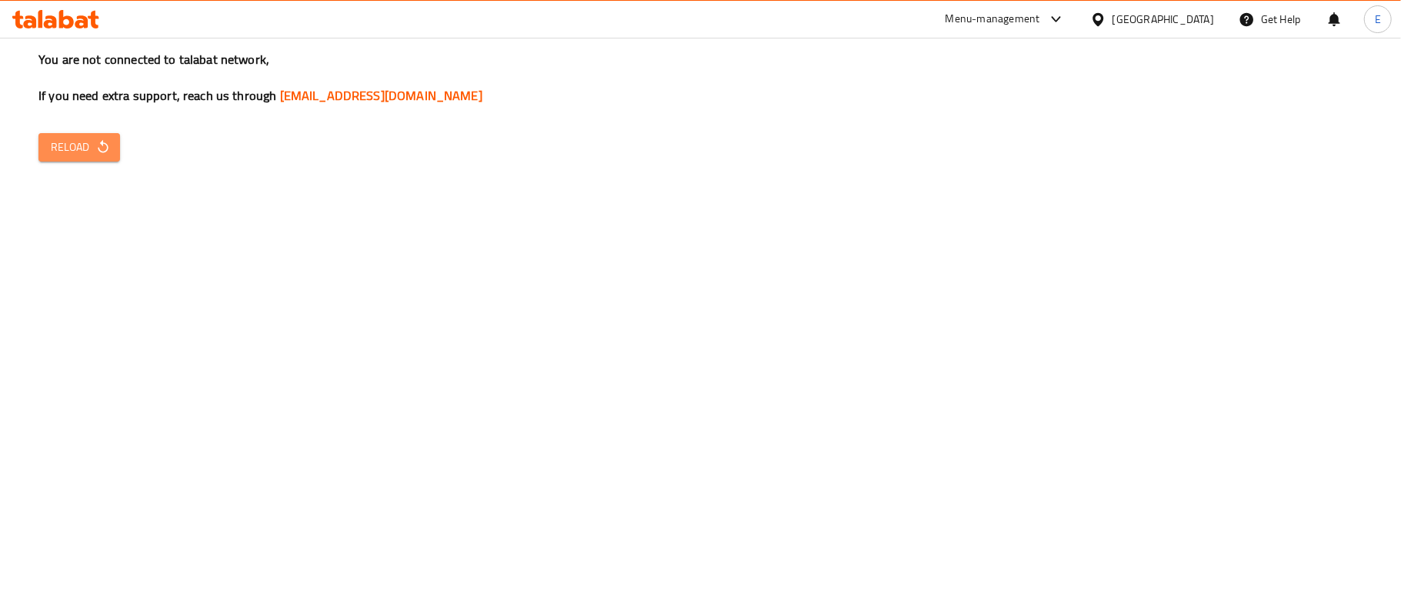
click at [75, 151] on span "Reload" at bounding box center [79, 147] width 57 height 19
click at [77, 143] on span "Reload" at bounding box center [79, 147] width 57 height 19
click at [87, 155] on span "Reload" at bounding box center [79, 147] width 57 height 19
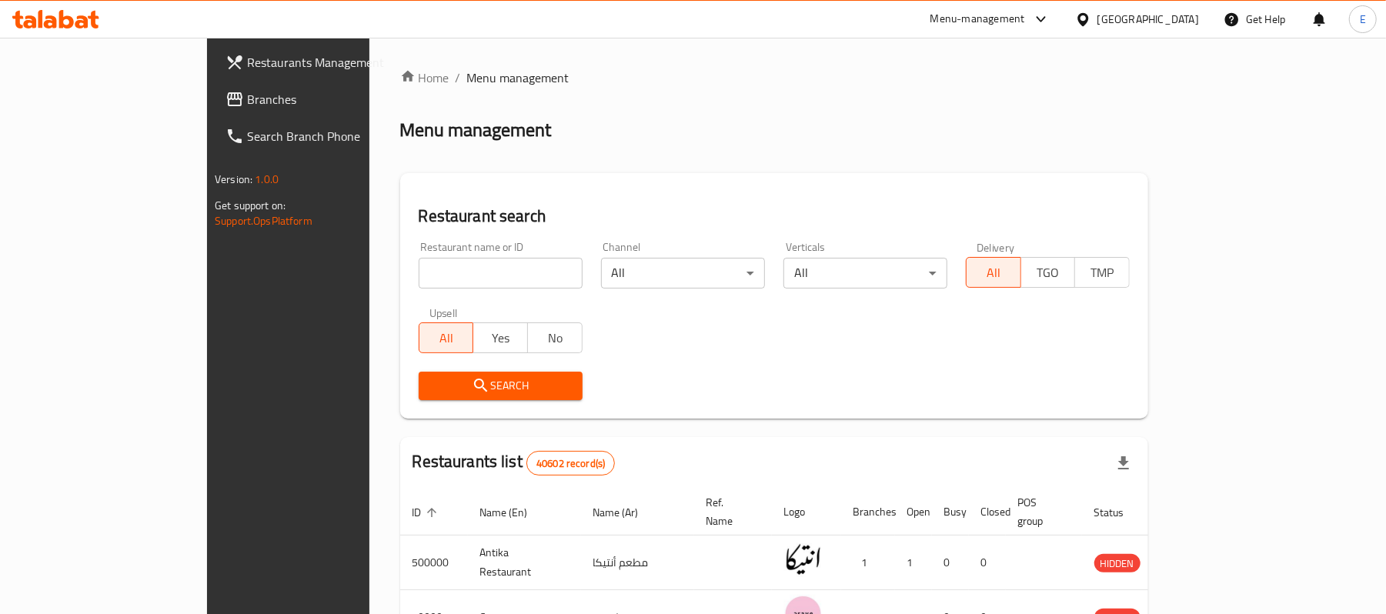
drag, startPoint x: 379, startPoint y: 290, endPoint x: 352, endPoint y: 262, distance: 39.2
click at [409, 262] on div "Restaurant name or ID Restaurant name or ID" at bounding box center [500, 264] width 182 height 65
click at [419, 262] on input "search" at bounding box center [501, 273] width 164 height 31
type input "b.laban"
click button "Search" at bounding box center [501, 386] width 164 height 28
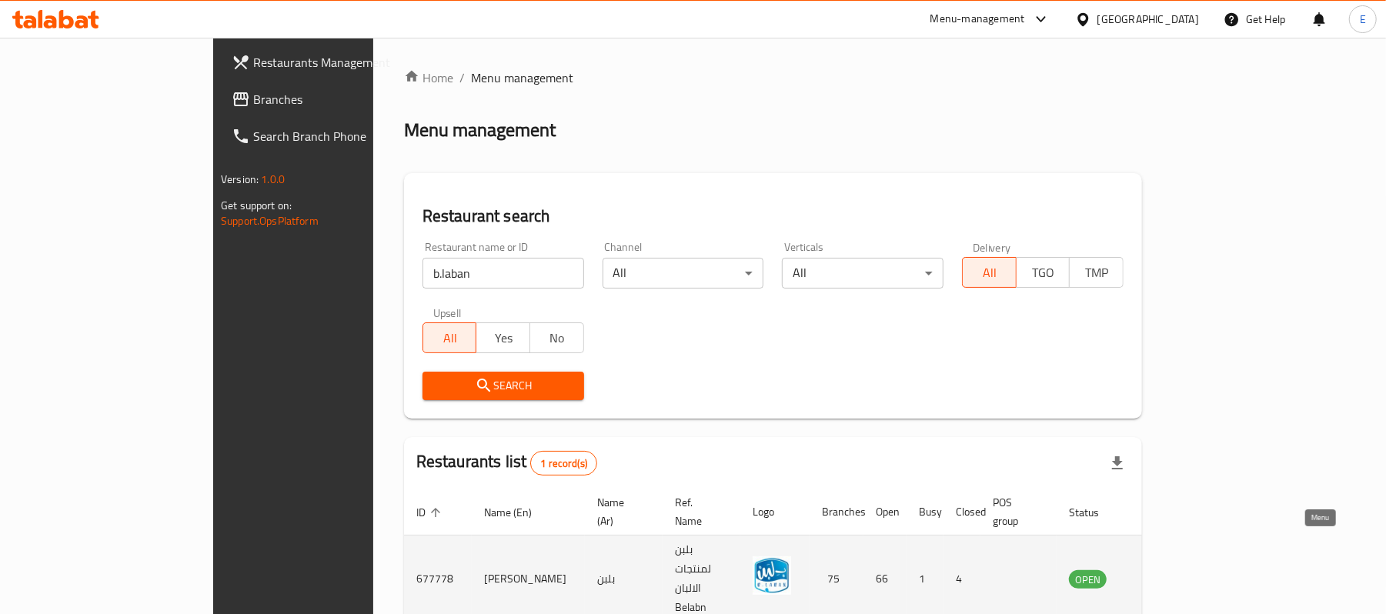
click at [1168, 569] on icon "enhanced table" at bounding box center [1159, 578] width 18 height 18
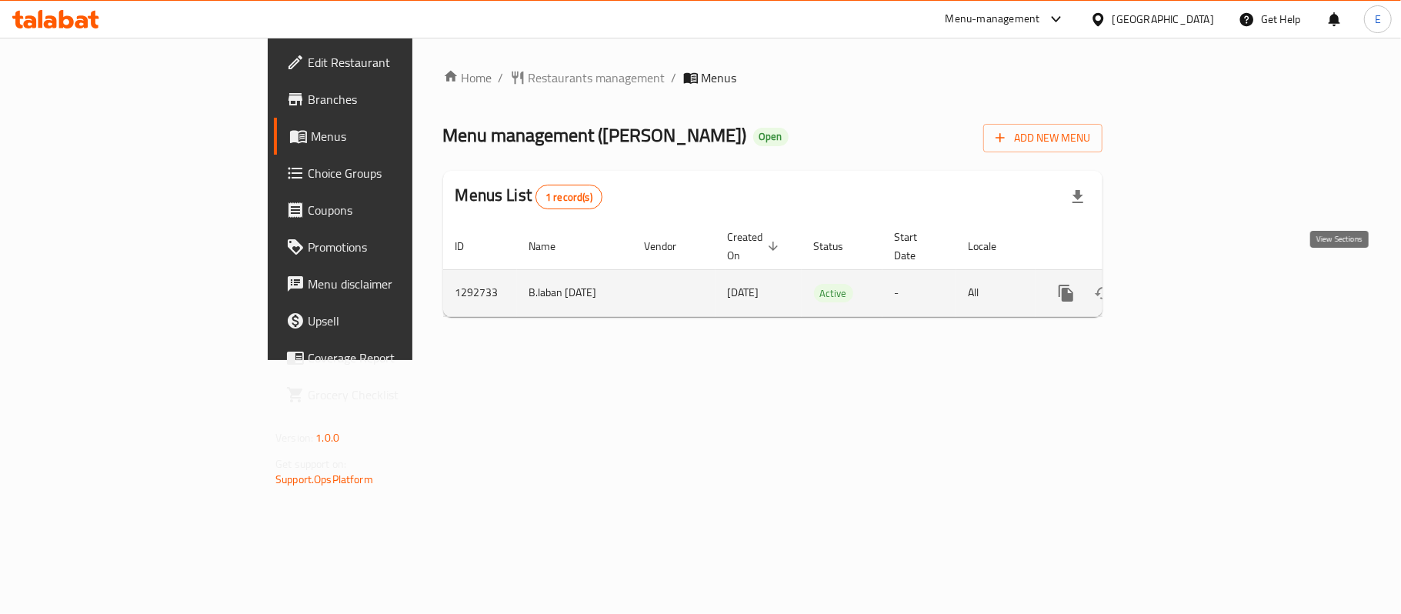
click at [1196, 288] on link "enhanced table" at bounding box center [1177, 293] width 37 height 37
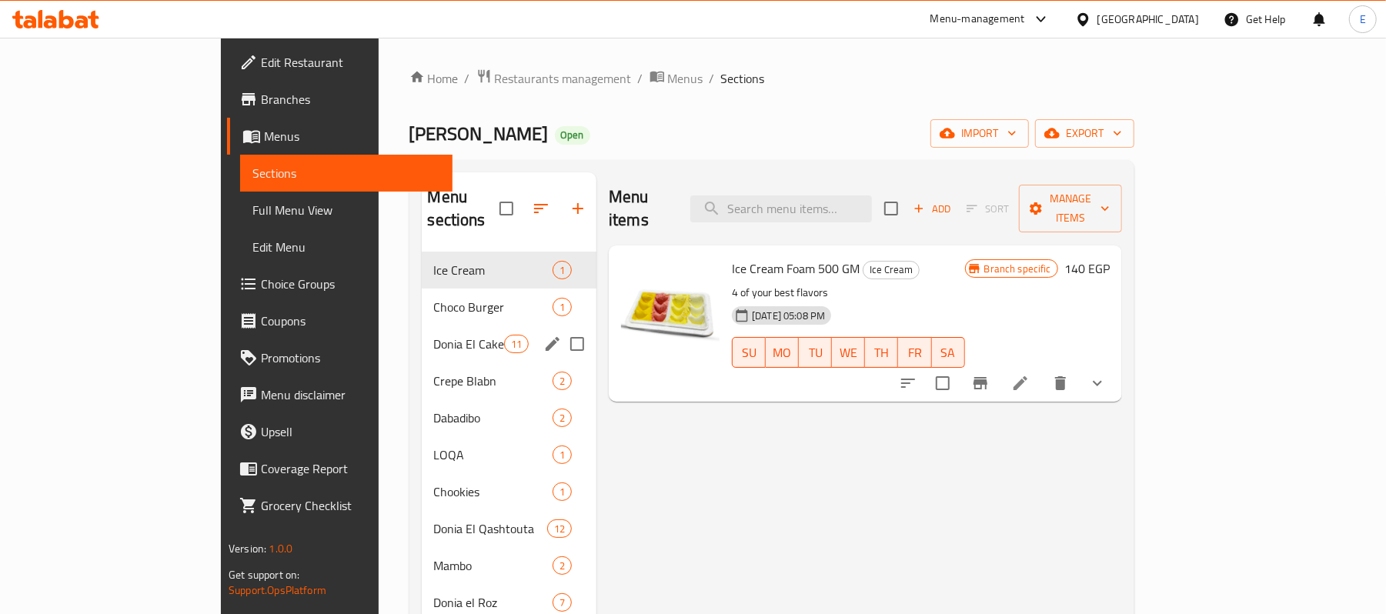
click at [422, 325] on div "Donia El Cake 11" at bounding box center [509, 343] width 175 height 37
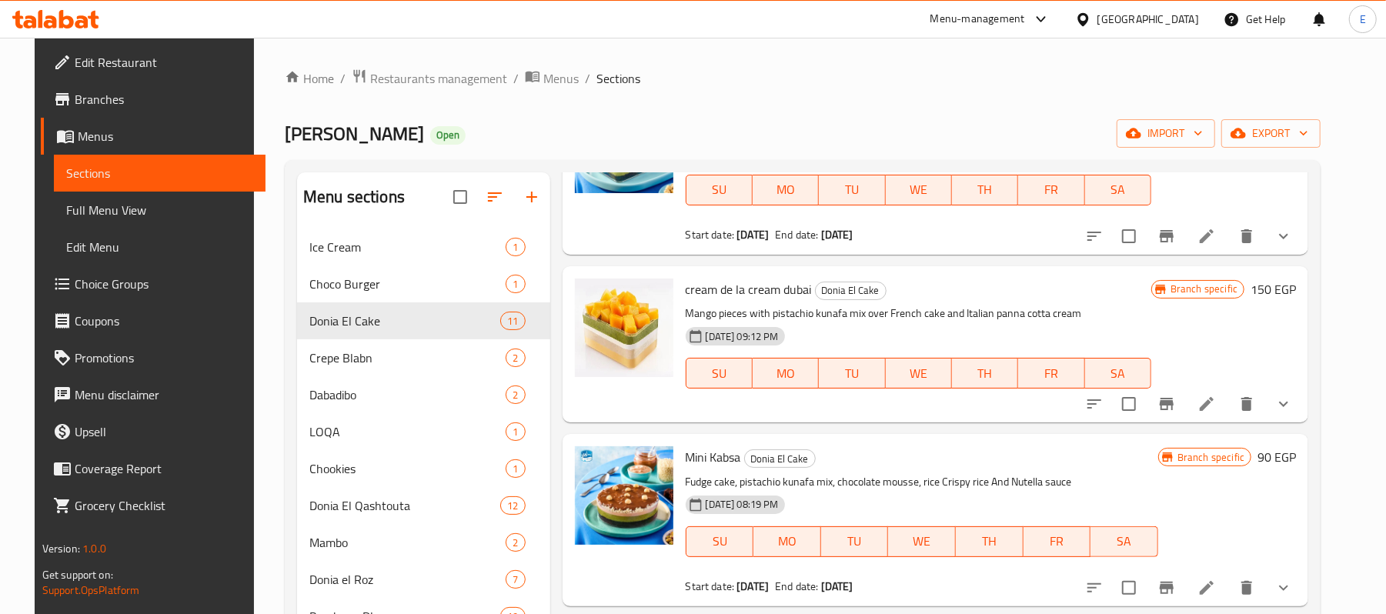
scroll to position [219, 0]
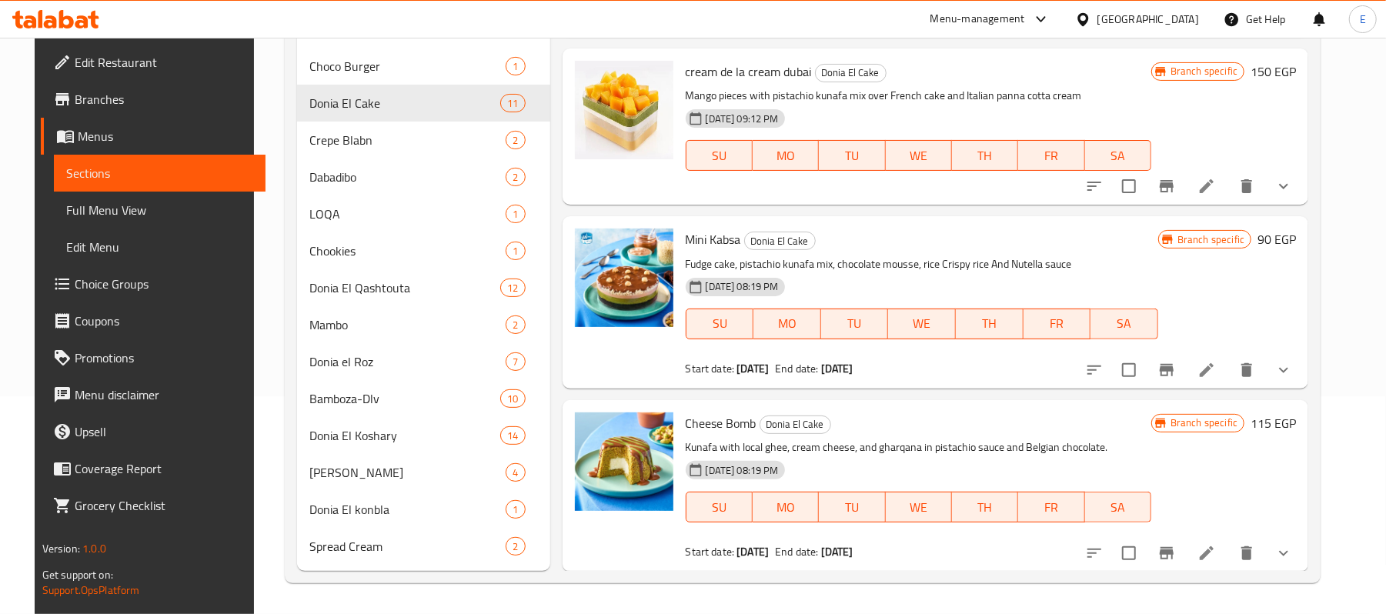
click at [708, 439] on p "Kunafa with local ghee, cream cheese, and gharqana in pistachio sauce and Belgi…" at bounding box center [919, 447] width 466 height 19
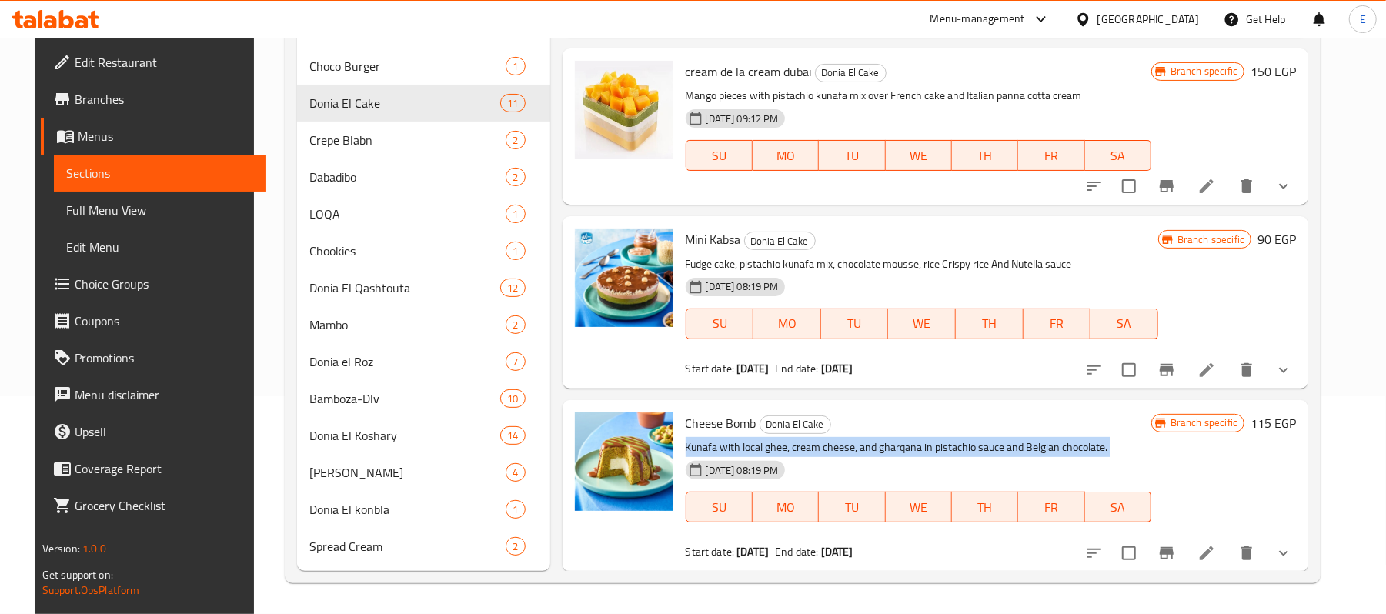
click at [708, 439] on p "Kunafa with local ghee, cream cheese, and gharqana in pistachio sauce and Belgi…" at bounding box center [919, 447] width 466 height 19
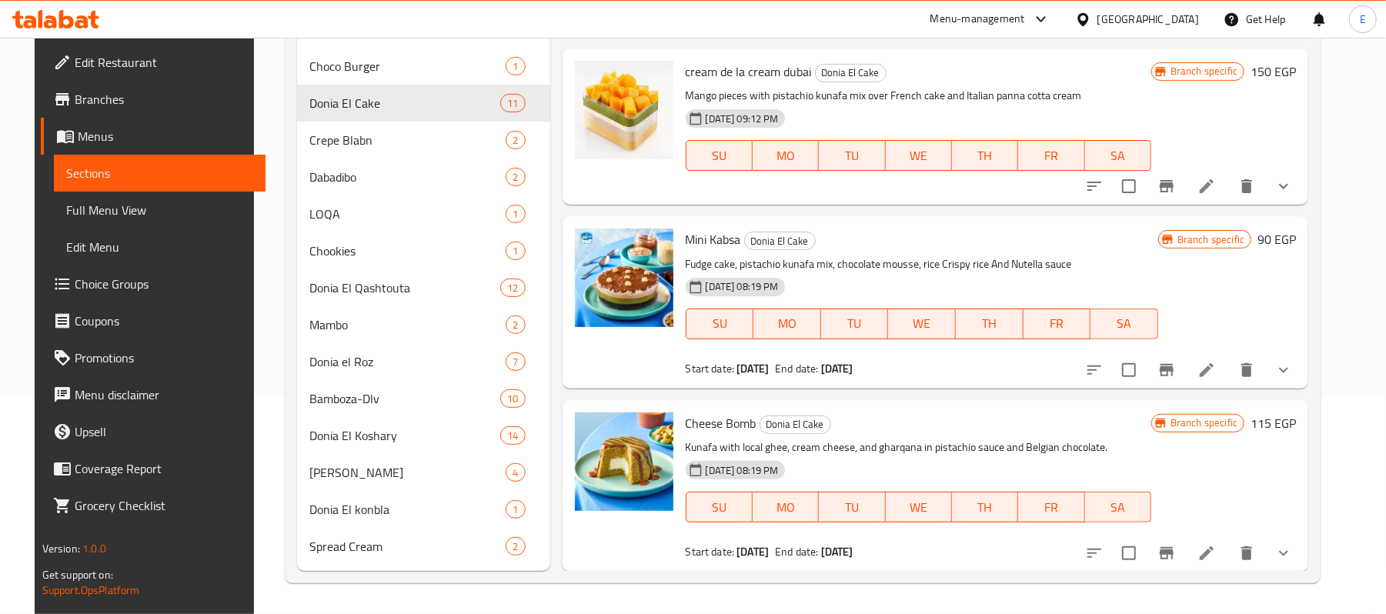
click at [721, 416] on span "Cheese Bomb" at bounding box center [721, 423] width 71 height 23
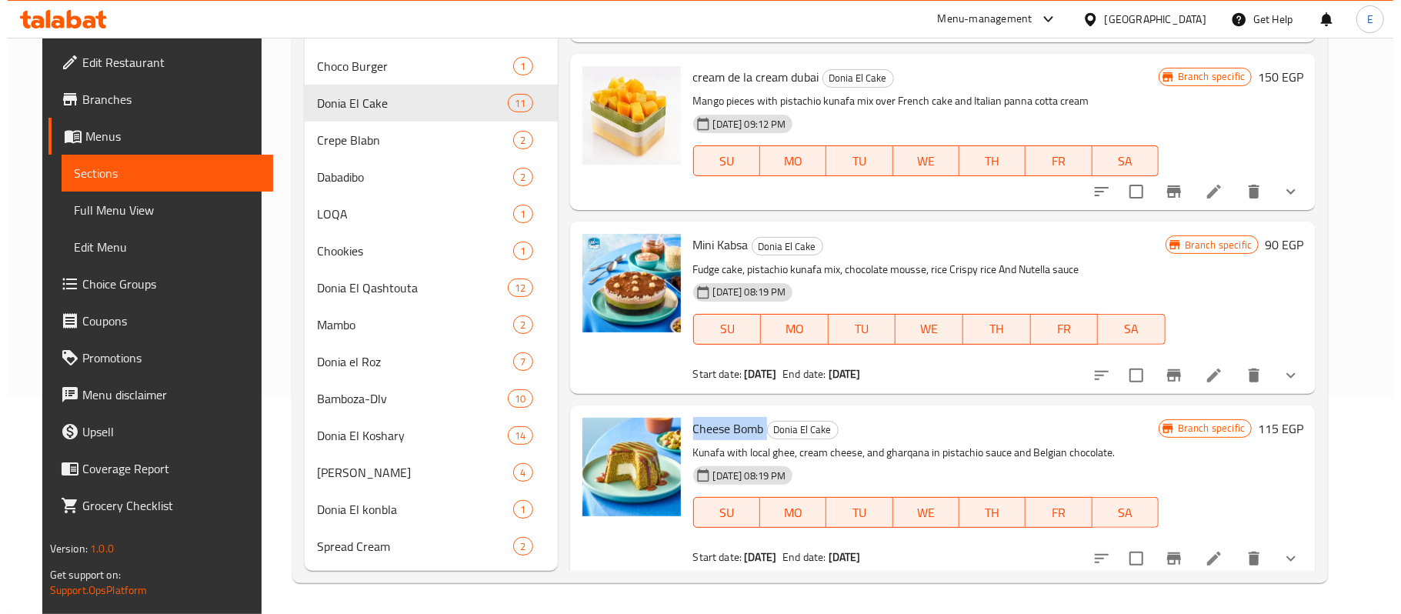
scroll to position [1397, 0]
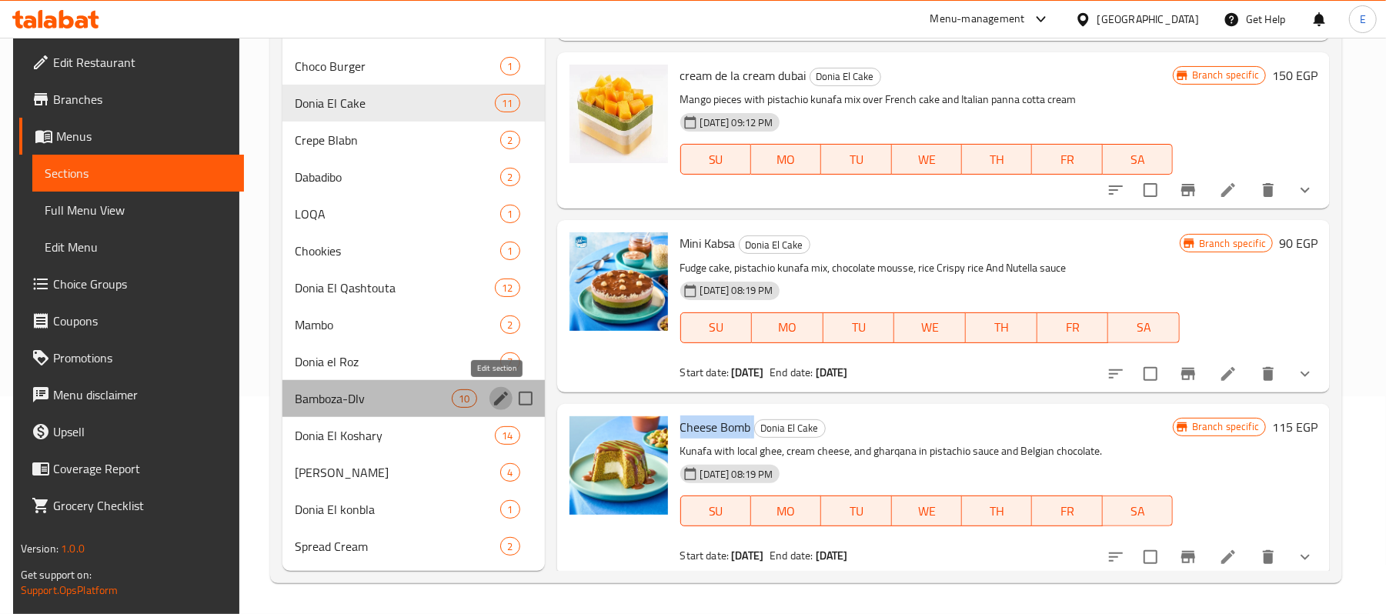
click at [493, 392] on icon "edit" at bounding box center [501, 398] width 18 height 18
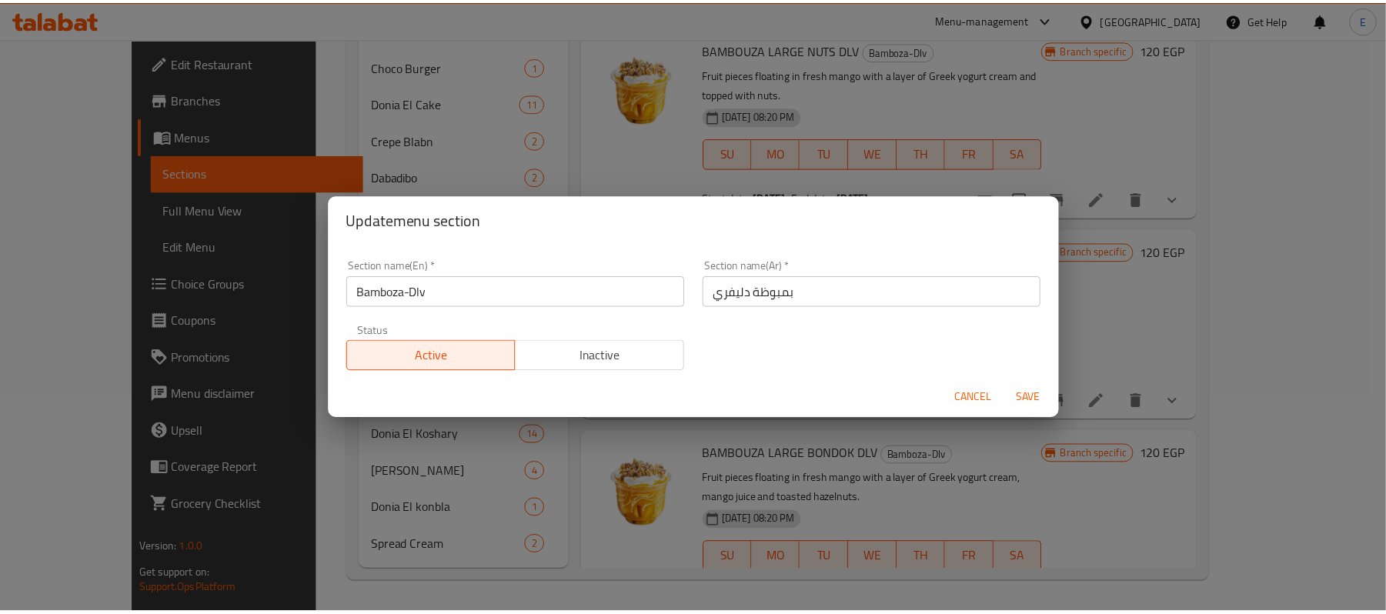
scroll to position [1257, 0]
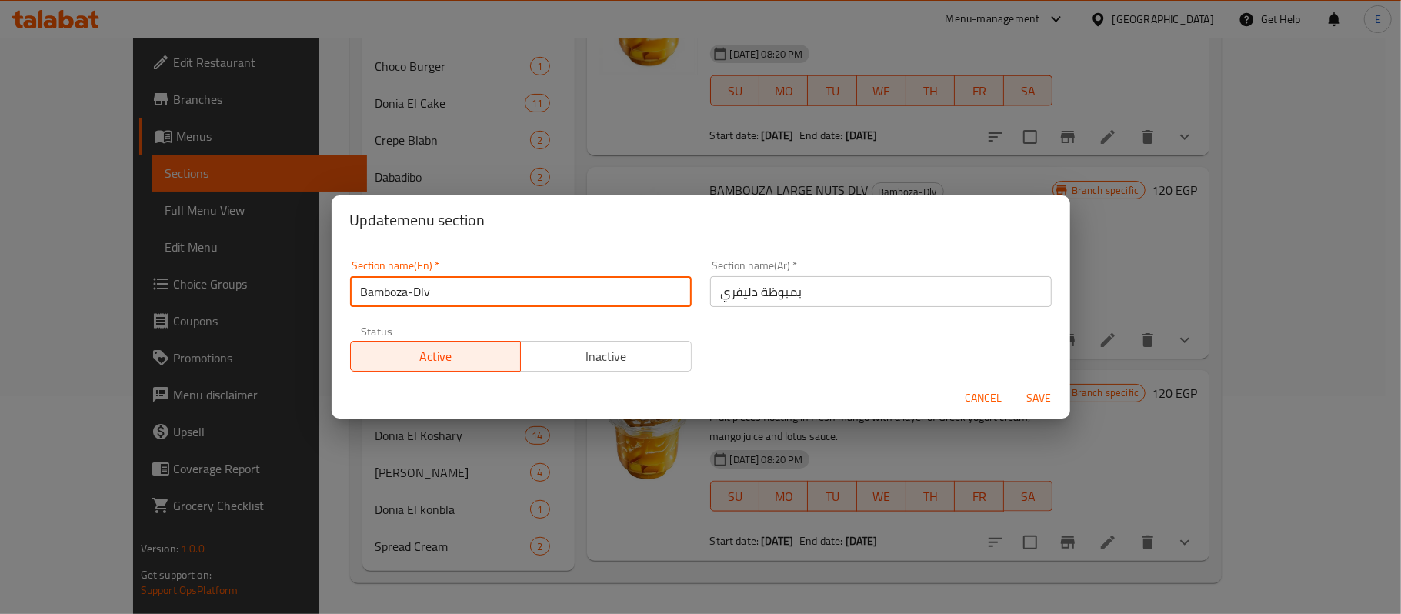
drag, startPoint x: 409, startPoint y: 287, endPoint x: 503, endPoint y: 300, distance: 94.8
click at [503, 300] on input "Bamboza-Dlv" at bounding box center [521, 291] width 342 height 31
type input "Bamboza"
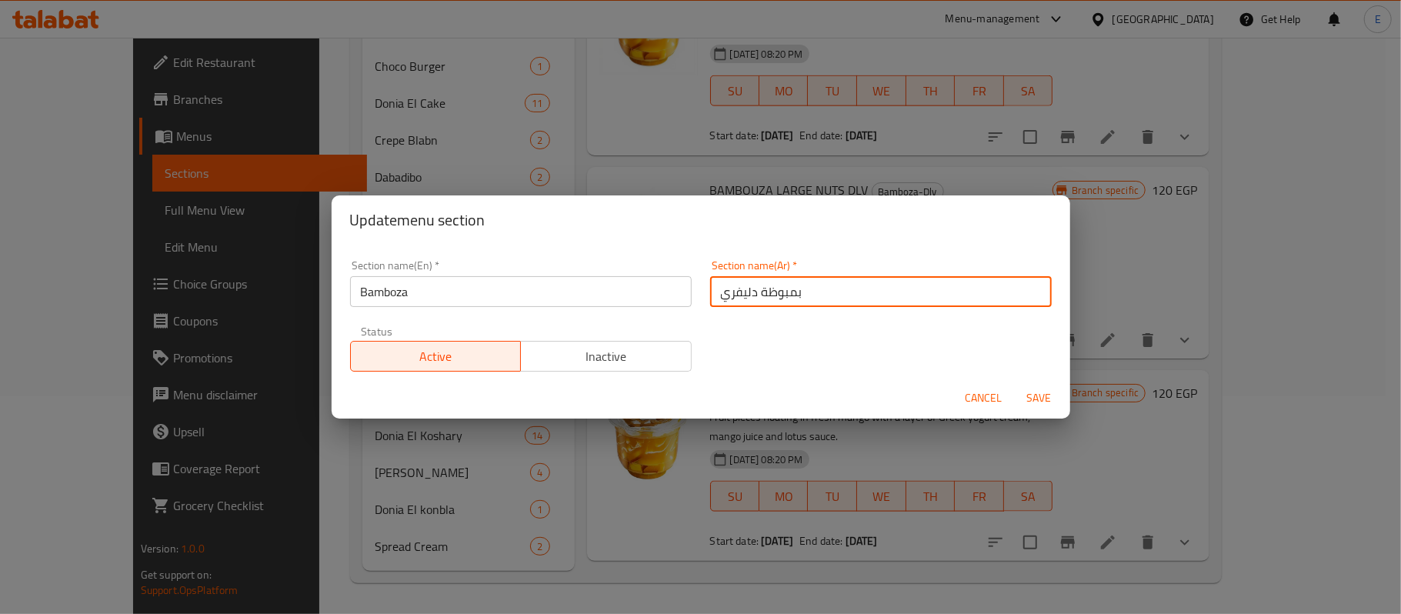
click at [725, 299] on input "بمبوظة دليفري" at bounding box center [881, 291] width 342 height 31
type input "بمبوظة"
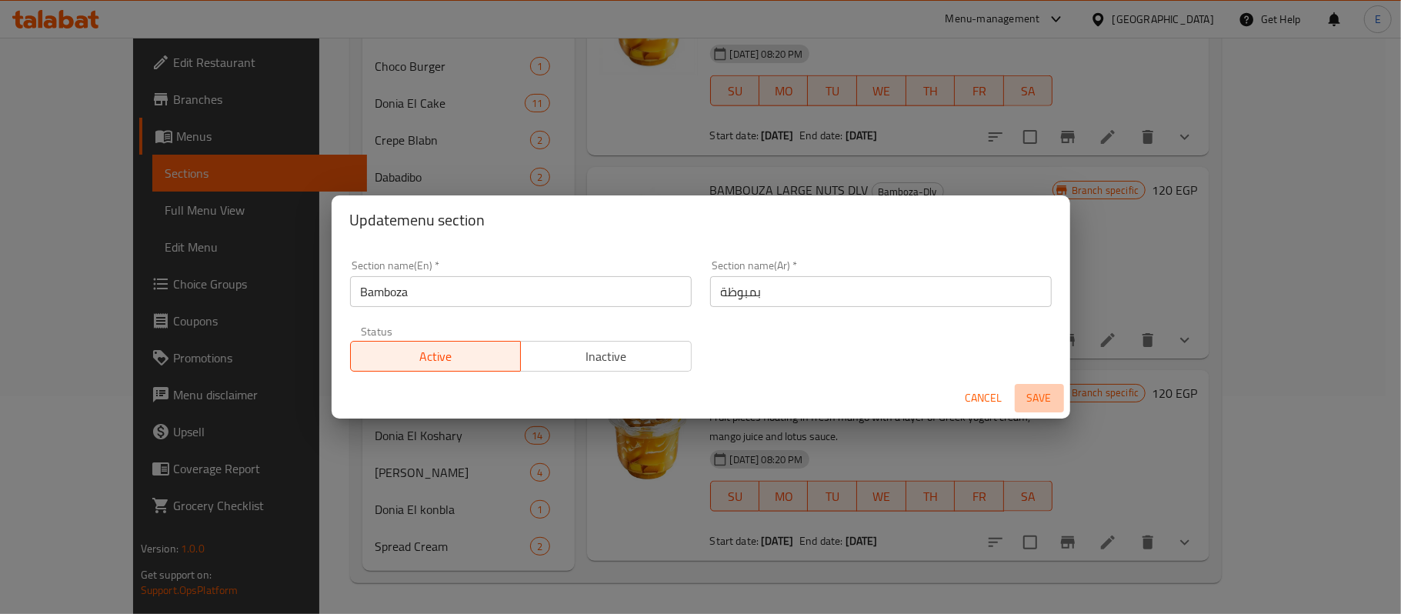
click at [1032, 389] on span "Save" at bounding box center [1039, 398] width 37 height 19
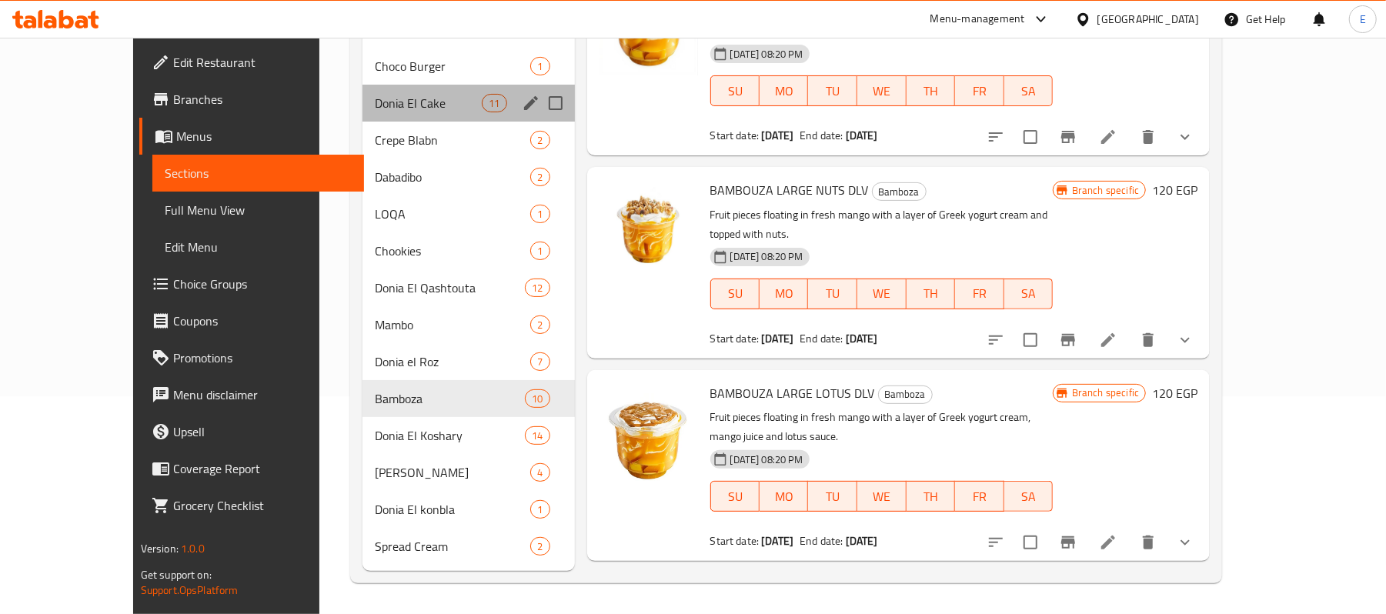
click at [362, 115] on div "Donia El Cake 11" at bounding box center [468, 103] width 212 height 37
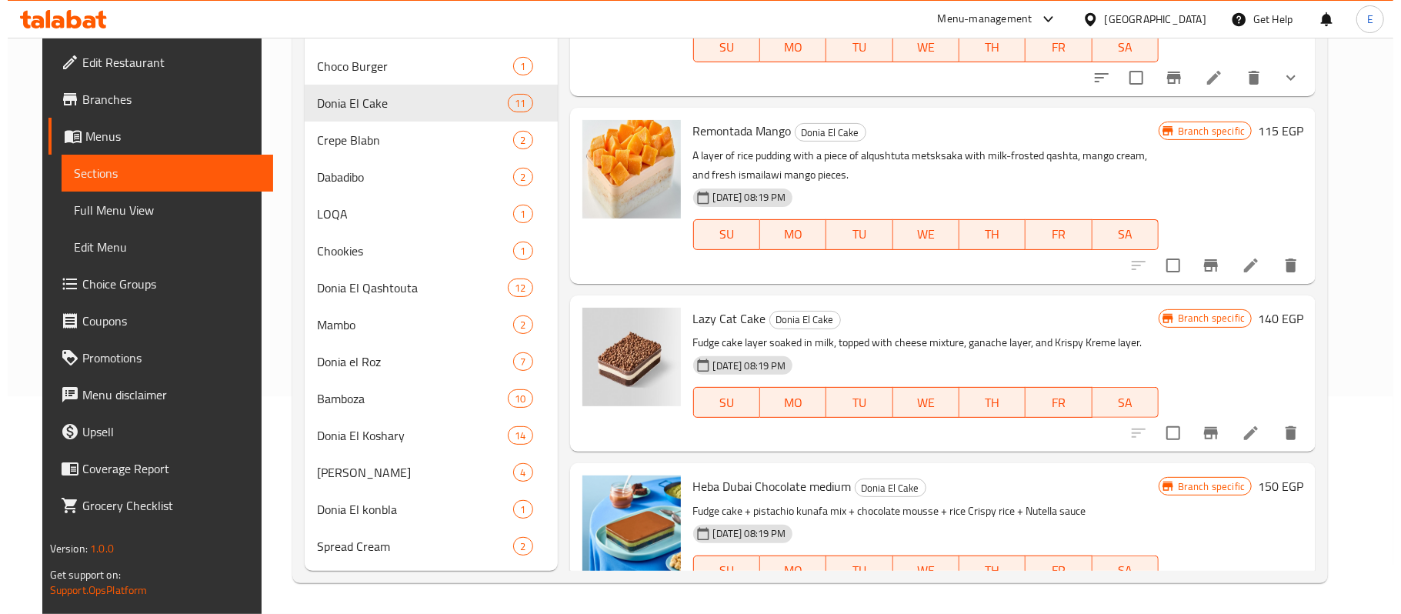
scroll to position [435, 0]
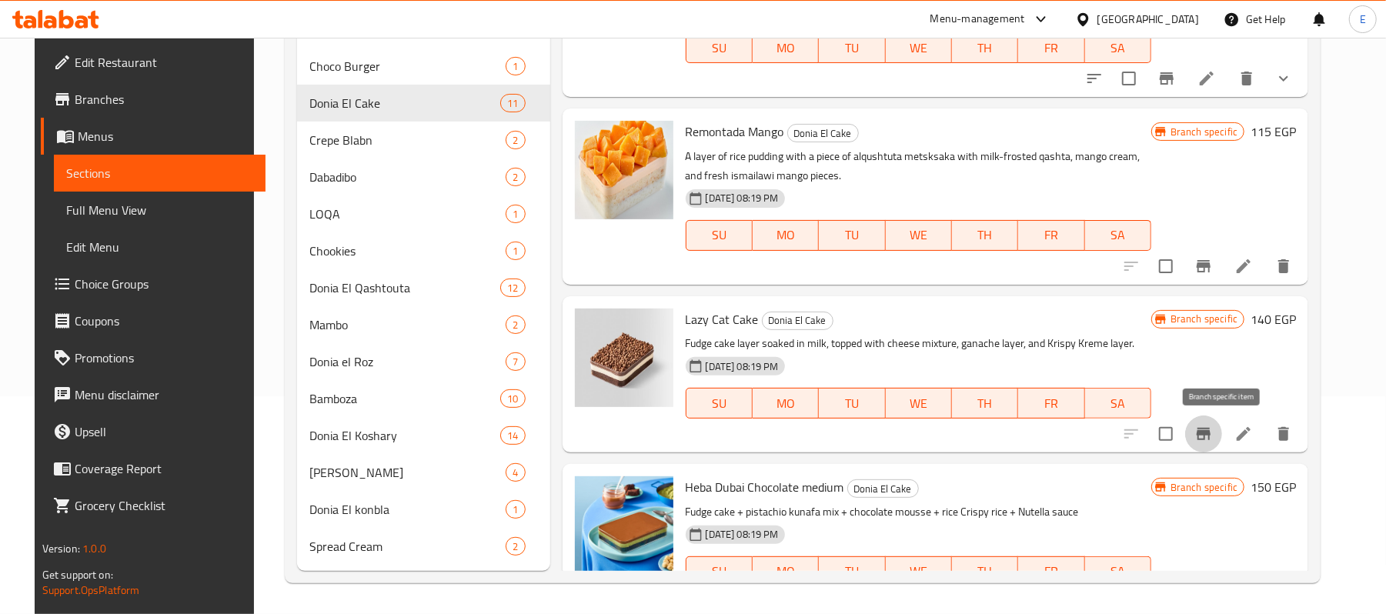
click at [1210, 434] on icon "Branch-specific-item" at bounding box center [1204, 434] width 14 height 12
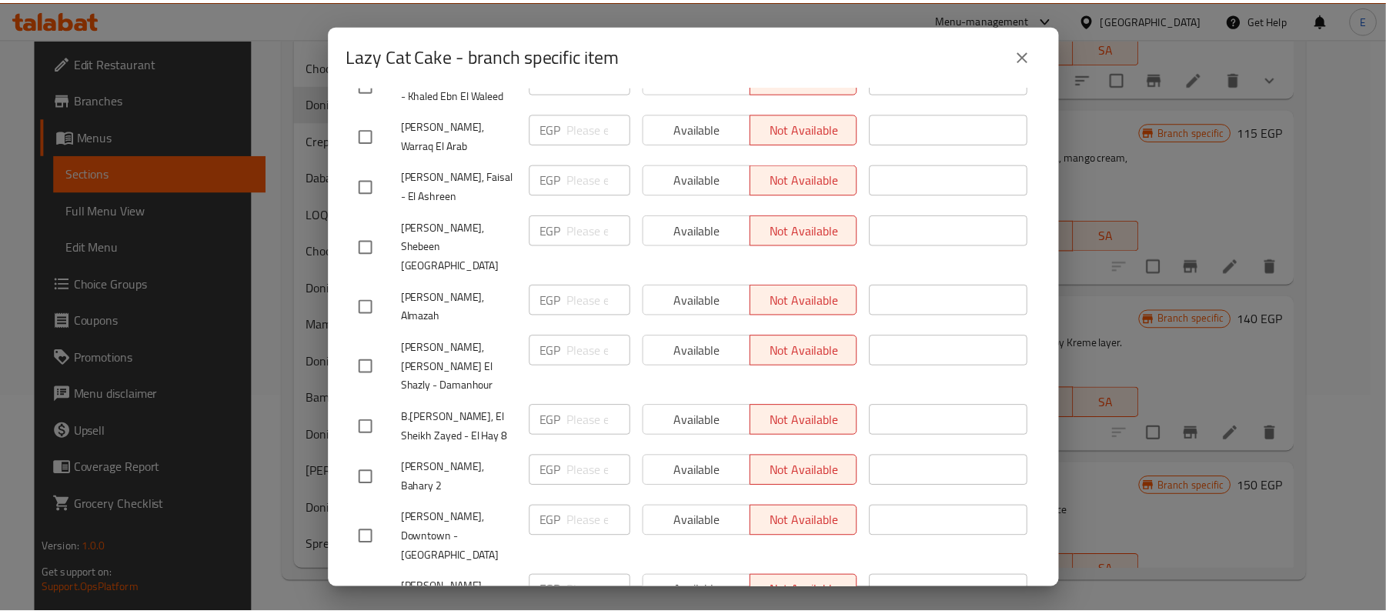
scroll to position [3442, 0]
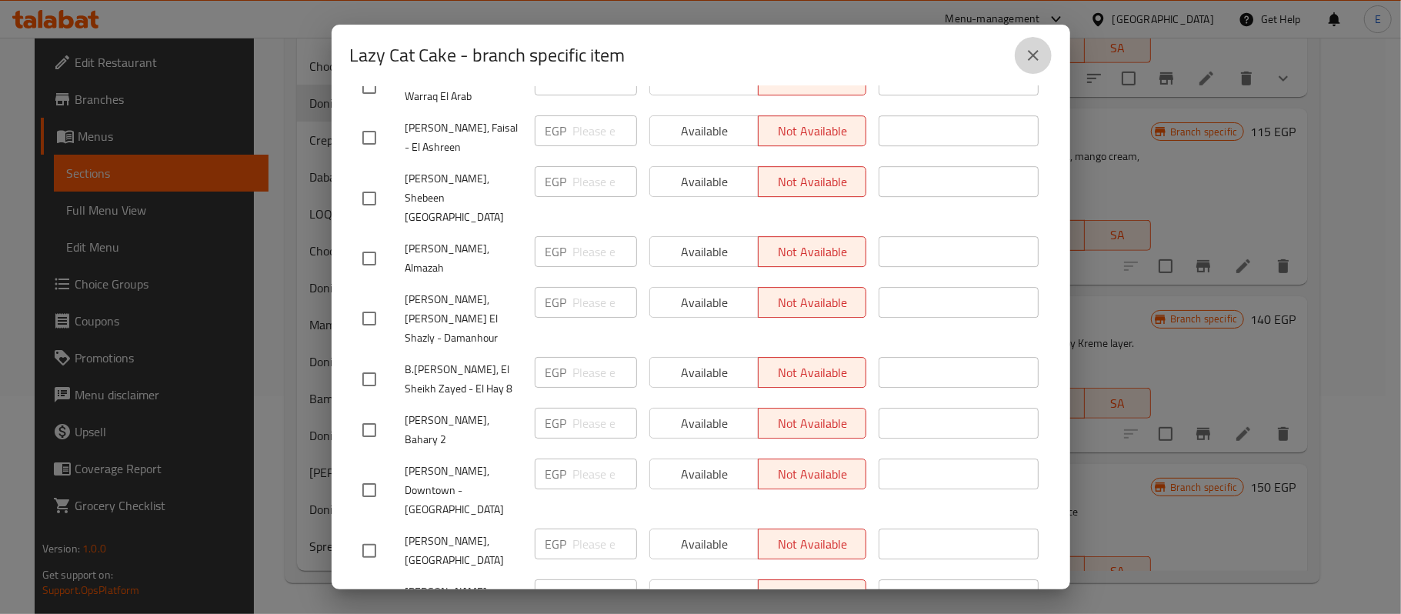
click at [1020, 62] on button "close" at bounding box center [1033, 55] width 37 height 37
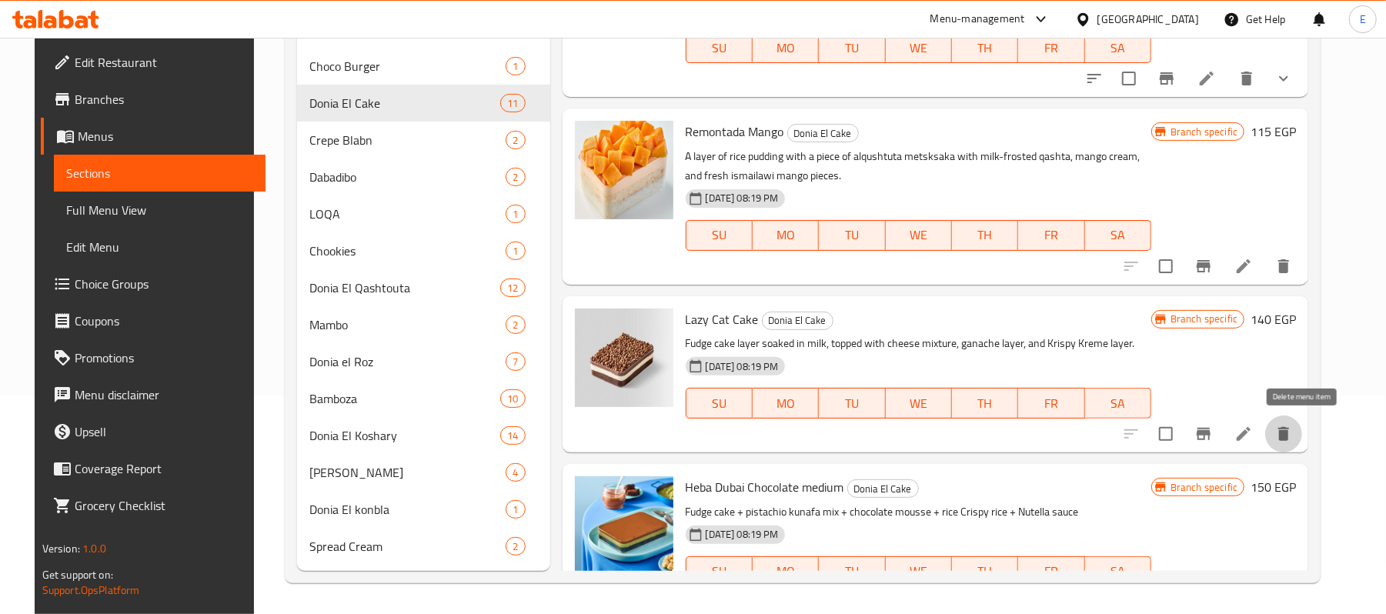
click at [1293, 429] on icon "delete" at bounding box center [1283, 434] width 18 height 18
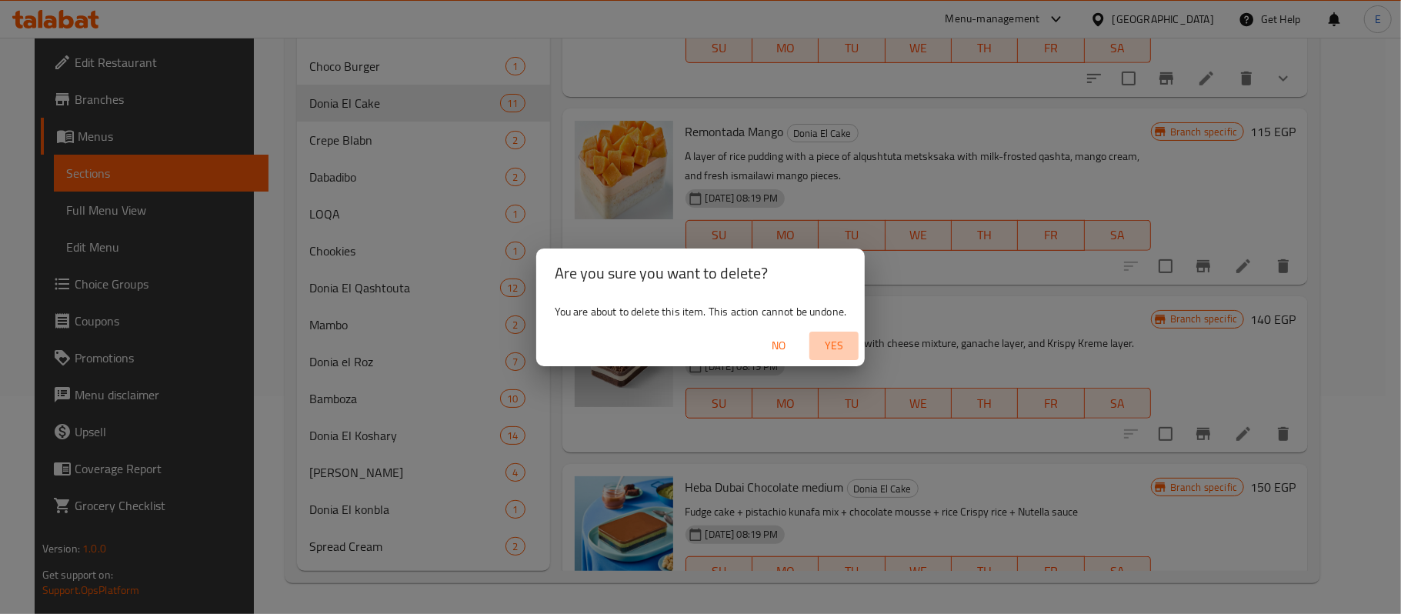
click at [846, 345] on span "Yes" at bounding box center [834, 345] width 37 height 19
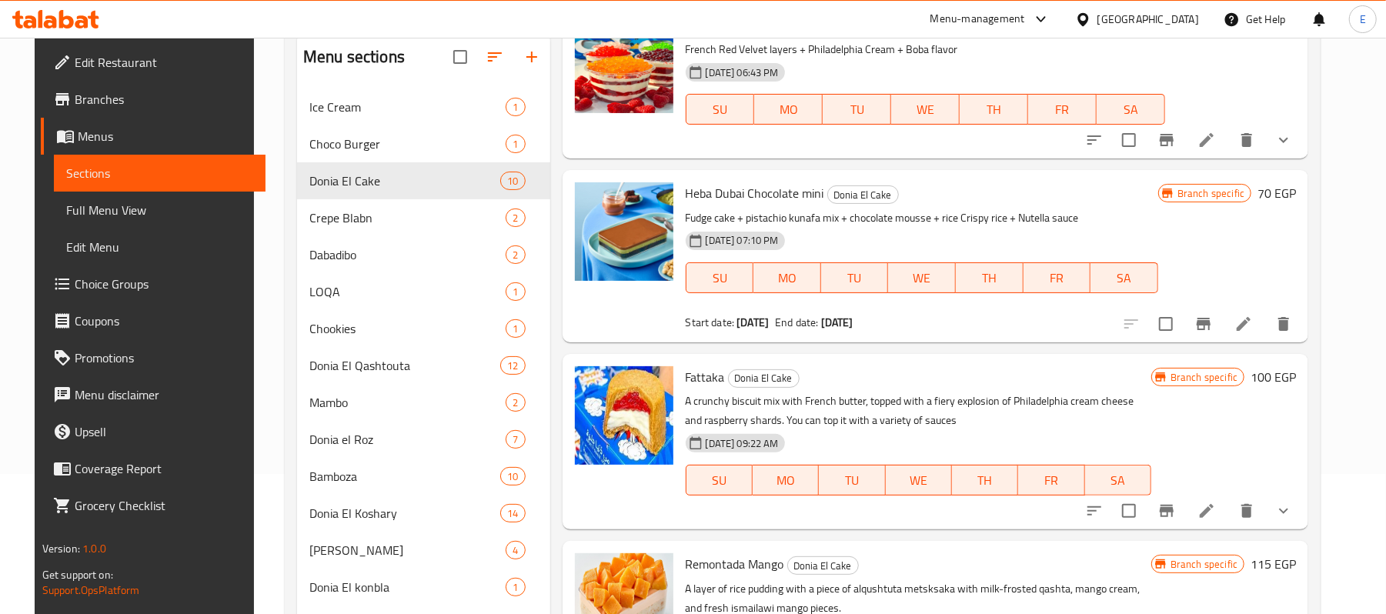
scroll to position [81, 0]
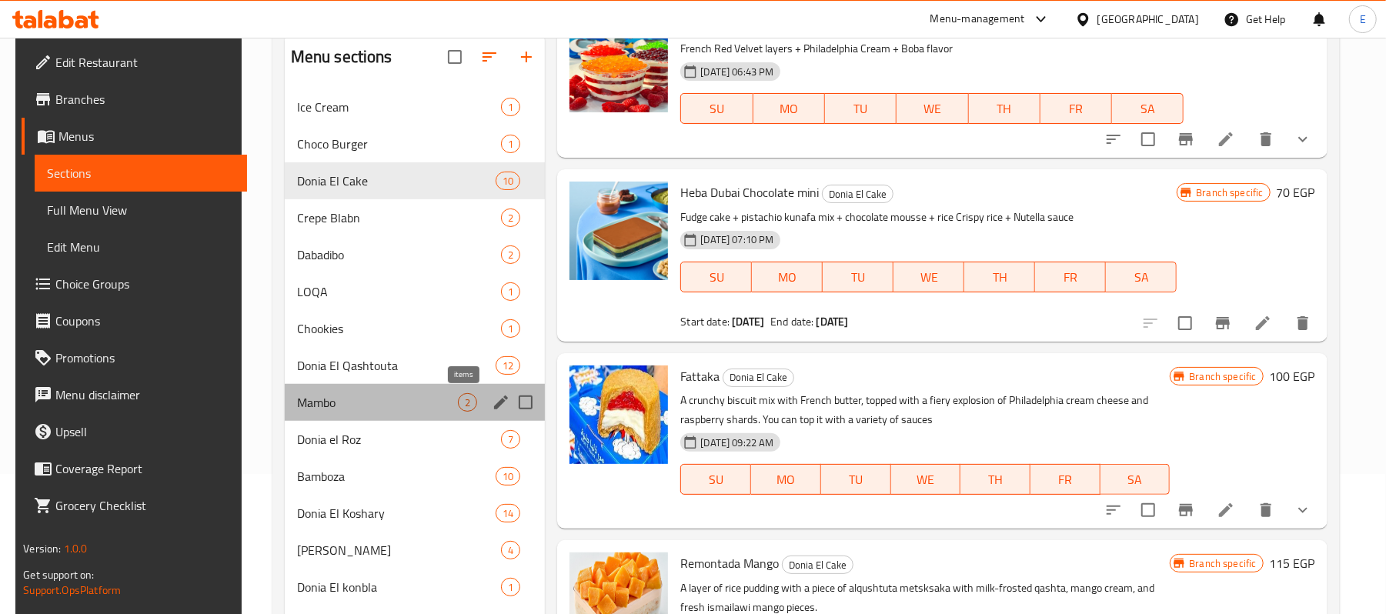
click at [458, 406] on div "2" at bounding box center [467, 402] width 19 height 18
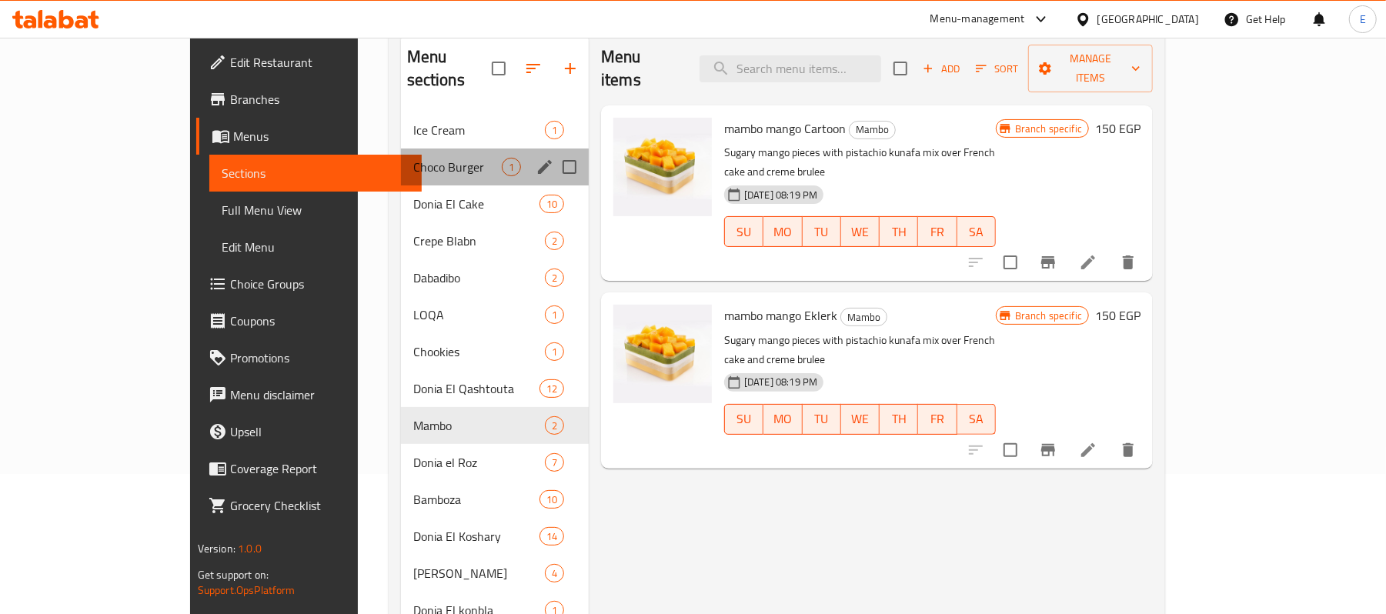
click at [401, 160] on div "Choco Burger 1" at bounding box center [495, 167] width 188 height 37
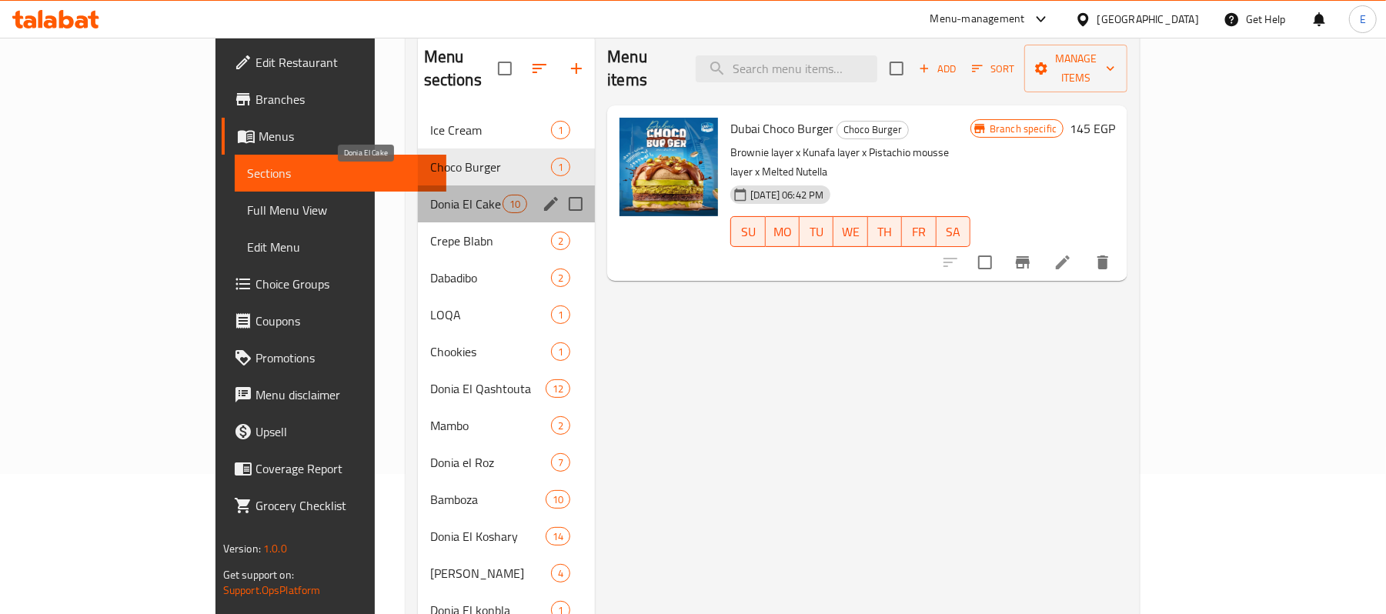
click at [430, 195] on span "Donia El Cake" at bounding box center [466, 204] width 72 height 18
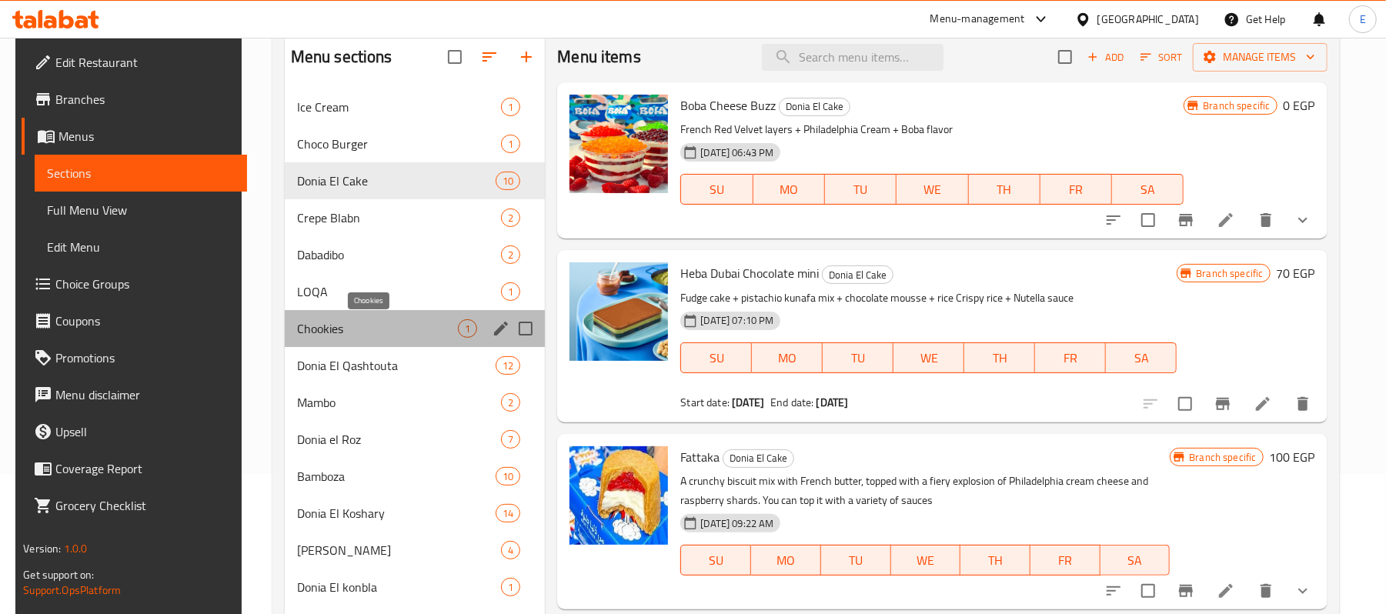
click at [403, 320] on span "Chookies" at bounding box center [378, 328] width 162 height 18
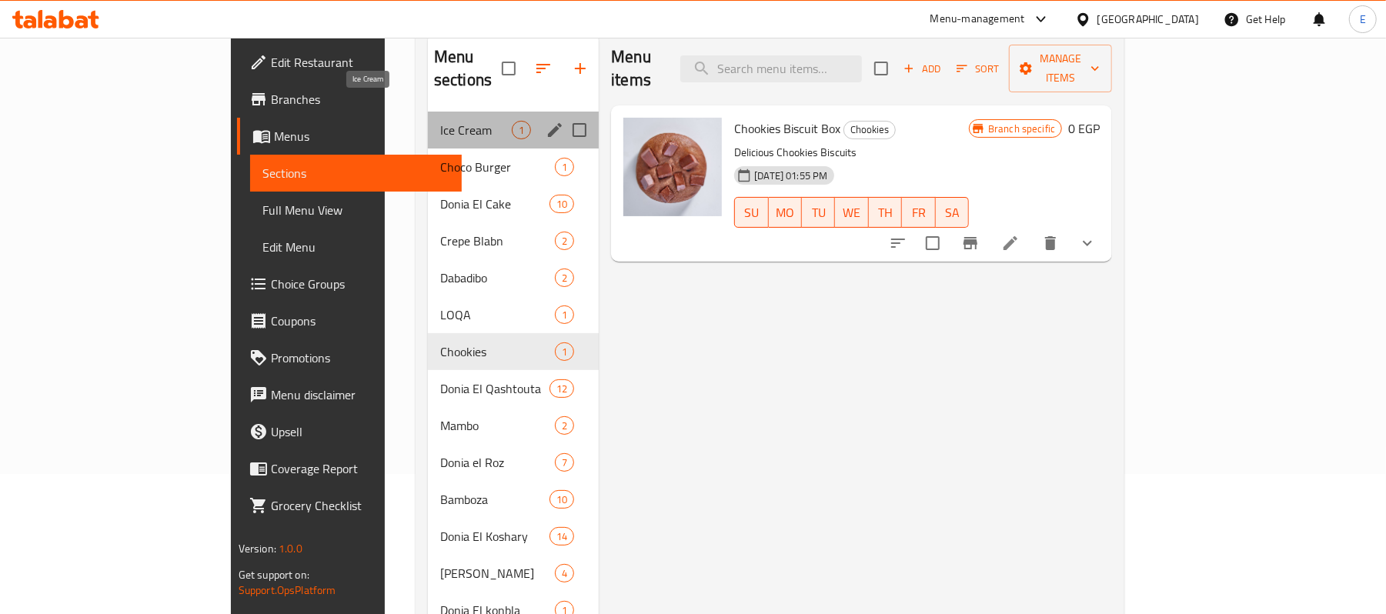
click at [440, 121] on span "Ice Cream" at bounding box center [476, 130] width 72 height 18
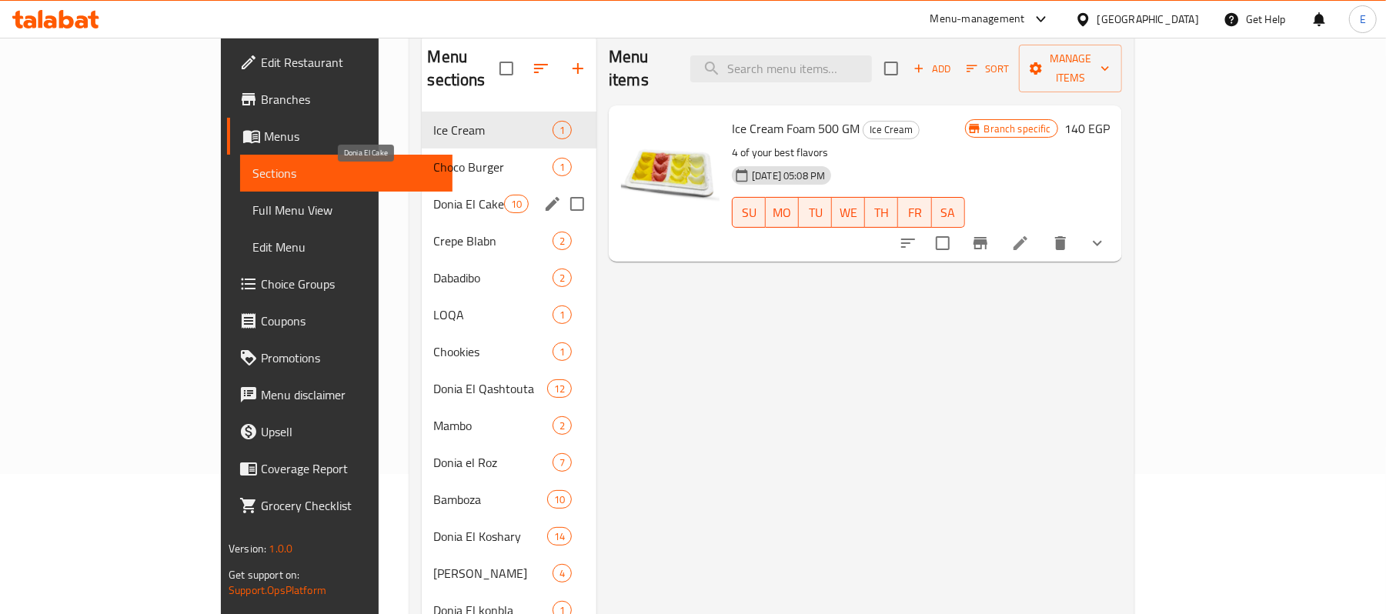
click at [434, 195] on span "Donia El Cake" at bounding box center [469, 204] width 70 height 18
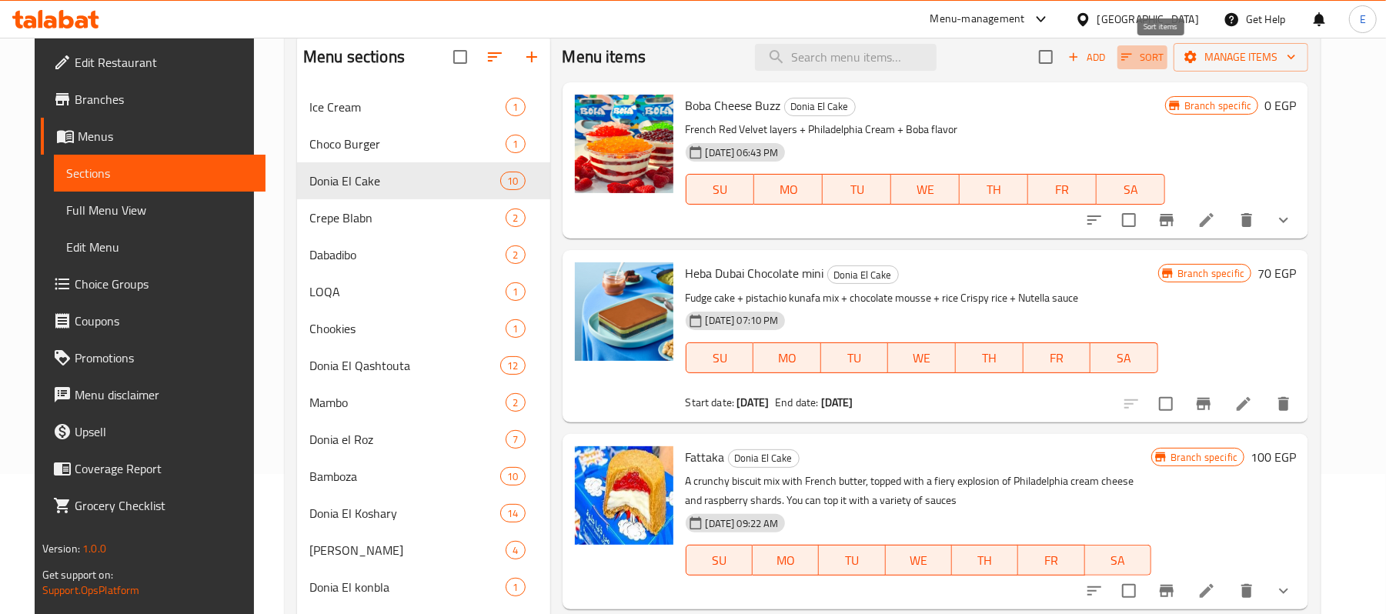
click at [1154, 54] on span "Sort" at bounding box center [1142, 57] width 42 height 18
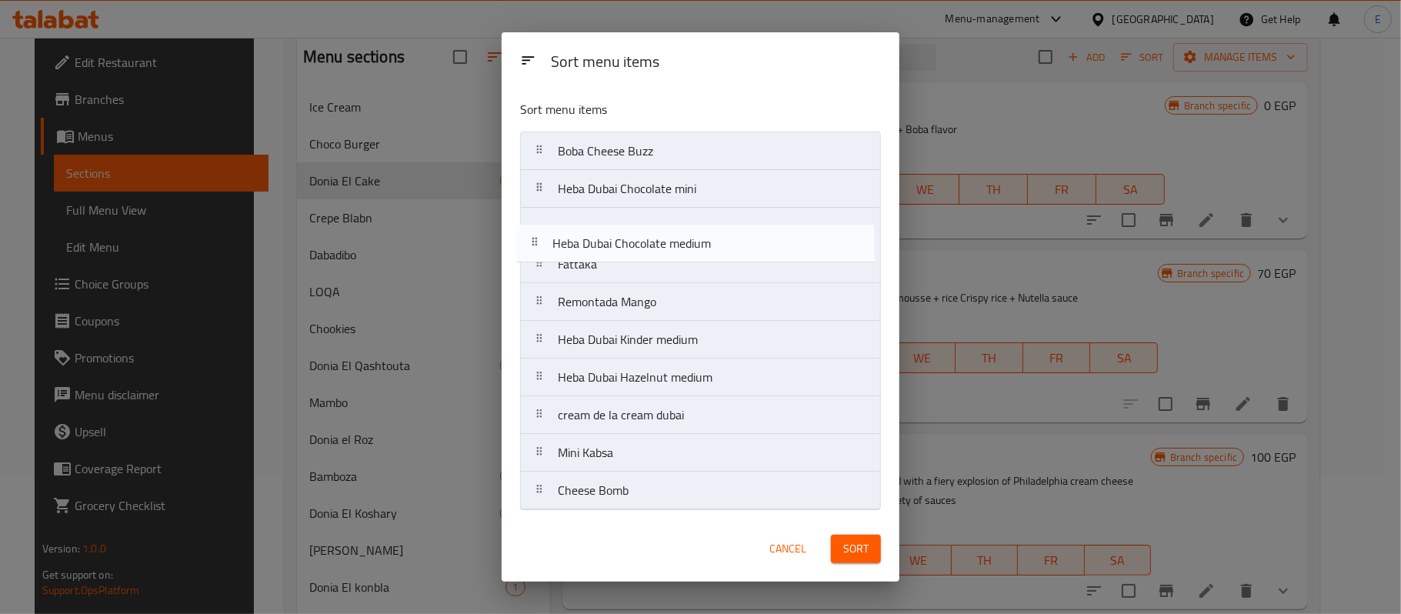
drag, startPoint x: 558, startPoint y: 306, endPoint x: 549, endPoint y: 228, distance: 79.0
click at [549, 228] on nav "Boba Cheese Buzz Heba Dubai Chocolate mini Fattaka Remontada Mango Heba Dubai C…" at bounding box center [700, 321] width 361 height 379
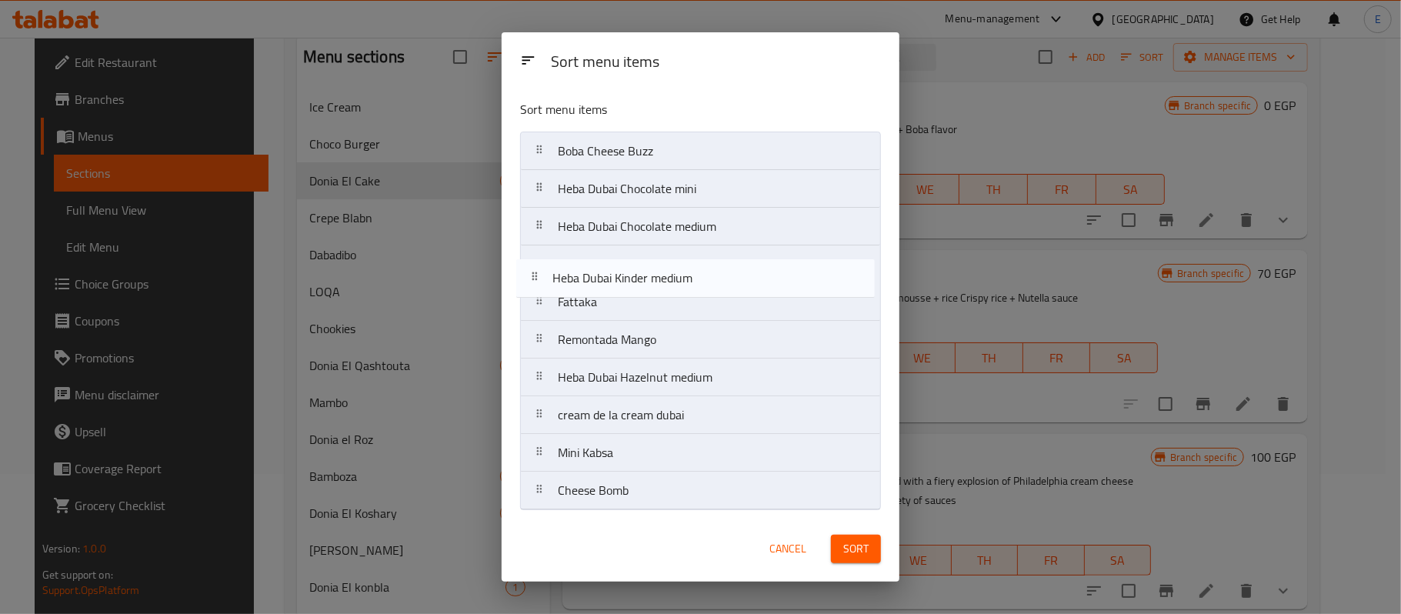
drag, startPoint x: 537, startPoint y: 342, endPoint x: 532, endPoint y: 269, distance: 74.0
click at [532, 269] on nav "Boba Cheese Buzz Heba Dubai Chocolate mini Heba Dubai Chocolate medium Fattaka …" at bounding box center [700, 321] width 361 height 379
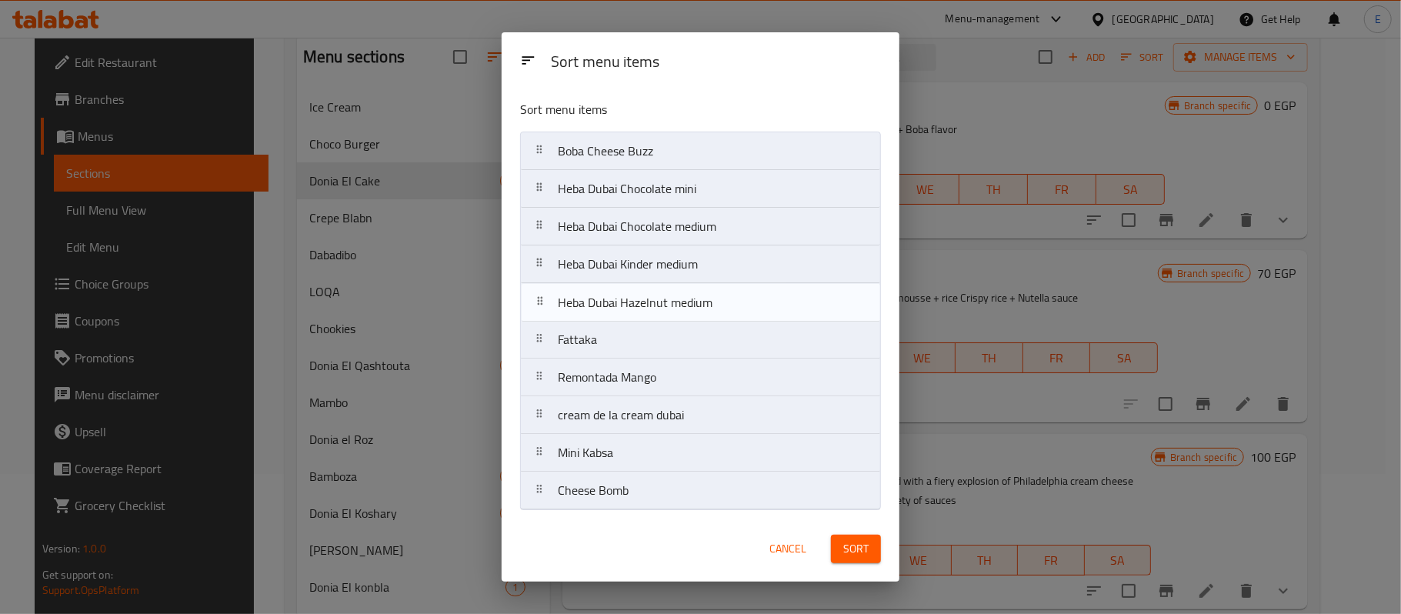
drag, startPoint x: 542, startPoint y: 392, endPoint x: 542, endPoint y: 309, distance: 83.1
click at [542, 309] on nav "Boba Cheese Buzz Heba Dubai Chocolate mini Heba Dubai Chocolate medium Heba [GE…" at bounding box center [700, 321] width 361 height 379
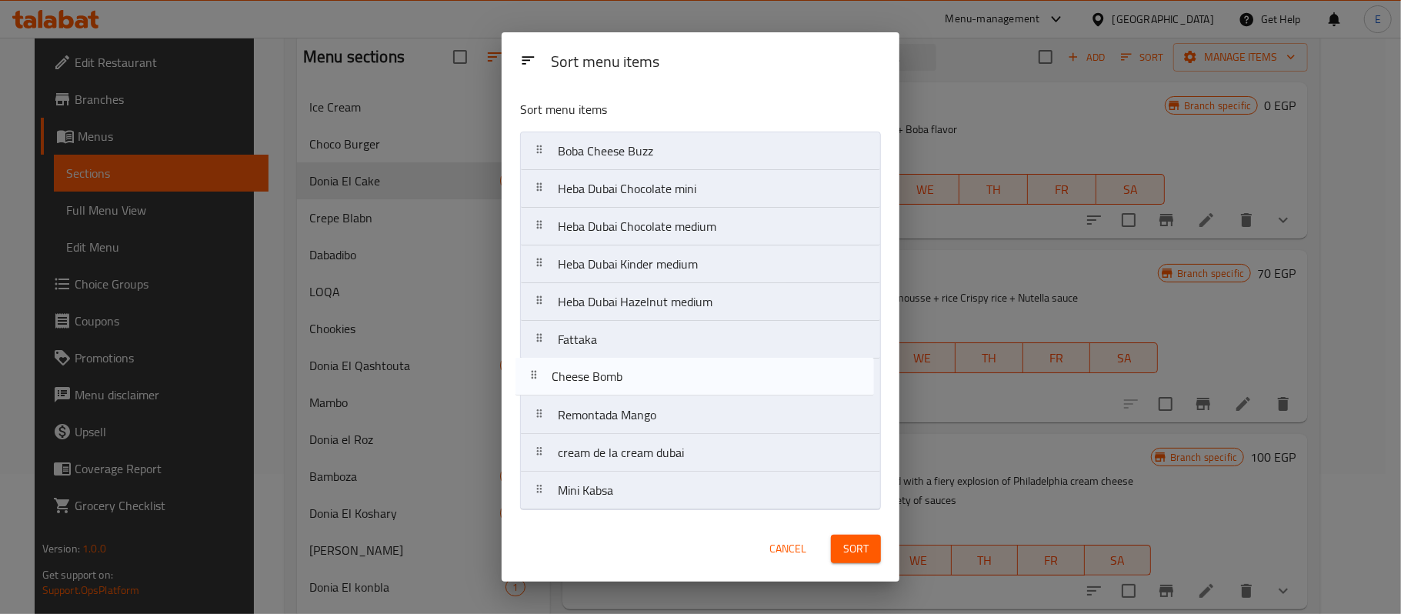
drag, startPoint x: 563, startPoint y: 502, endPoint x: 557, endPoint y: 374, distance: 127.9
click at [557, 374] on nav "Boba Cheese Buzz Heba Dubai Chocolate mini Heba Dubai Chocolate medium Heba Dub…" at bounding box center [700, 321] width 361 height 379
drag, startPoint x: 574, startPoint y: 500, endPoint x: 559, endPoint y: 386, distance: 114.9
click at [559, 386] on nav "Boba Cheese Buzz Heba Dubai Chocolate mini Heba Dubai Chocolate medium Heba Dub…" at bounding box center [700, 321] width 361 height 379
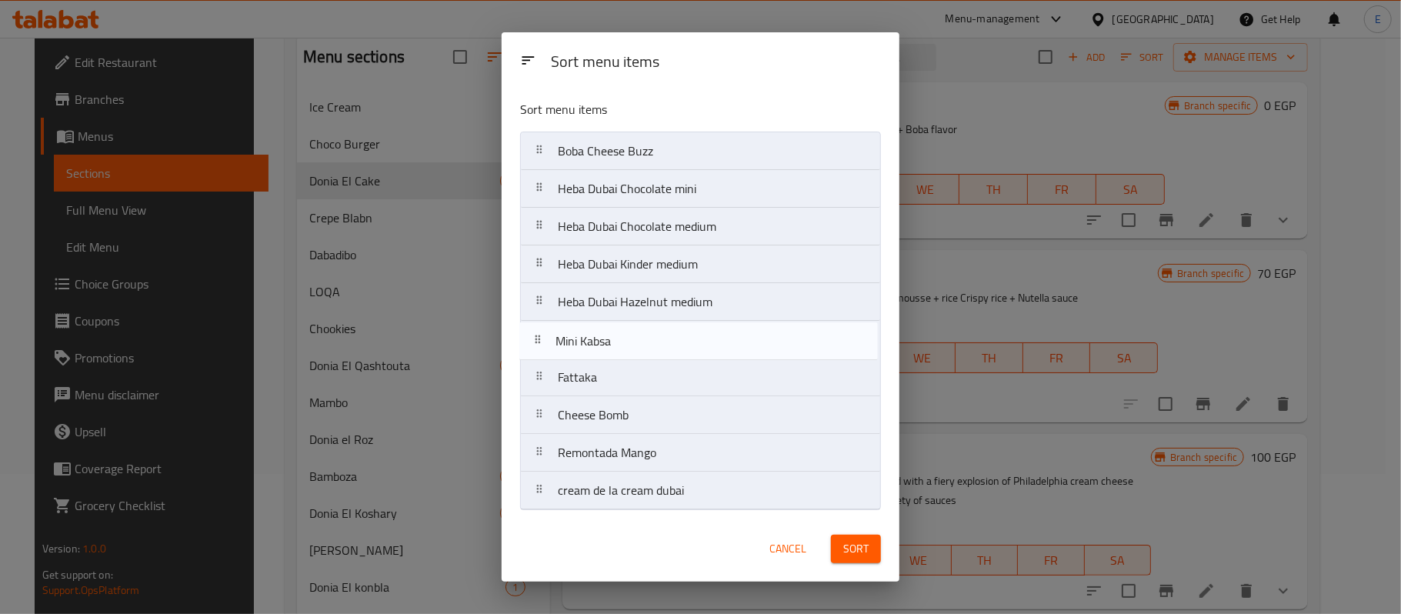
drag, startPoint x: 557, startPoint y: 376, endPoint x: 554, endPoint y: 335, distance: 40.1
click at [554, 335] on nav "Boba Cheese Buzz Heba Dubai Chocolate mini Heba Dubai Chocolate medium Heba Dub…" at bounding box center [700, 321] width 361 height 379
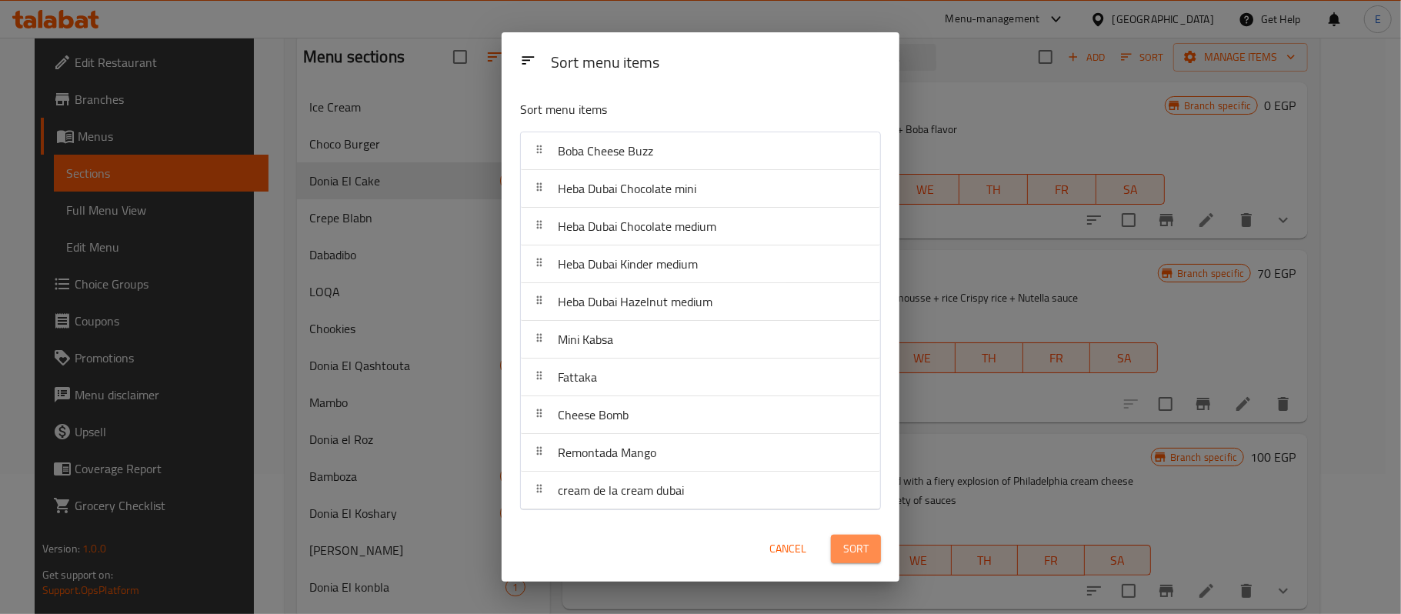
click at [853, 546] on span "Sort" at bounding box center [855, 548] width 25 height 19
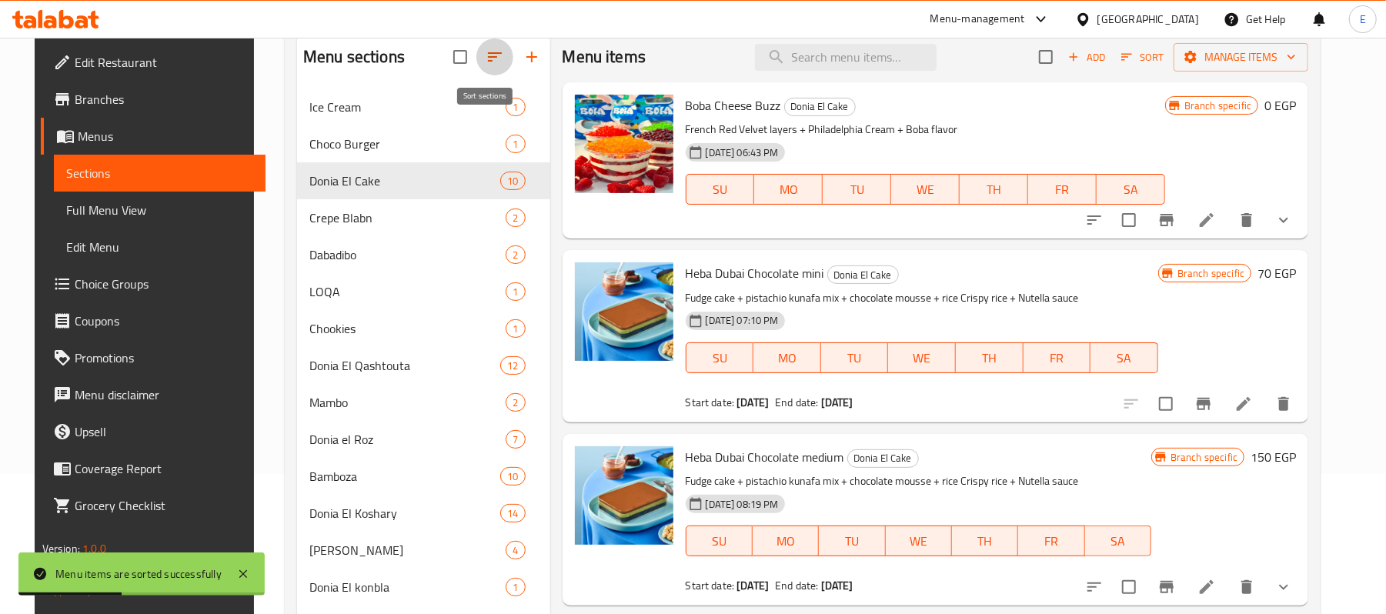
click at [486, 63] on icon "button" at bounding box center [495, 57] width 18 height 18
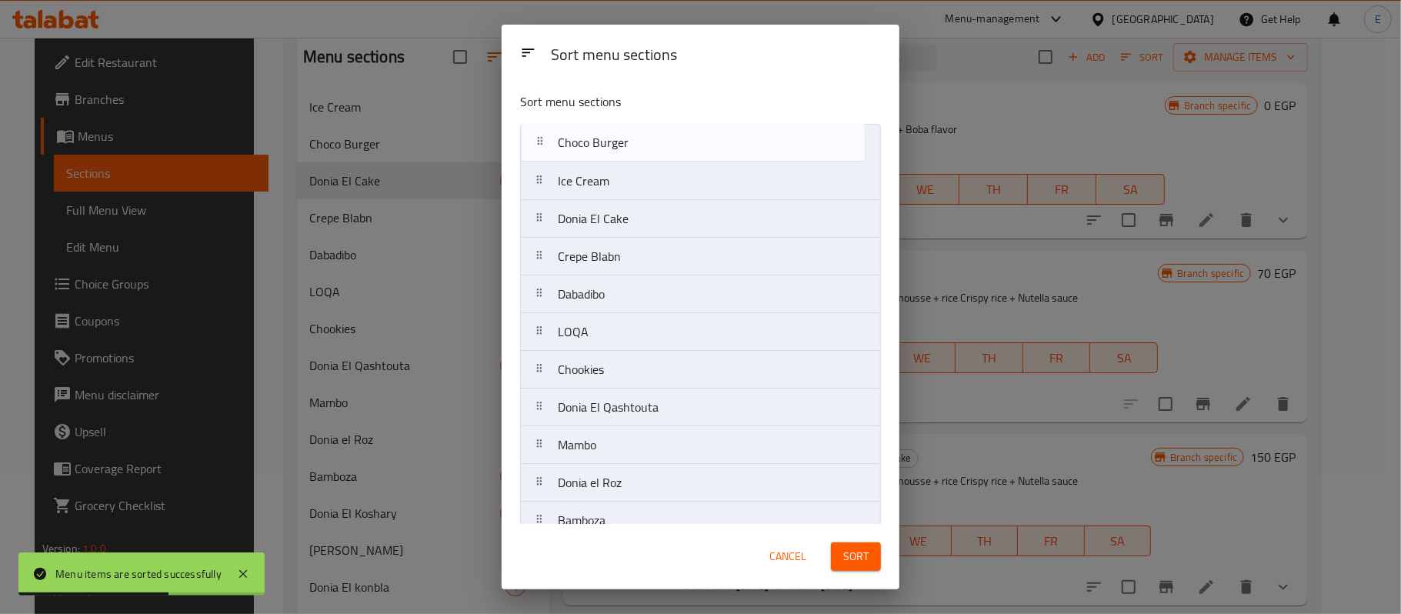
drag, startPoint x: 542, startPoint y: 185, endPoint x: 542, endPoint y: 140, distance: 45.4
click at [542, 140] on nav "Ice Cream Choco Burger Donia El Cake Crepe Blabn Dabadibo LOQA Chookies Donia E…" at bounding box center [700, 407] width 361 height 567
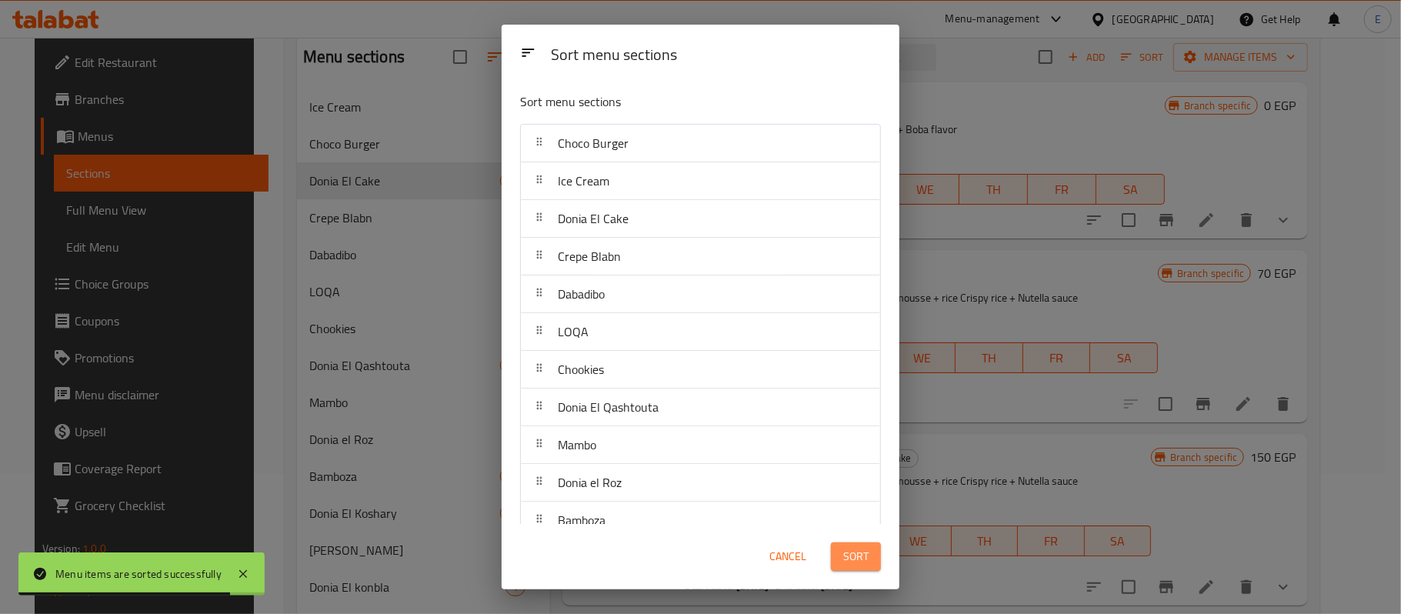
click at [844, 565] on span "Sort" at bounding box center [855, 556] width 25 height 19
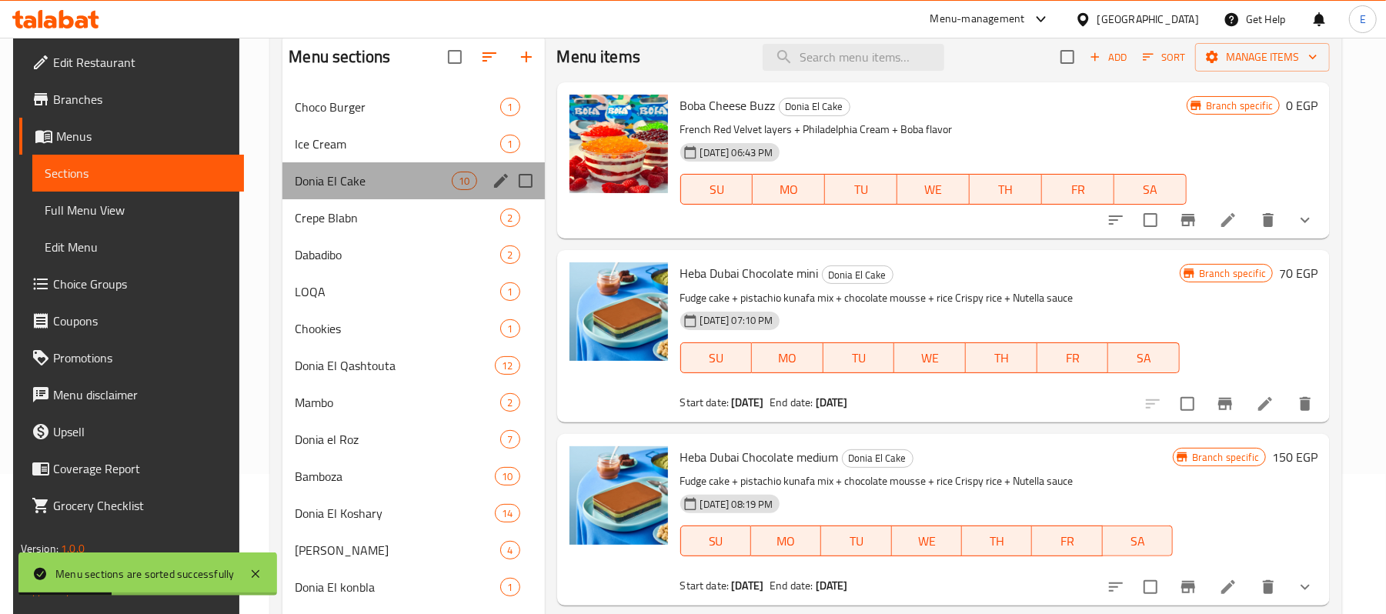
click at [441, 165] on div "Donia El Cake 10" at bounding box center [413, 180] width 262 height 37
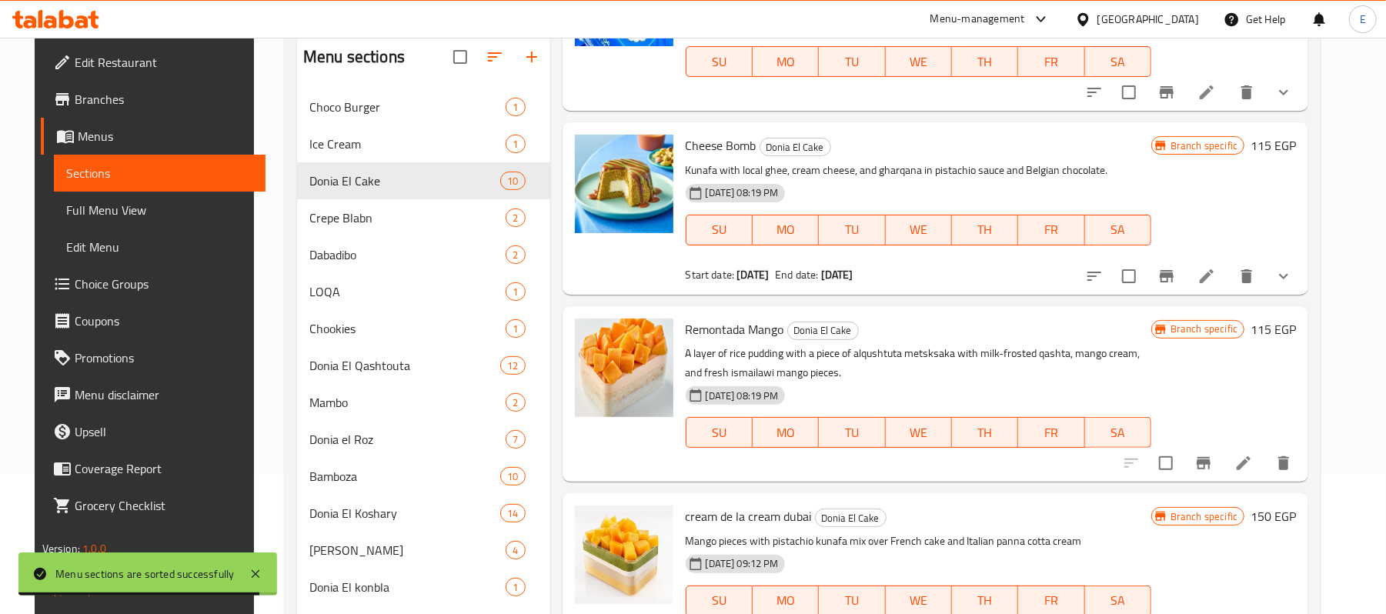
scroll to position [219, 0]
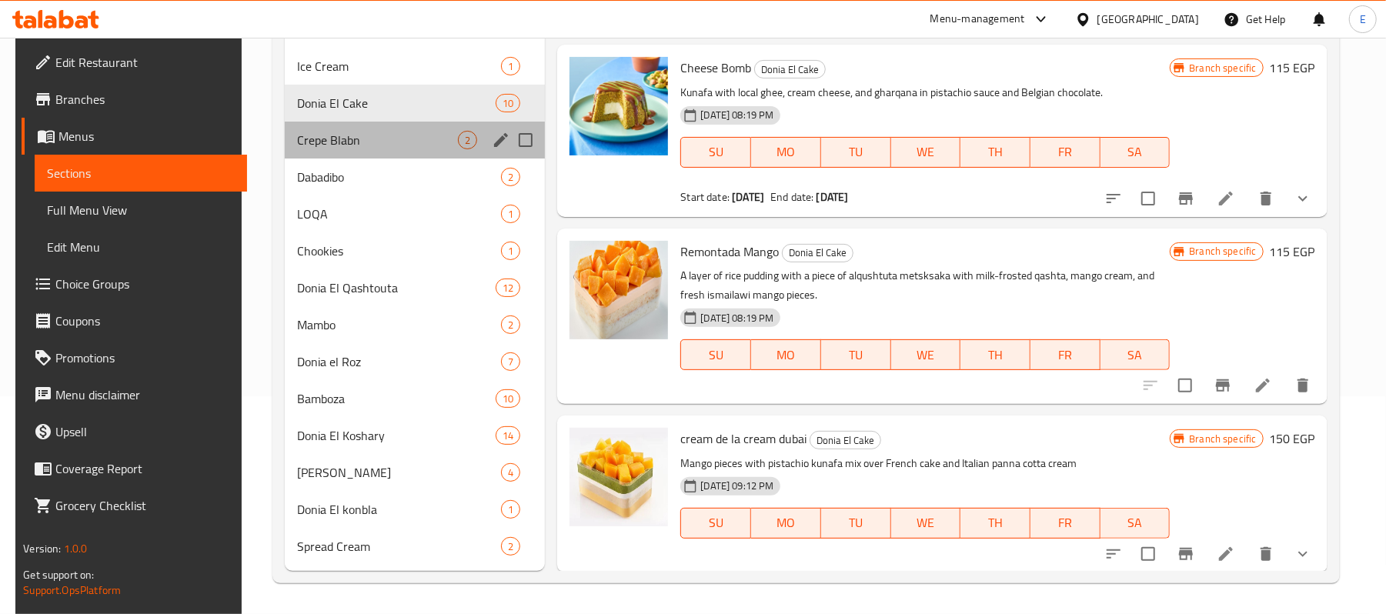
click at [386, 149] on div "Crepe Blabn 2" at bounding box center [415, 140] width 261 height 37
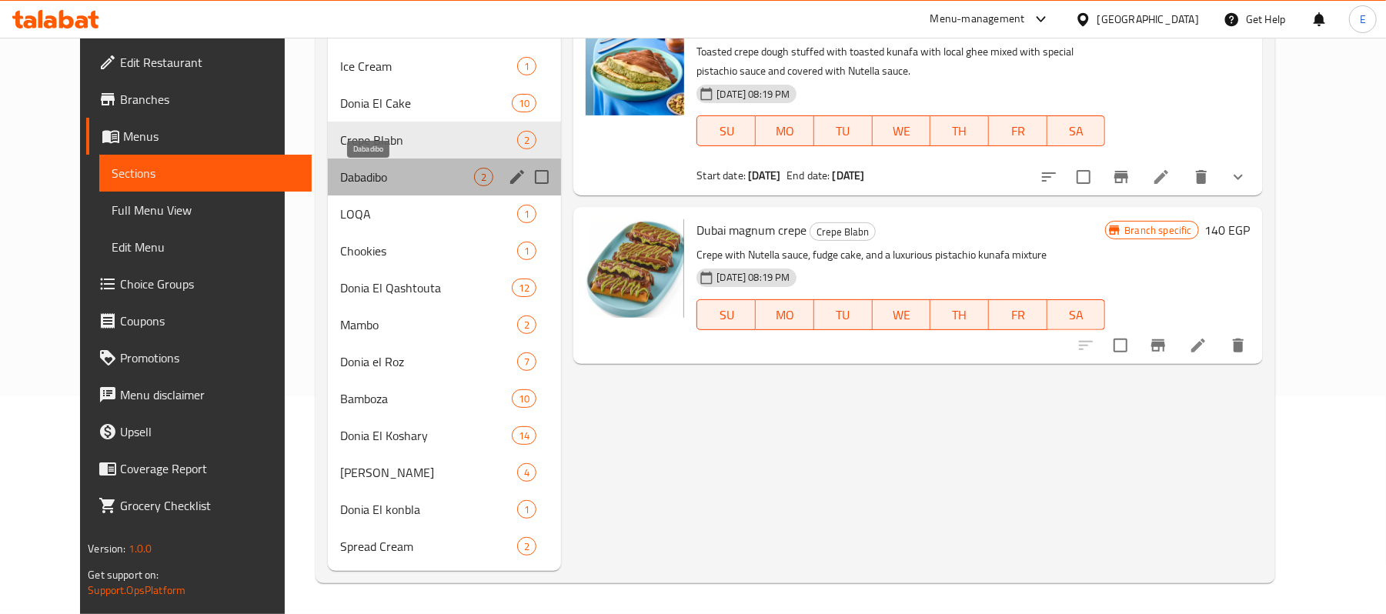
click at [389, 174] on span "Dabadibo" at bounding box center [407, 177] width 135 height 18
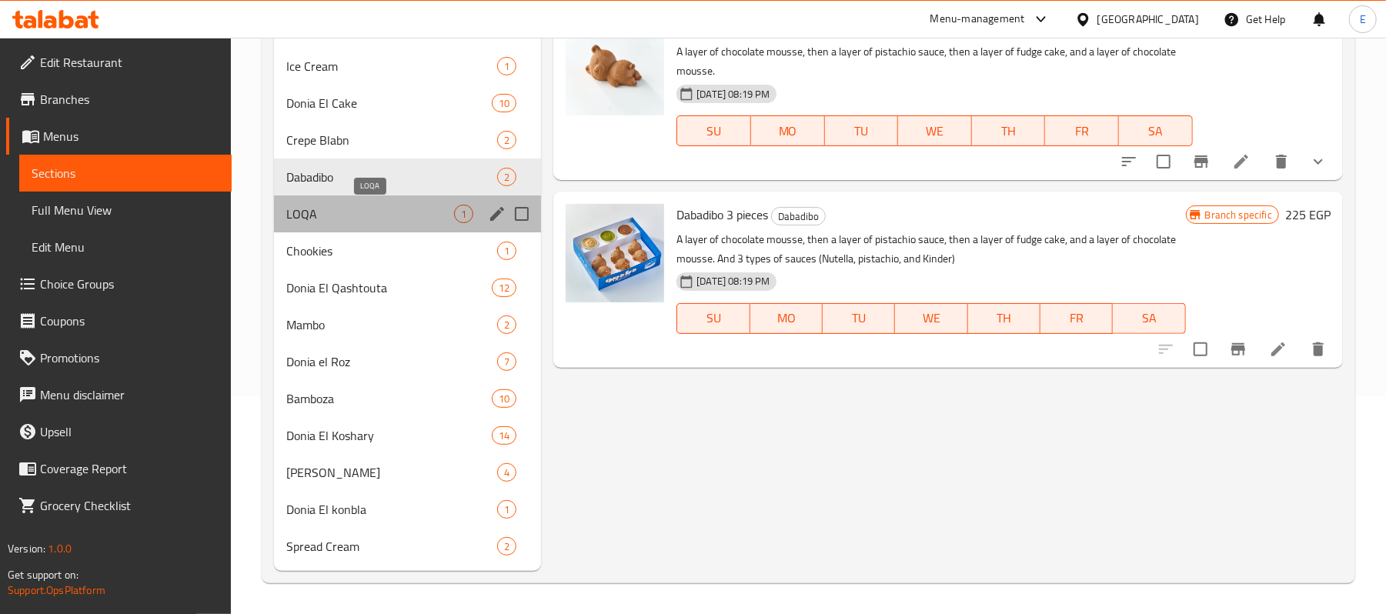
click at [364, 210] on span "LOQA" at bounding box center [370, 214] width 168 height 18
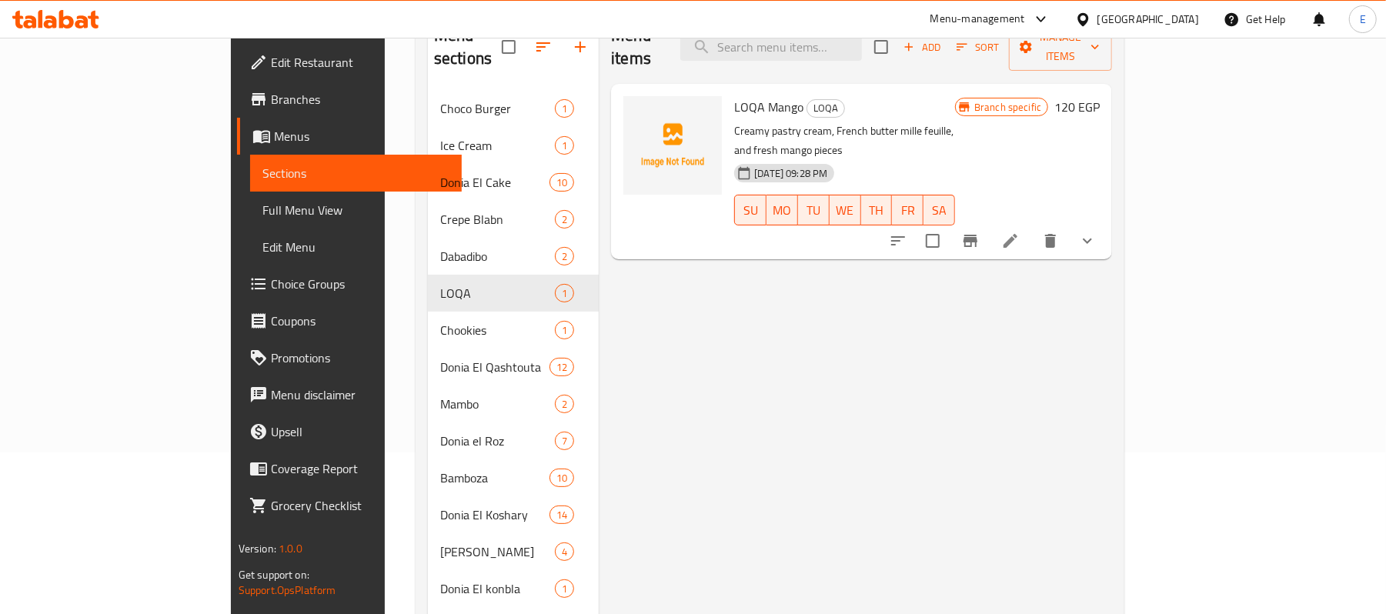
scroll to position [161, 0]
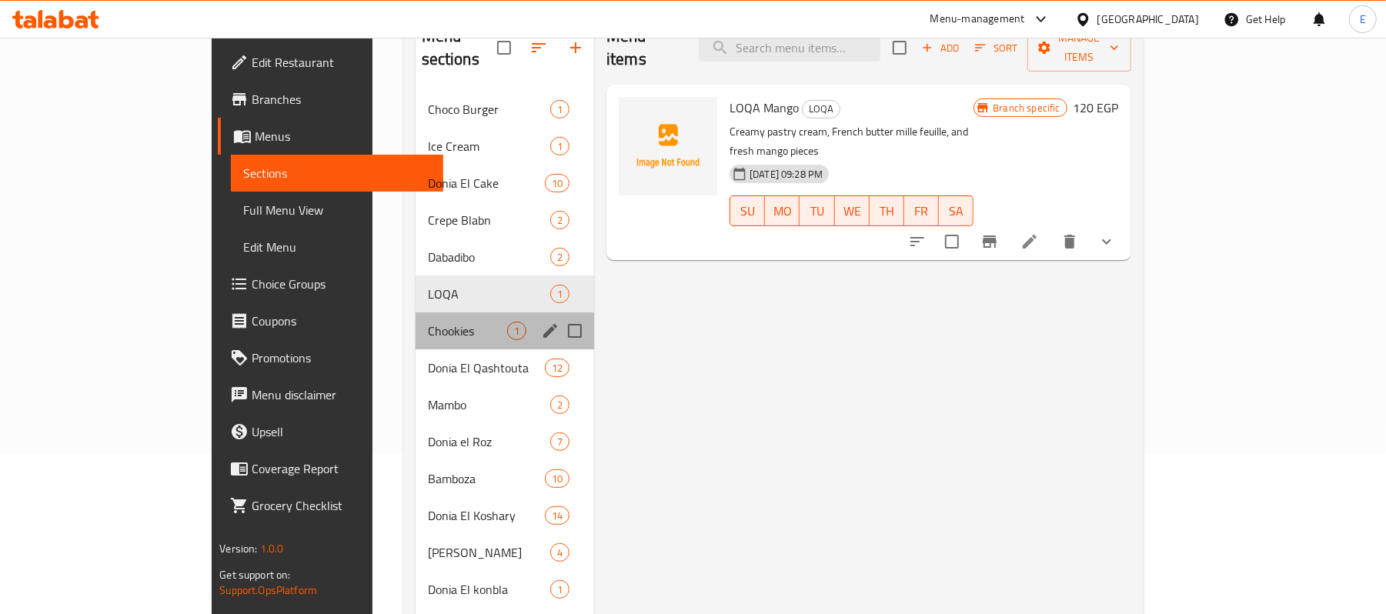
click at [416, 321] on div "Chookies 1" at bounding box center [505, 330] width 179 height 37
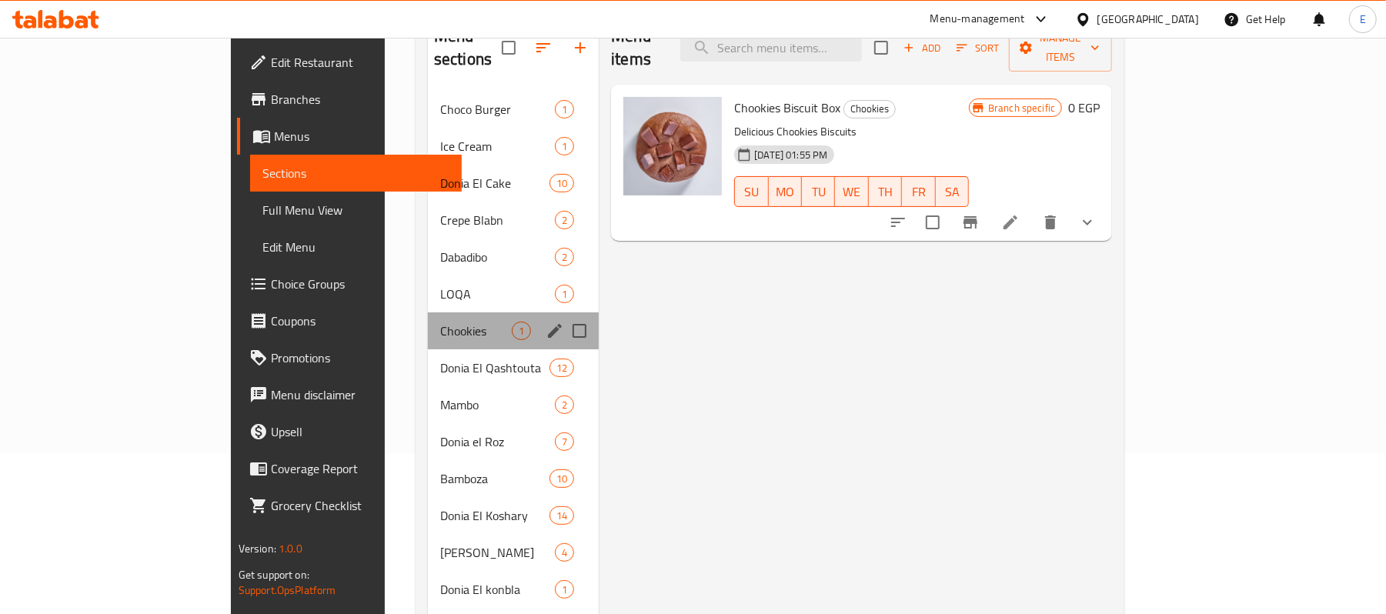
click at [428, 321] on div "Chookies 1" at bounding box center [513, 330] width 171 height 37
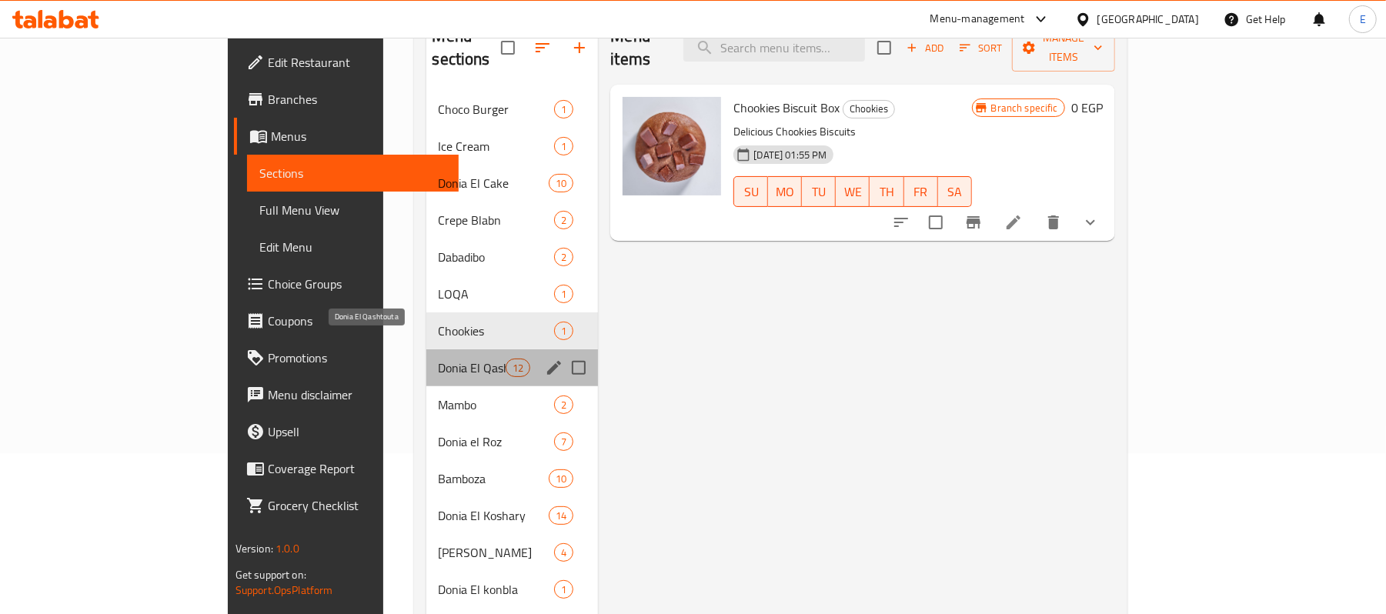
click at [439, 359] on span "Donia El Qashtouta" at bounding box center [473, 368] width 68 height 18
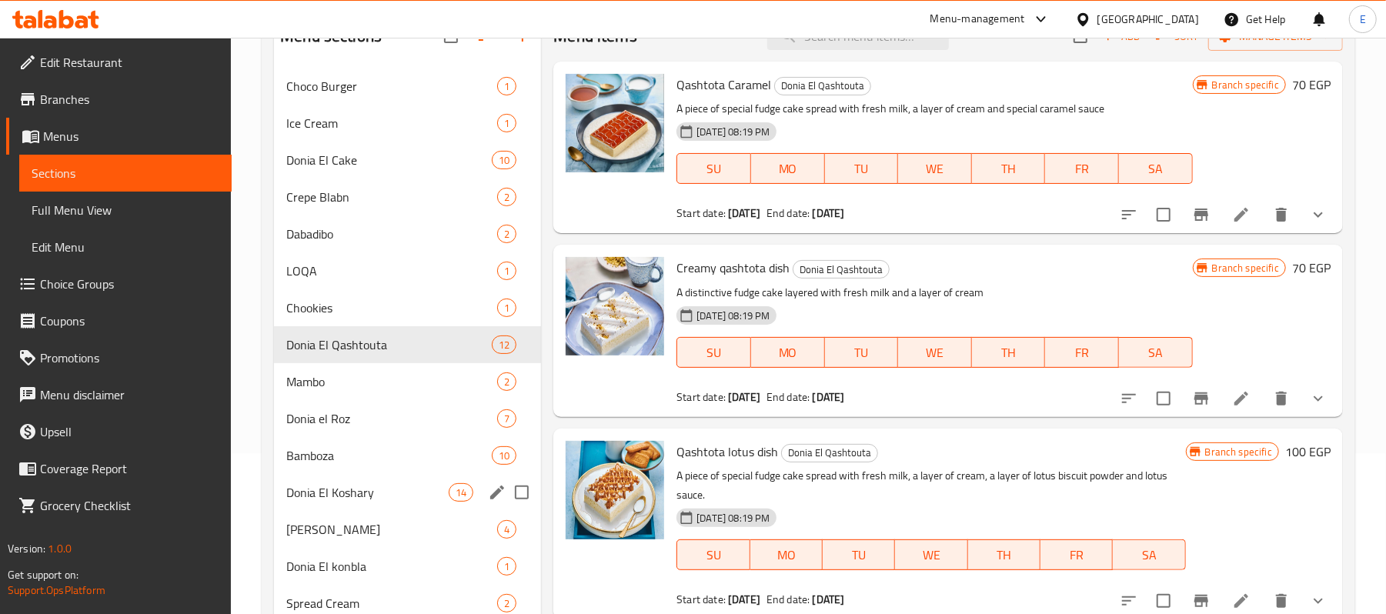
scroll to position [219, 0]
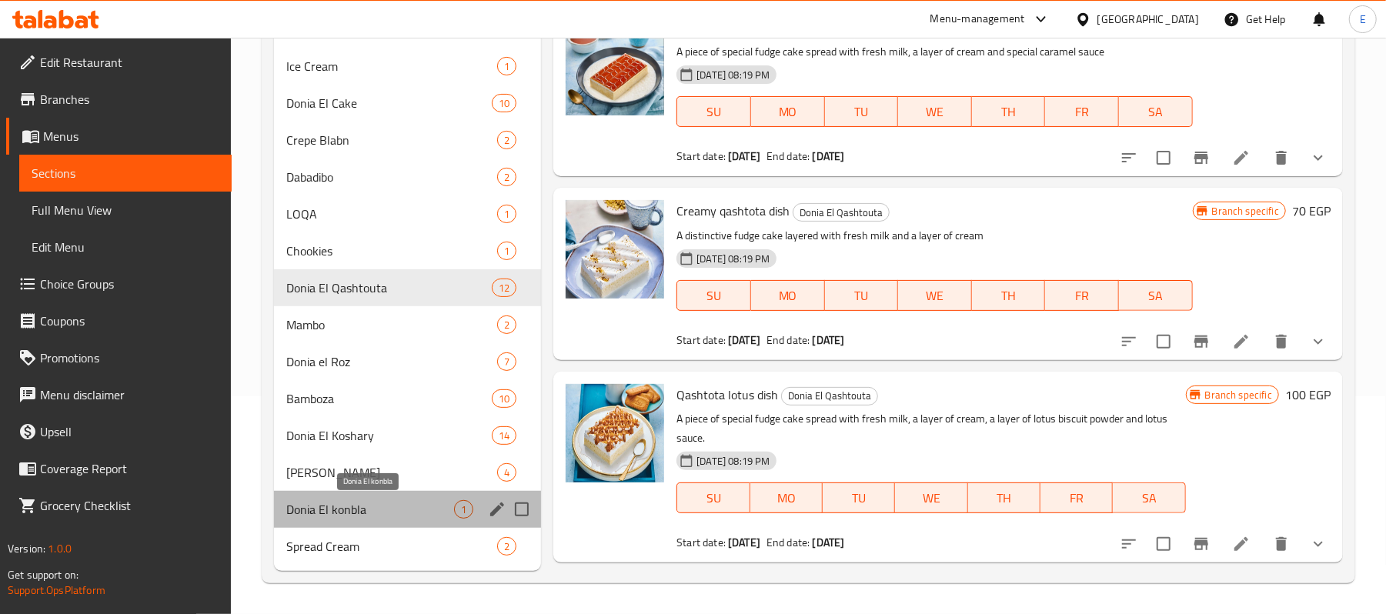
click at [429, 502] on span "Donia El konbla" at bounding box center [370, 509] width 168 height 18
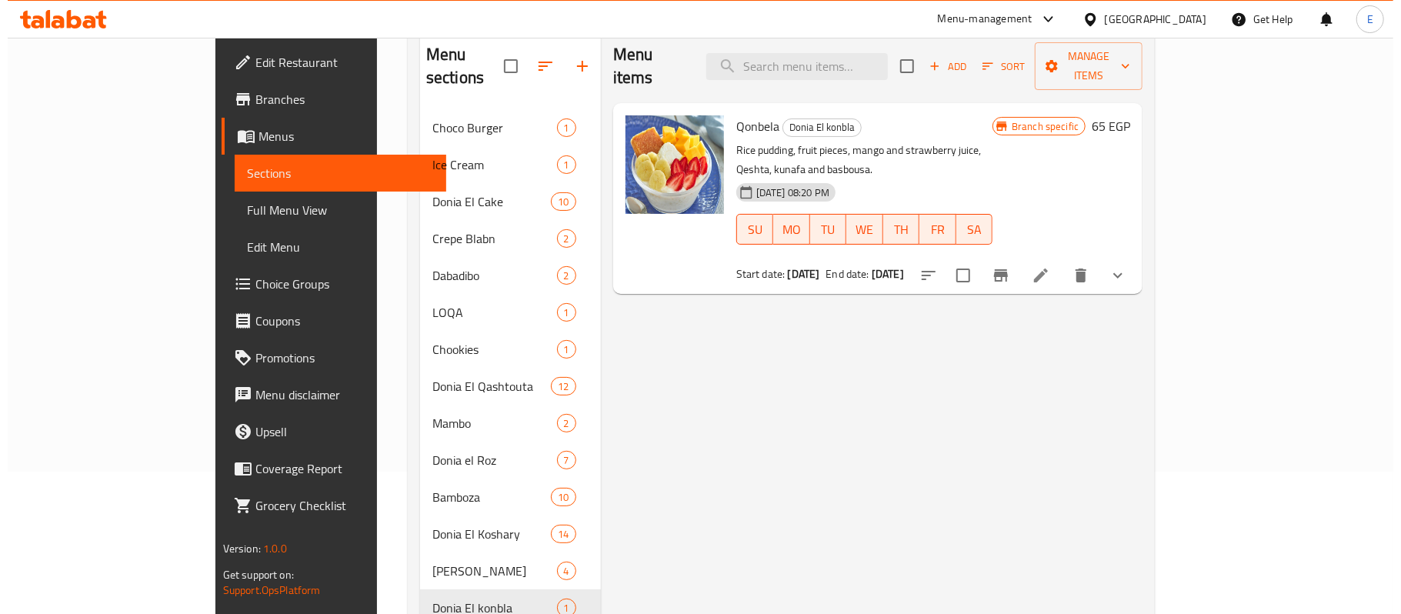
scroll to position [142, 0]
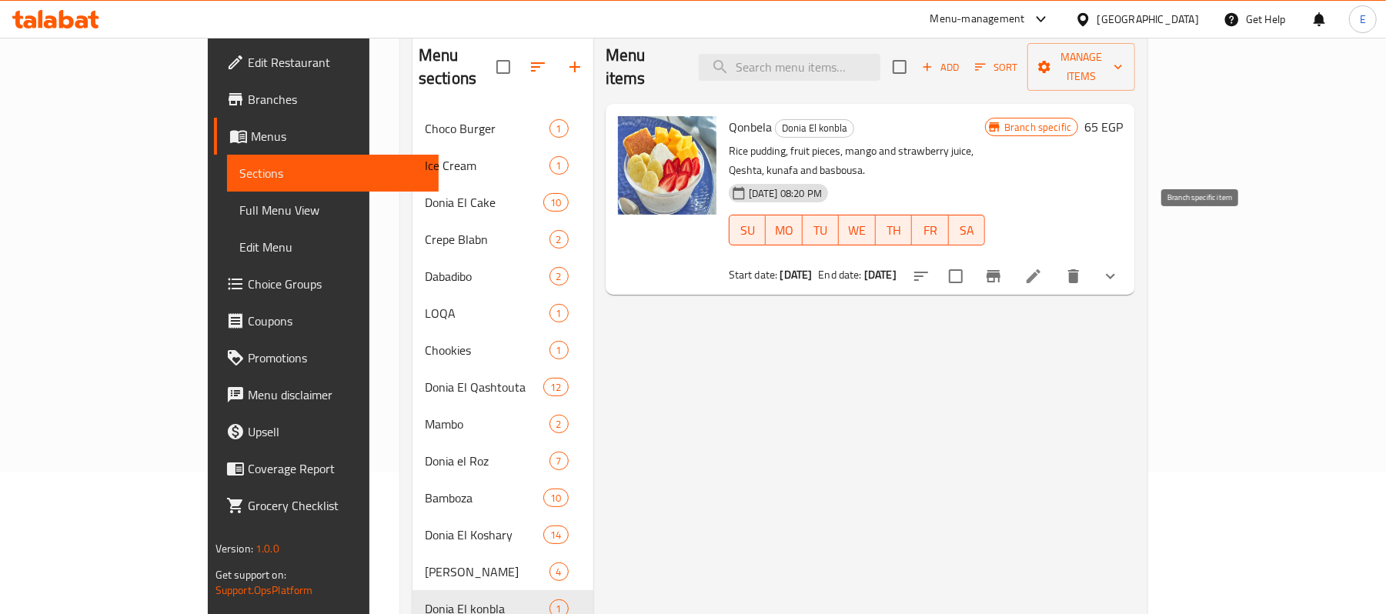
click at [1012, 258] on button "Branch-specific-item" at bounding box center [993, 276] width 37 height 37
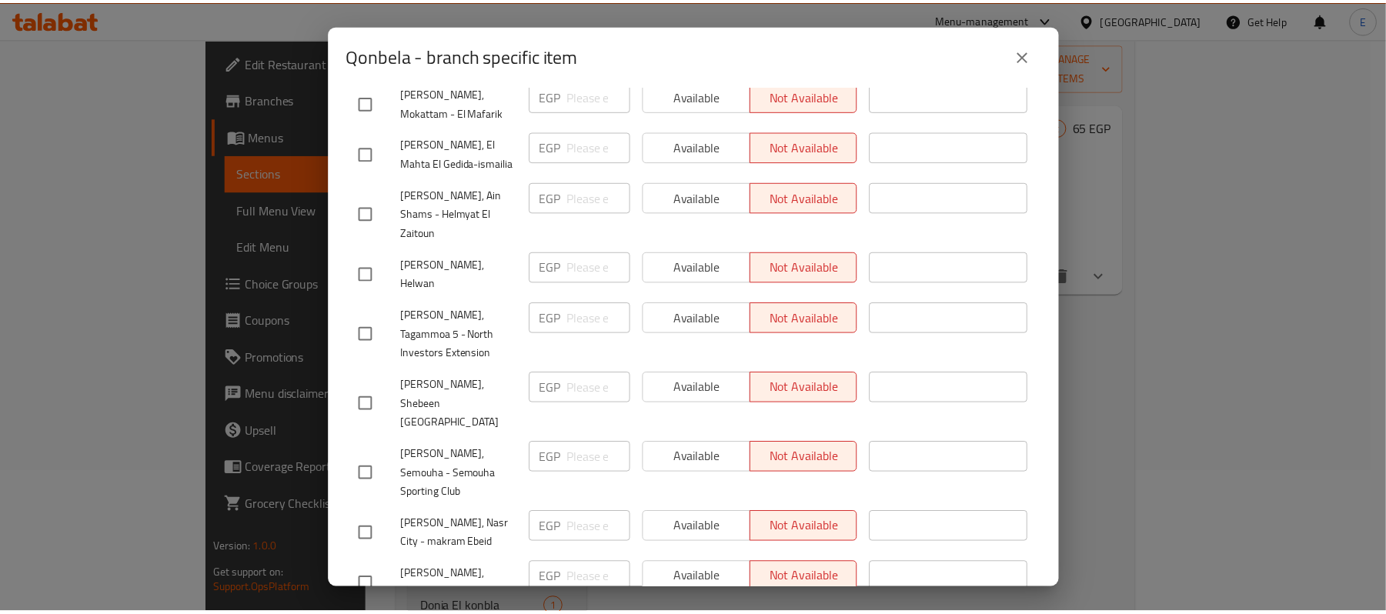
scroll to position [0, 0]
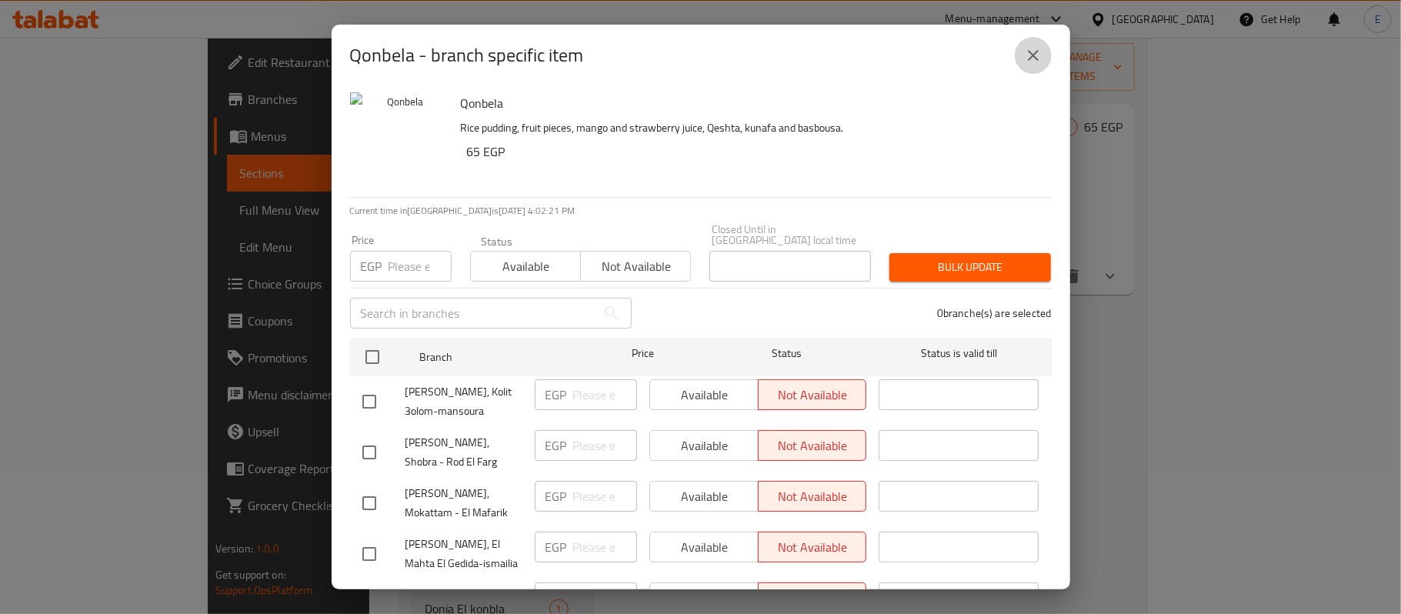
click at [1026, 62] on icon "close" at bounding box center [1033, 55] width 18 height 18
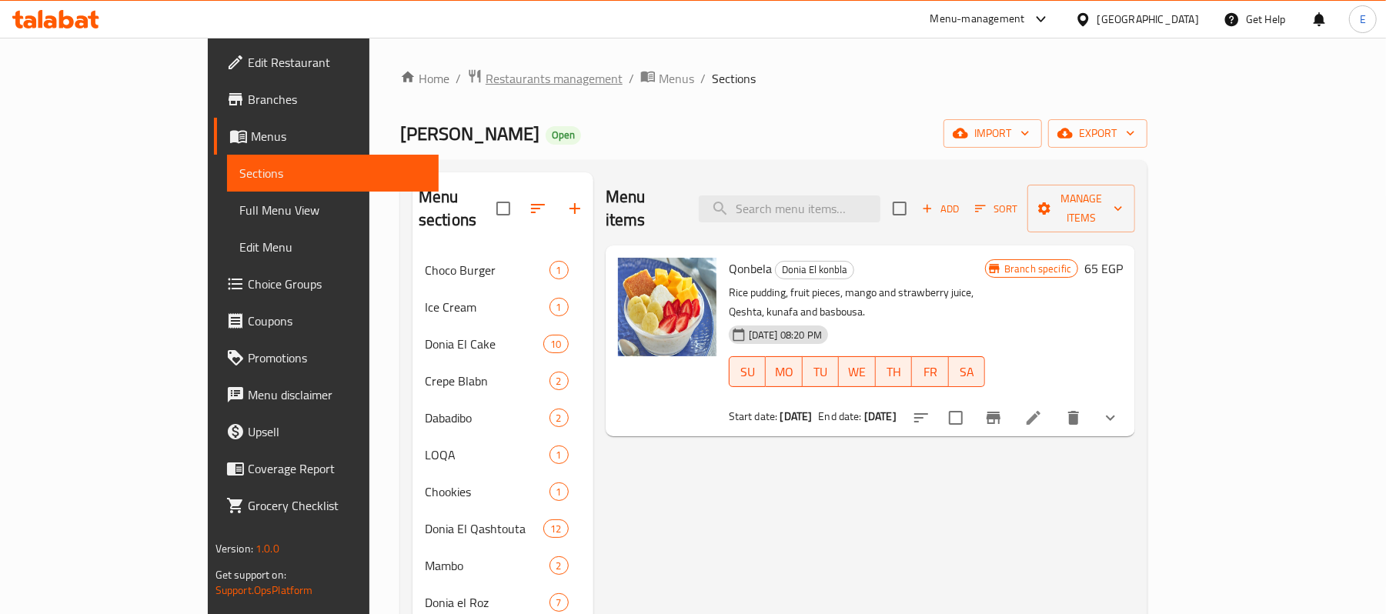
click at [486, 83] on span "Restaurants management" at bounding box center [554, 78] width 137 height 18
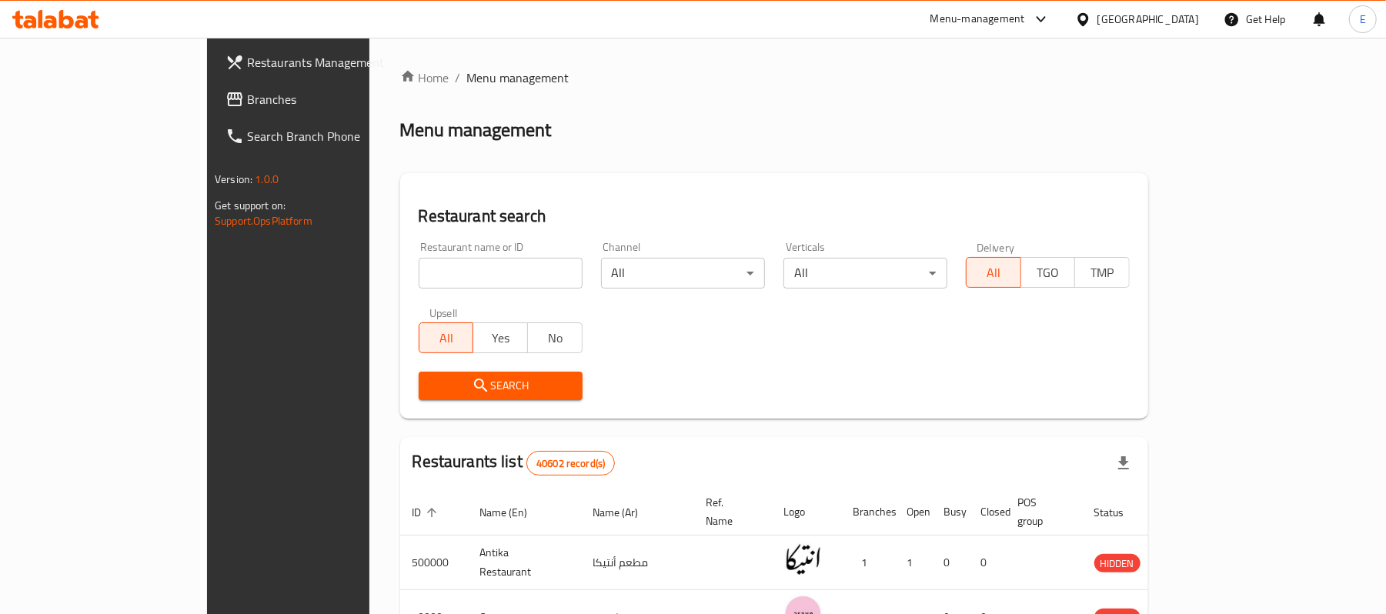
click at [419, 275] on input "search" at bounding box center [501, 273] width 164 height 31
type input "Bahij"
click button "Search" at bounding box center [501, 386] width 164 height 28
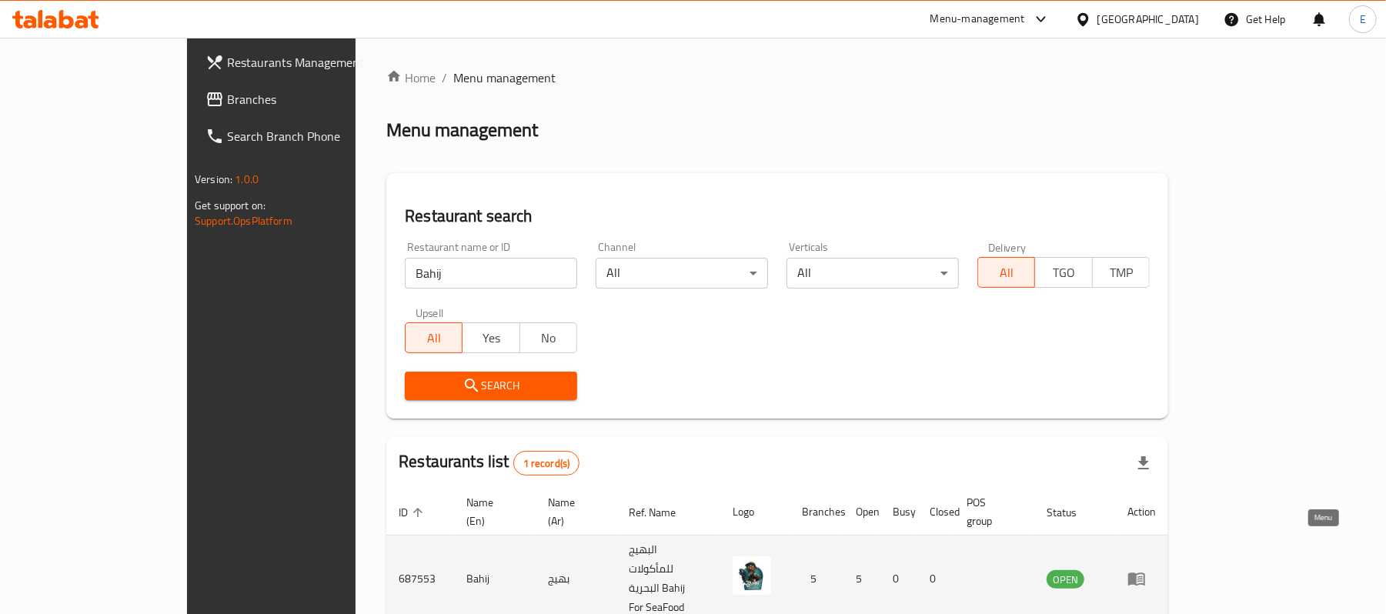
click at [1146, 569] on icon "enhanced table" at bounding box center [1136, 578] width 18 height 18
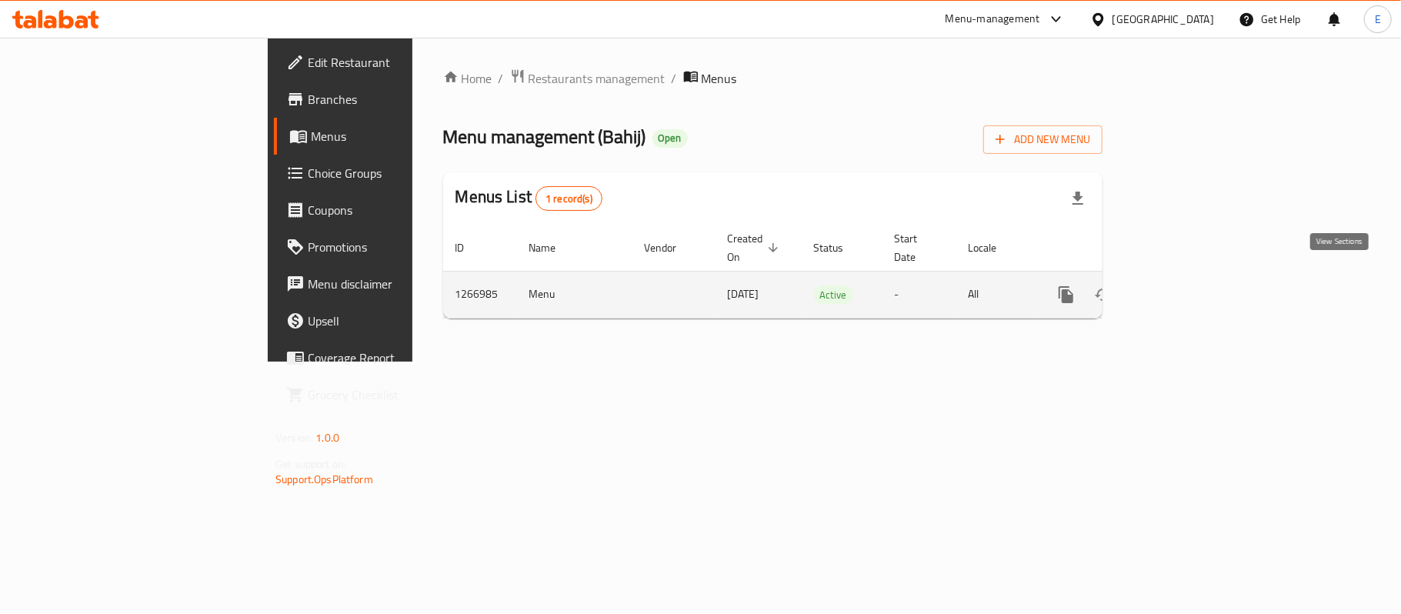
click at [1187, 285] on icon "enhanced table" at bounding box center [1177, 294] width 18 height 18
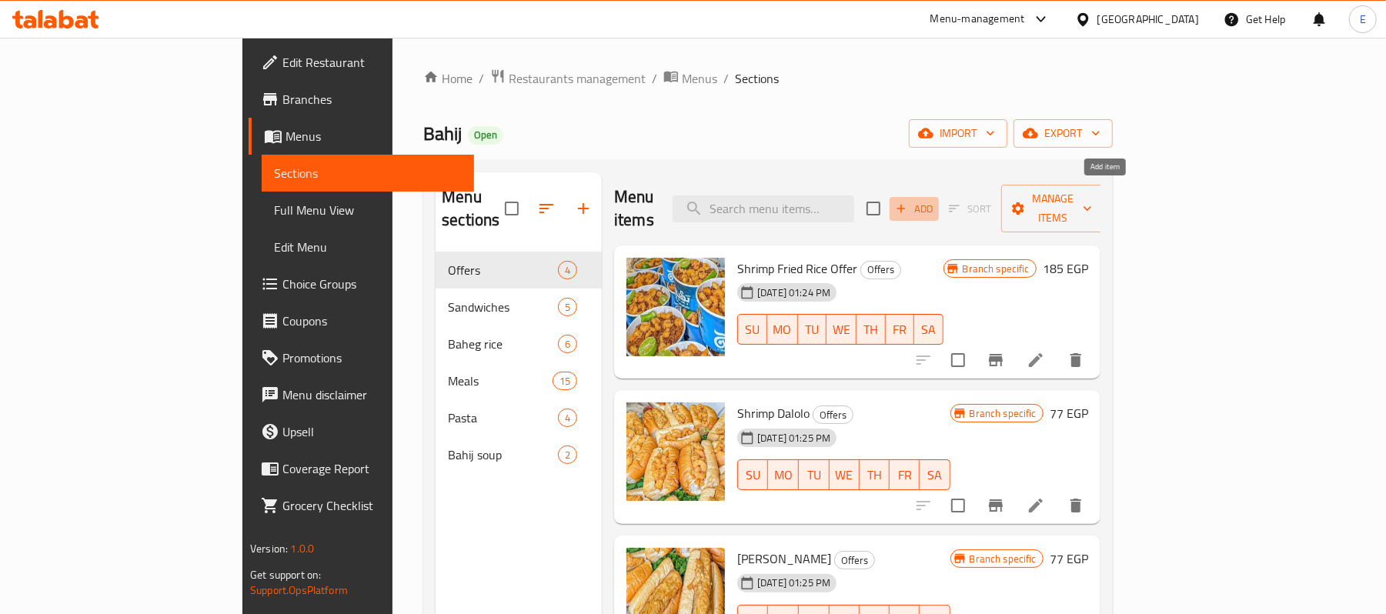
click at [935, 200] on span "Add" at bounding box center [914, 209] width 42 height 18
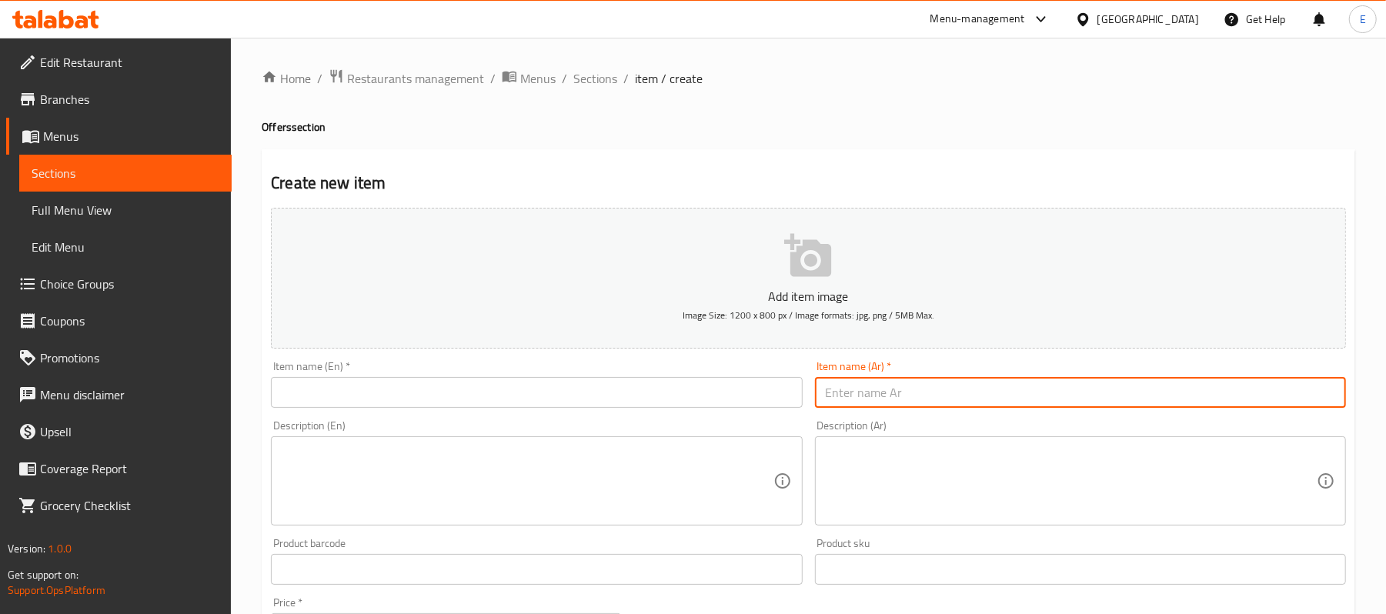
click at [851, 388] on input "text" at bounding box center [1080, 392] width 531 height 31
type input "u"
type input "عرض البحر"
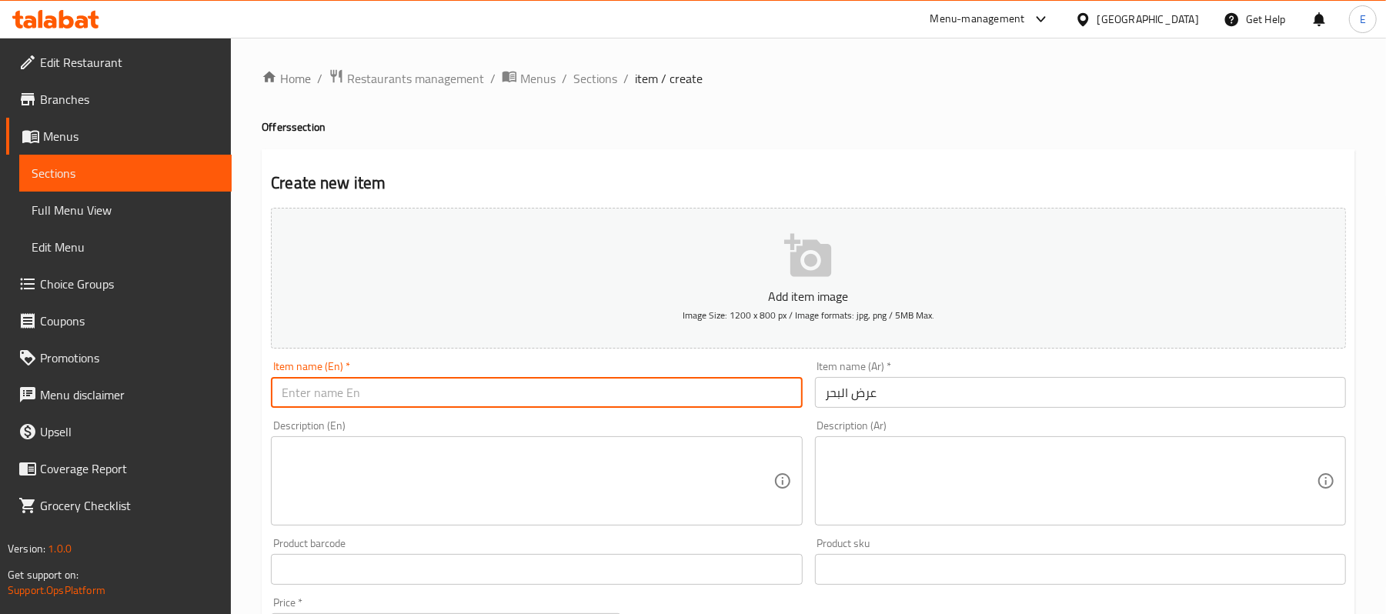
click at [763, 394] on input "text" at bounding box center [536, 392] width 531 height 31
type input "س"
type input "Sea Offer"
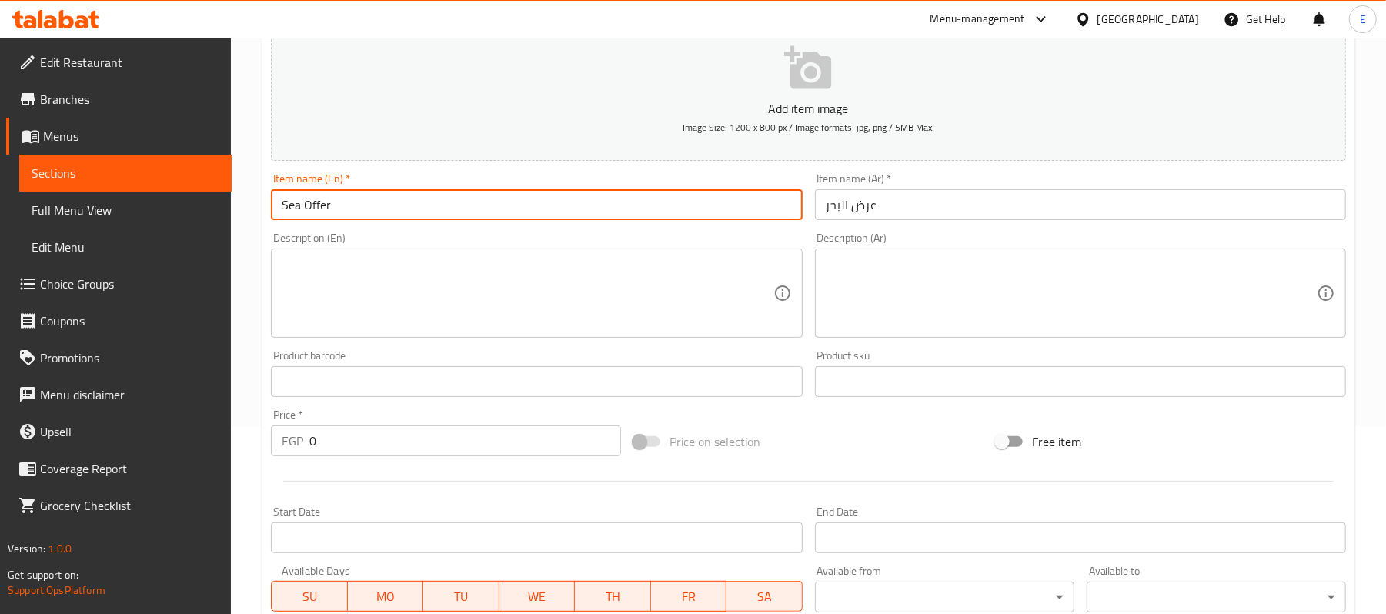
scroll to position [189, 0]
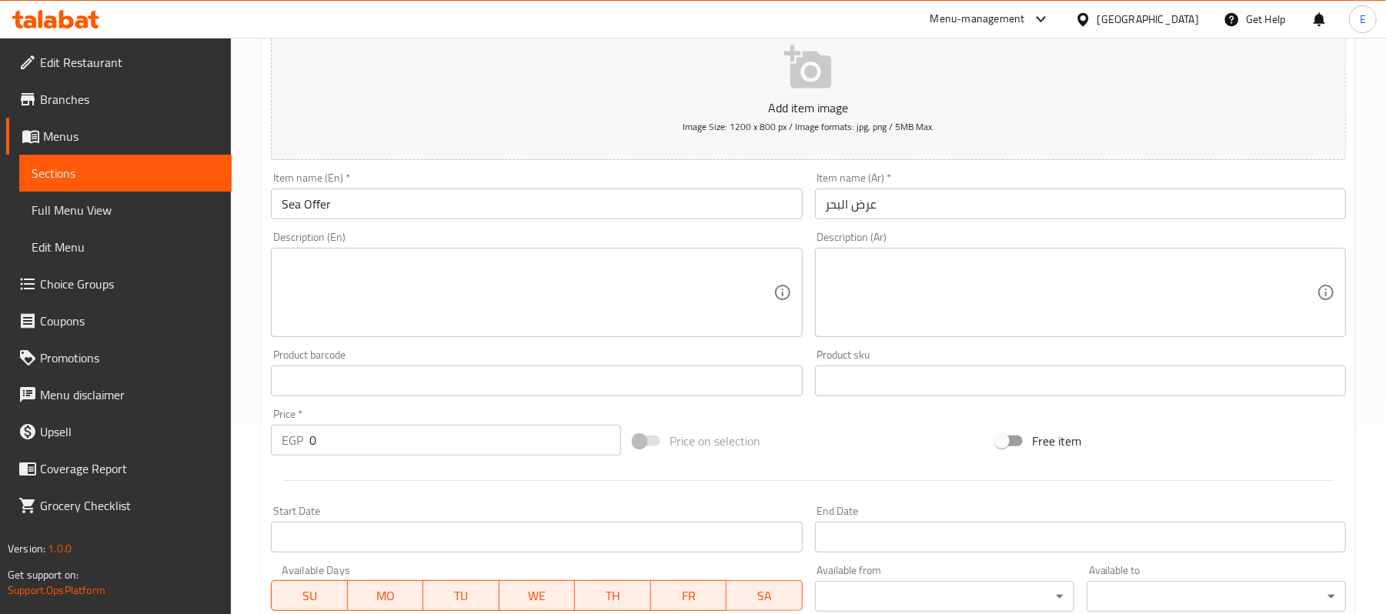
drag, startPoint x: 370, startPoint y: 457, endPoint x: 349, endPoint y: 438, distance: 28.3
click at [349, 438] on div "Price   * EGP 0 Price *" at bounding box center [446, 431] width 362 height 59
click at [349, 438] on input "0" at bounding box center [465, 440] width 312 height 31
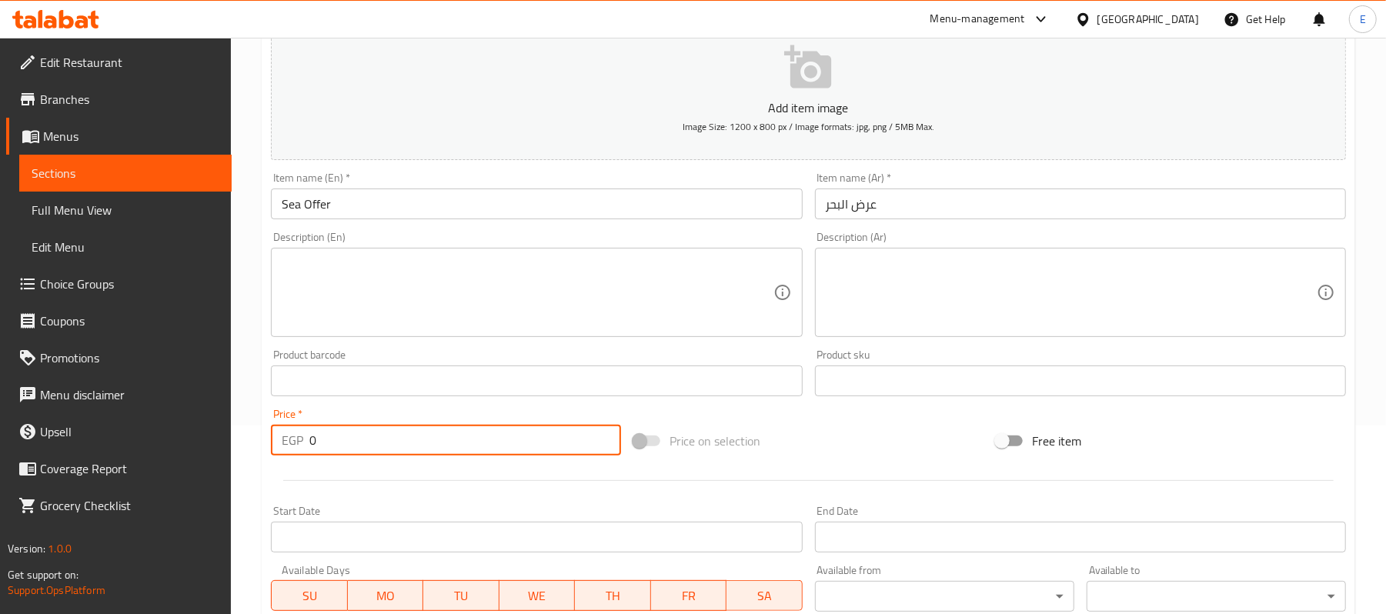
click at [349, 438] on input "0" at bounding box center [465, 440] width 312 height 31
type input "115"
click at [829, 252] on div "Description (Ar)" at bounding box center [1080, 292] width 531 height 89
paste textarea "وجبة السمك الكاملة اللي بتدور عليها! بلطي [PERSON_NAME] مشوي على أصوله، جنبه أر…"
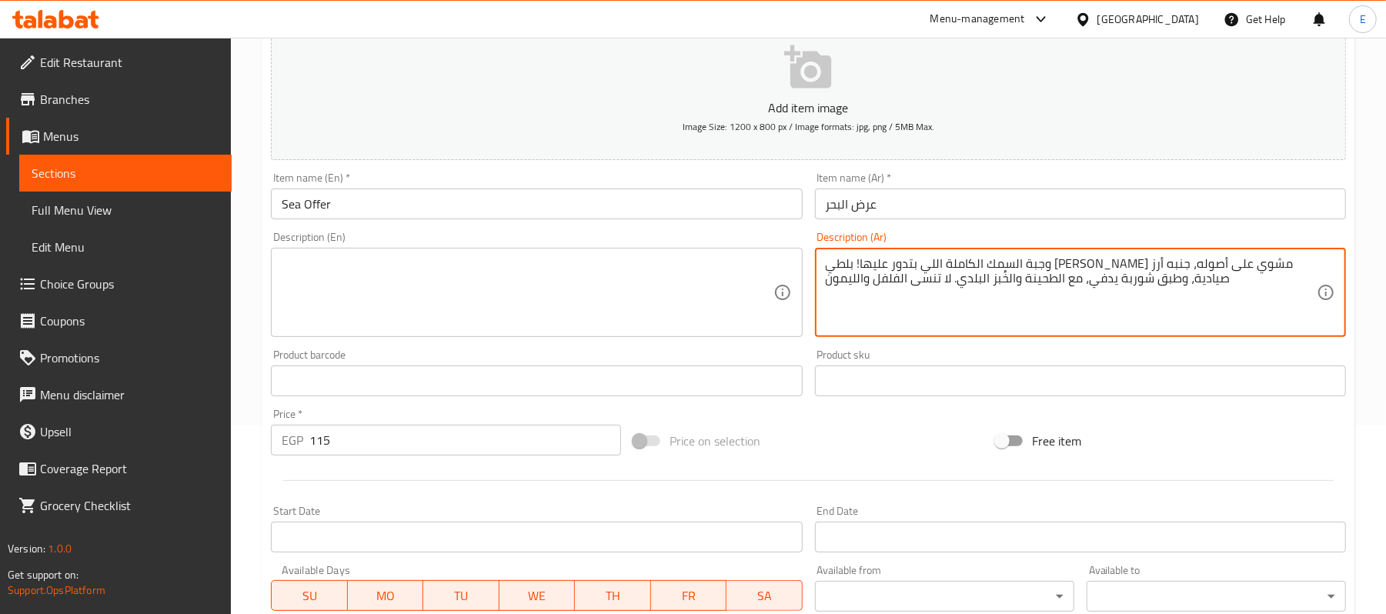
drag, startPoint x: 943, startPoint y: 263, endPoint x: 997, endPoint y: 266, distance: 54.7
click at [997, 266] on textarea "وجبة السمك الكاملة اللي بتدور عليها! بلطي [PERSON_NAME] مشوي على أصوله، جنبه أر…" at bounding box center [1071, 292] width 491 height 73
click at [961, 268] on textarea "وجبة السمك الكاملة اللي بتدور عليها! بلطي [PERSON_NAME] مشوي ، جنبه أرز صيادية،…" at bounding box center [1071, 292] width 491 height 73
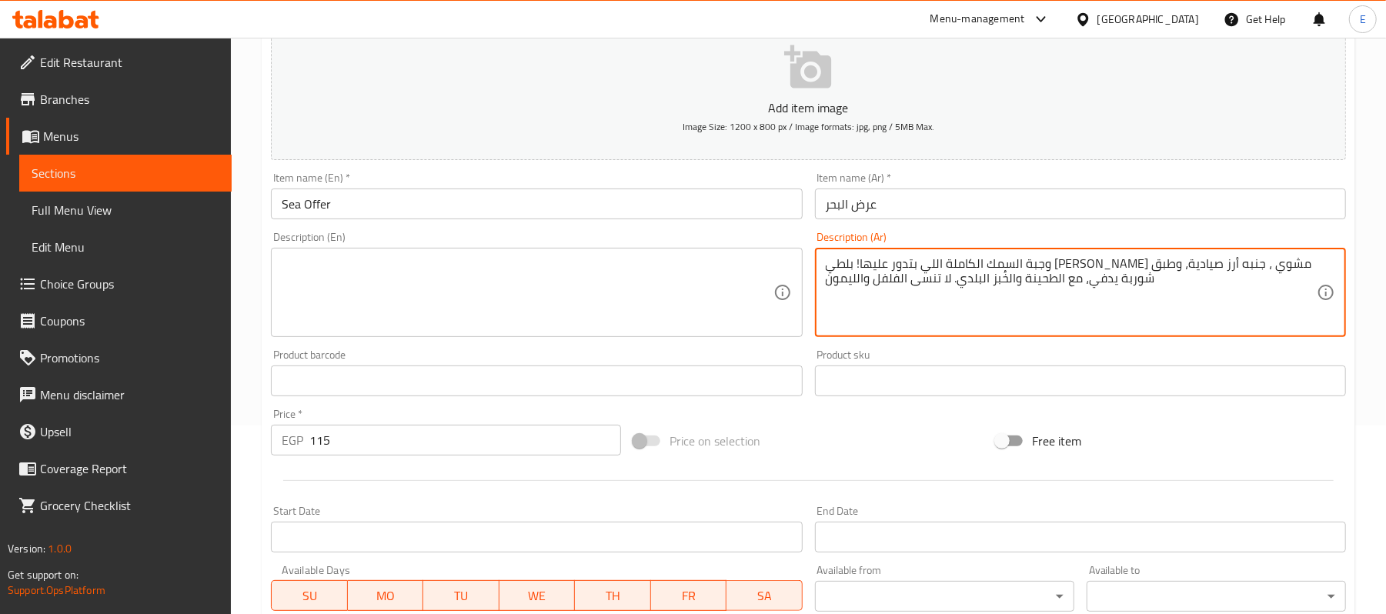
click at [974, 265] on textarea "وجبة السمك الكاملة اللي بتدور عليها! بلطي [PERSON_NAME] مشوي ، جنبه أرز صيادية،…" at bounding box center [1071, 292] width 491 height 73
click at [962, 263] on textarea "وجبة السمك الكاملة اللي بتدور عليها! بلطي [PERSON_NAME] مشوي ، جنبه أرز صيادية،…" at bounding box center [1071, 292] width 491 height 73
click at [1100, 283] on textarea "وجبة السمك الكاملة اللي بتدور عليها! بلطي [PERSON_NAME] مشوي ، معاه أرز صيادية،…" at bounding box center [1071, 292] width 491 height 73
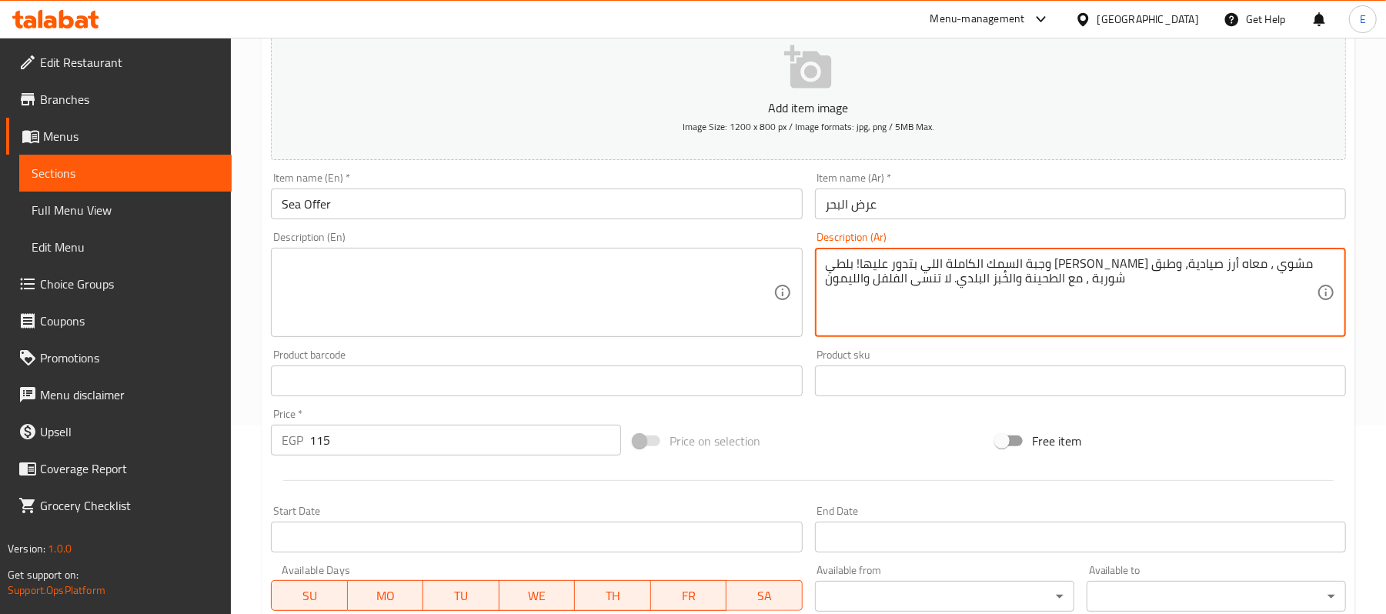
drag, startPoint x: 910, startPoint y: 280, endPoint x: 949, endPoint y: 280, distance: 39.2
click at [949, 280] on textarea "وجبة السمك الكاملة اللي بتدور عليها! بلطي [PERSON_NAME] مشوي ، معاه أرز صيادية،…" at bounding box center [1071, 292] width 491 height 73
click at [949, 279] on textarea "وجبة السمك الكاملة اللي بتدور عليها! بلطي [PERSON_NAME] مشوي ، معاه أرز صيادية،…" at bounding box center [1071, 292] width 491 height 73
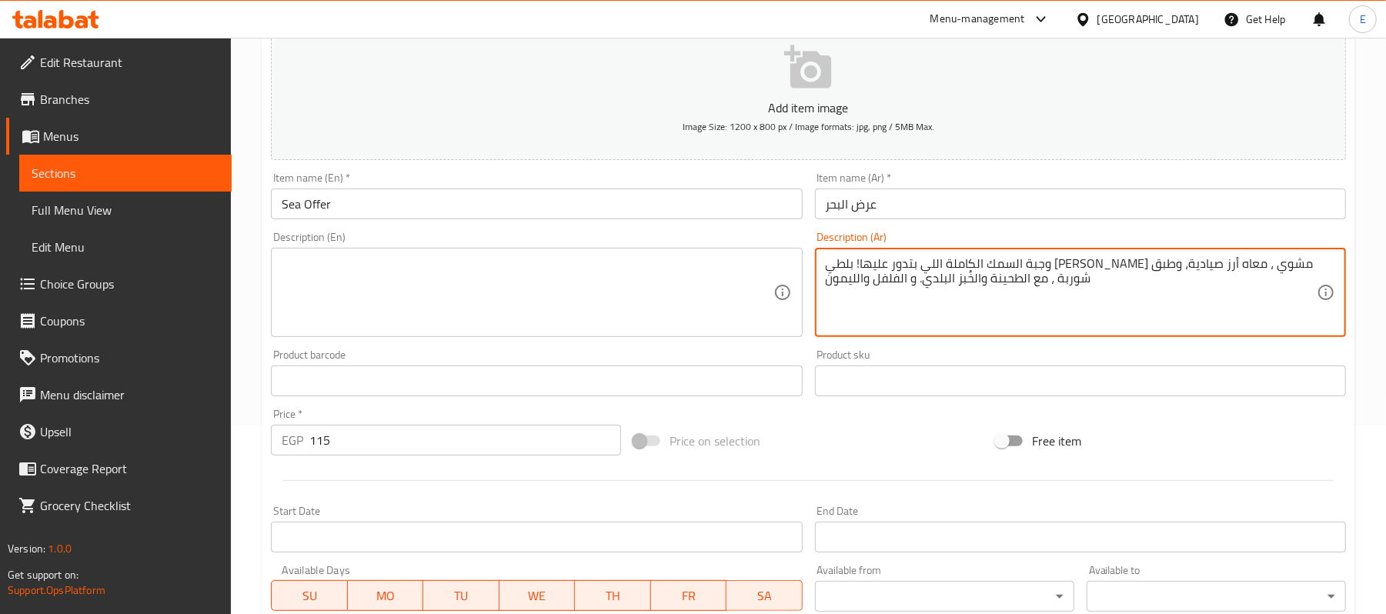
click at [949, 279] on textarea "وجبة السمك الكاملة اللي بتدور عليها! بلطي [PERSON_NAME] مشوي ، معاه أرز صيادية،…" at bounding box center [1071, 292] width 491 height 73
type textarea "وجبة السمك الكاملة اللي بتدور عليها! بلطي [PERSON_NAME] مشوي ، معاه أرز صيادية،…"
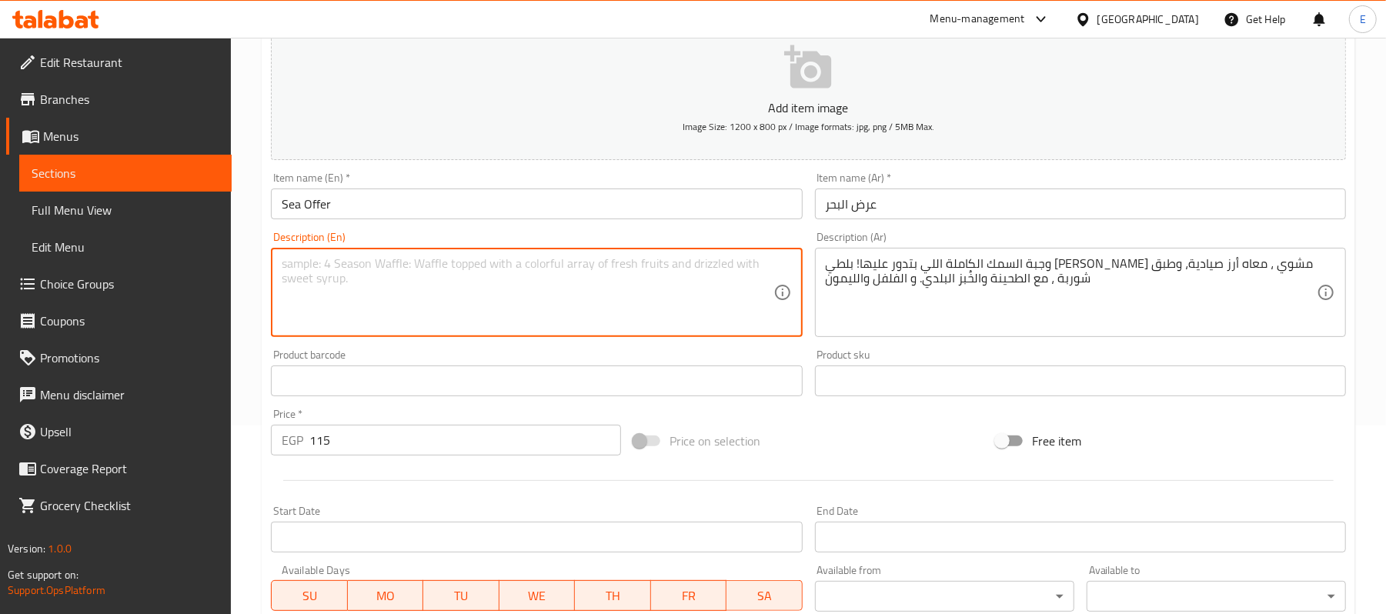
paste textarea "The complete fish meal you've been looking for! Grilled tilapia, served with sa…"
click at [751, 271] on textarea "The complete fish meal you've been looking for! Grilled tilapia, served with sa…" at bounding box center [527, 292] width 491 height 73
click at [367, 274] on textarea "The complete fish meal you've been looking for! Grilled tilapia, served with sa…" at bounding box center [527, 292] width 491 height 73
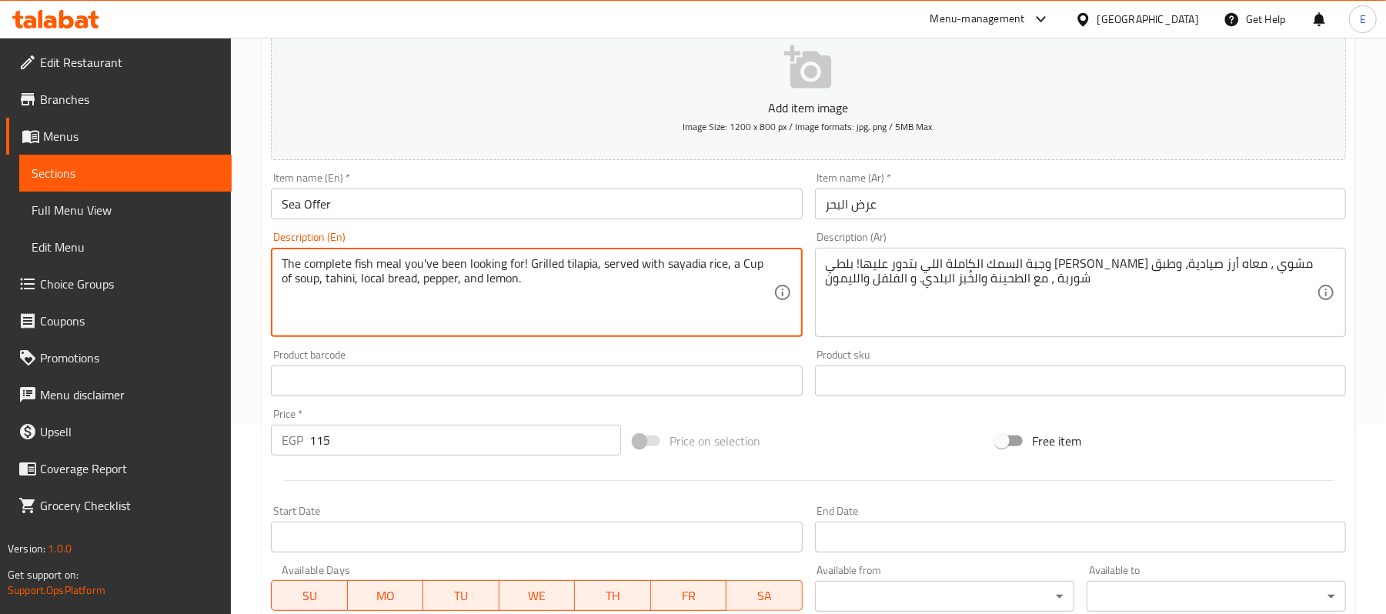
click at [361, 277] on textarea "The complete fish meal you've been looking for! Grilled tilapia, served with sa…" at bounding box center [527, 292] width 491 height 73
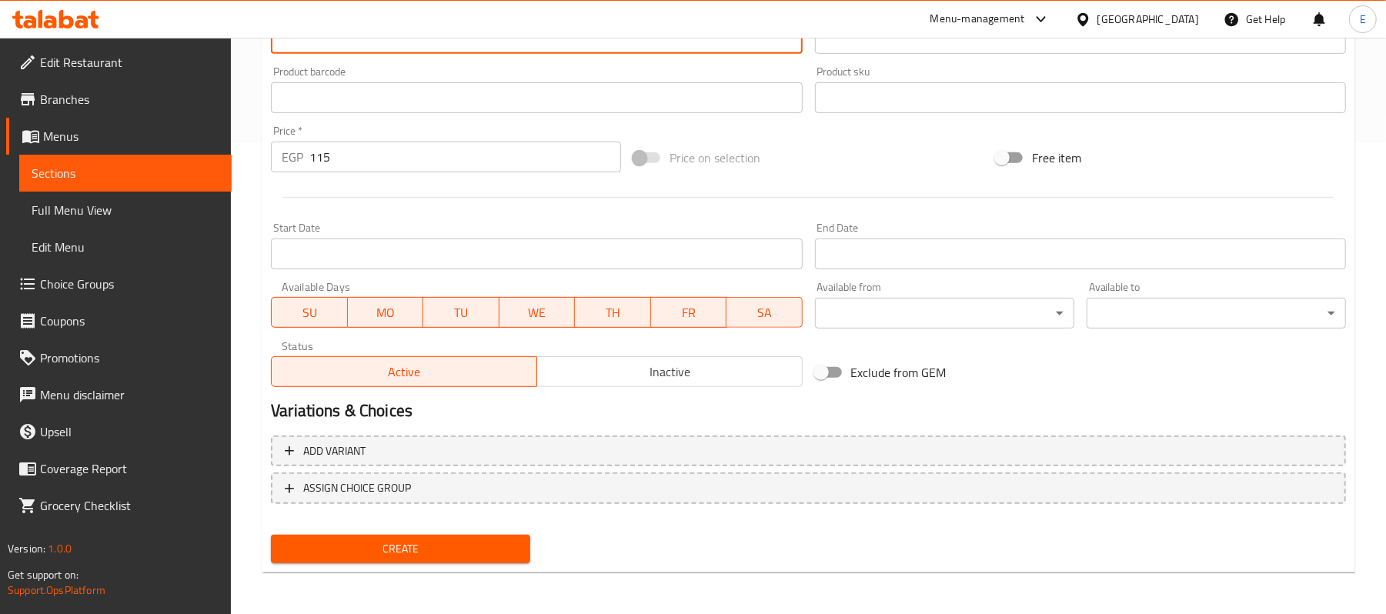
type textarea "The complete fish meal you've been looking for! Grilled tilapia, served with sa…"
click at [396, 549] on span "Create" at bounding box center [400, 548] width 235 height 19
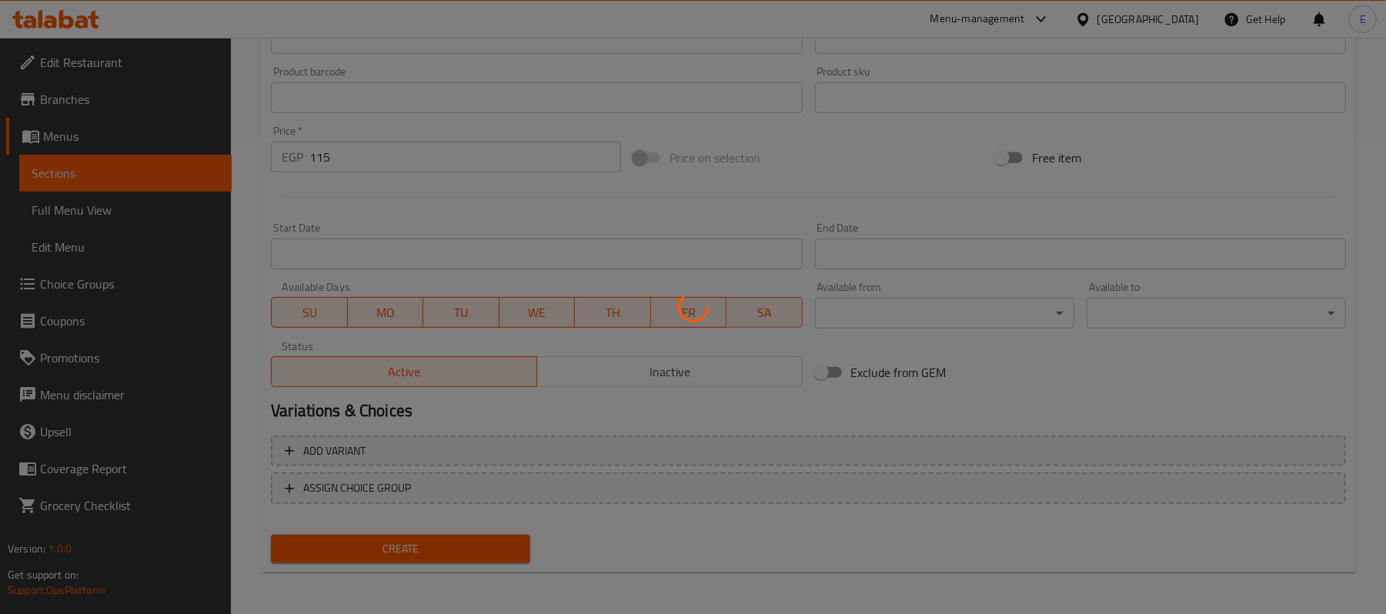
type input "0"
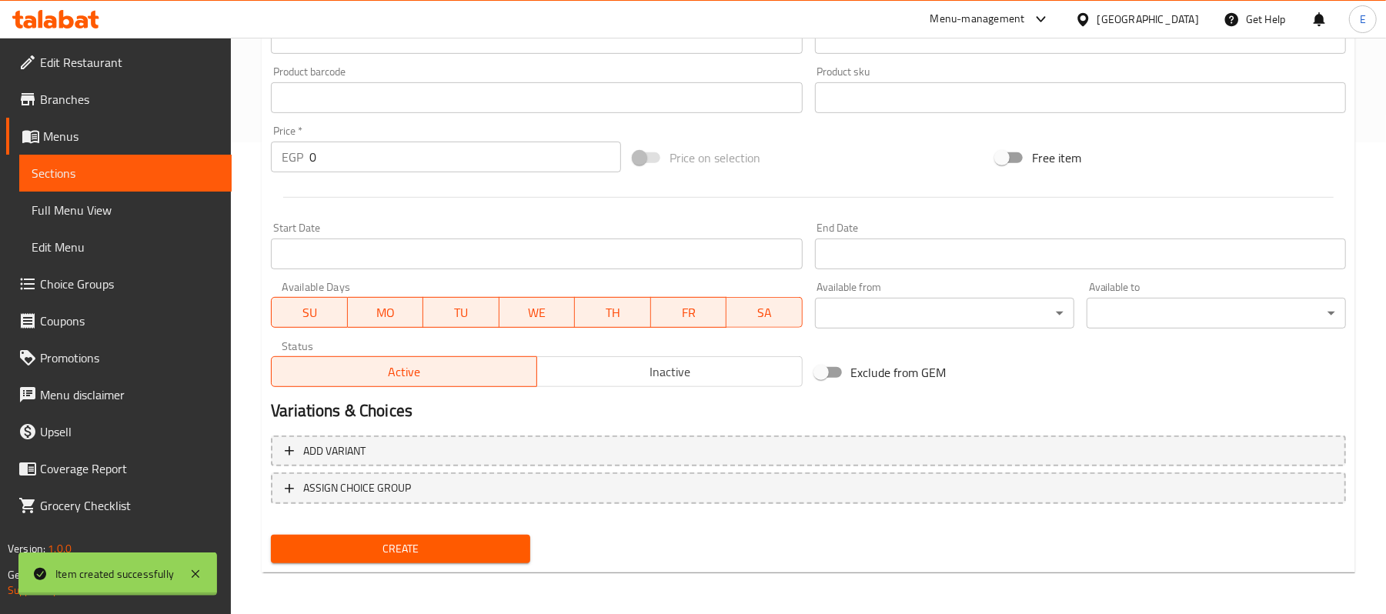
scroll to position [0, 0]
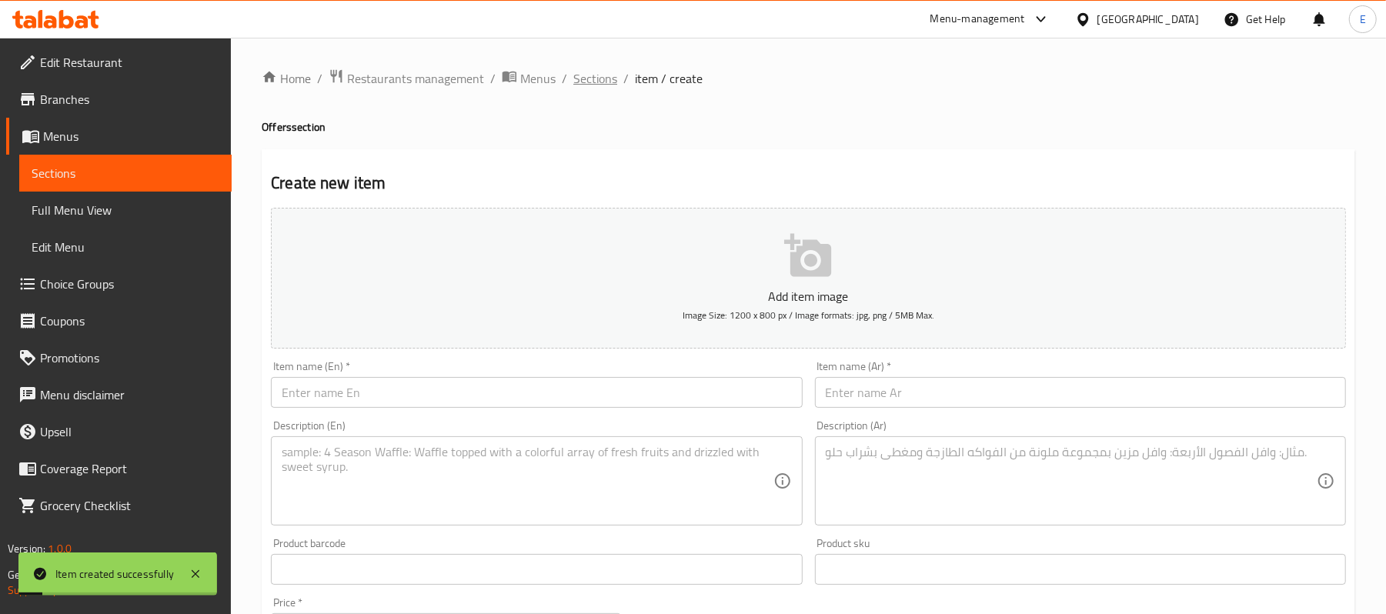
click at [589, 78] on span "Sections" at bounding box center [595, 78] width 44 height 18
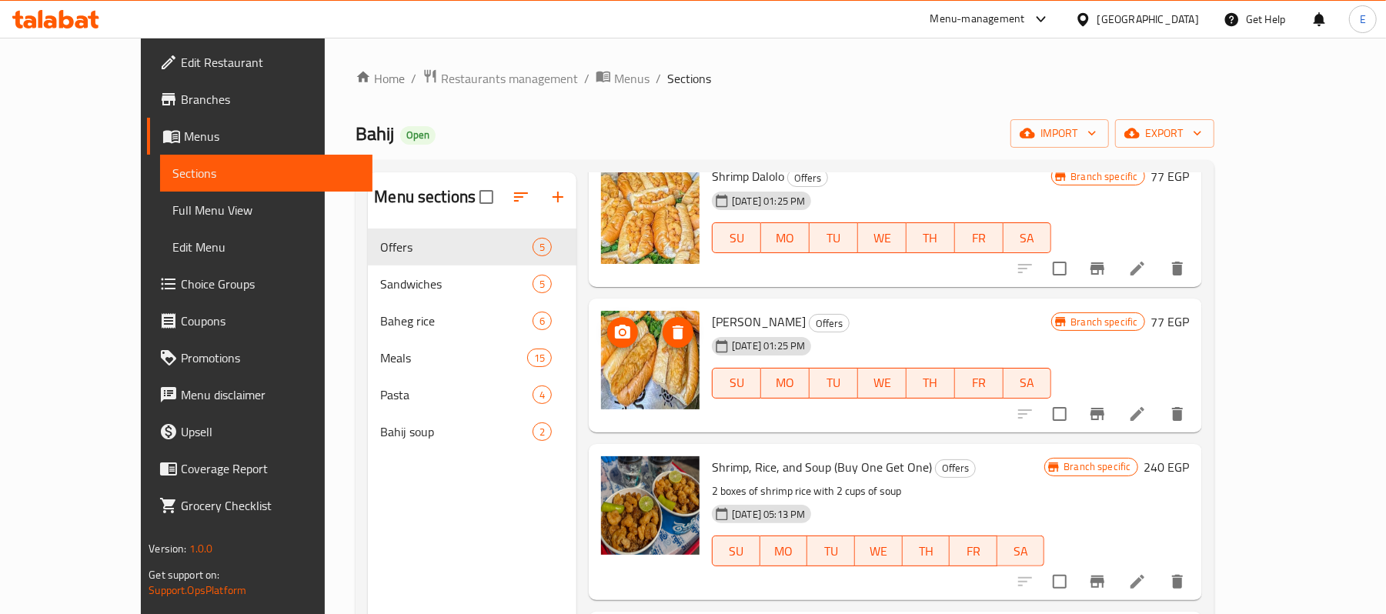
scroll to position [216, 0]
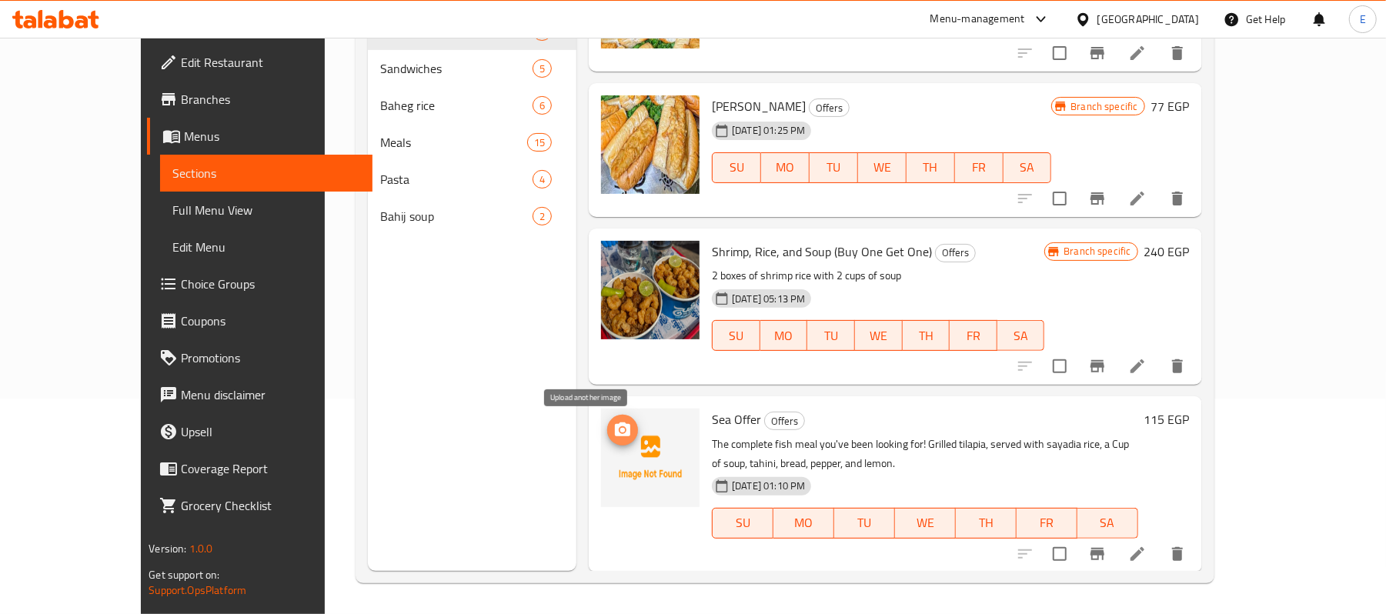
click at [607, 442] on button "upload picture" at bounding box center [622, 430] width 31 height 31
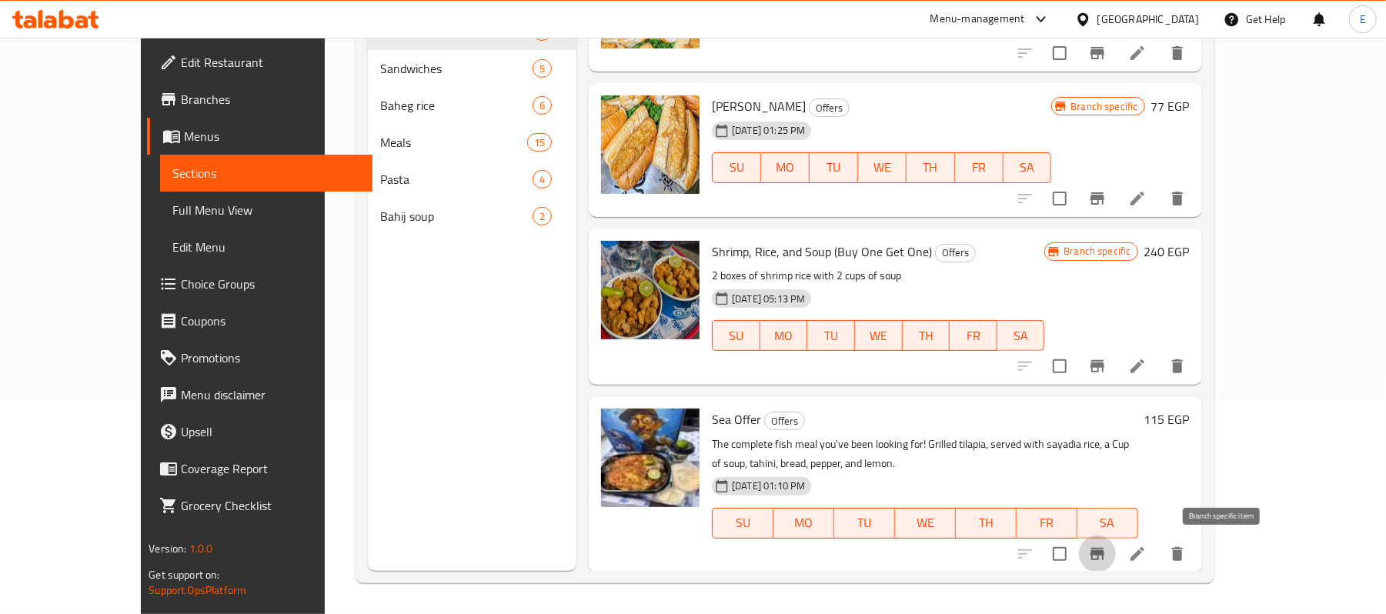
click at [1106, 555] on icon "Branch-specific-item" at bounding box center [1097, 554] width 18 height 18
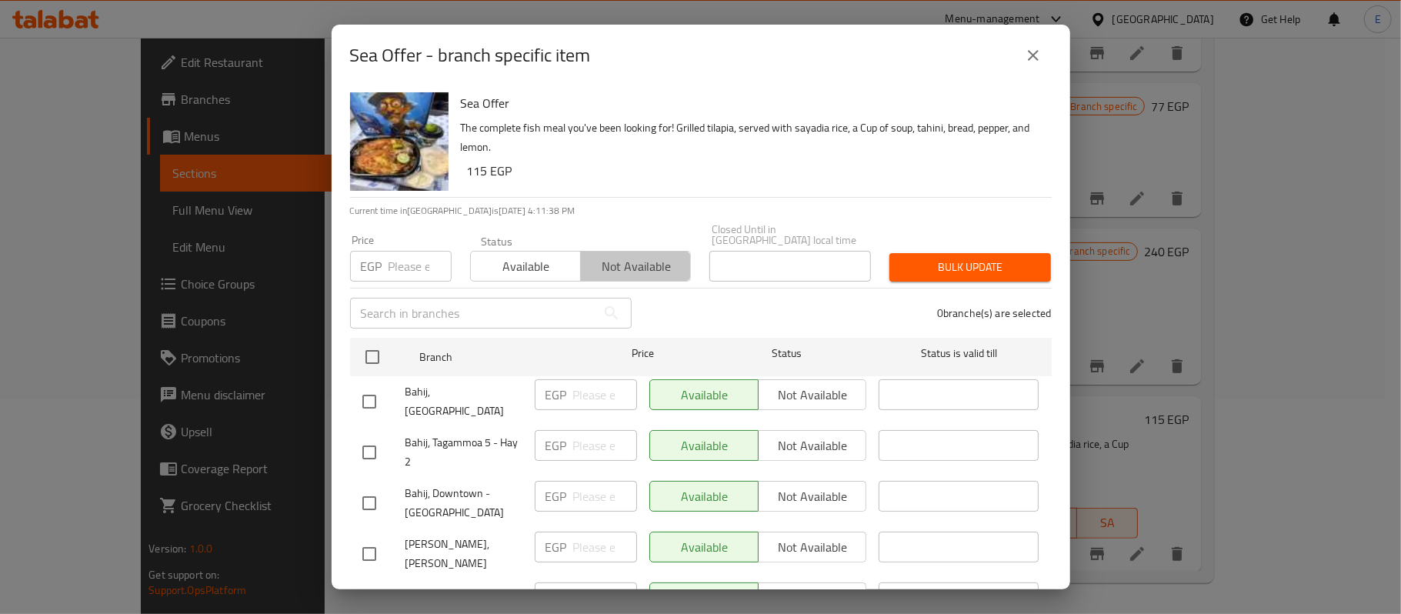
click at [637, 260] on span "Not available" at bounding box center [636, 266] width 98 height 22
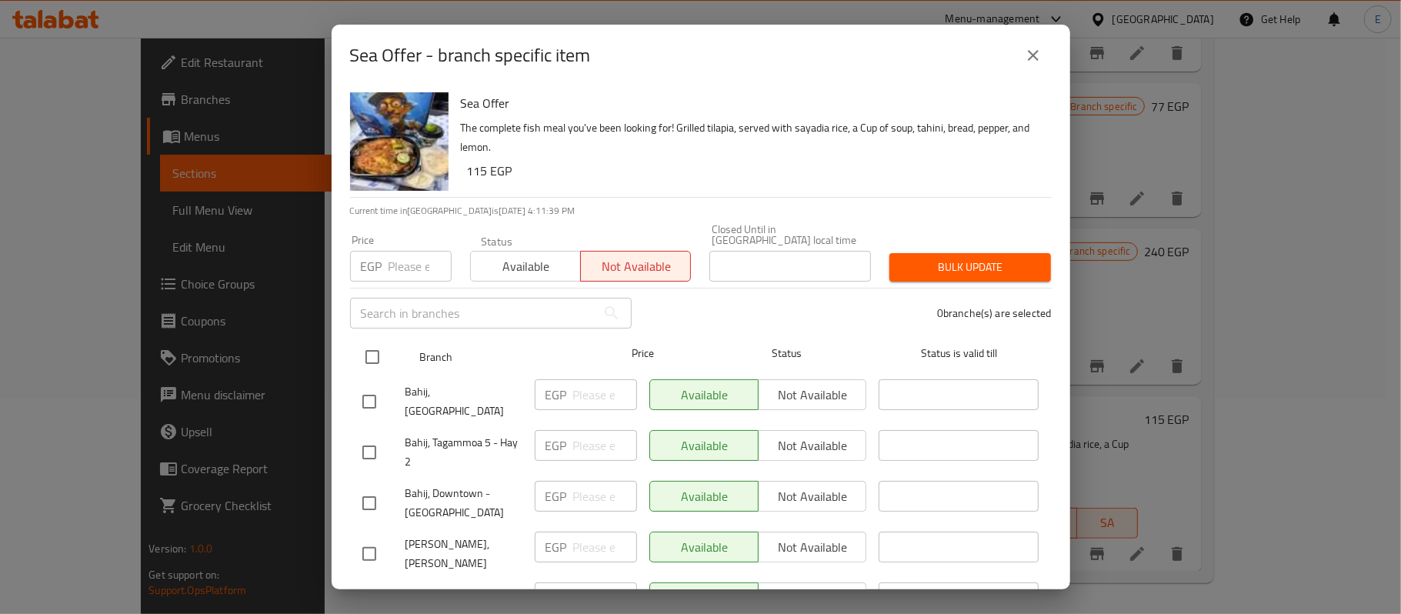
click at [388, 348] on input "checkbox" at bounding box center [372, 357] width 32 height 32
checkbox input "true"
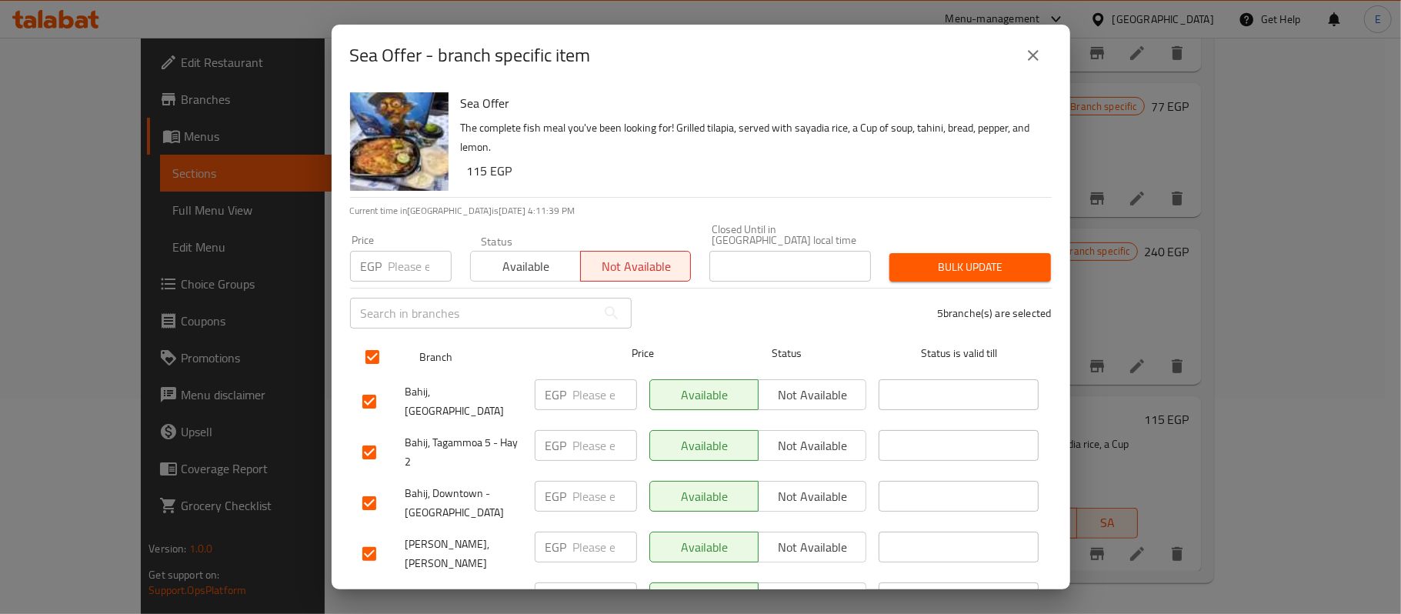
checkbox input "true"
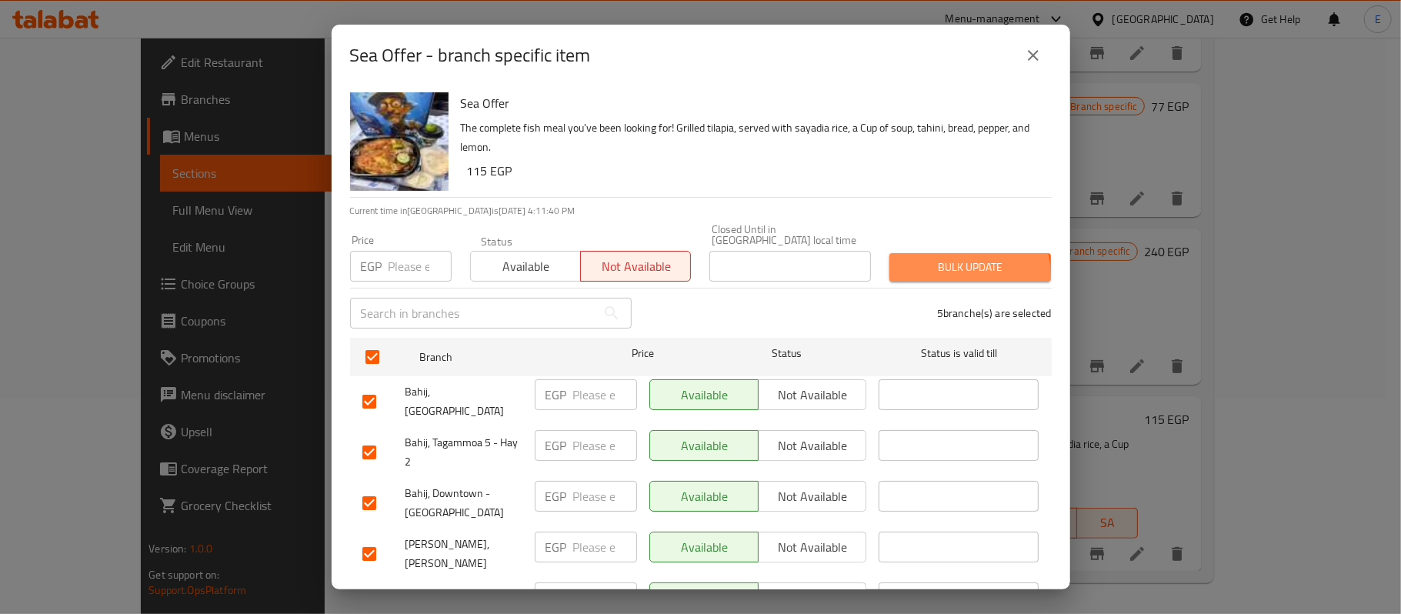
click at [926, 265] on span "Bulk update" at bounding box center [970, 267] width 137 height 19
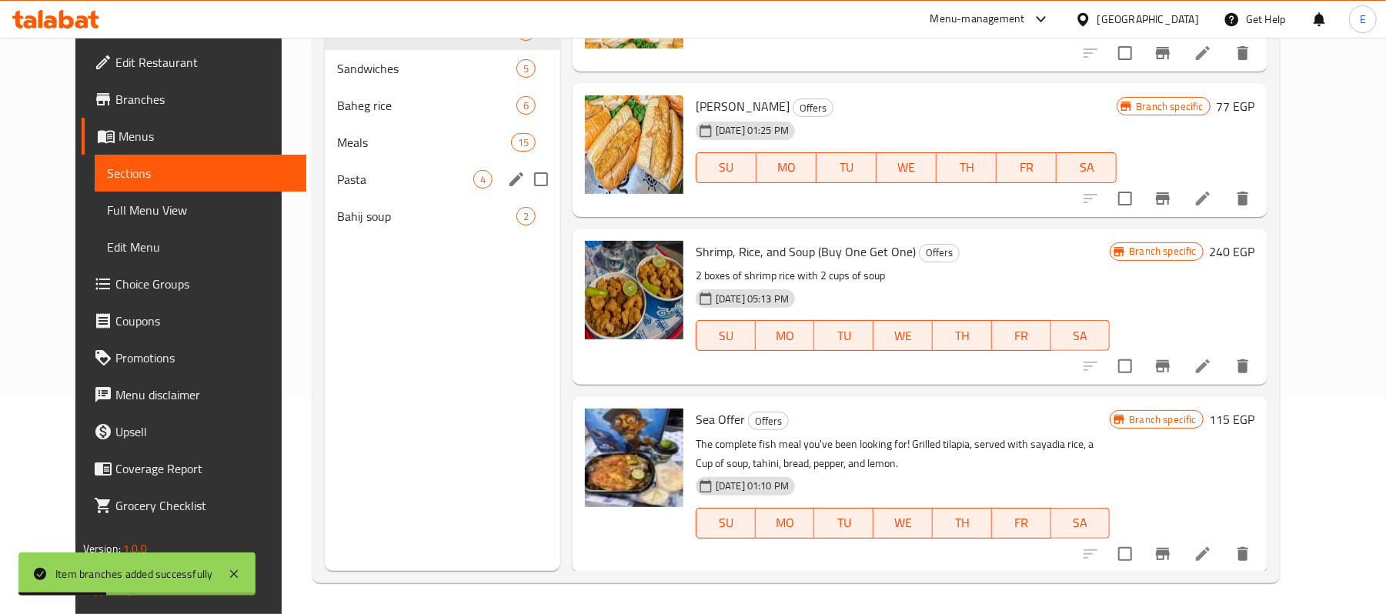
scroll to position [0, 0]
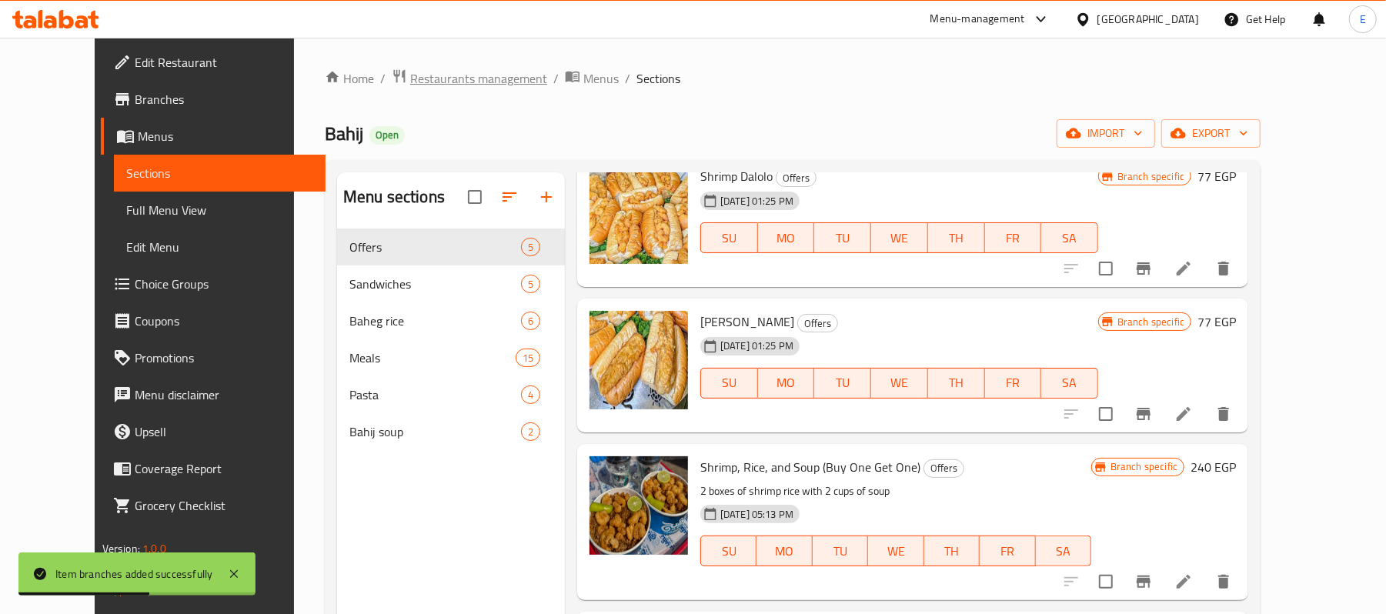
click at [410, 75] on span "Restaurants management" at bounding box center [478, 78] width 137 height 18
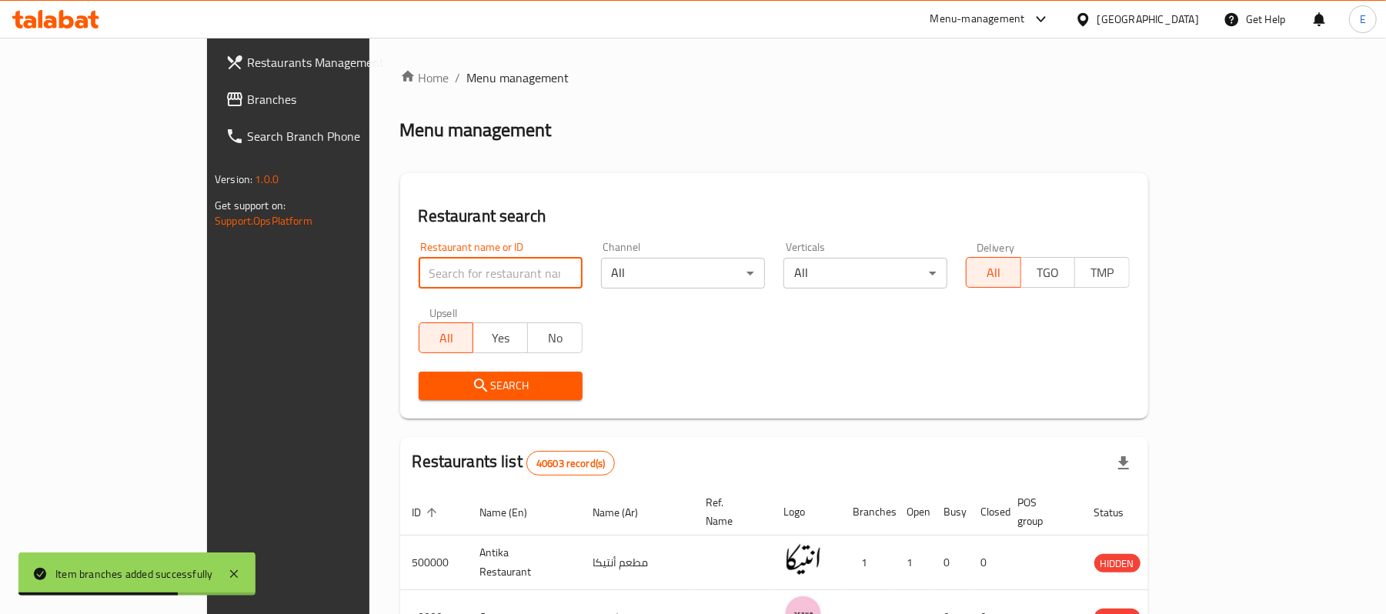
click at [419, 263] on input "search" at bounding box center [501, 273] width 164 height 31
type input "ص"
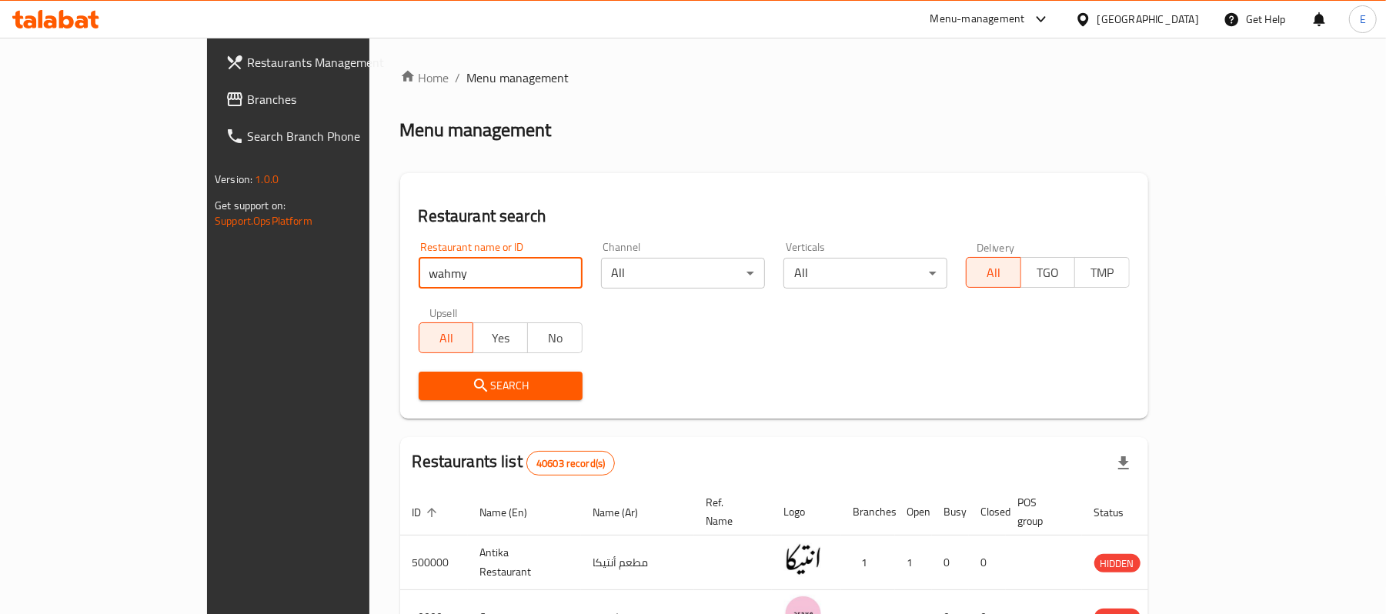
type input "wahmy"
click button "Search" at bounding box center [501, 386] width 164 height 28
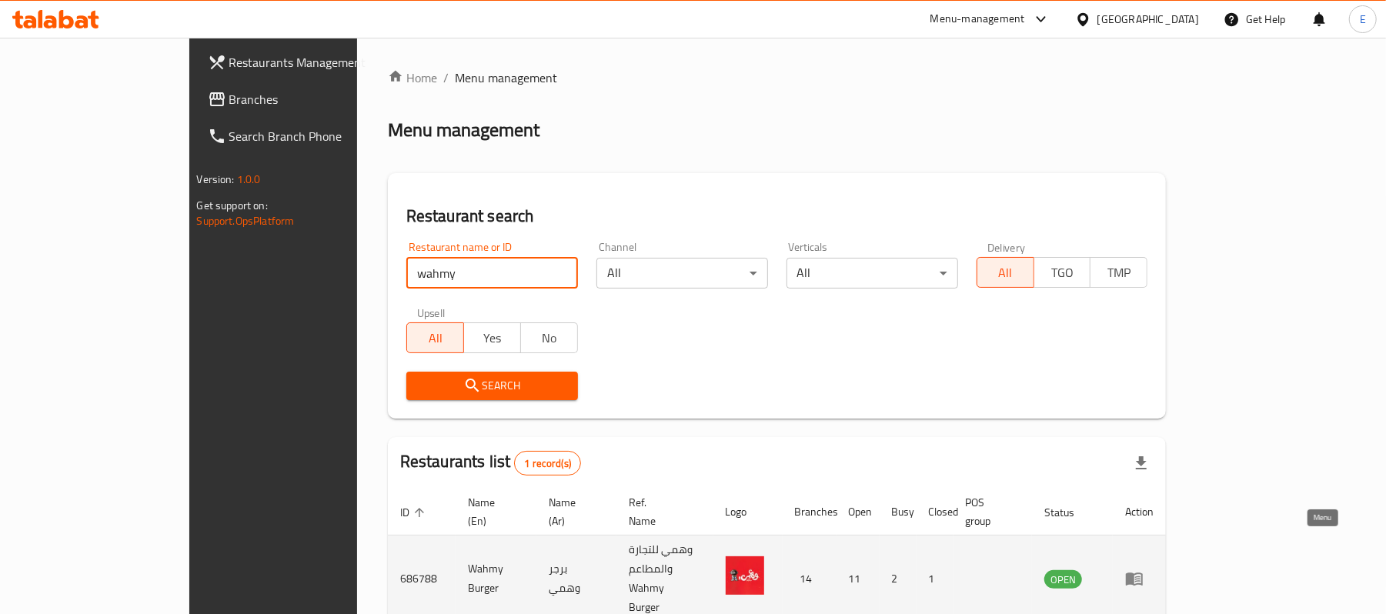
click at [1143, 573] on icon "enhanced table" at bounding box center [1134, 579] width 17 height 13
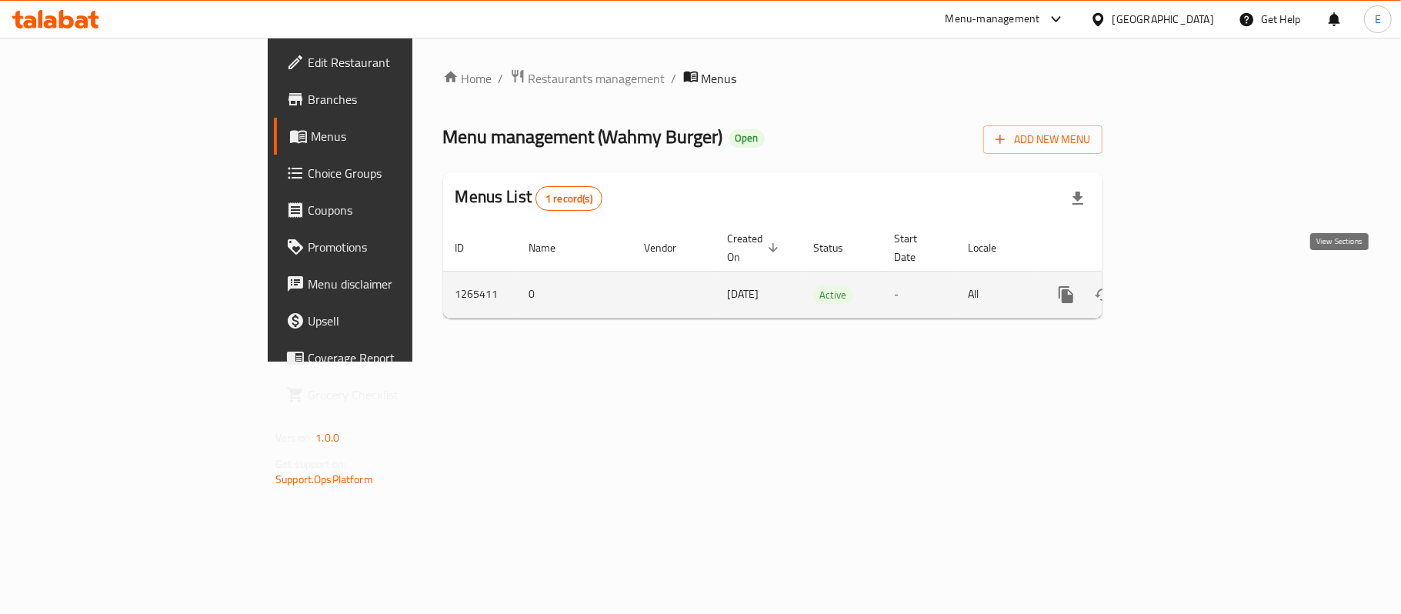
click at [1184, 288] on icon "enhanced table" at bounding box center [1177, 295] width 14 height 14
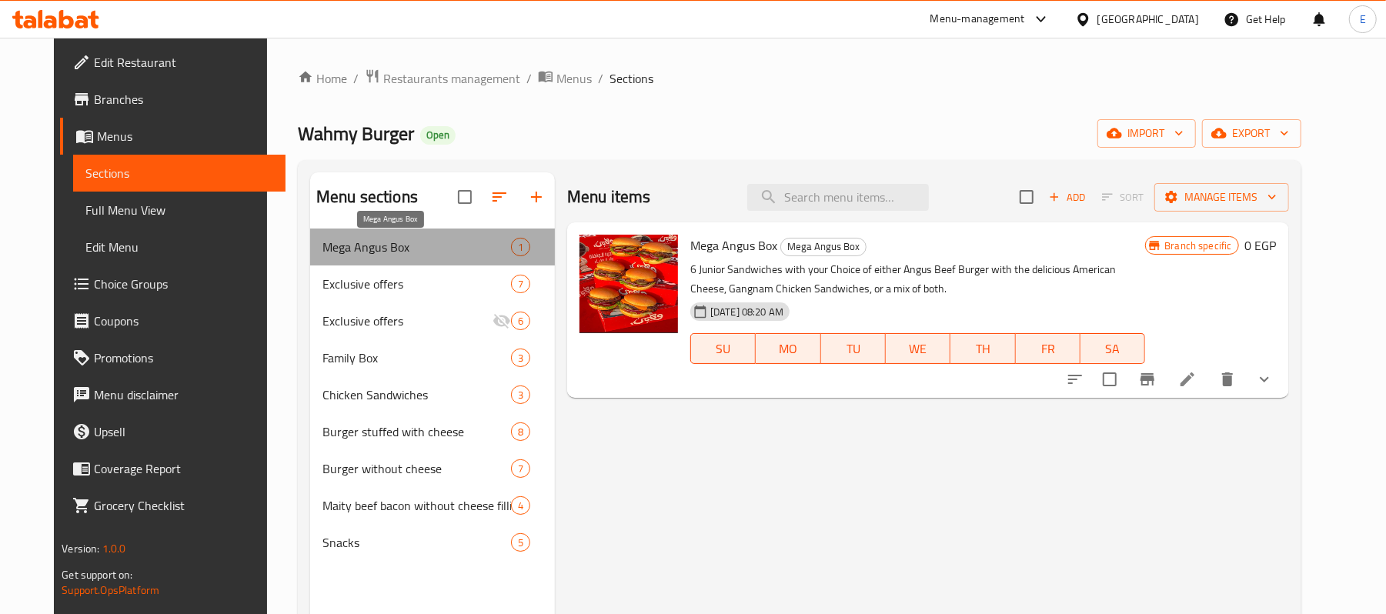
click at [379, 239] on span "Mega Angus Box" at bounding box center [416, 247] width 189 height 18
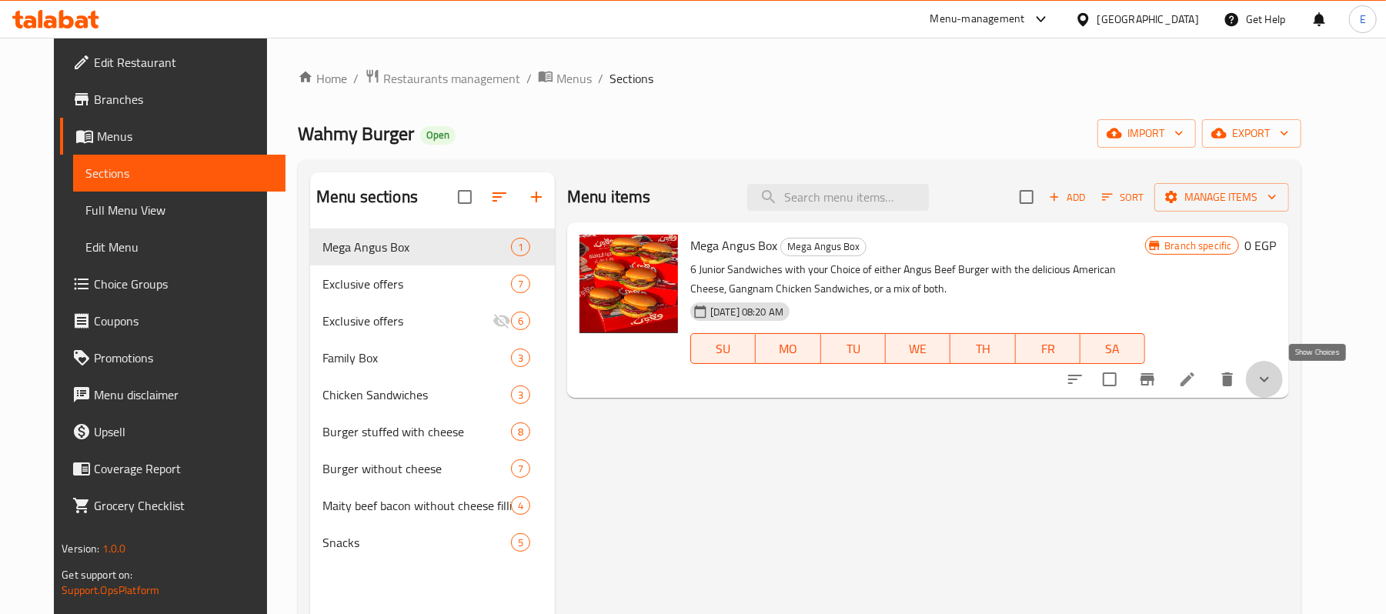
click at [1273, 372] on icon "show more" at bounding box center [1264, 379] width 18 height 18
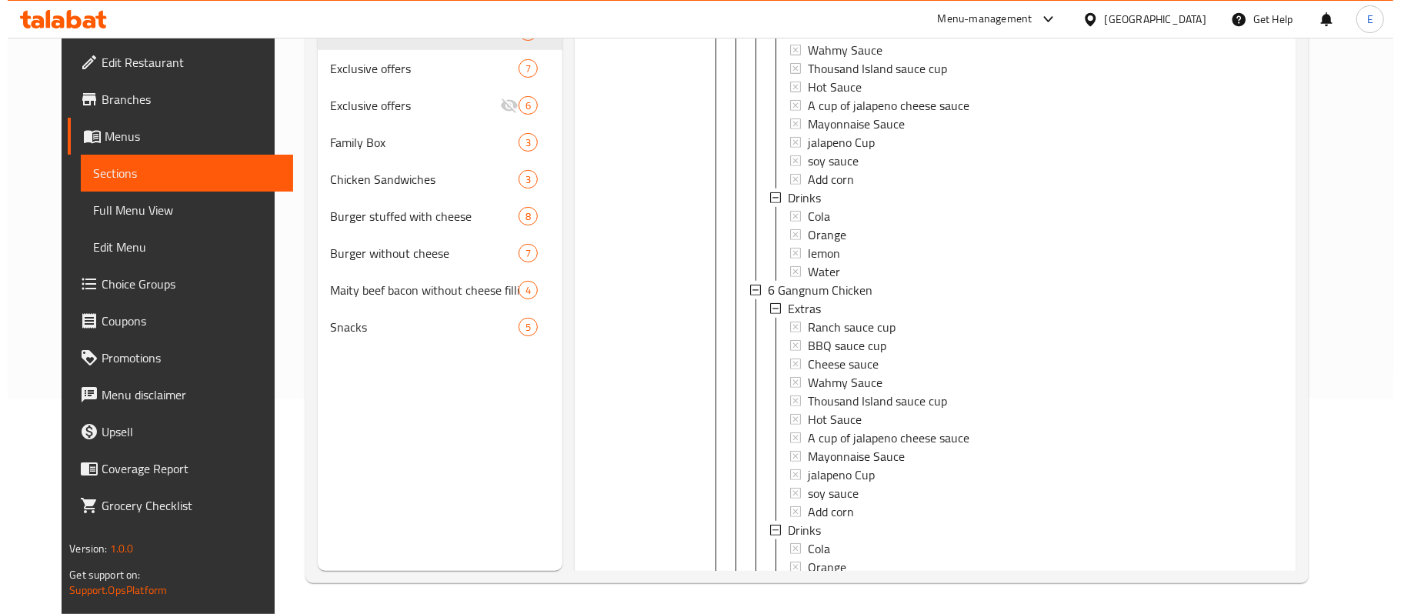
scroll to position [602, 0]
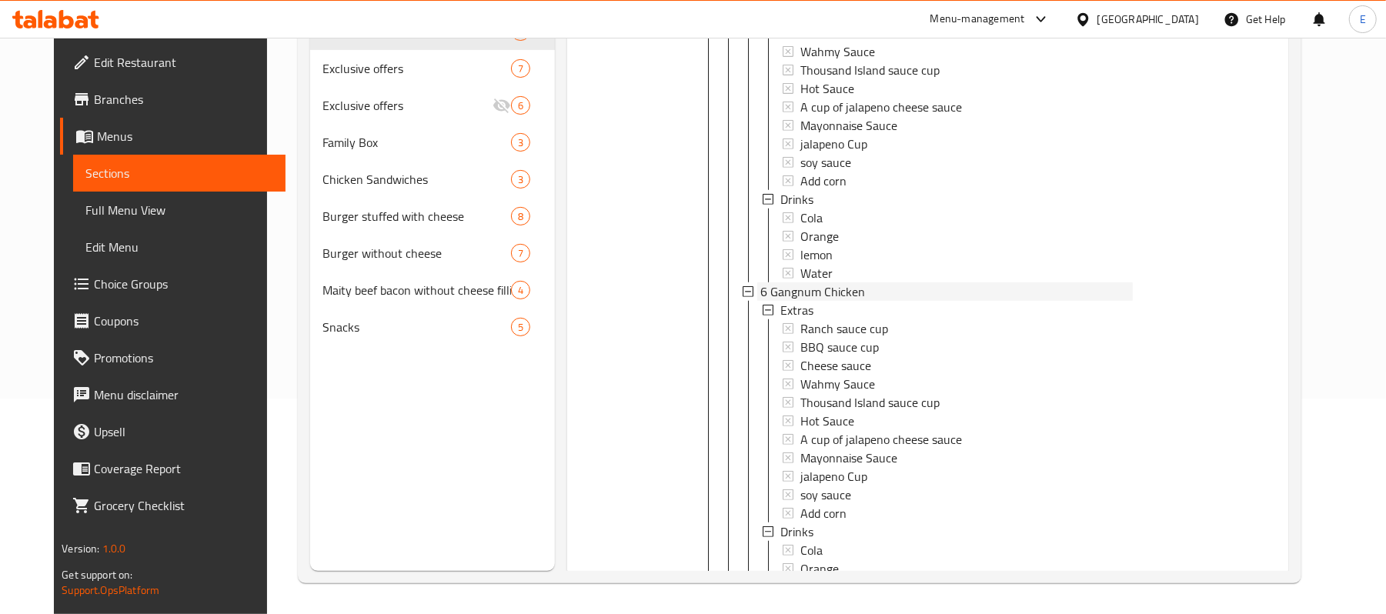
click at [817, 292] on span "6 Gangnum Chicken" at bounding box center [812, 291] width 105 height 18
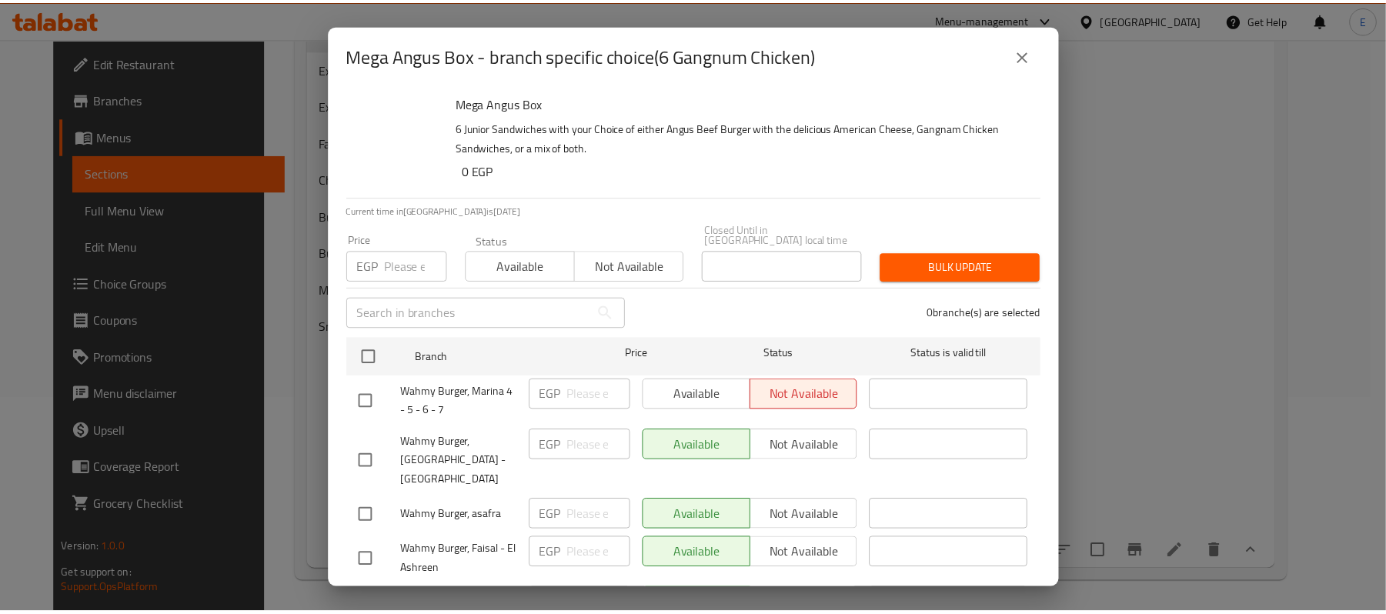
scroll to position [389, 0]
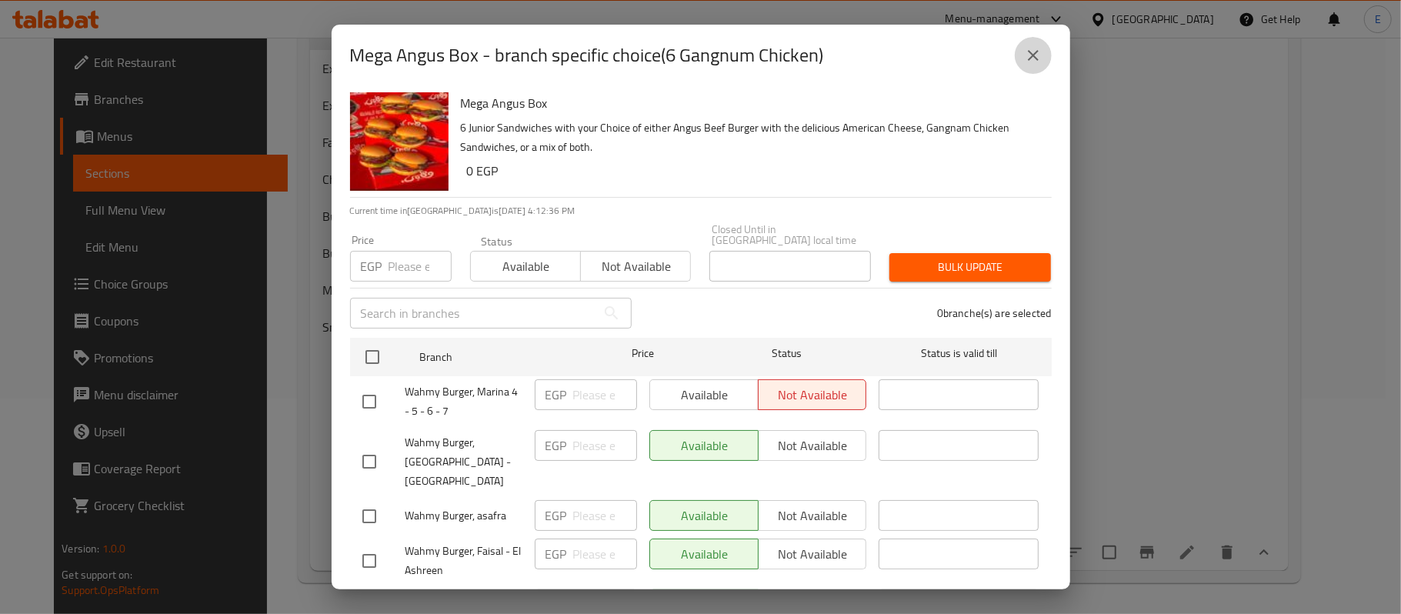
click at [1026, 43] on button "close" at bounding box center [1033, 55] width 37 height 37
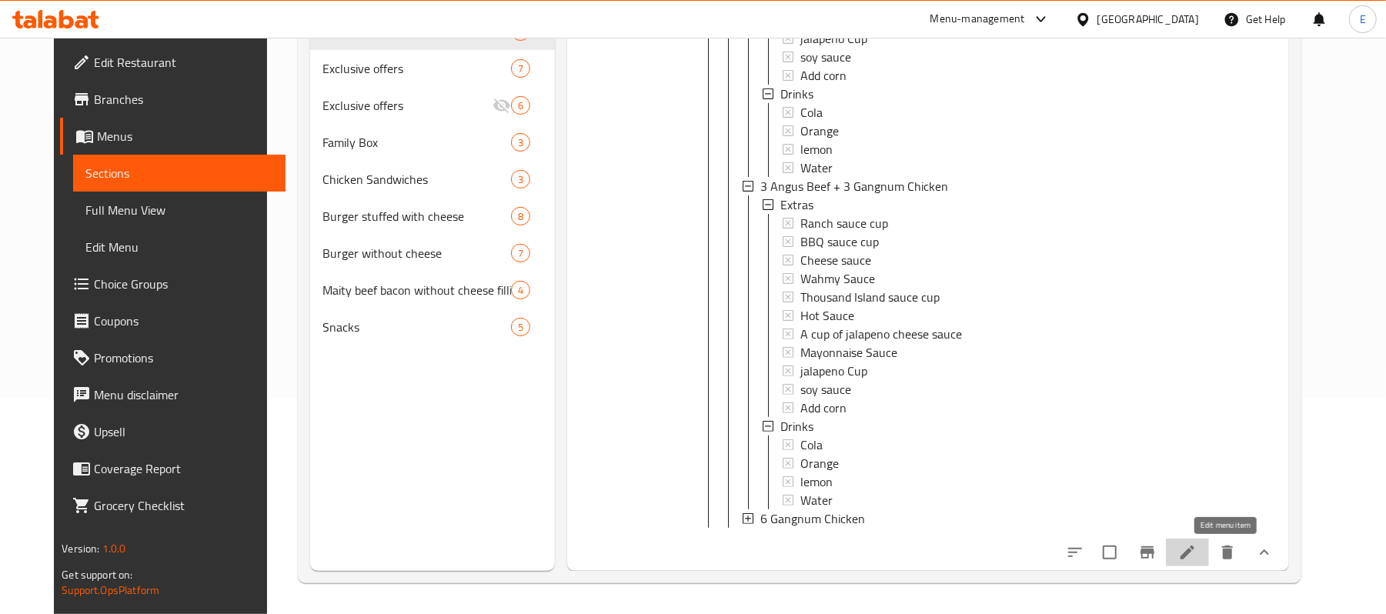
click at [1194, 551] on icon at bounding box center [1187, 553] width 14 height 14
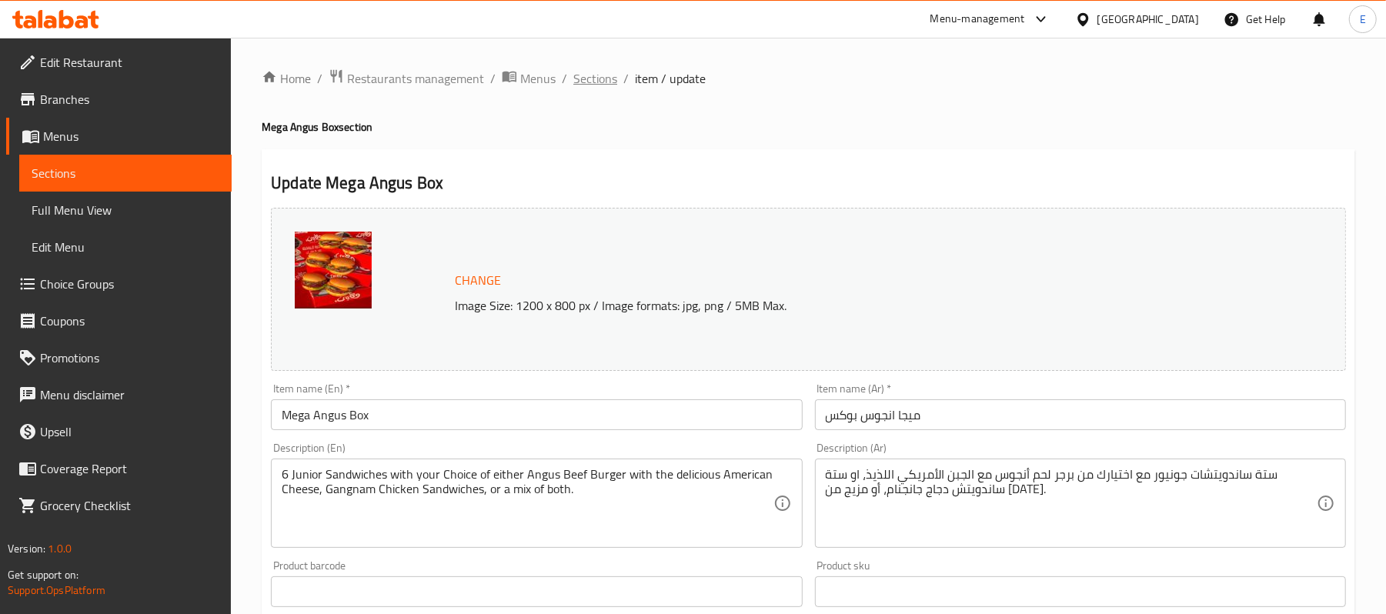
click at [595, 82] on span "Sections" at bounding box center [595, 78] width 44 height 18
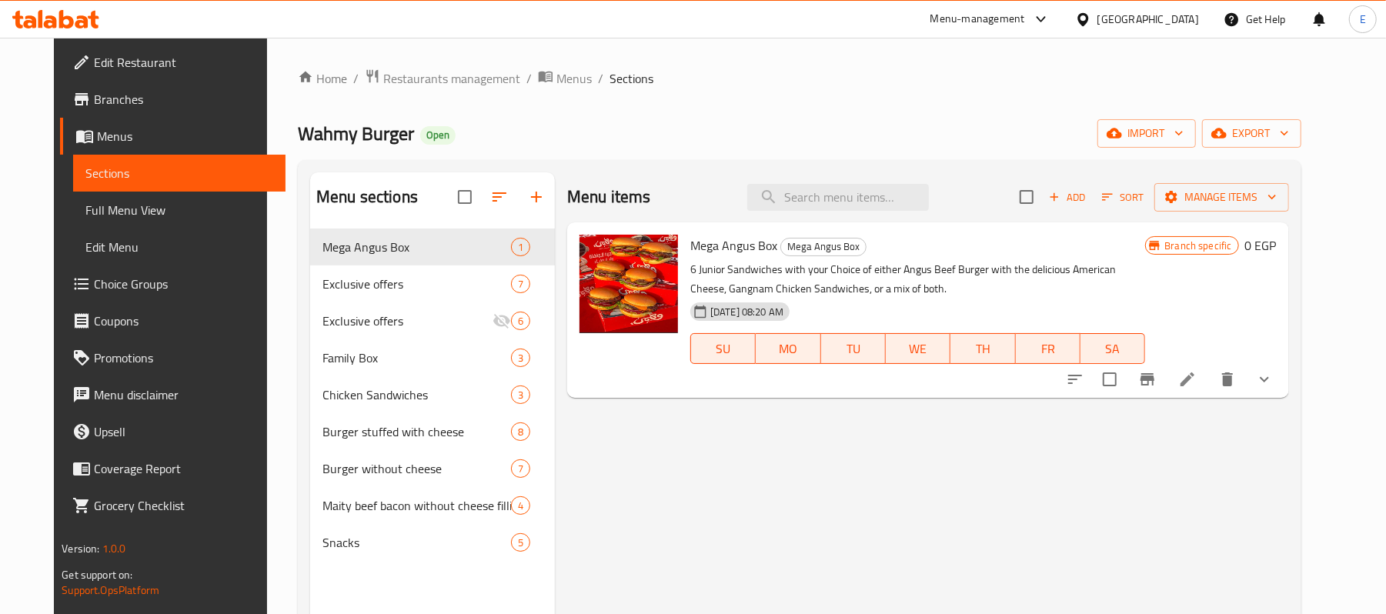
drag, startPoint x: 1336, startPoint y: 392, endPoint x: 1322, endPoint y: 389, distance: 14.2
click at [1283, 389] on div at bounding box center [1169, 379] width 226 height 37
click at [1273, 389] on icon "show more" at bounding box center [1264, 379] width 18 height 18
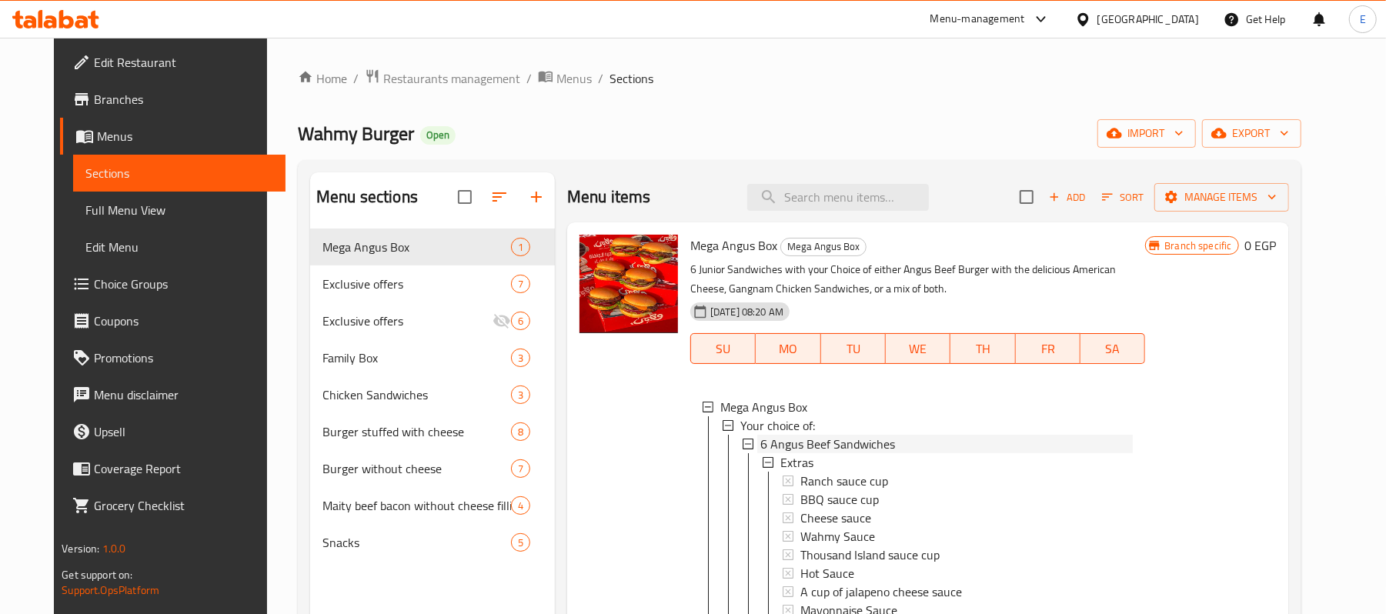
click at [856, 444] on span "6 Angus Beef Sandwiches" at bounding box center [827, 444] width 135 height 18
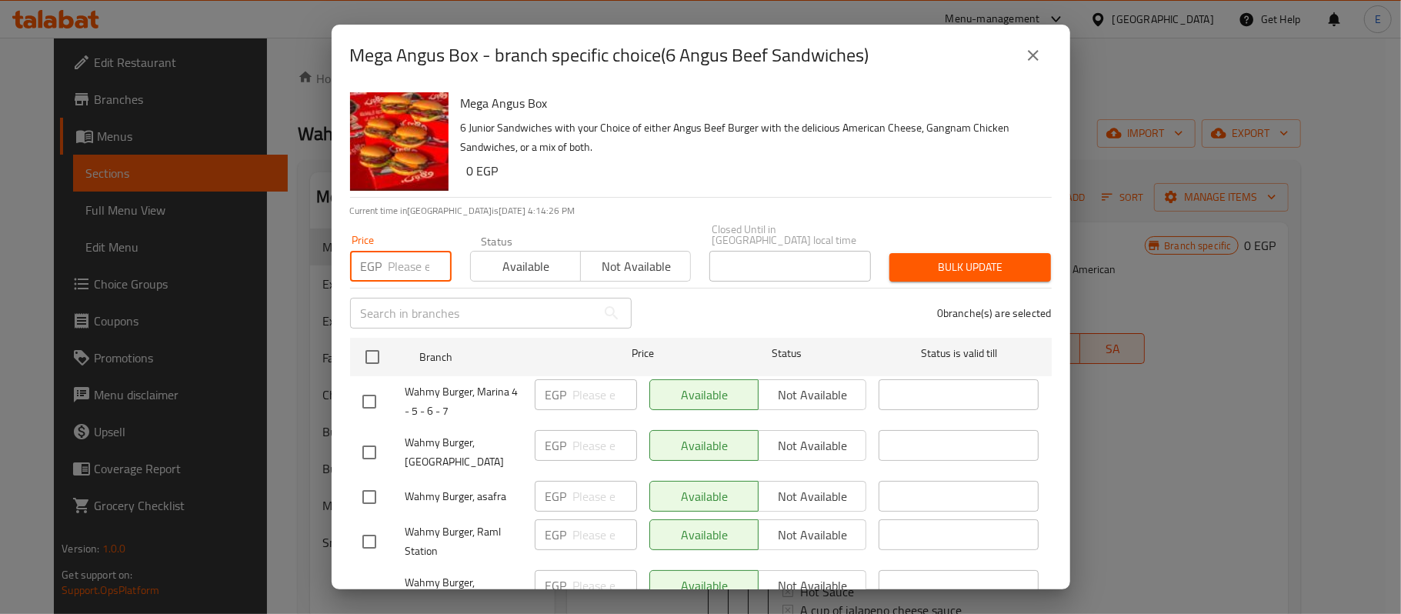
paste input "355"
click at [411, 265] on input "number" at bounding box center [420, 266] width 63 height 31
type input "355"
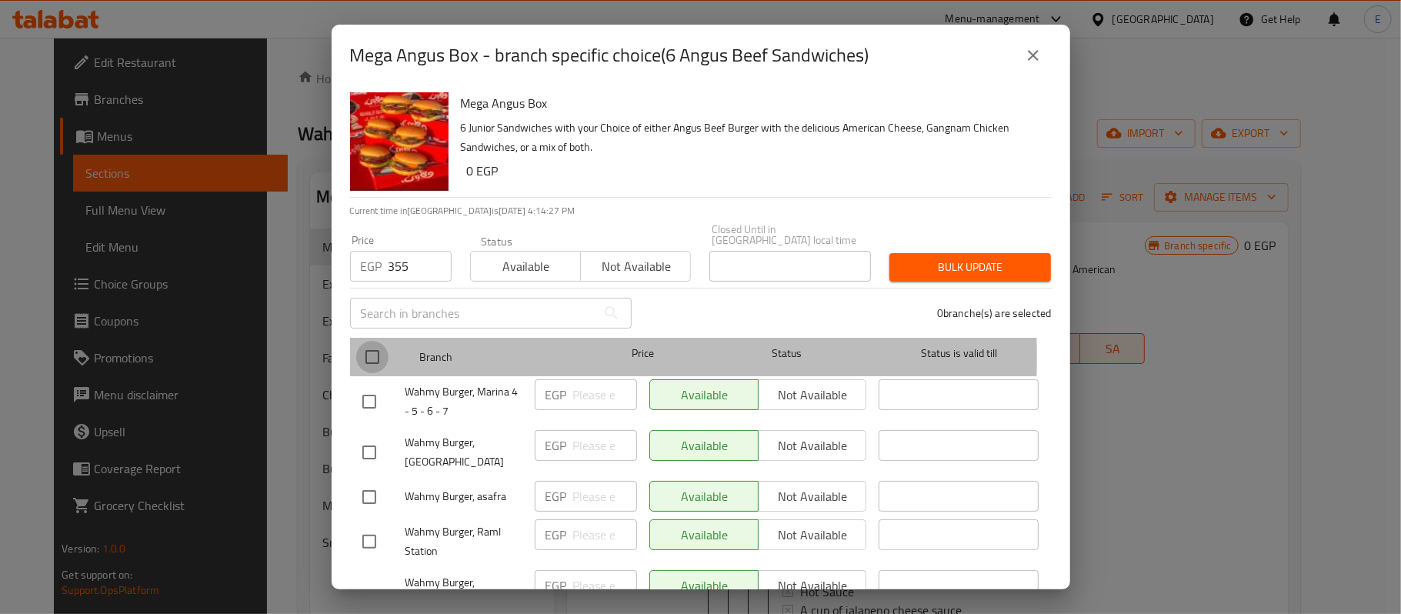
click at [377, 346] on input "checkbox" at bounding box center [372, 357] width 32 height 32
checkbox input "true"
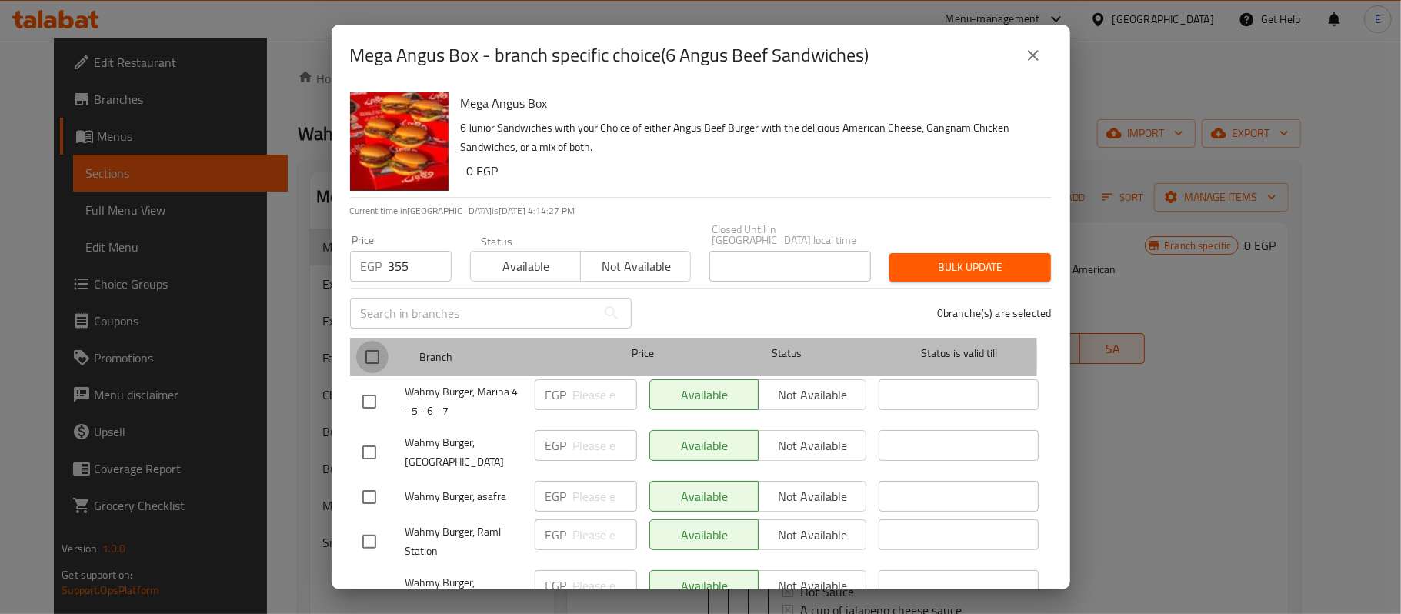
checkbox input "true"
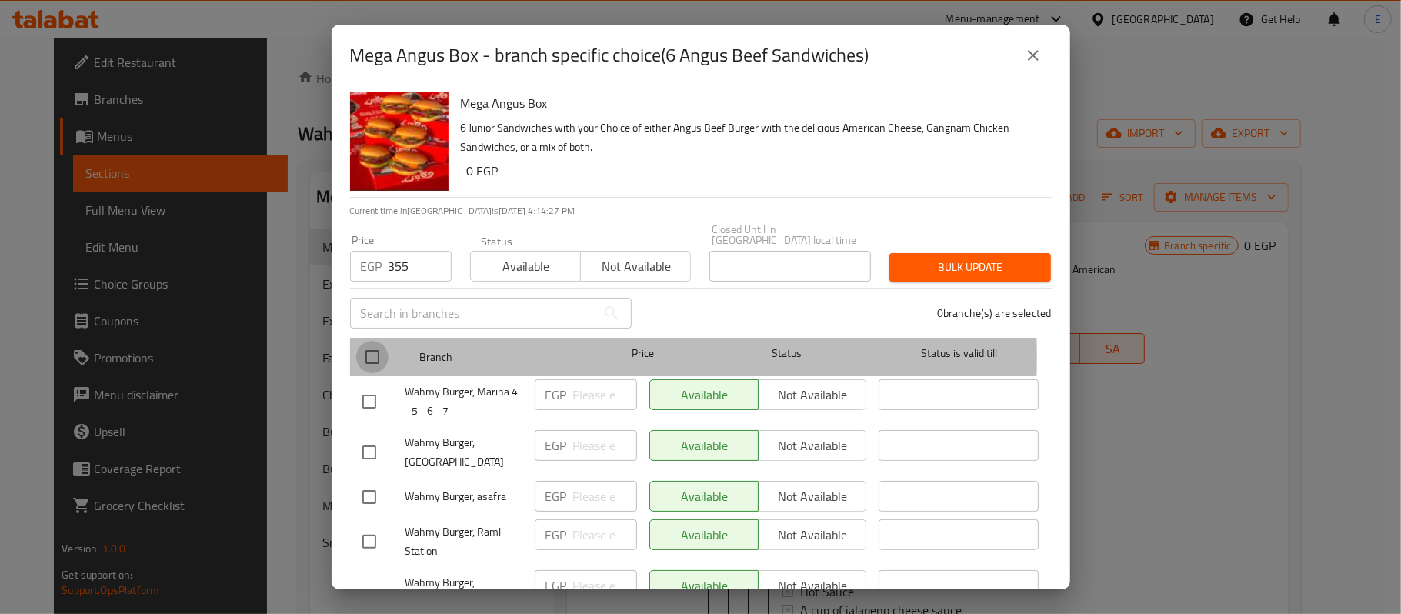
checkbox input "true"
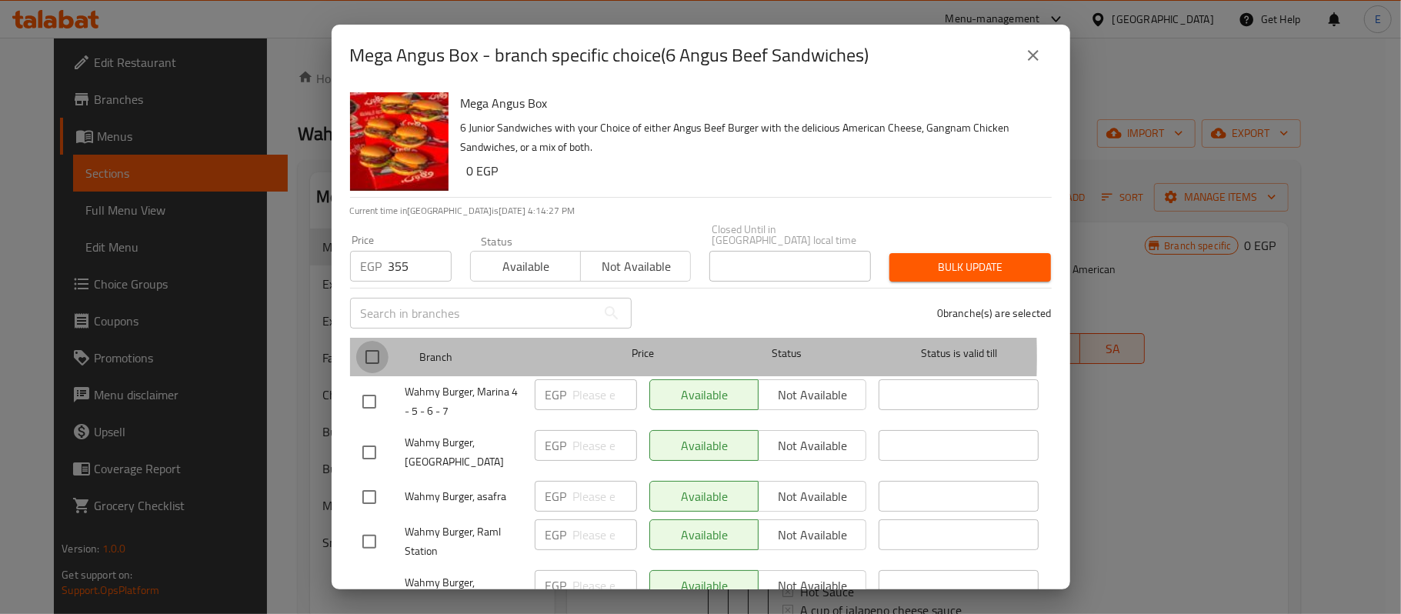
checkbox input "true"
click at [377, 346] on input "checkbox" at bounding box center [372, 357] width 32 height 32
checkbox input "false"
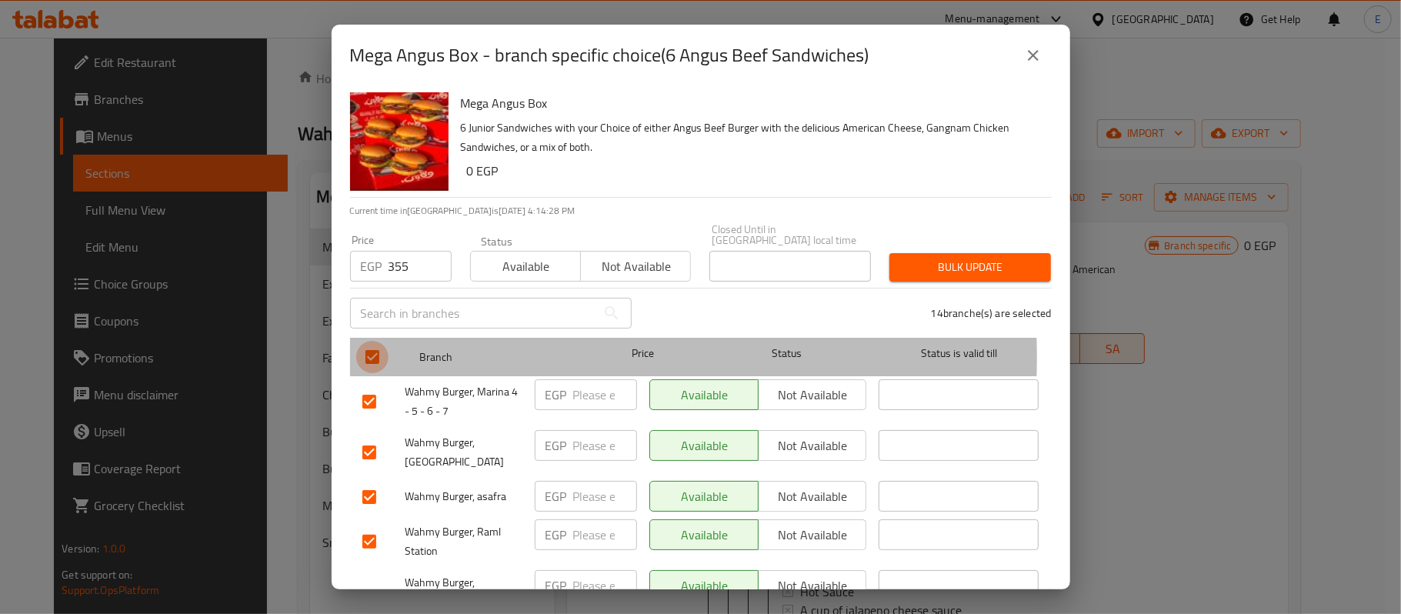
checkbox input "false"
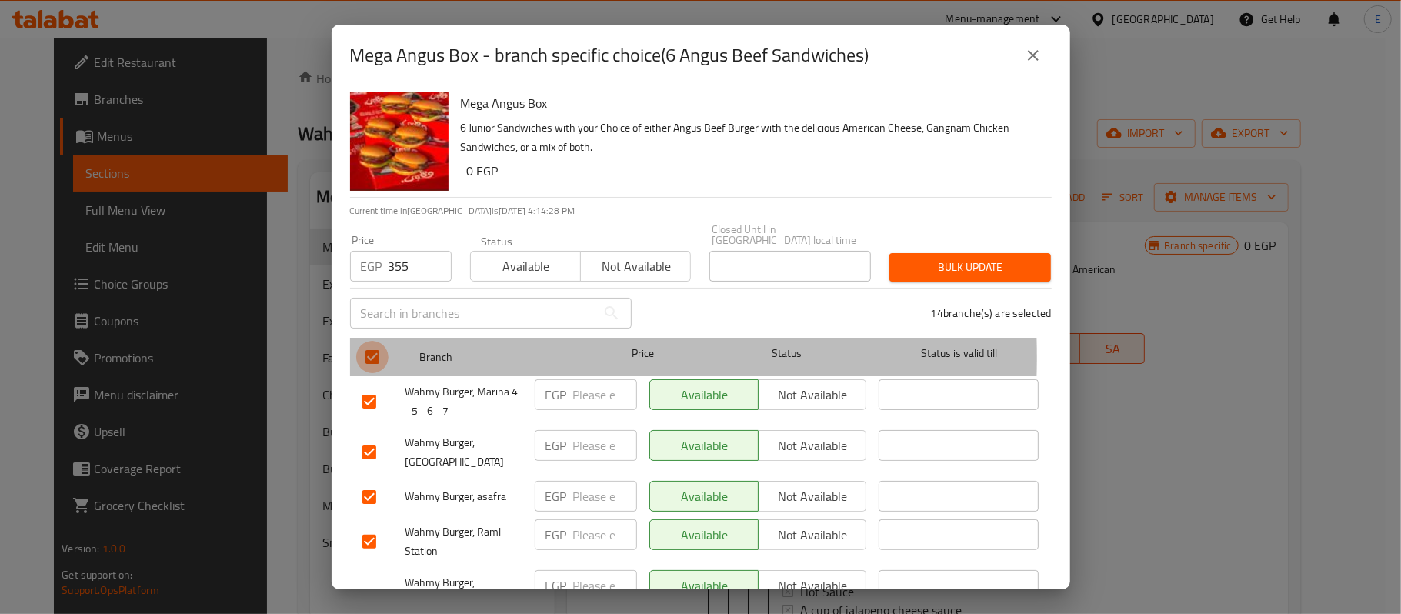
checkbox input "false"
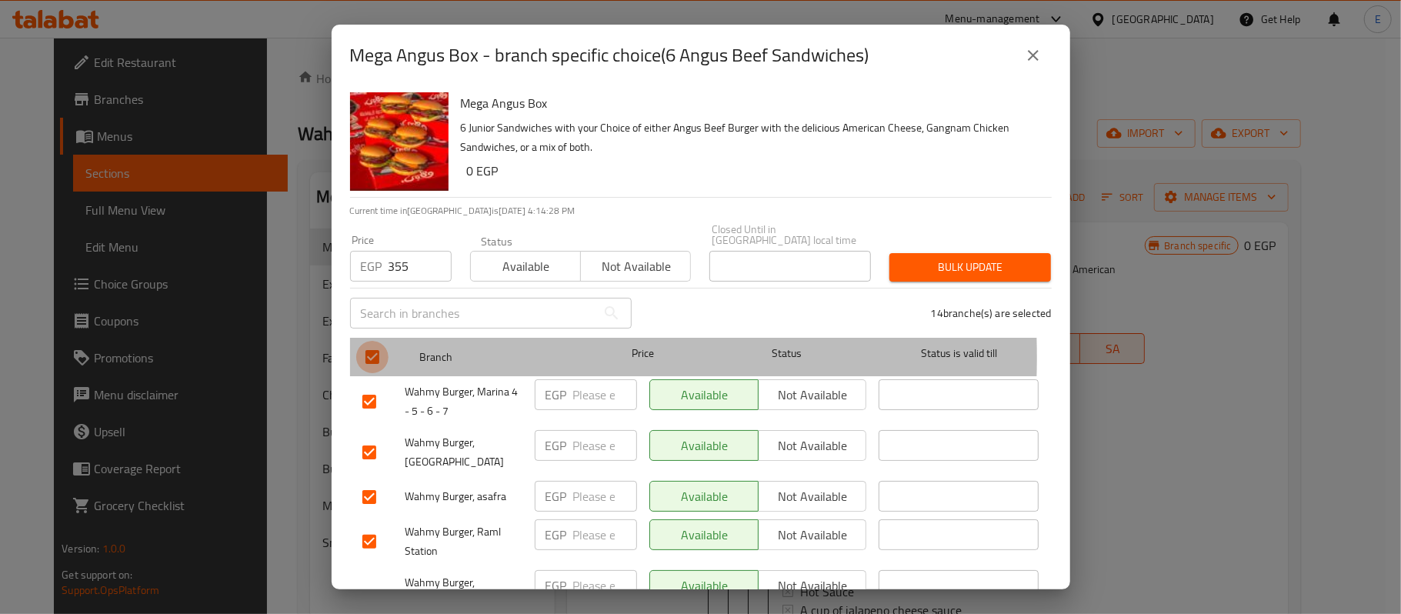
checkbox input "false"
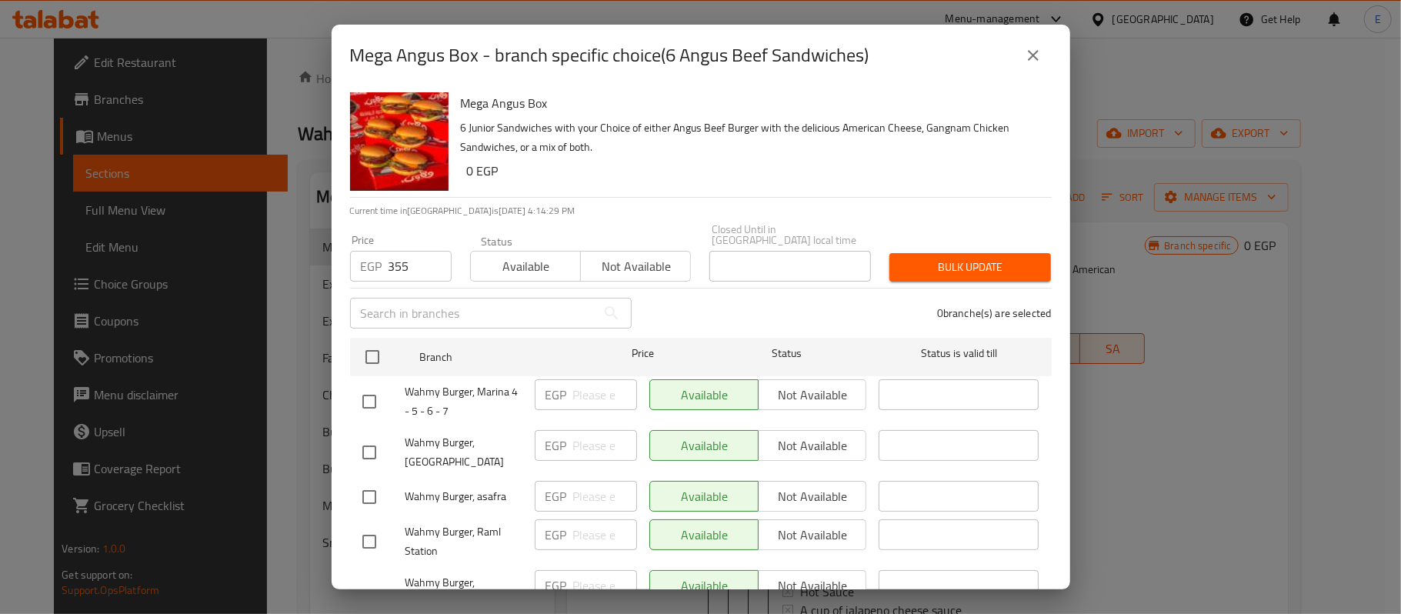
click at [371, 398] on input "checkbox" at bounding box center [369, 402] width 32 height 32
checkbox input "true"
paste input "355"
click at [576, 382] on input "355" at bounding box center [605, 394] width 64 height 31
type input "355"
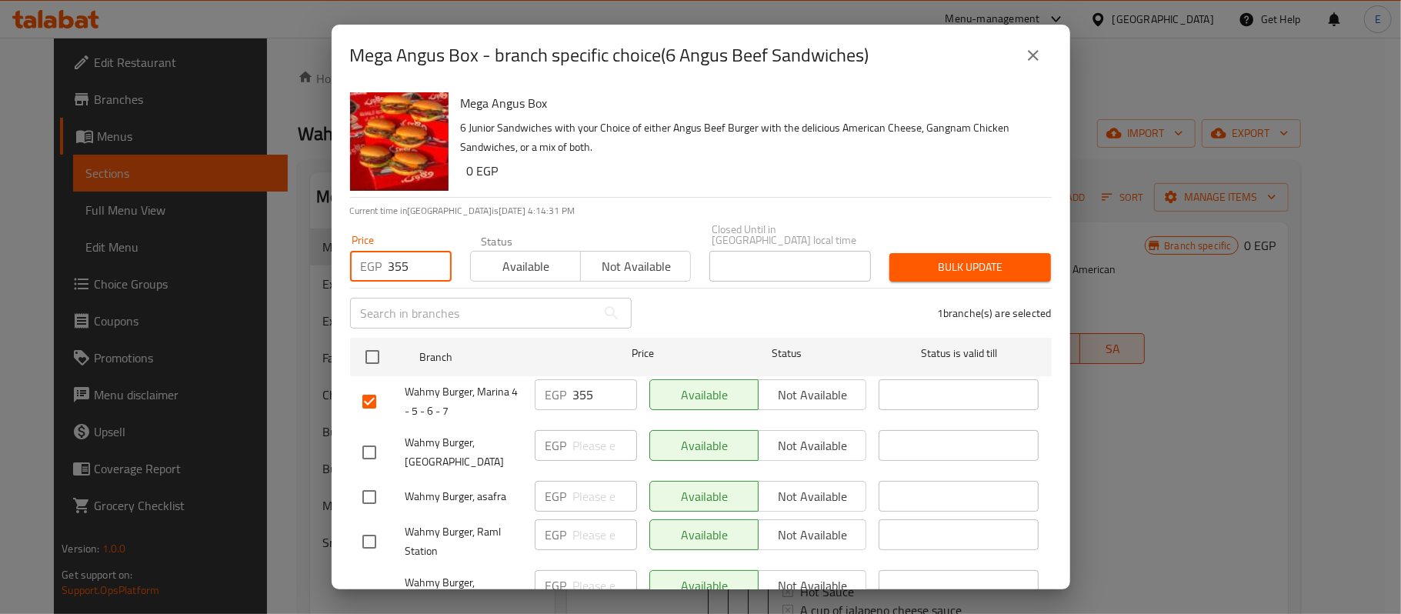
click at [407, 262] on input "355" at bounding box center [420, 266] width 63 height 31
click at [680, 297] on div "1 branche(s) are selected" at bounding box center [851, 312] width 420 height 55
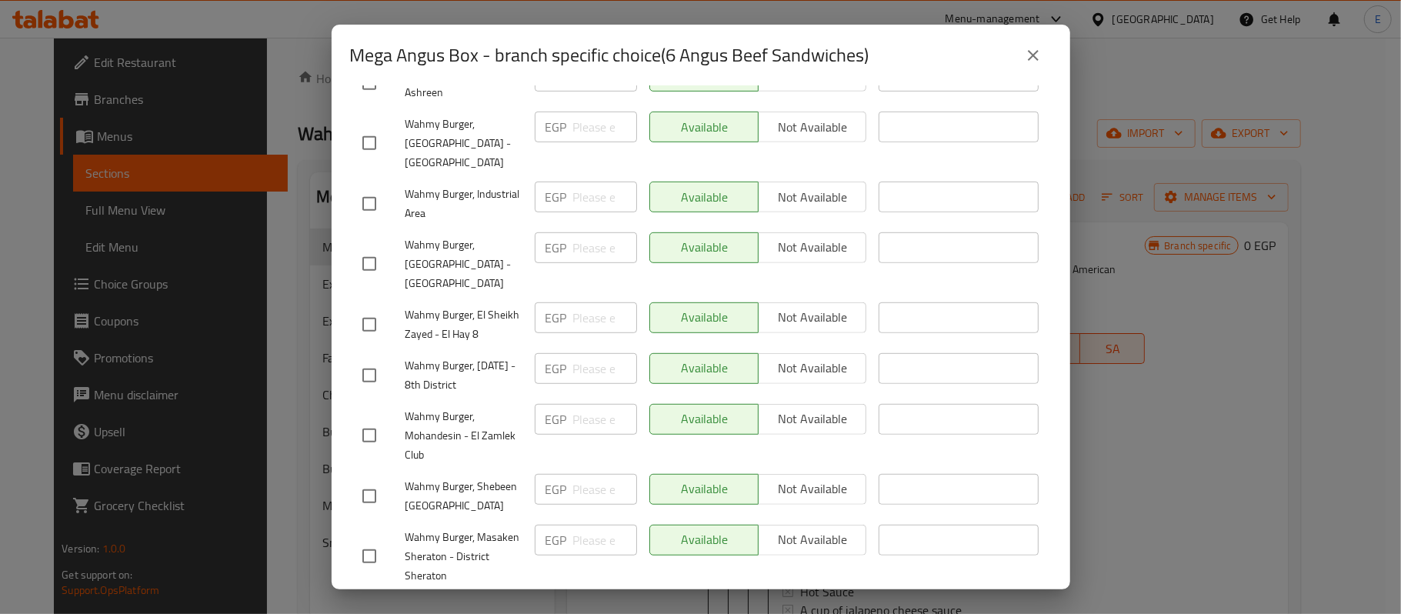
click at [579, 598] on button "Save" at bounding box center [701, 612] width 702 height 28
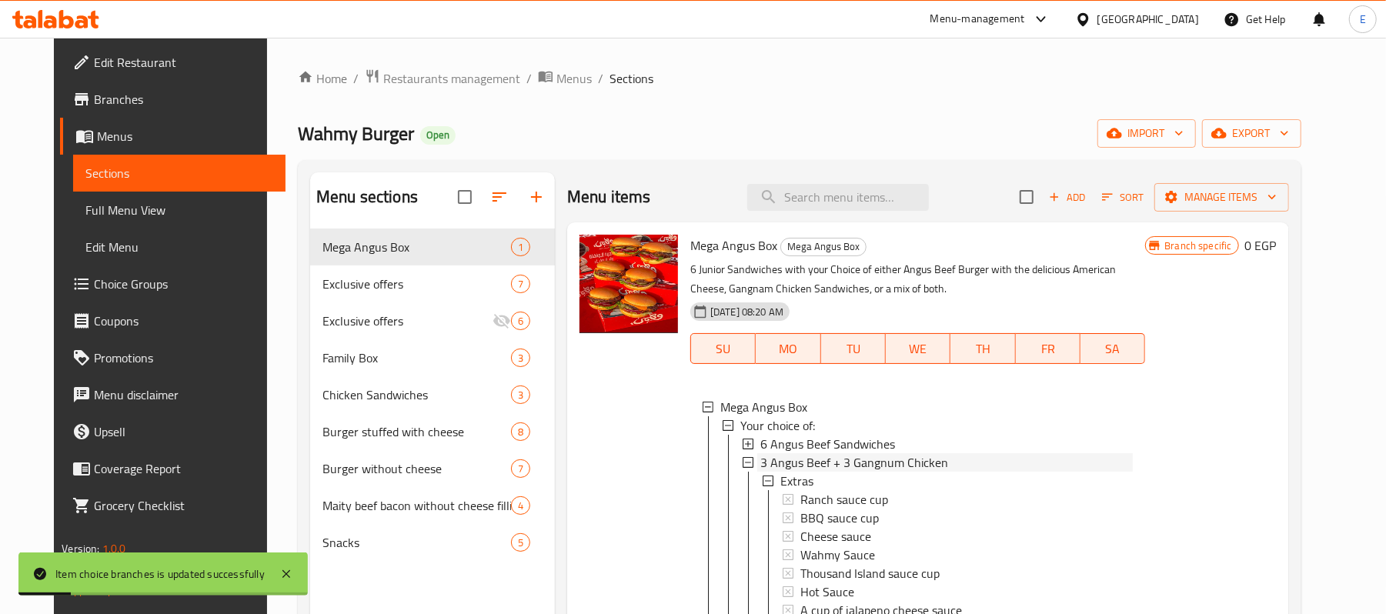
click at [833, 468] on span "3 Angus Beef + 3 Gangnum Chicken" at bounding box center [854, 462] width 188 height 18
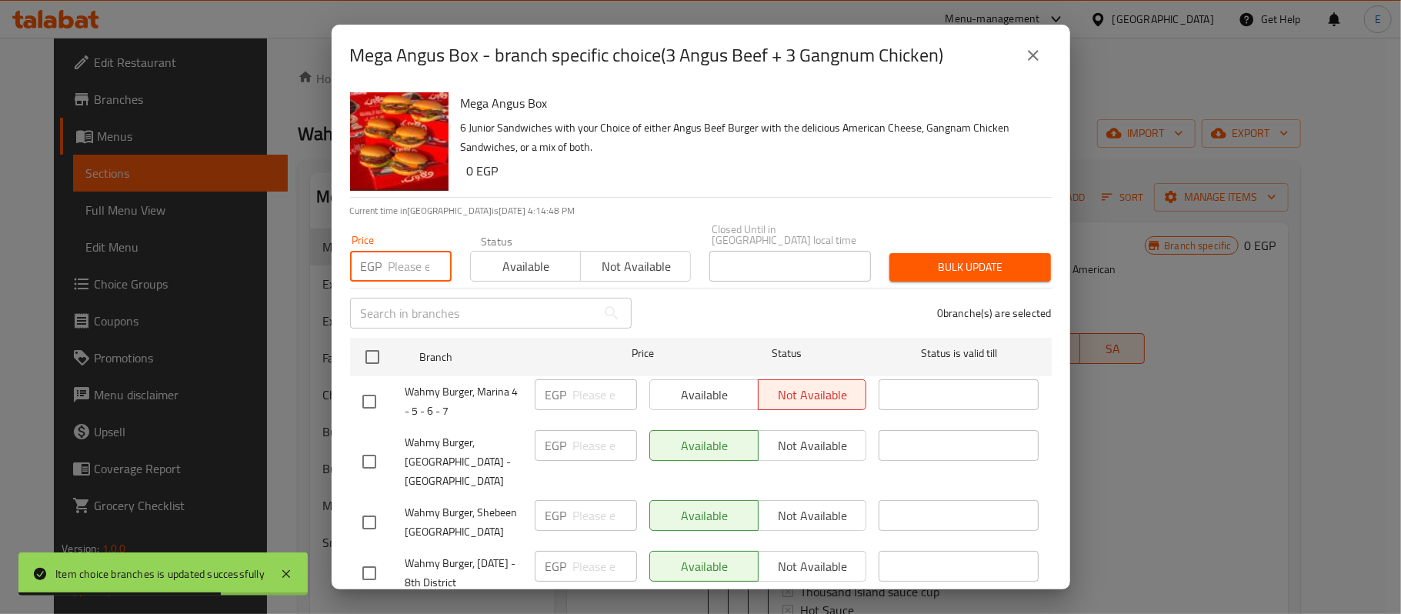
paste input "355"
click at [397, 253] on input "number" at bounding box center [420, 266] width 63 height 31
type input "355"
click at [371, 388] on input "checkbox" at bounding box center [369, 402] width 32 height 32
checkbox input "true"
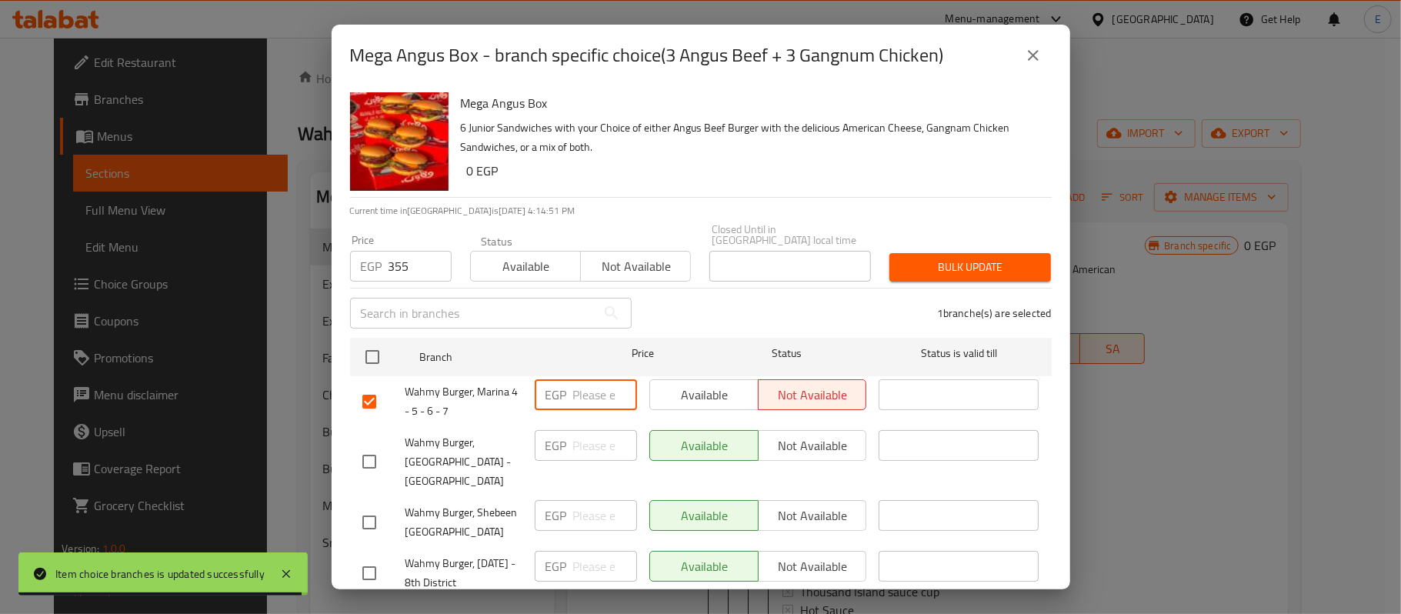
paste input "355"
click at [576, 386] on input "355" at bounding box center [605, 394] width 64 height 31
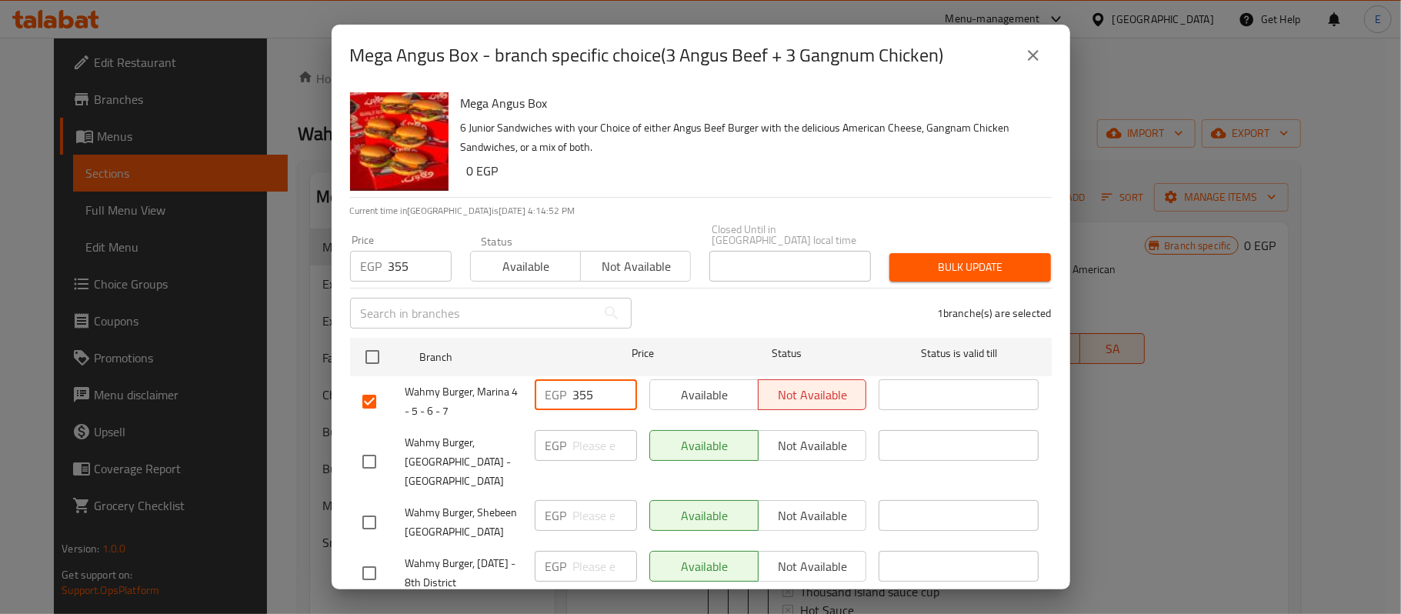
type input "355"
click at [401, 265] on input "355" at bounding box center [420, 266] width 63 height 31
click at [1039, 414] on div "Mega Angus Box 6 Junior Sandwiches with your Choice of either Angus Beef Burger…" at bounding box center [701, 337] width 739 height 503
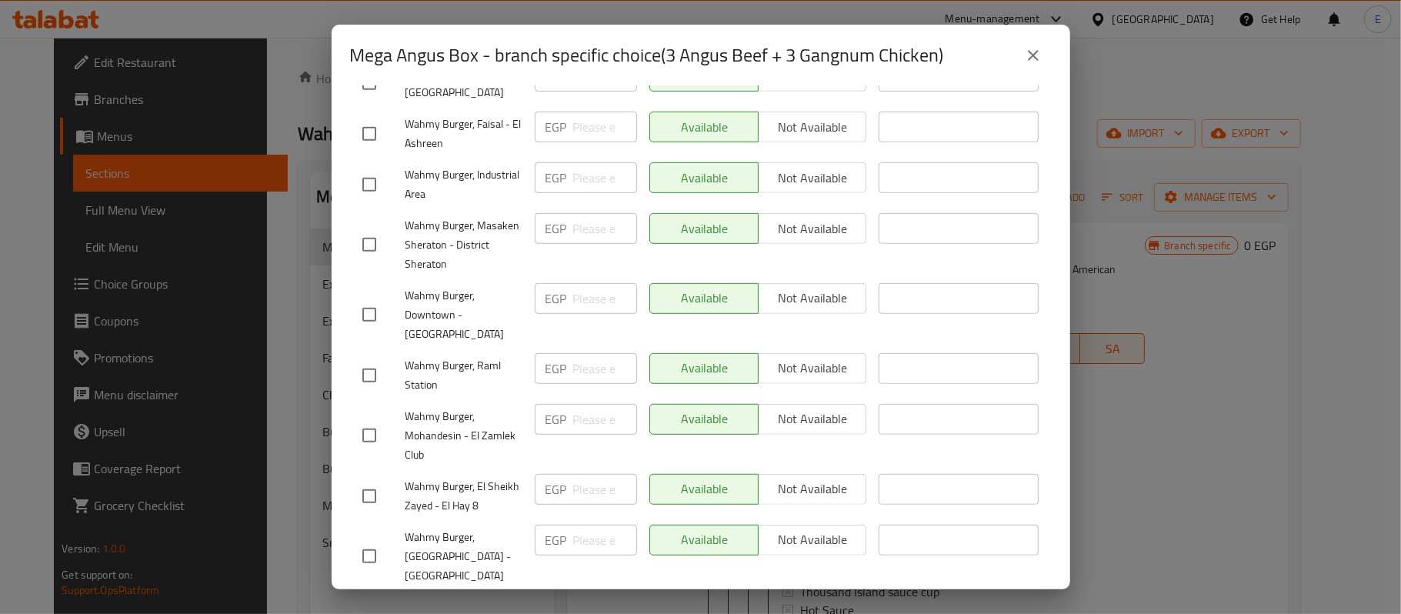
click at [702, 602] on span "Save" at bounding box center [700, 611] width 677 height 19
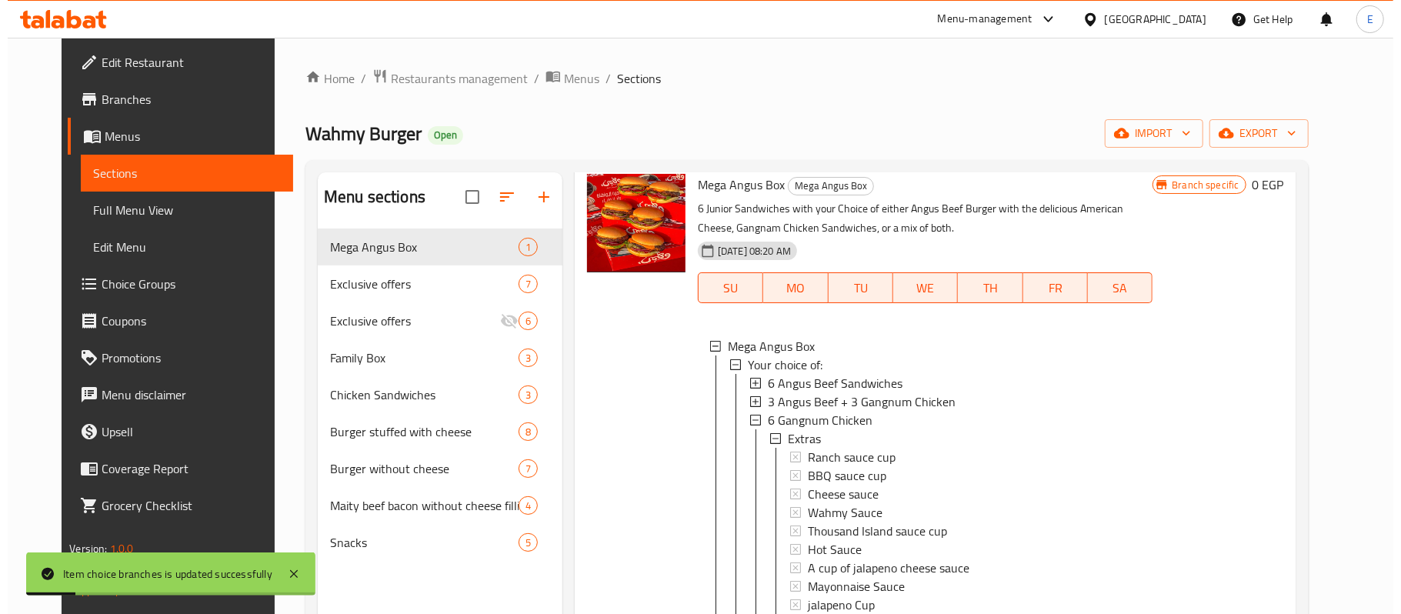
scroll to position [75, 0]
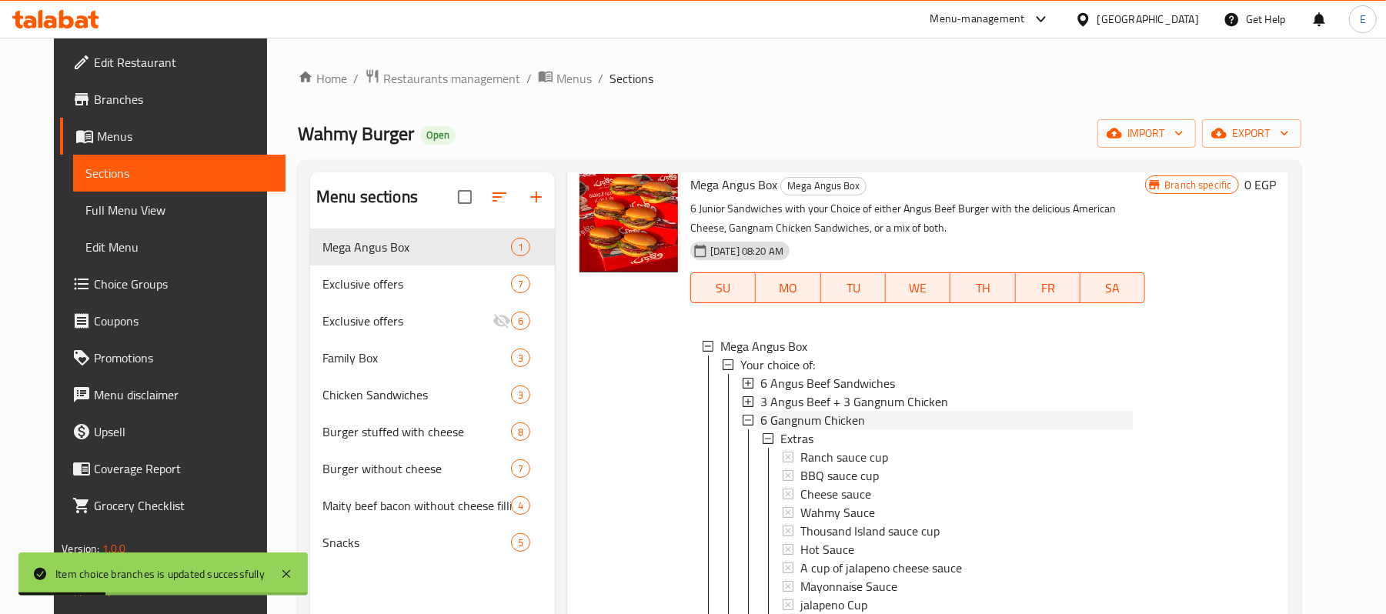
click at [813, 411] on span "6 Gangnum Chicken" at bounding box center [812, 420] width 105 height 18
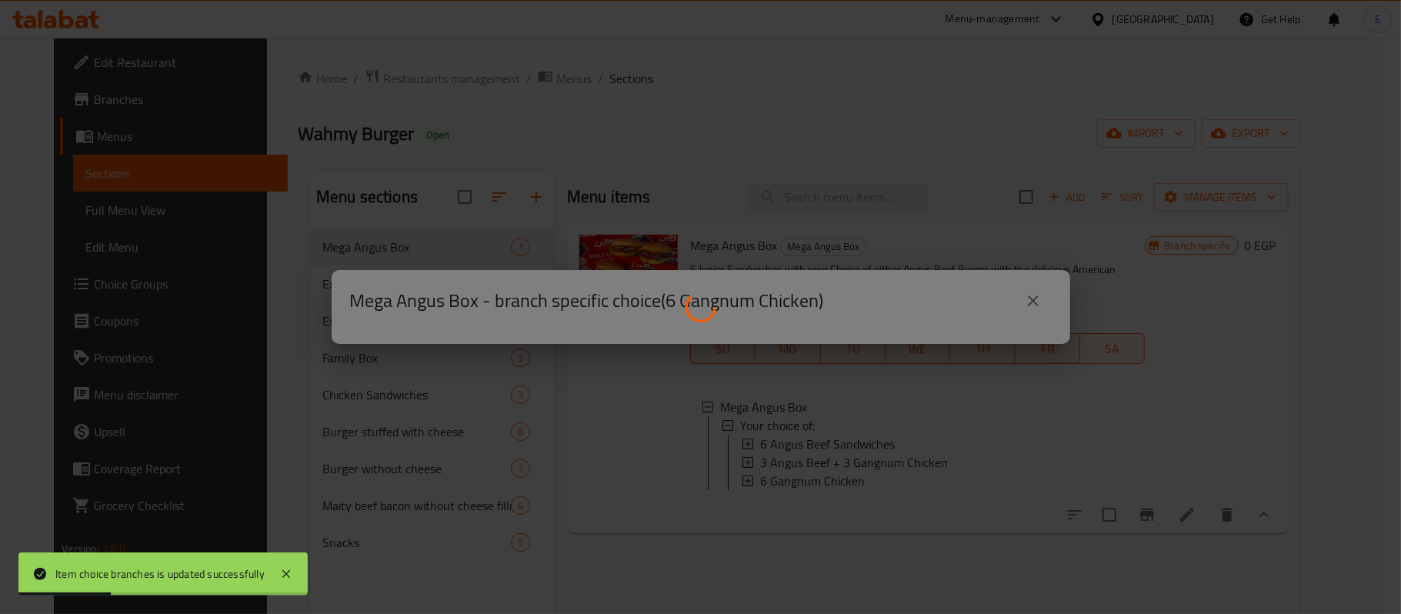
scroll to position [0, 0]
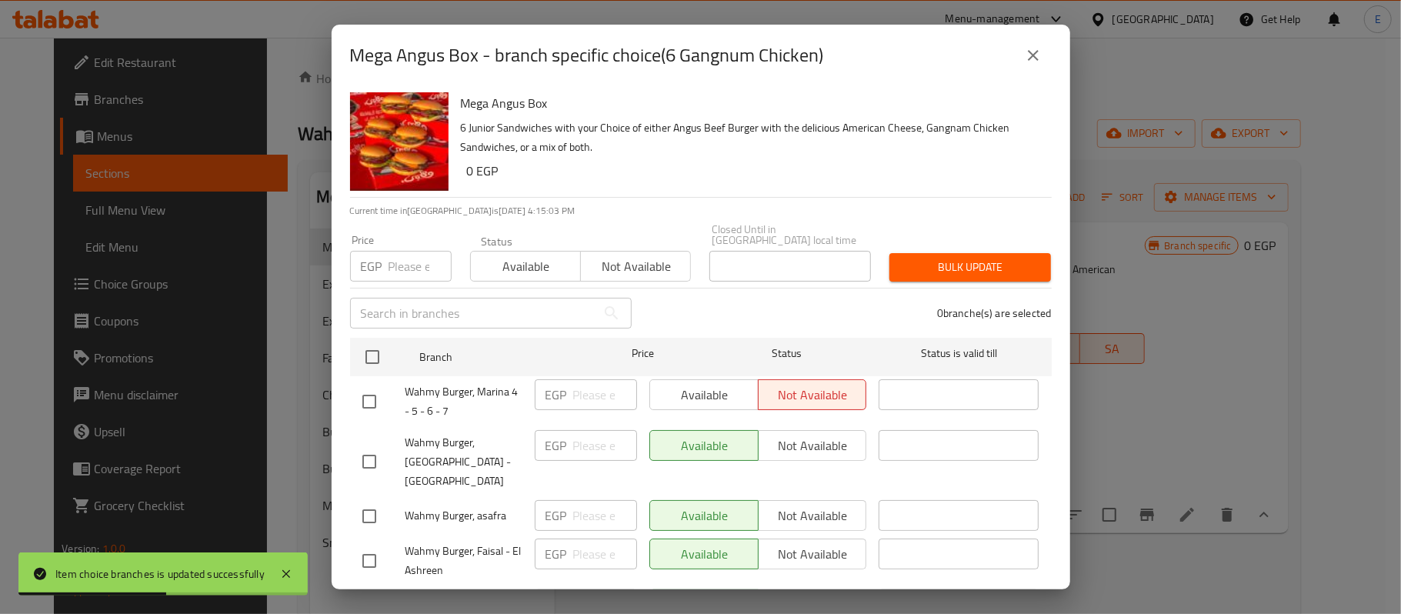
click at [363, 386] on input "checkbox" at bounding box center [369, 402] width 32 height 32
checkbox input "true"
paste input "355"
click at [594, 385] on input "number" at bounding box center [605, 394] width 64 height 31
type input "355"
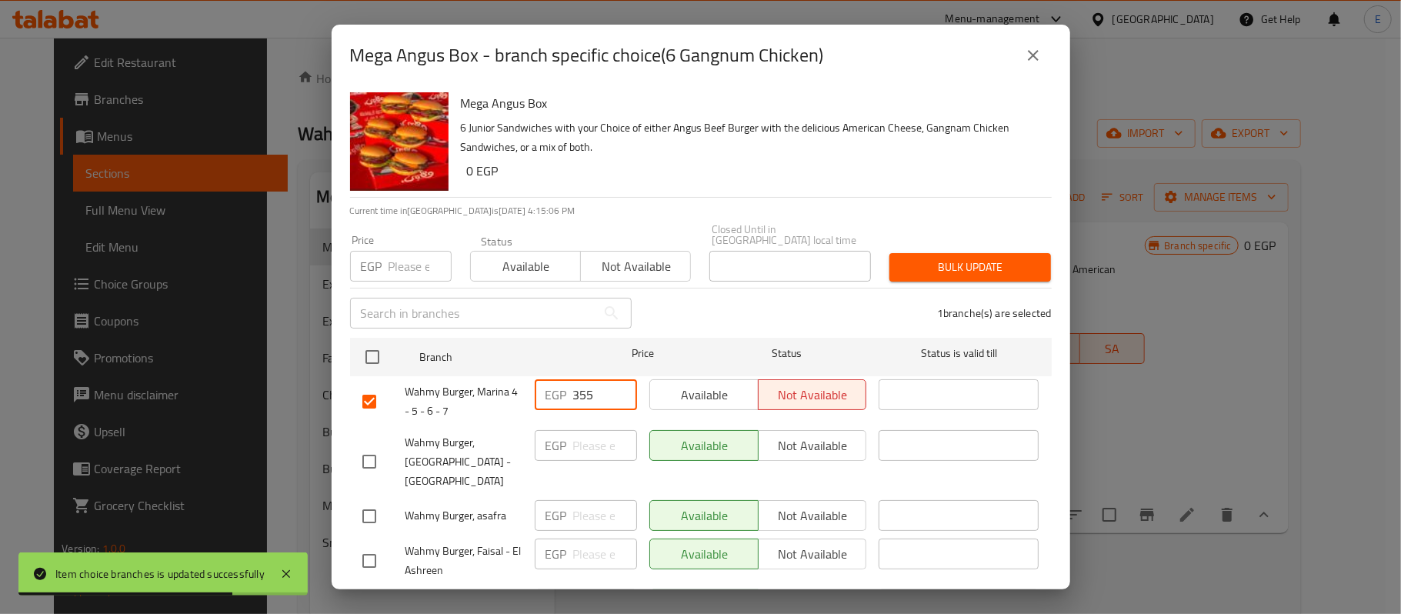
click at [1035, 427] on li "Wahmy Burger, Heliopolis - [GEOGRAPHIC_DATA] EGP ​ Available Not available ​" at bounding box center [701, 462] width 702 height 70
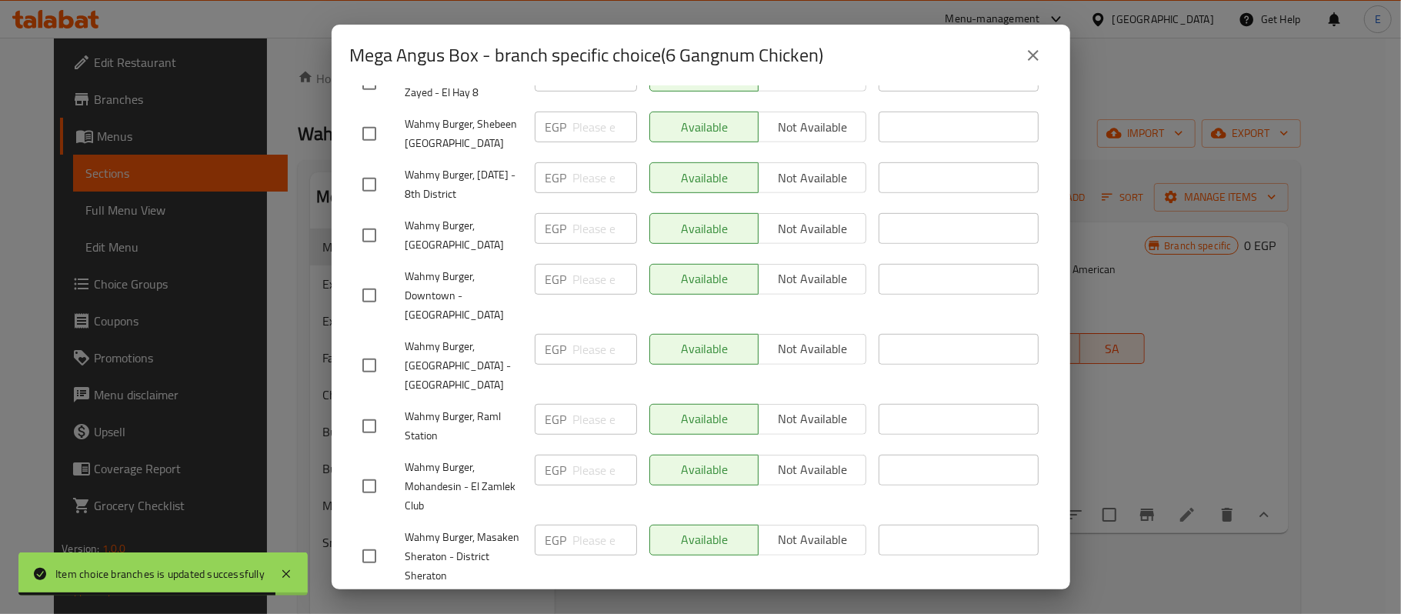
click at [719, 602] on span "Save" at bounding box center [700, 611] width 677 height 19
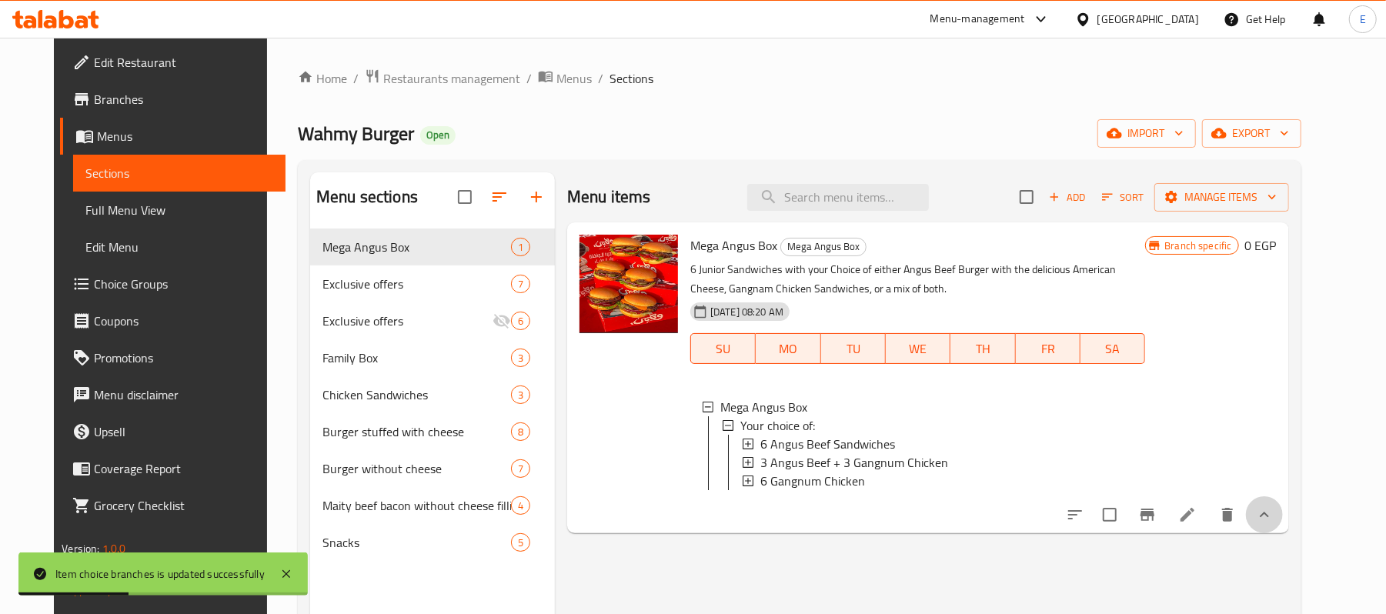
click at [1283, 533] on button "show more" at bounding box center [1264, 514] width 37 height 37
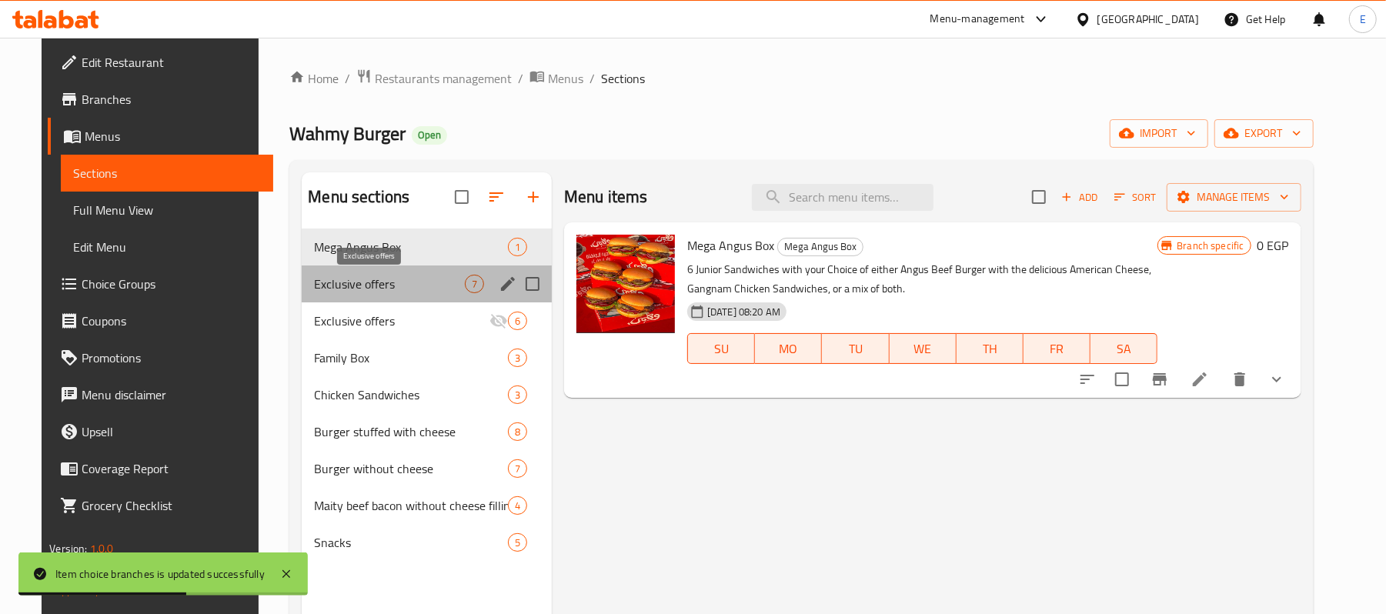
click at [372, 277] on span "Exclusive offers" at bounding box center [389, 284] width 150 height 18
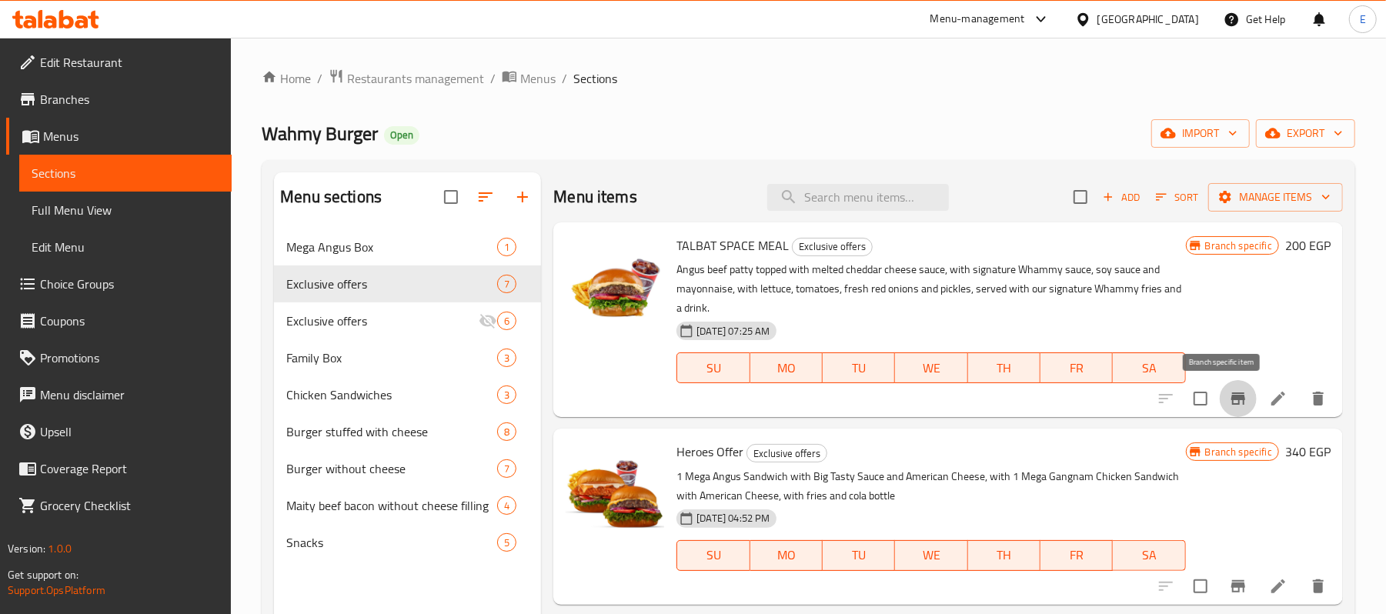
click at [1230, 408] on icon "Branch-specific-item" at bounding box center [1238, 398] width 18 height 18
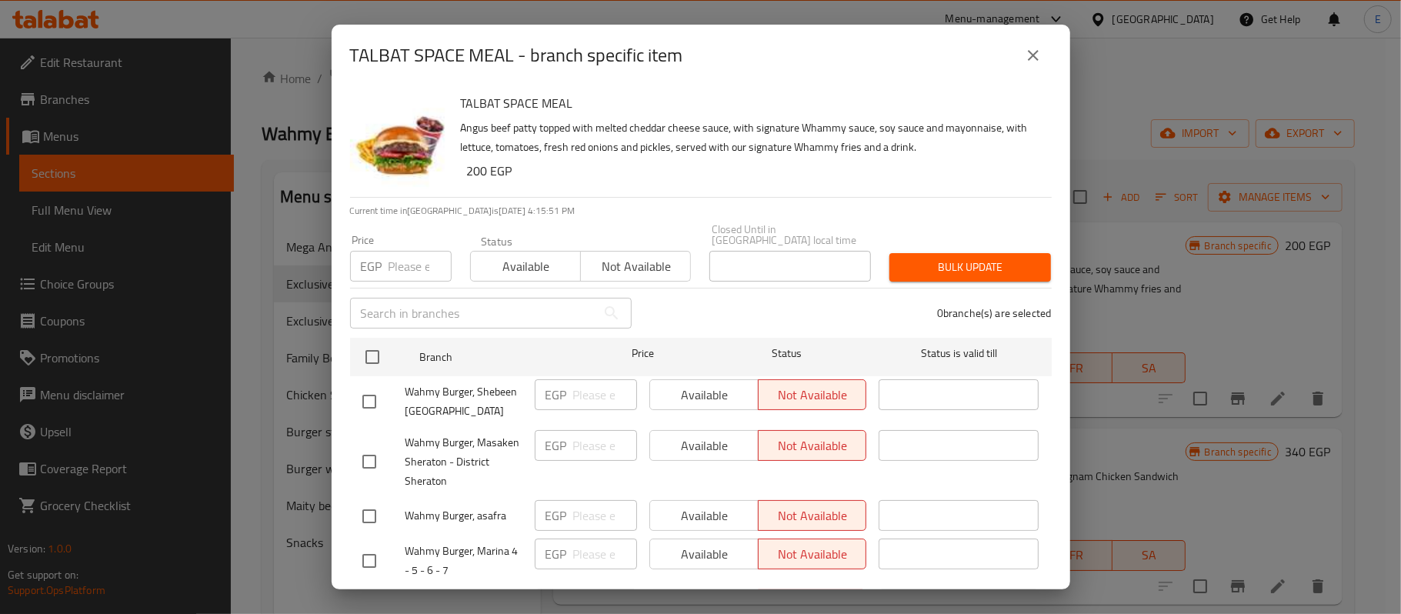
scroll to position [86, 0]
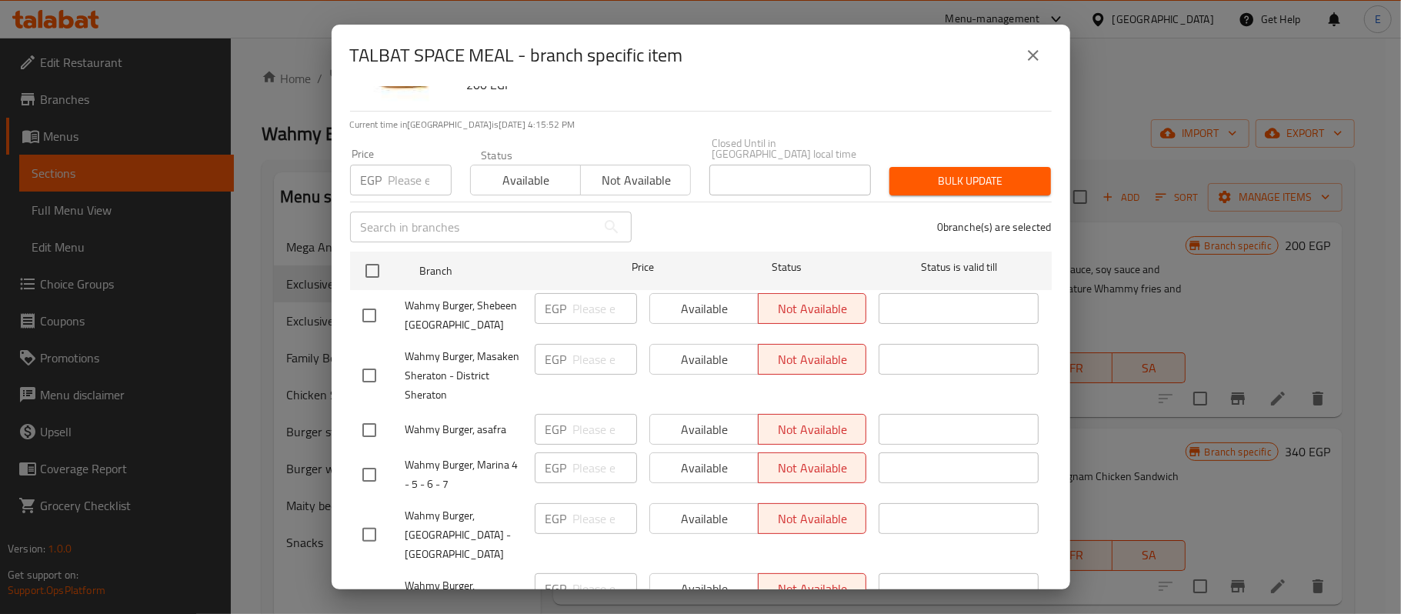
click at [376, 463] on input "checkbox" at bounding box center [369, 475] width 32 height 32
checkbox input "true"
paste input "180"
click at [574, 452] on input "number" at bounding box center [605, 467] width 64 height 31
type input "180"
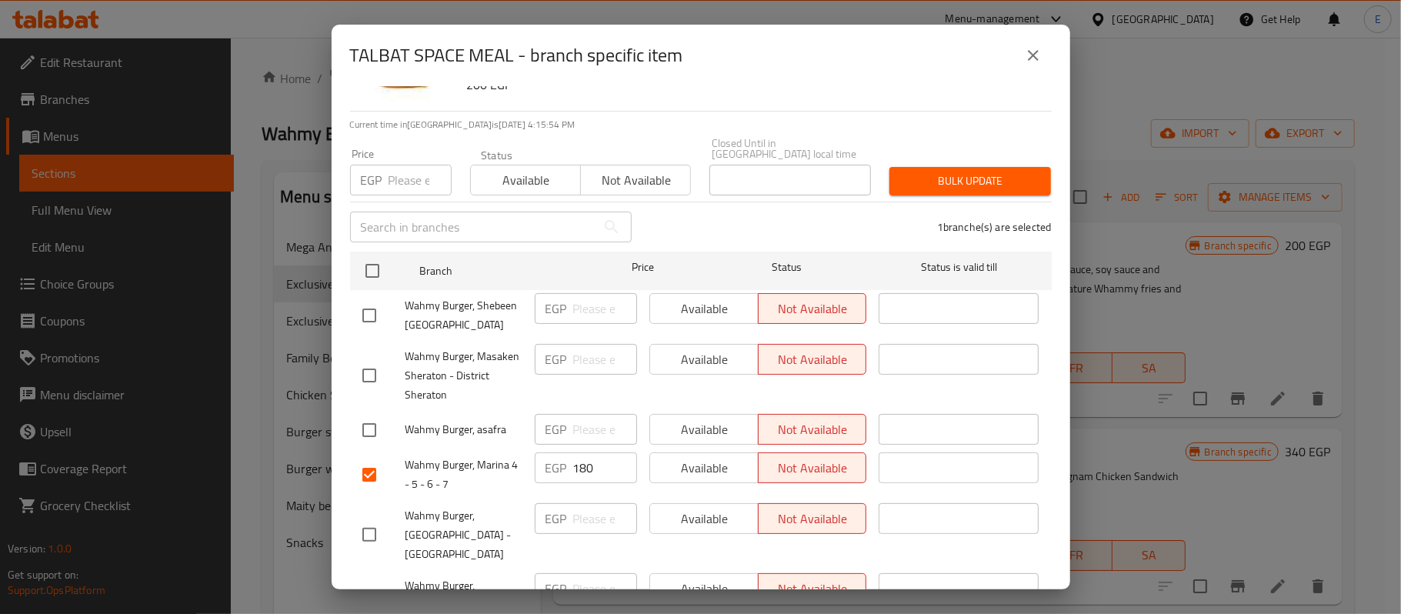
click at [521, 477] on div "Wahmy Burger, Marina 4 - 5 - 6 - 7" at bounding box center [442, 474] width 172 height 57
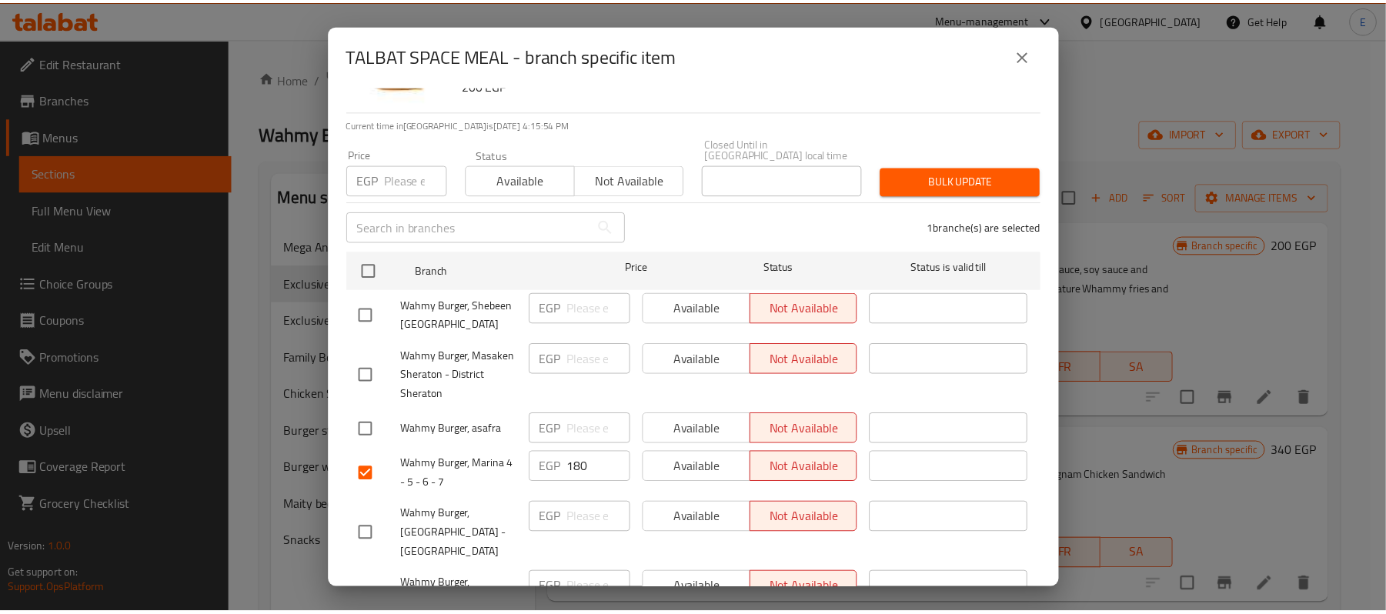
scroll to position [579, 0]
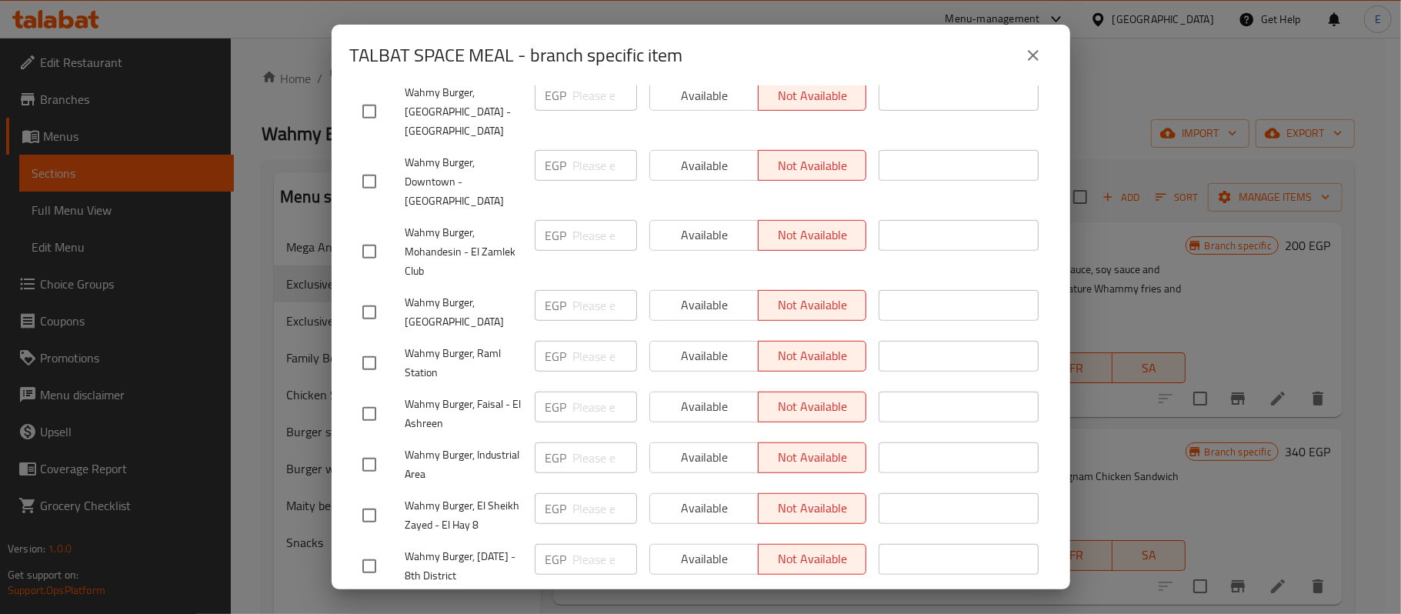
click at [528, 602] on span "Save" at bounding box center [700, 611] width 677 height 19
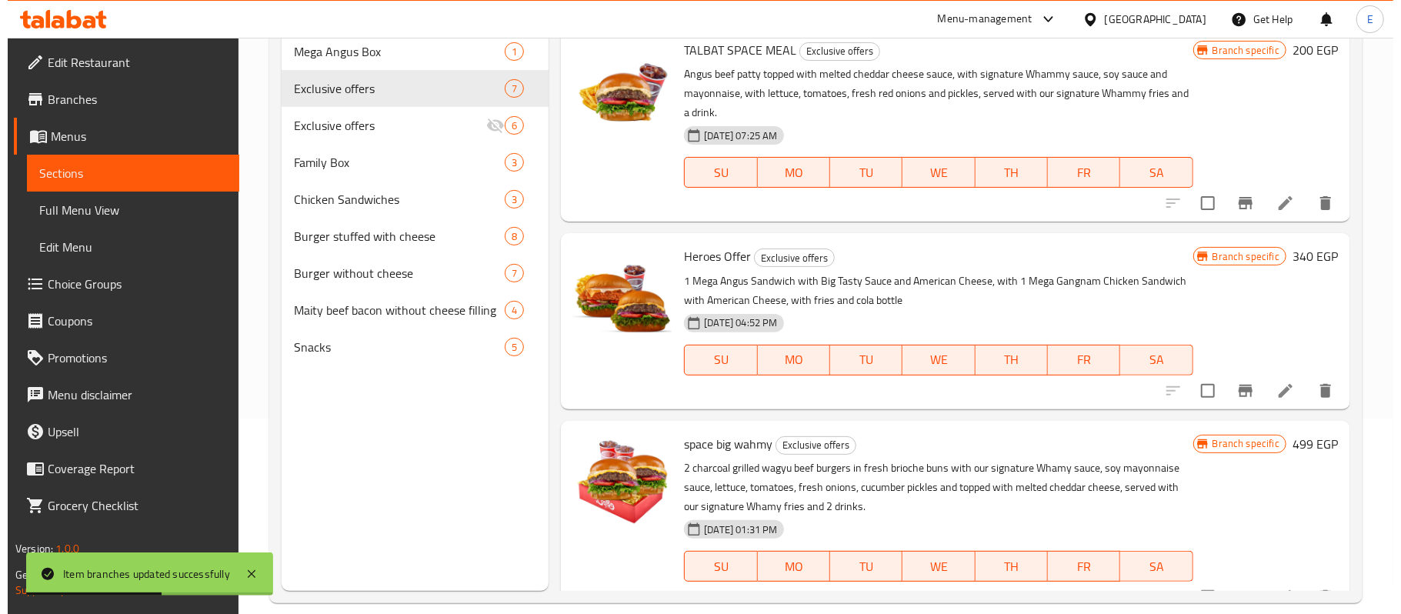
scroll to position [216, 0]
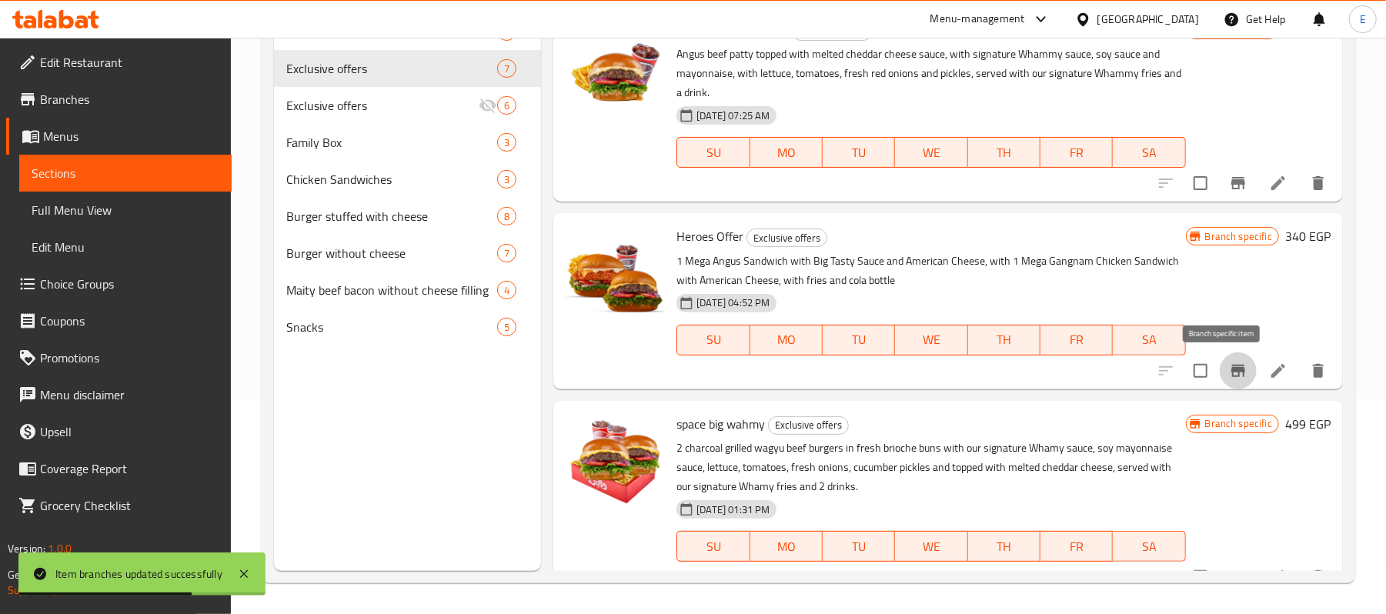
click at [1231, 373] on icon "Branch-specific-item" at bounding box center [1238, 371] width 14 height 12
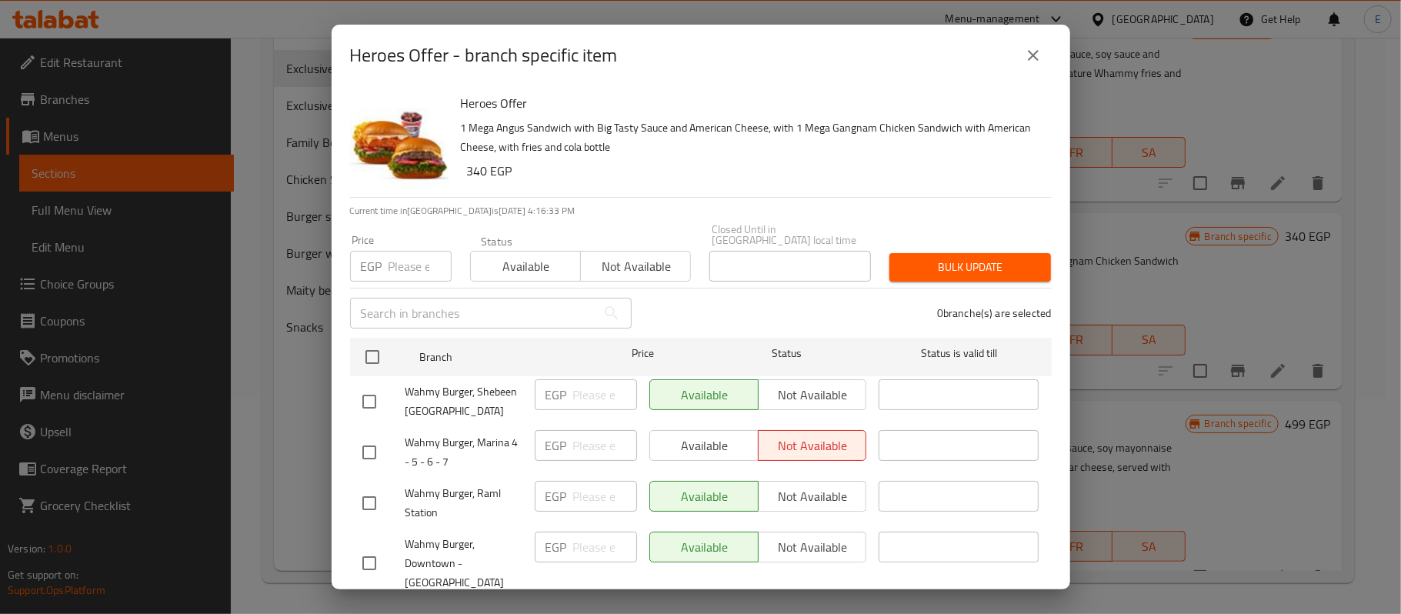
click at [361, 438] on input "checkbox" at bounding box center [369, 452] width 32 height 32
checkbox input "true"
paste input "180"
click at [589, 445] on input "number" at bounding box center [605, 445] width 64 height 31
type input "180"
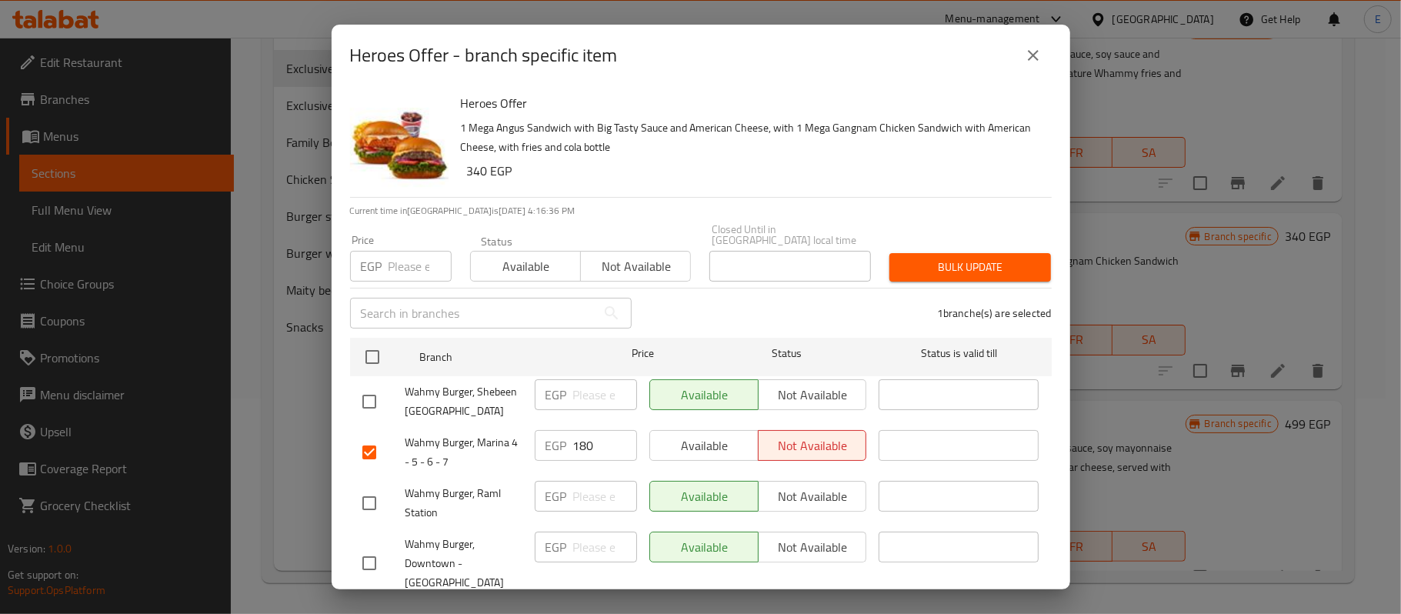
click at [1034, 439] on li "Wahmy Burger, Marina 4 - 5 - 6 - 7 EGP 180 ​ Available Not available ​" at bounding box center [701, 452] width 702 height 51
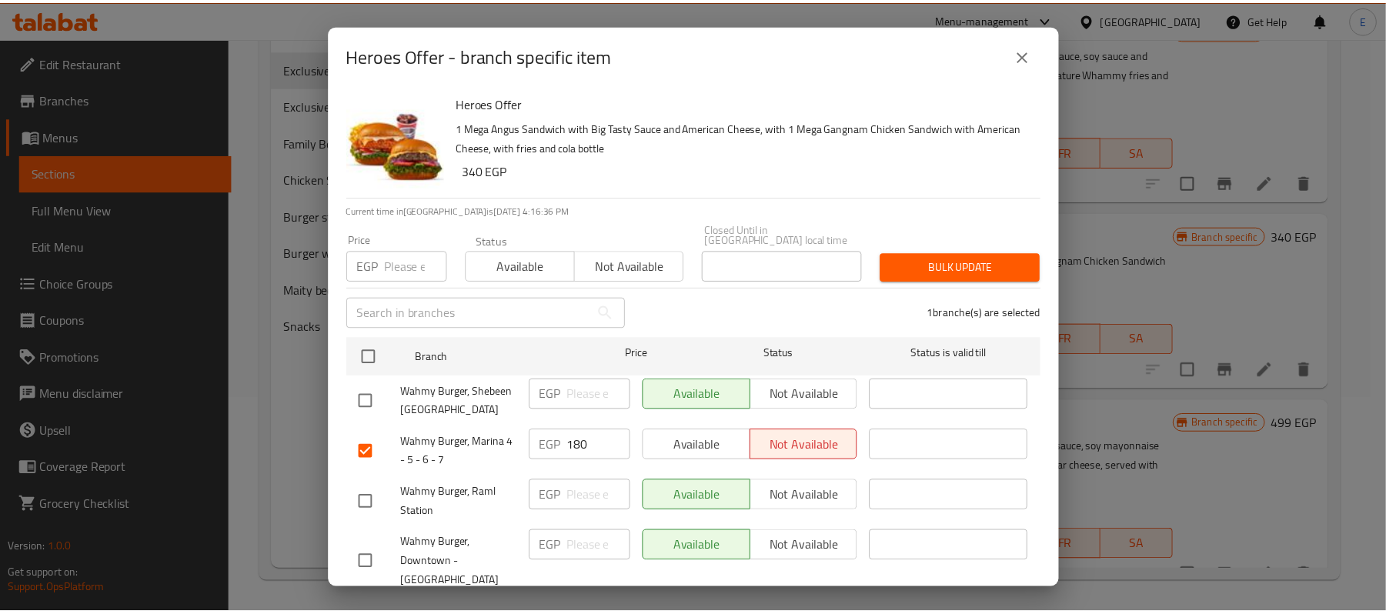
scroll to position [579, 0]
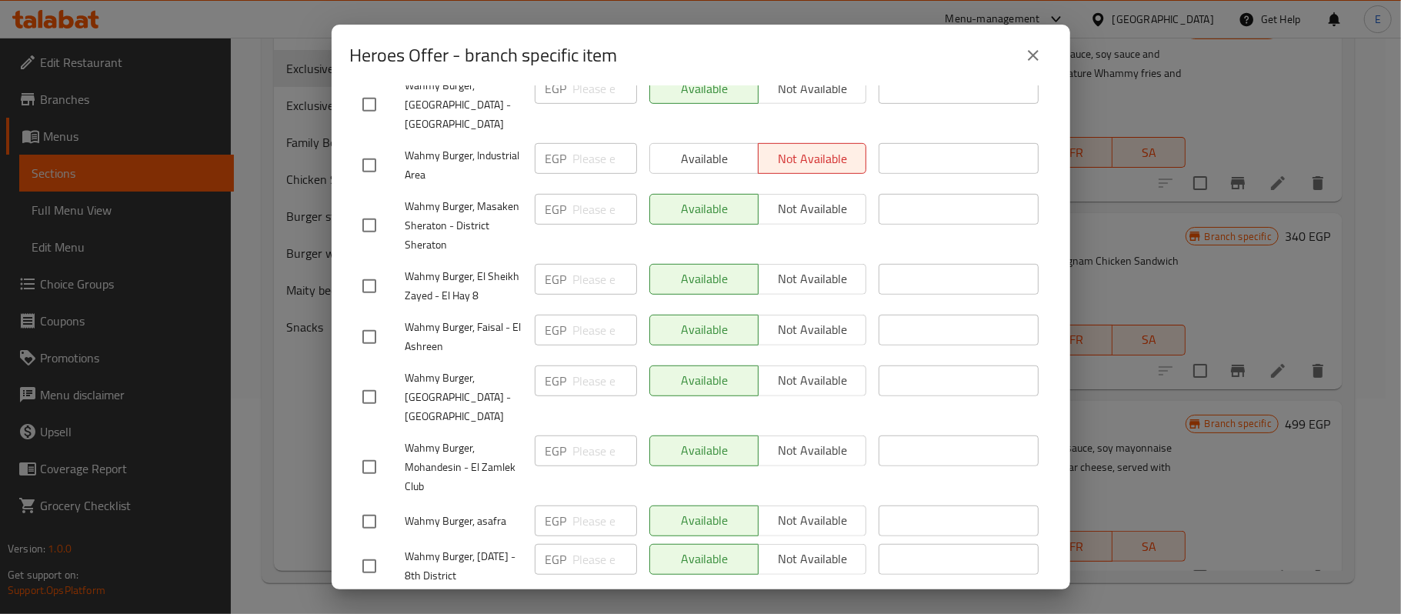
click at [641, 602] on span "Save" at bounding box center [700, 611] width 677 height 19
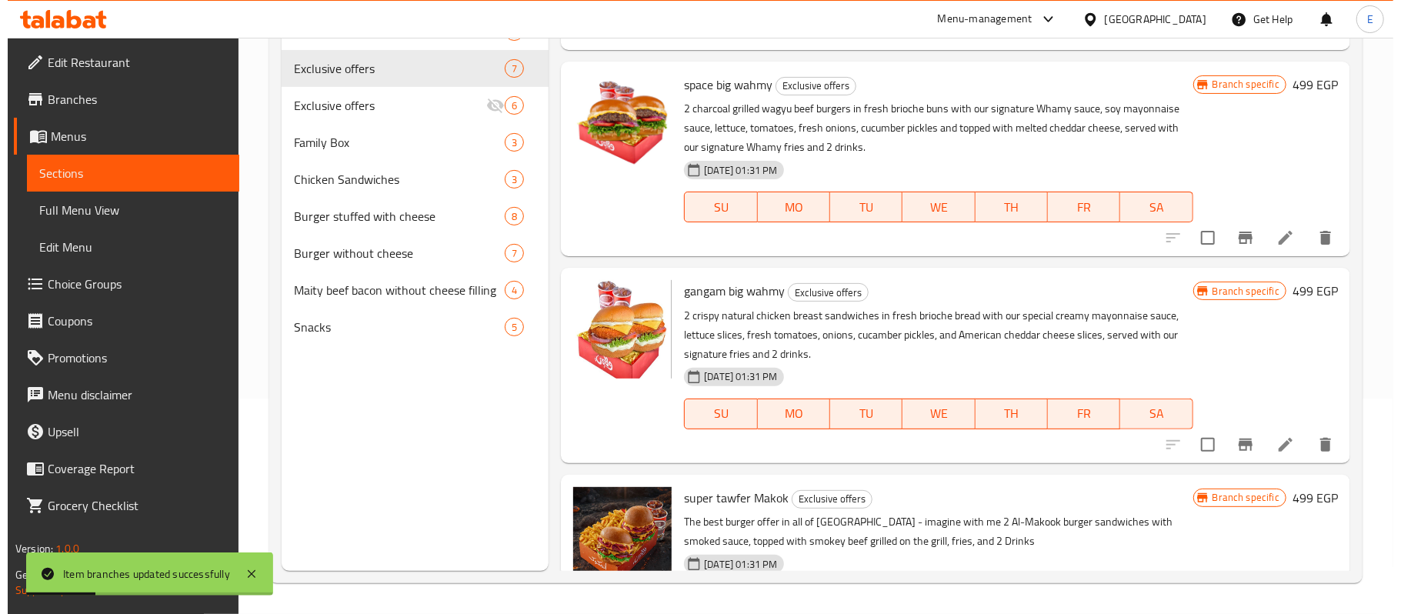
scroll to position [340, 0]
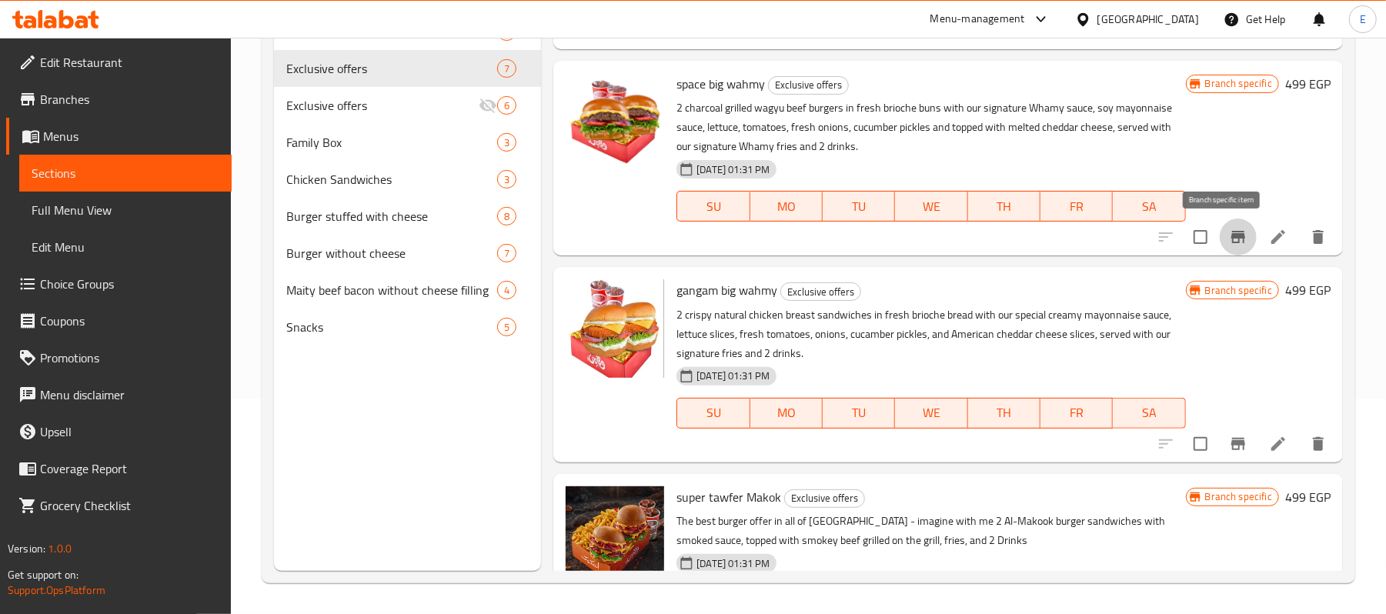
click at [1231, 238] on icon "Branch-specific-item" at bounding box center [1238, 237] width 14 height 12
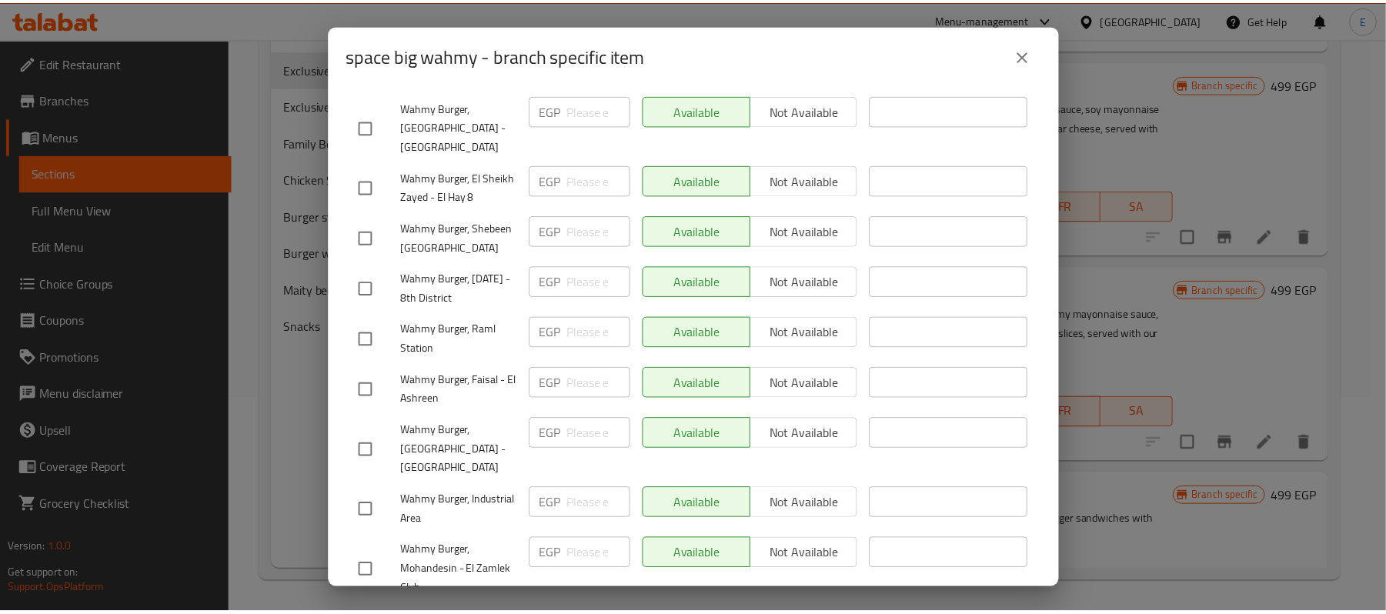
scroll to position [589, 0]
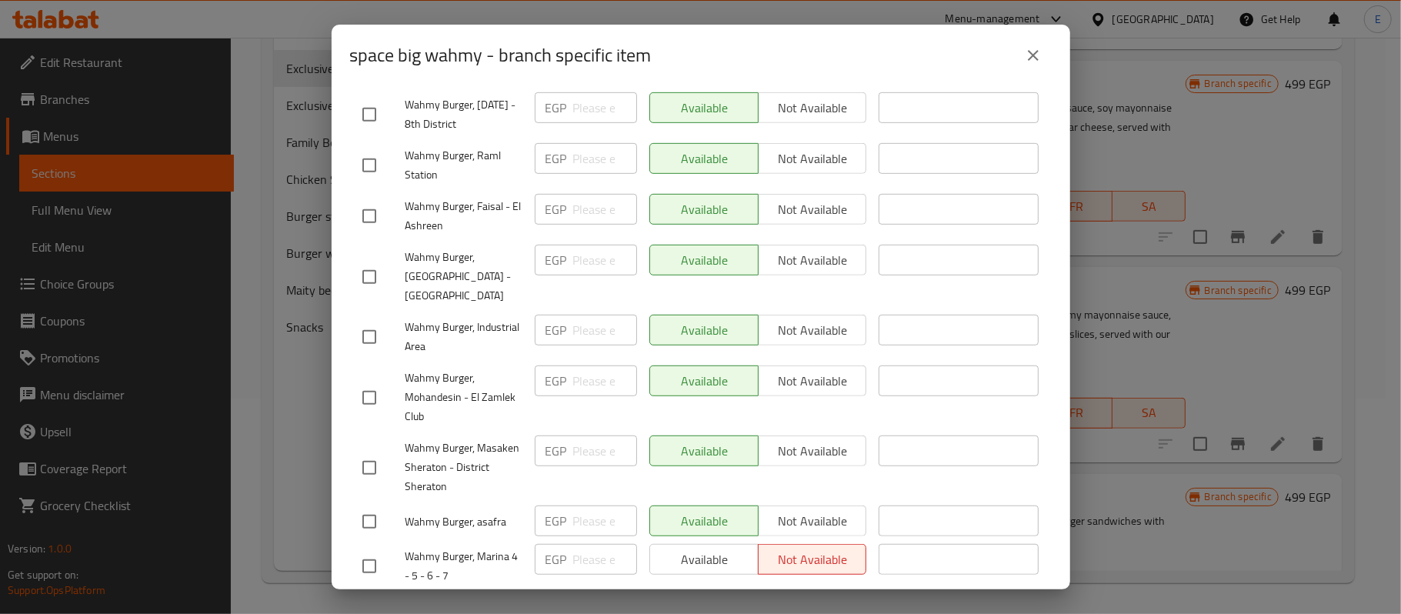
click at [373, 550] on input "checkbox" at bounding box center [369, 566] width 32 height 32
checkbox input "true"
paste input "300"
click at [579, 544] on input "number" at bounding box center [605, 559] width 64 height 31
type input "300"
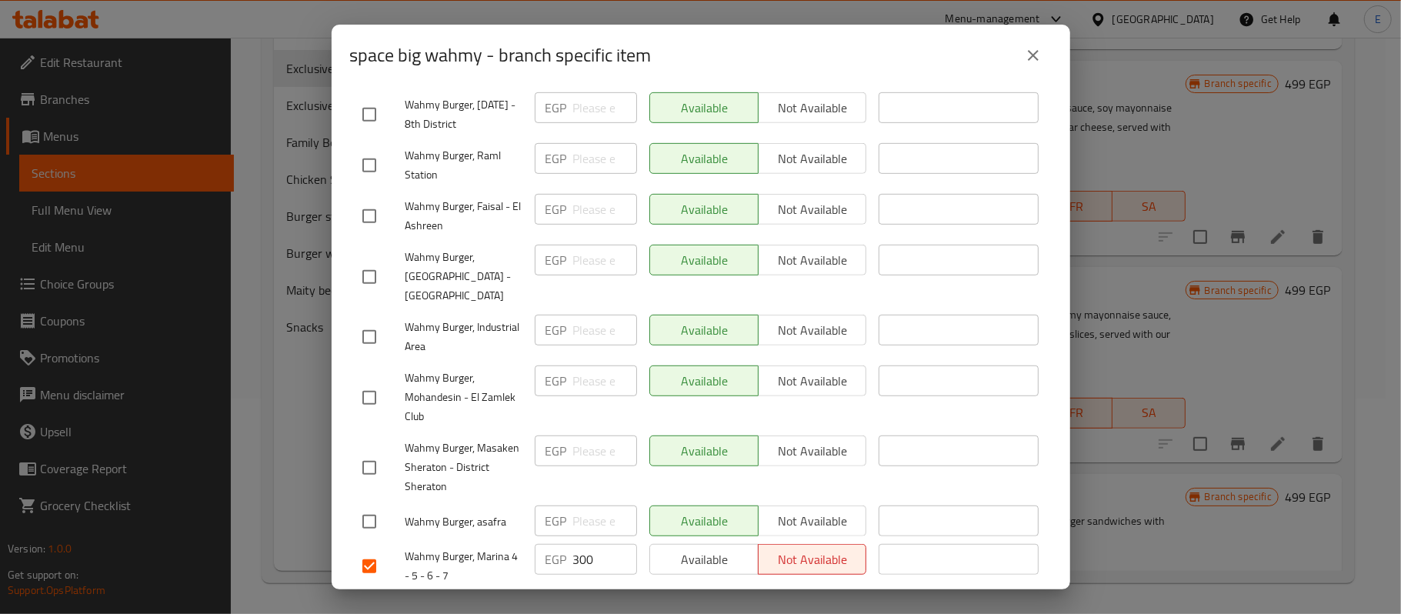
click at [607, 602] on span "Save" at bounding box center [700, 611] width 677 height 19
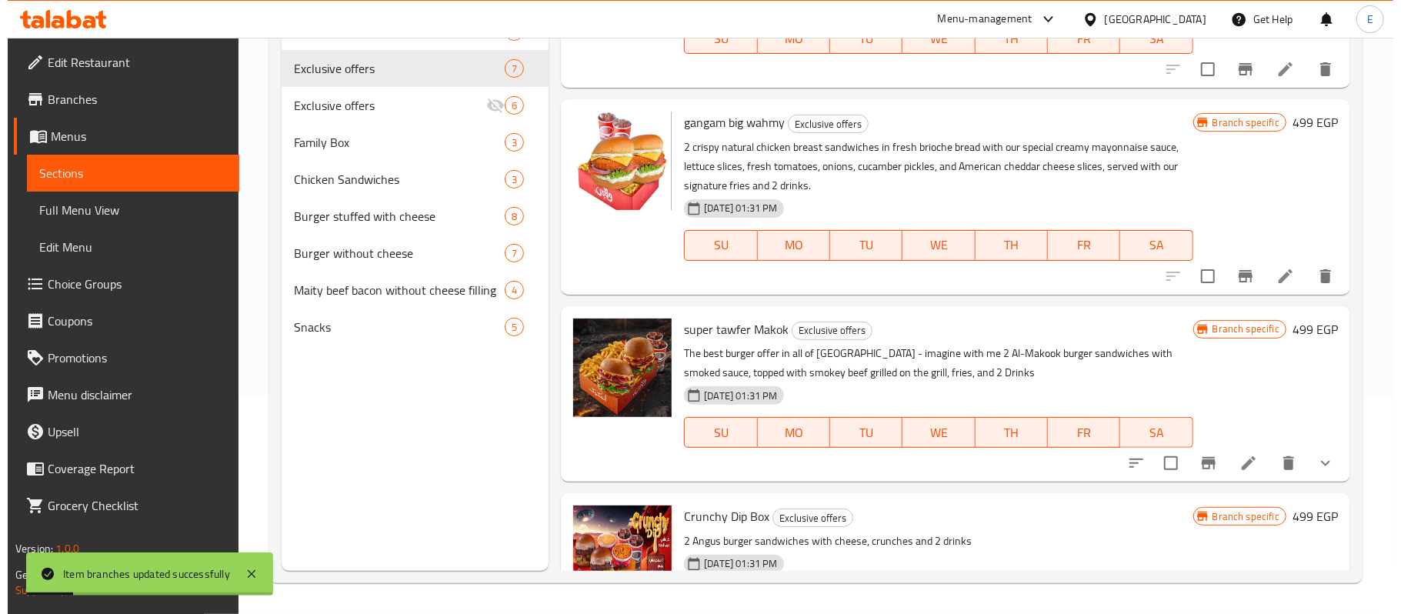
scroll to position [509, 0]
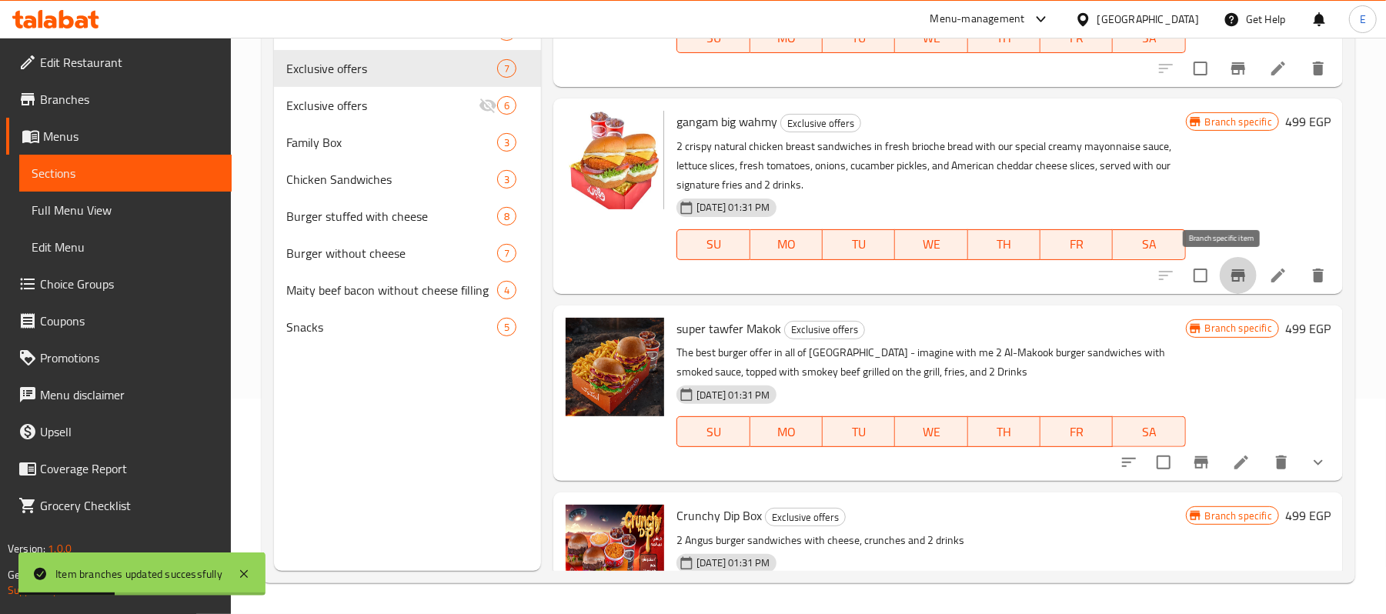
click at [1231, 275] on icon "Branch-specific-item" at bounding box center [1238, 275] width 14 height 12
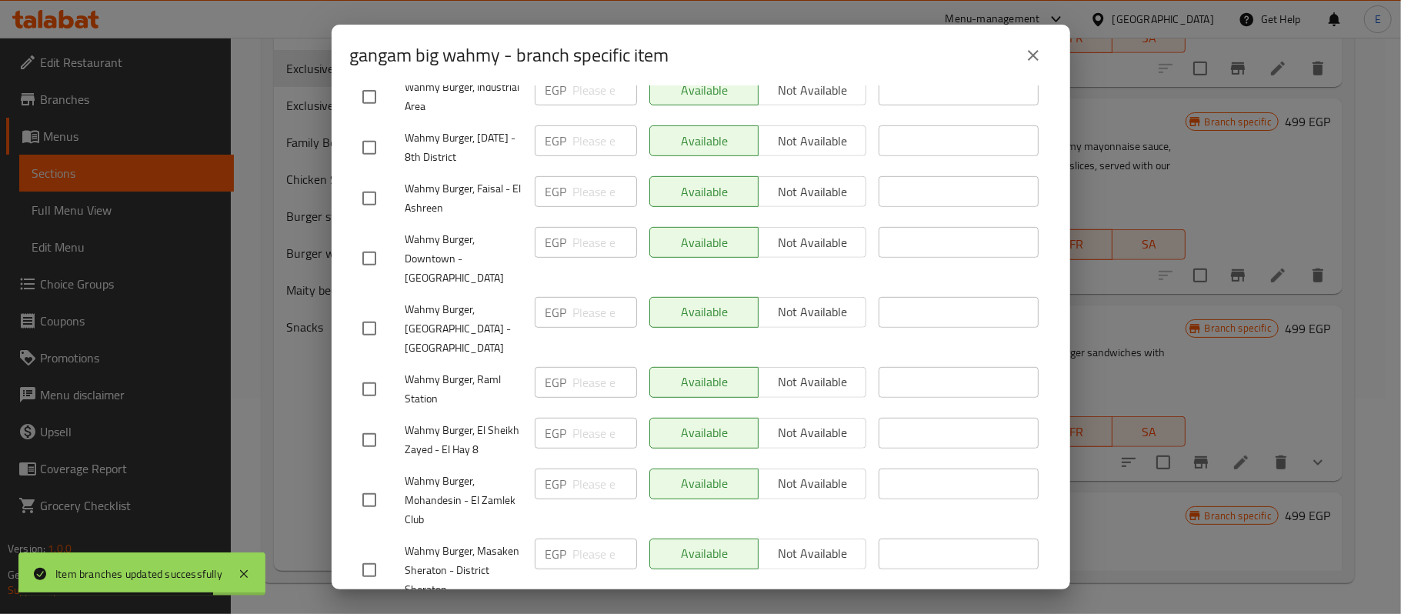
scroll to position [579, 0]
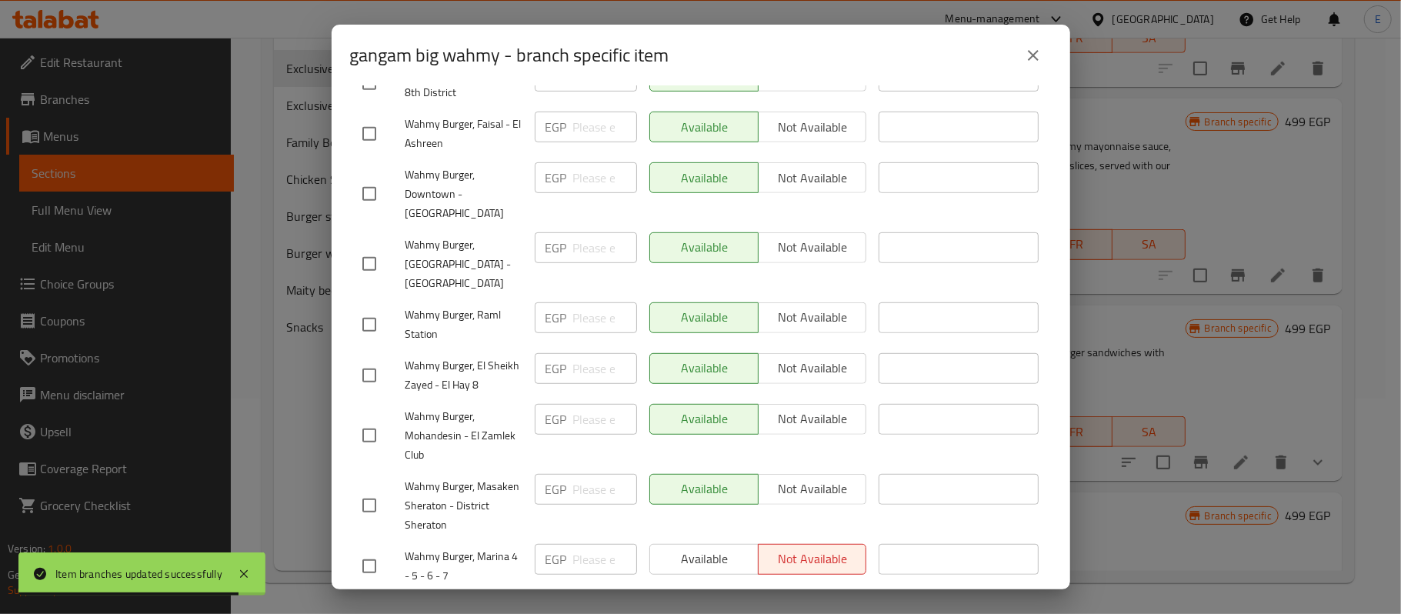
click at [368, 550] on input "checkbox" at bounding box center [369, 566] width 32 height 32
checkbox input "true"
click at [574, 544] on input "number" at bounding box center [605, 559] width 64 height 31
paste input "300"
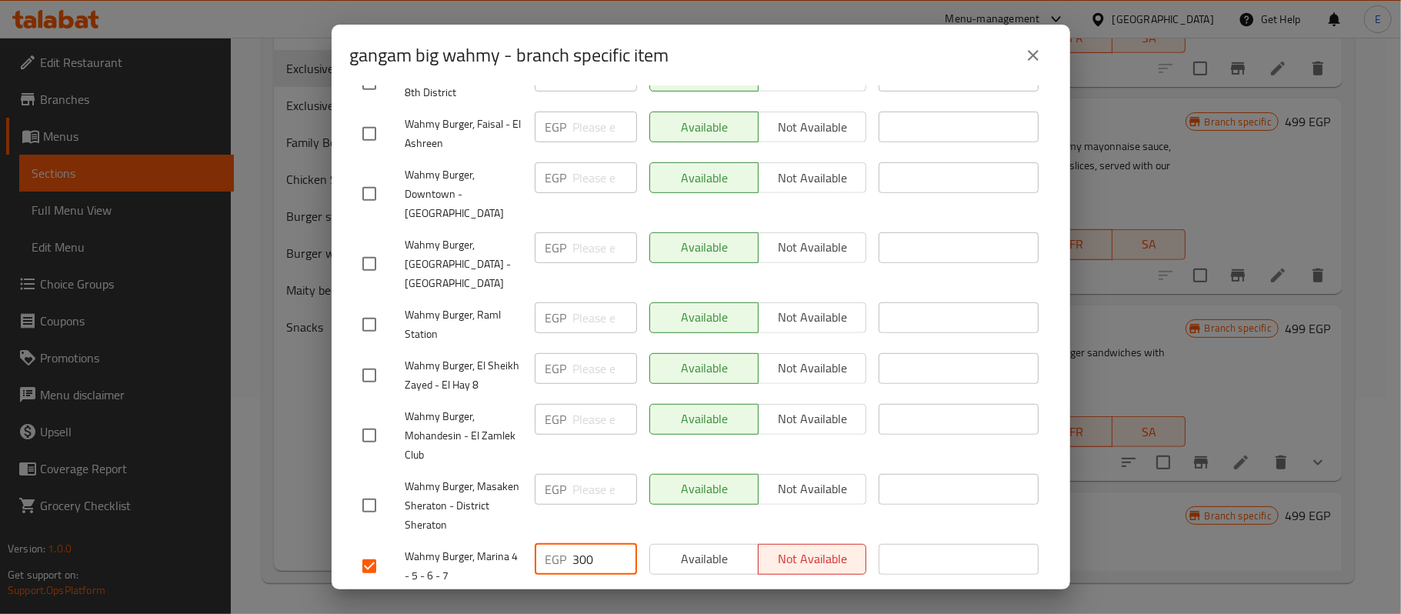
type input "300"
click at [597, 602] on span "Save" at bounding box center [700, 611] width 677 height 19
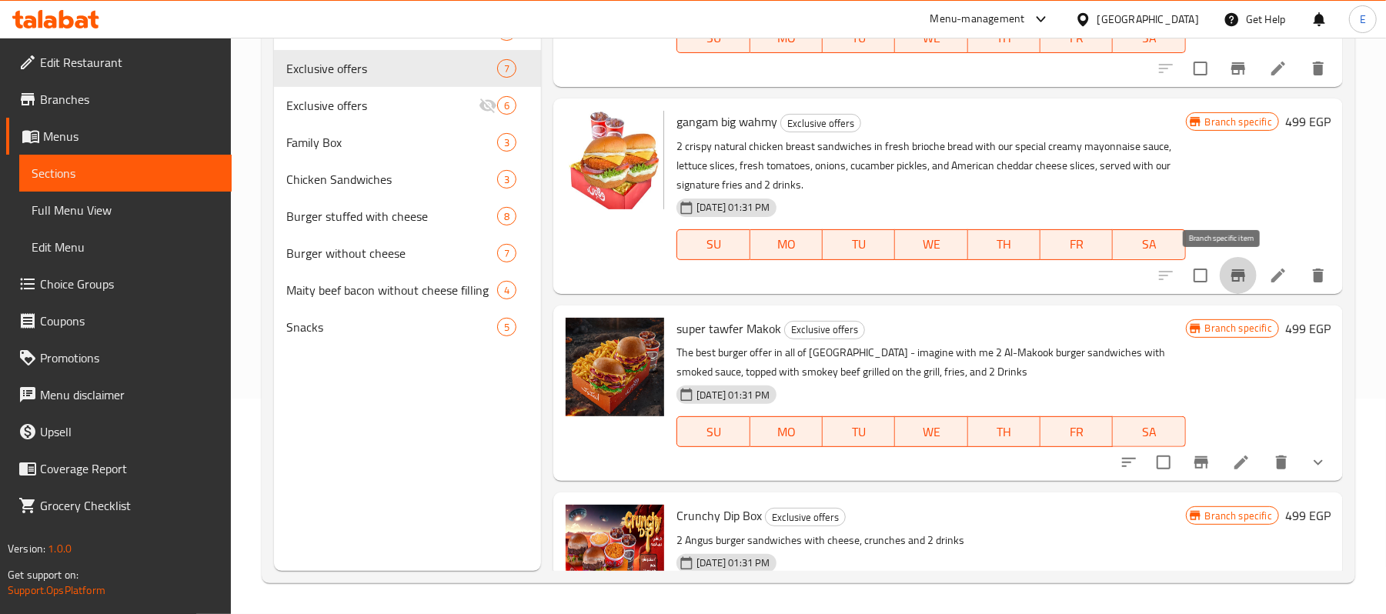
click at [1231, 277] on icon "Branch-specific-item" at bounding box center [1238, 275] width 14 height 12
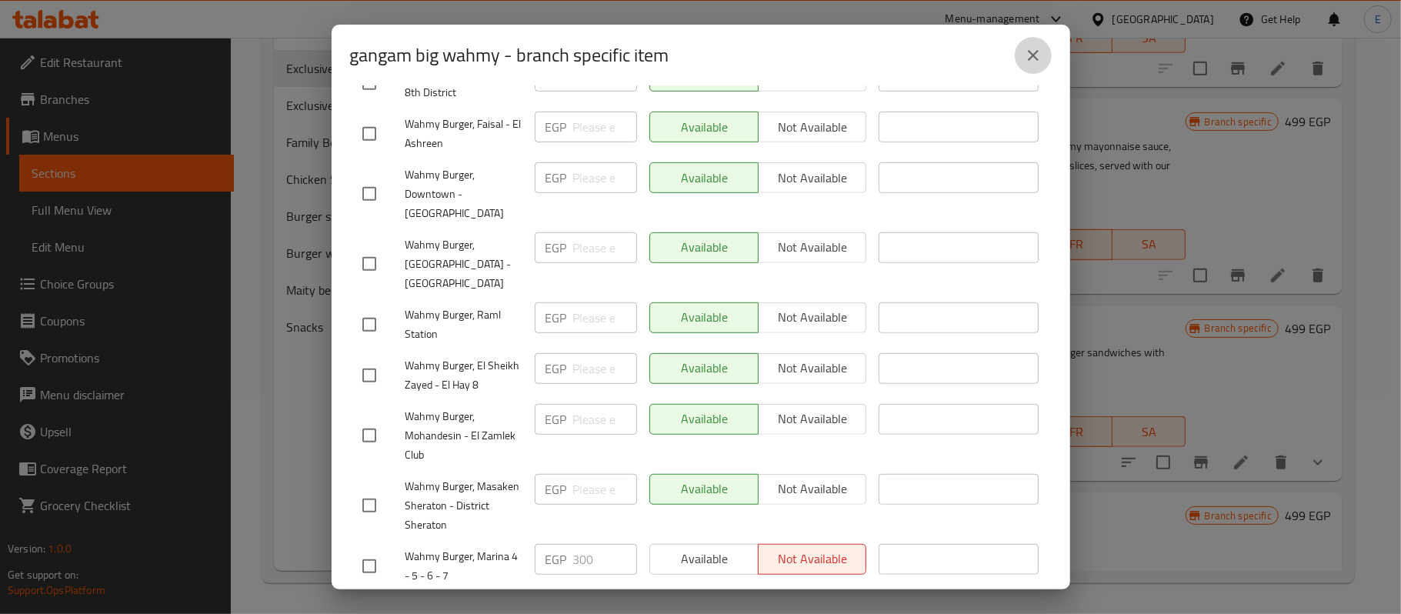
click at [1041, 65] on button "close" at bounding box center [1033, 55] width 37 height 37
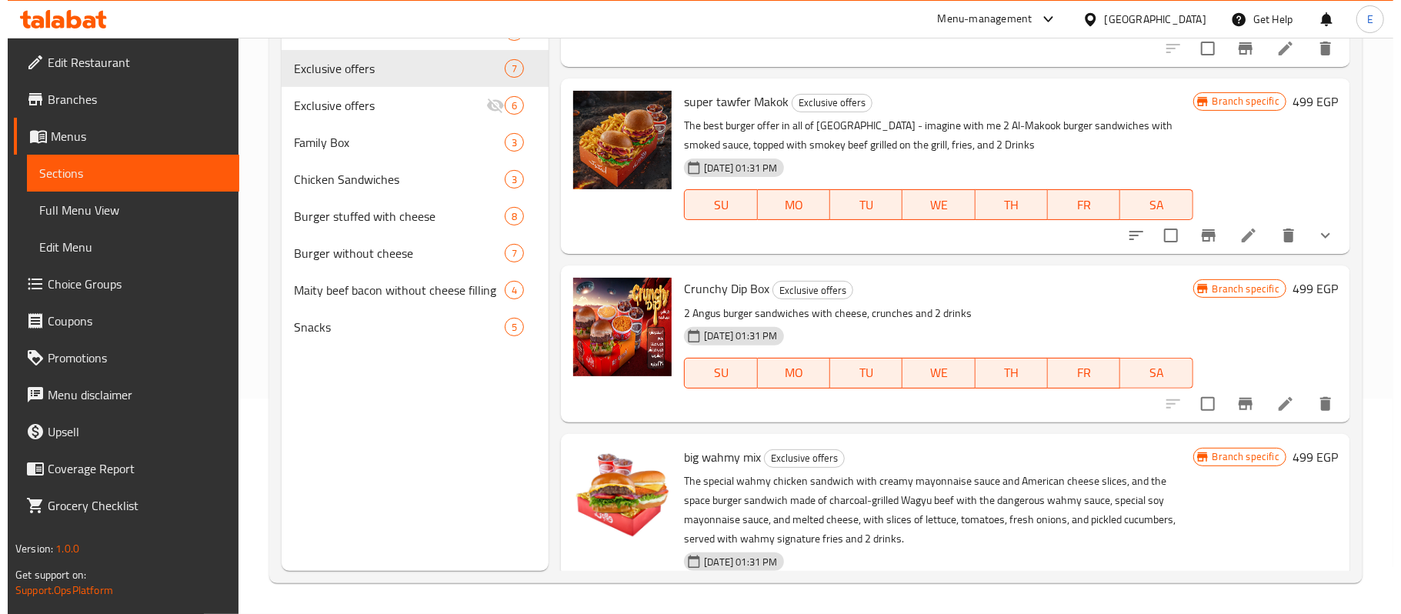
scroll to position [736, 0]
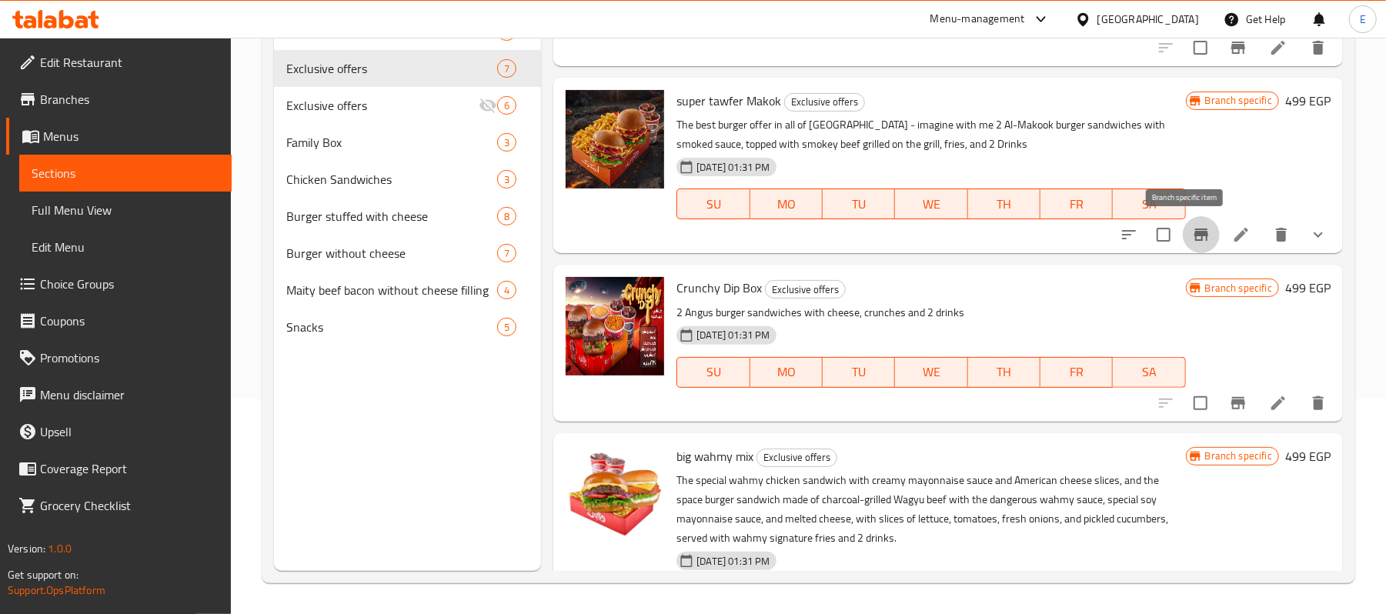
click at [1194, 235] on icon "Branch-specific-item" at bounding box center [1201, 235] width 14 height 12
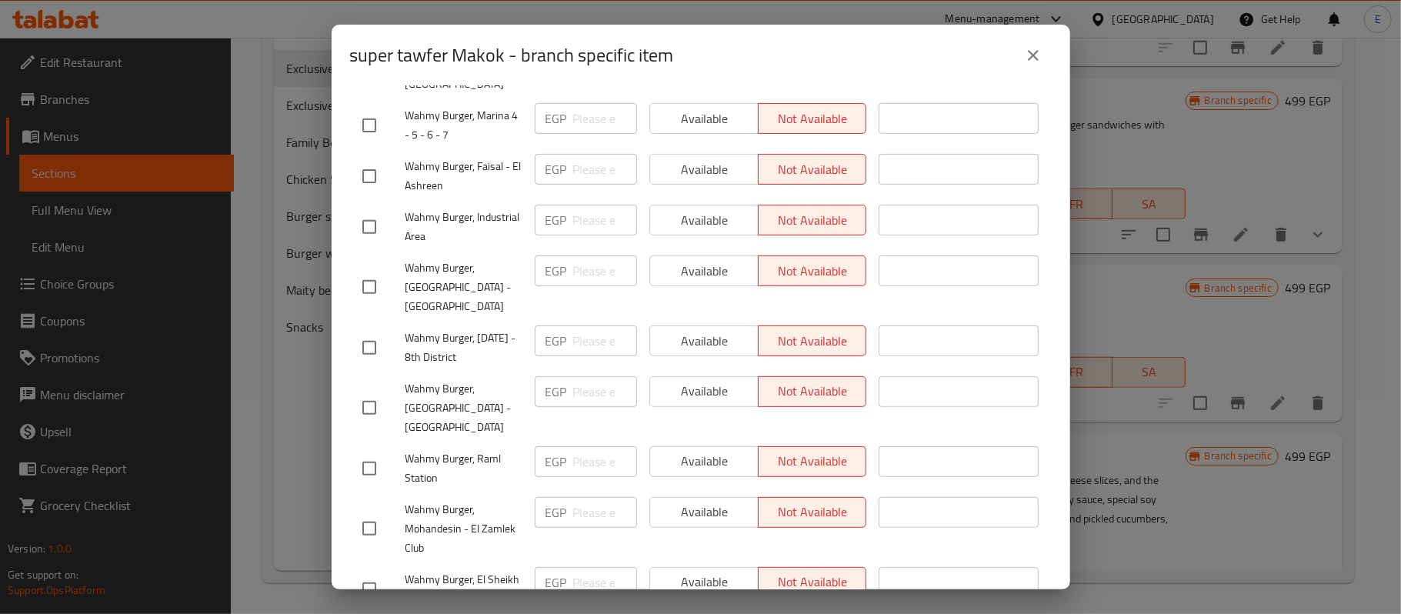
scroll to position [349, 0]
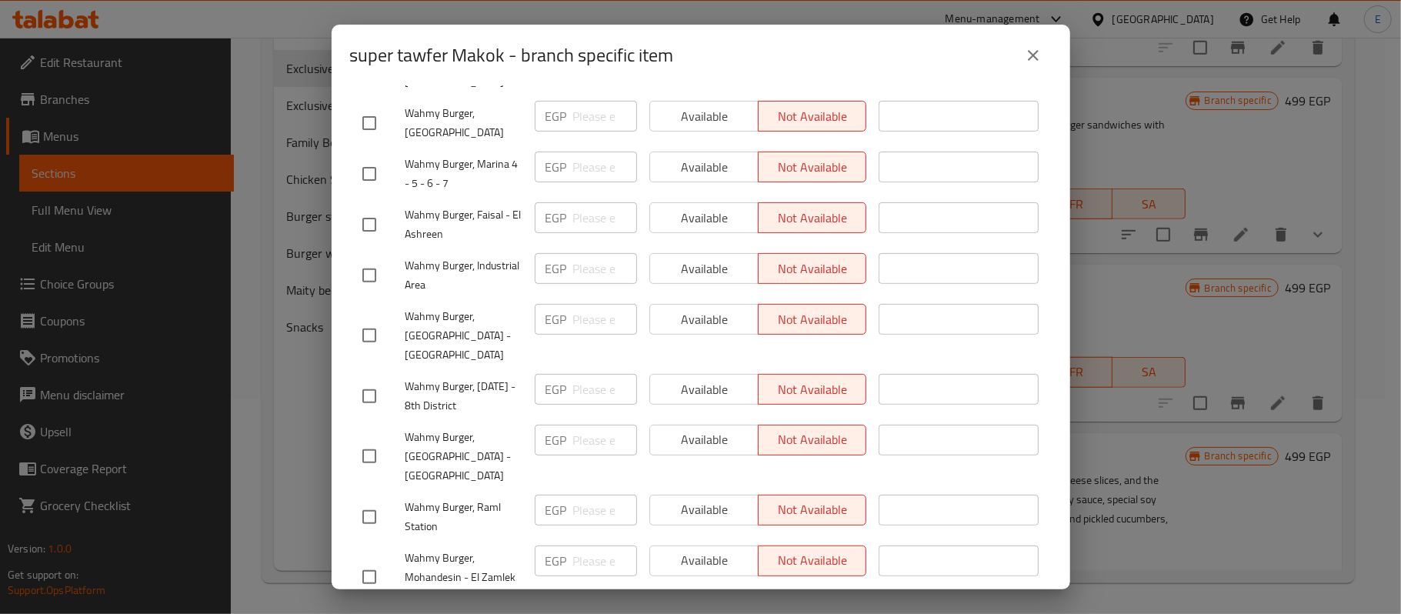
click at [372, 163] on input "checkbox" at bounding box center [369, 174] width 32 height 32
checkbox input "true"
click at [574, 155] on input "number" at bounding box center [605, 167] width 64 height 31
paste input "300"
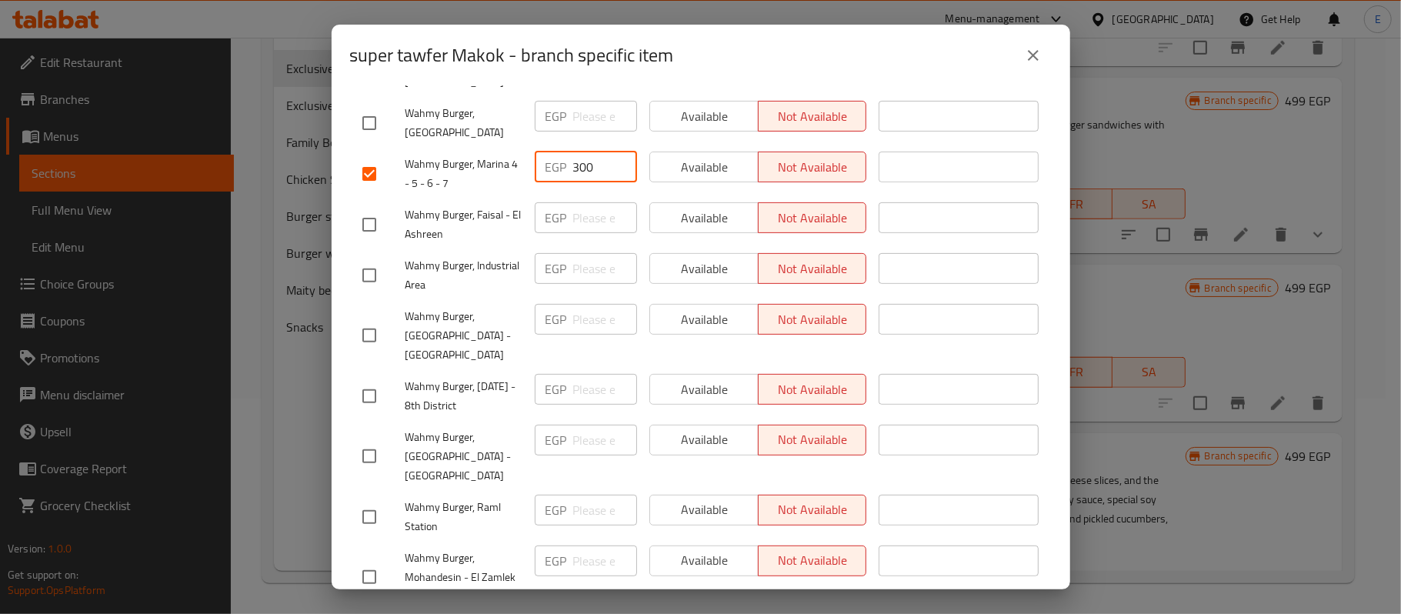
type input "300"
click at [349, 137] on div "super tawfer Makok The best burger offer in all of [GEOGRAPHIC_DATA] - imagine …" at bounding box center [701, 337] width 739 height 503
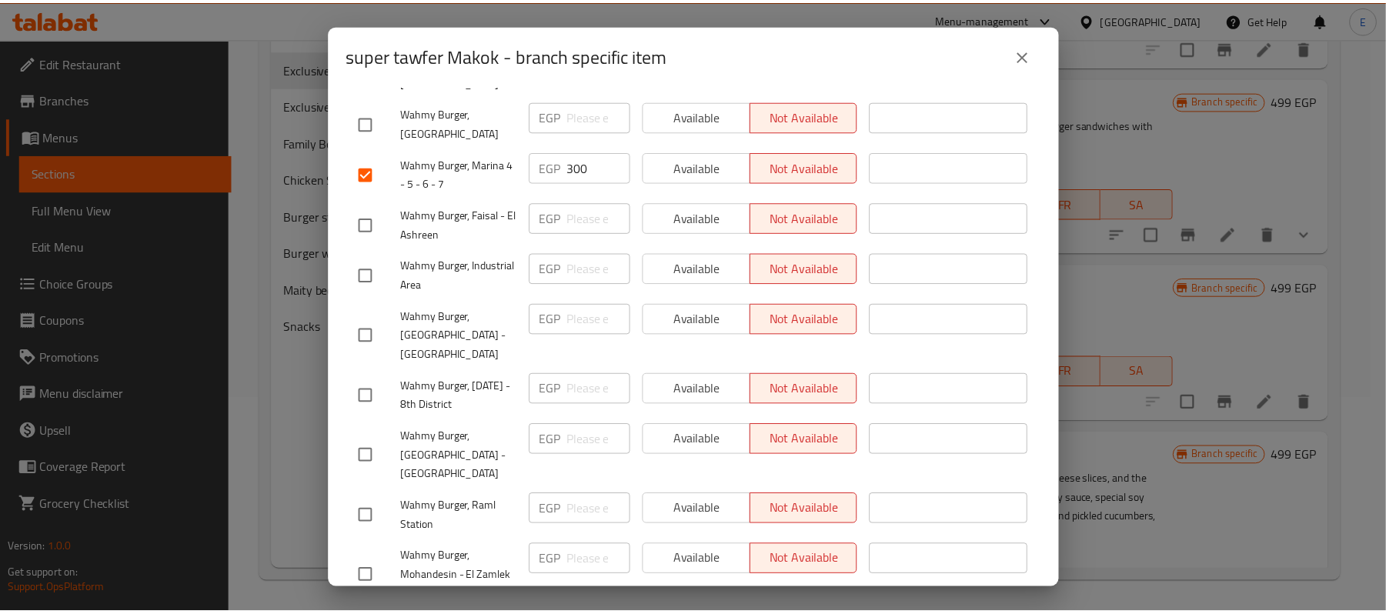
scroll to position [579, 0]
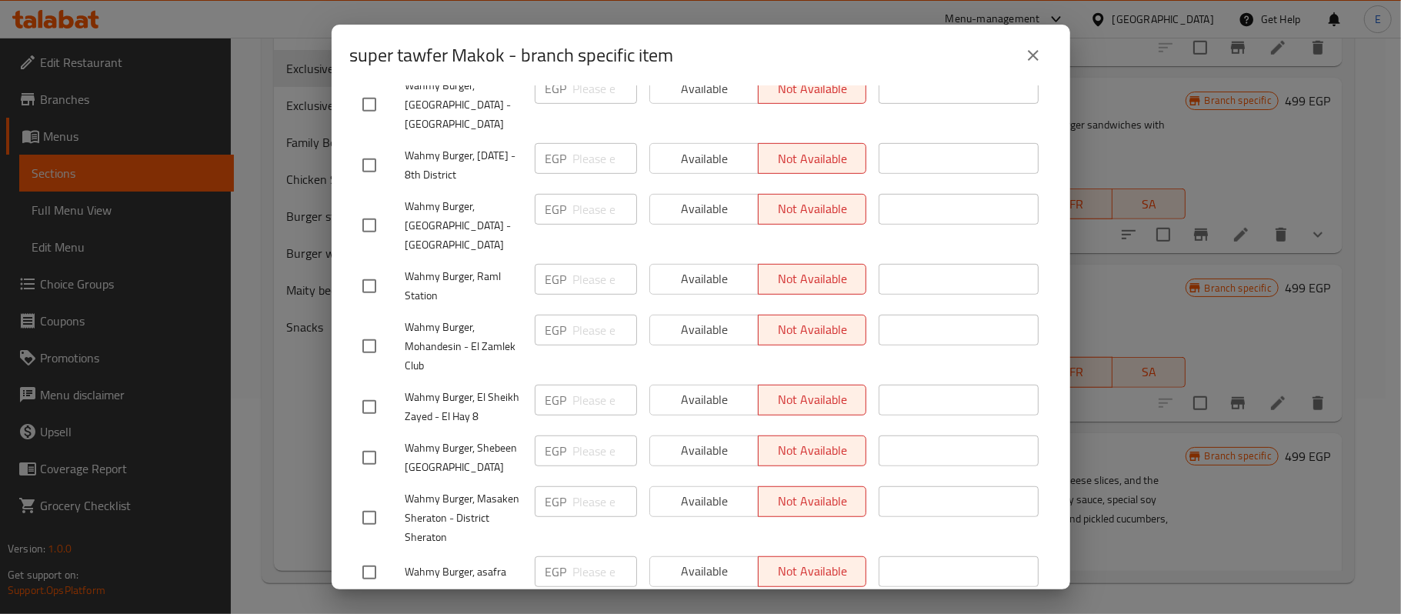
drag, startPoint x: 540, startPoint y: 549, endPoint x: 530, endPoint y: 559, distance: 13.6
click at [530, 559] on form "Branch Price Status Status is valid till Wahmy Burger, Downtown - Talaat Harab …" at bounding box center [701, 189] width 702 height 874
click at [530, 602] on span "Save" at bounding box center [700, 611] width 677 height 19
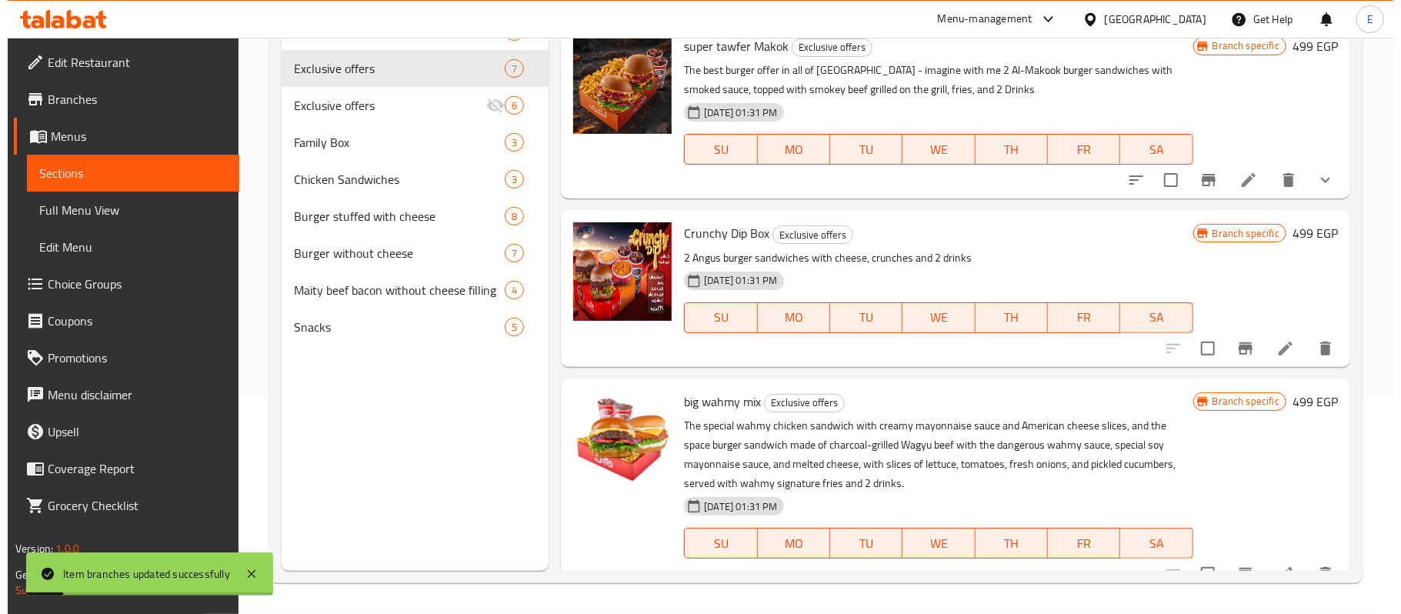
scroll to position [811, 0]
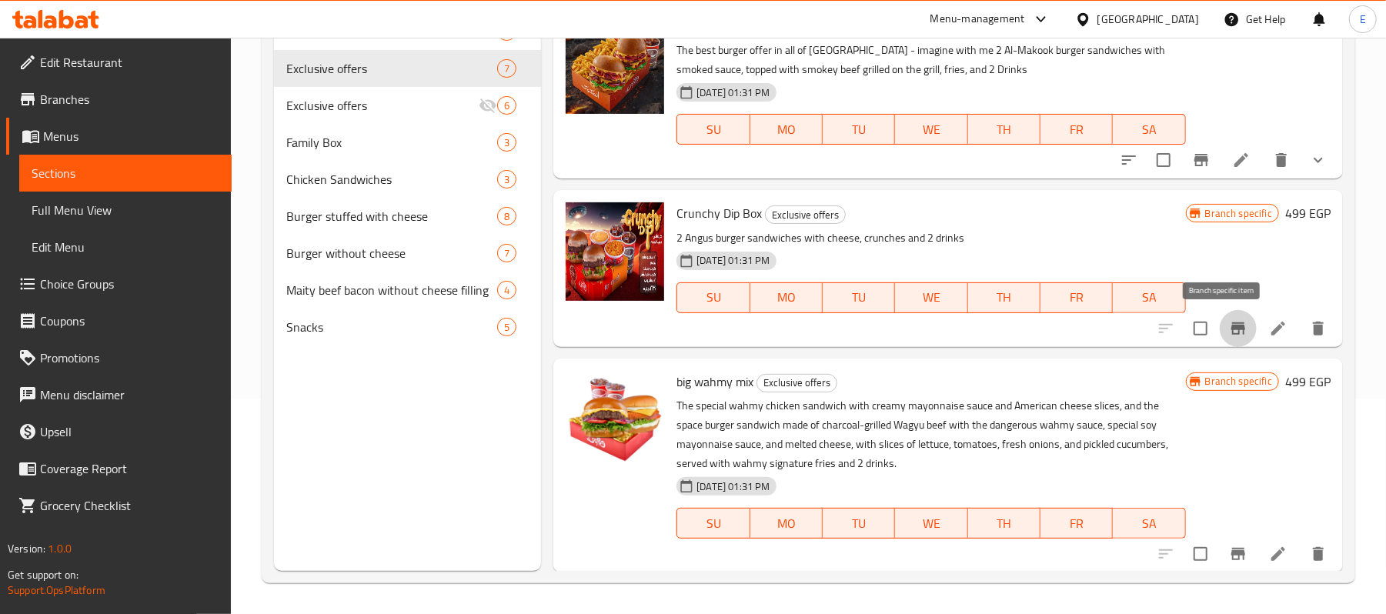
click at [1232, 321] on button "Branch-specific-item" at bounding box center [1238, 328] width 37 height 37
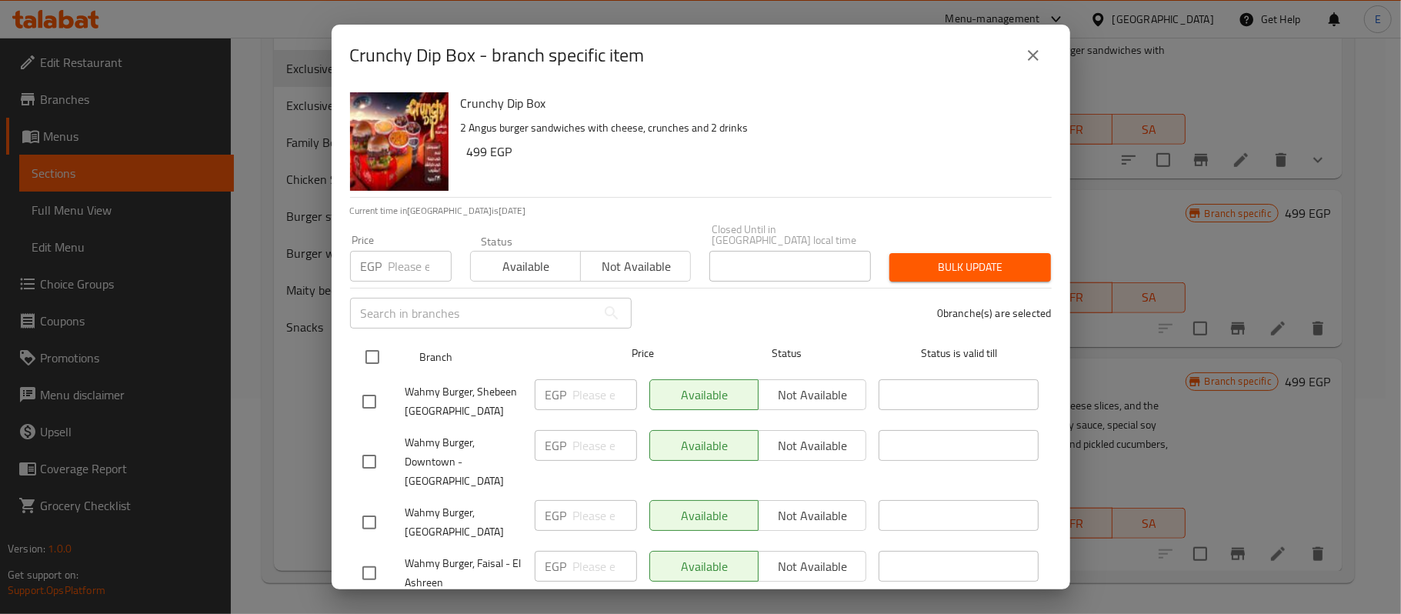
scroll to position [579, 0]
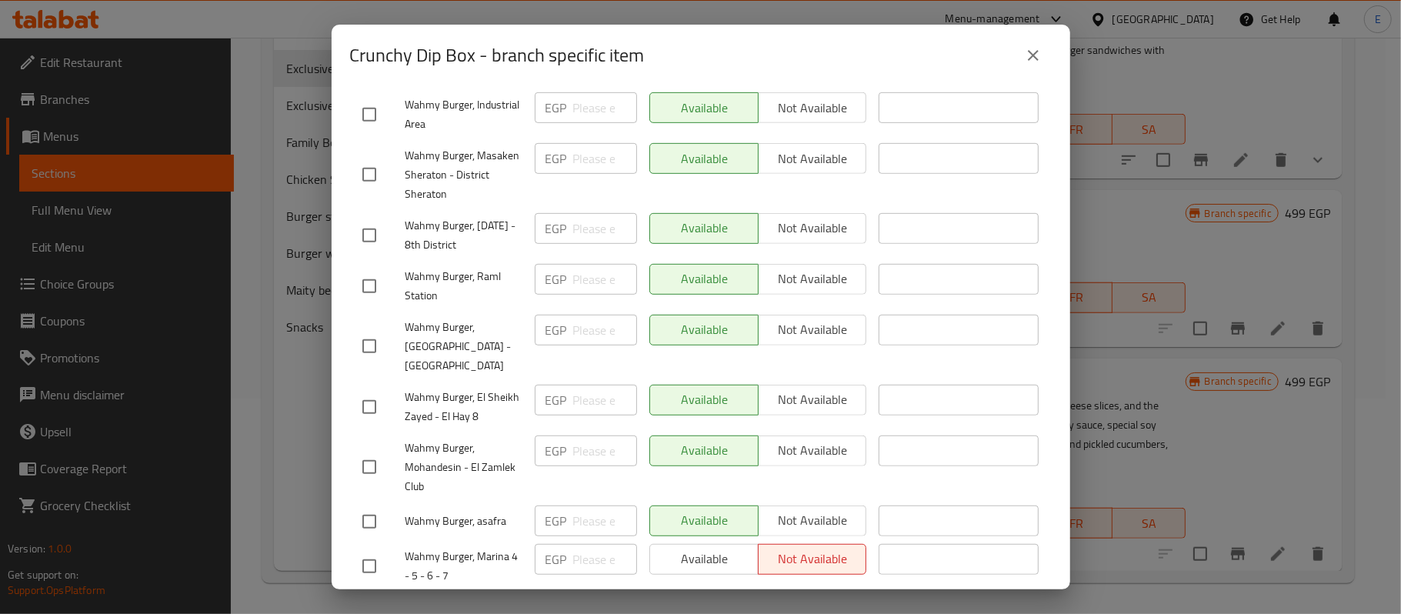
click at [376, 550] on input "checkbox" at bounding box center [369, 566] width 32 height 32
checkbox input "true"
click at [573, 544] on input "number" at bounding box center [605, 559] width 64 height 31
paste input "300"
click at [573, 544] on input "300" at bounding box center [605, 559] width 64 height 31
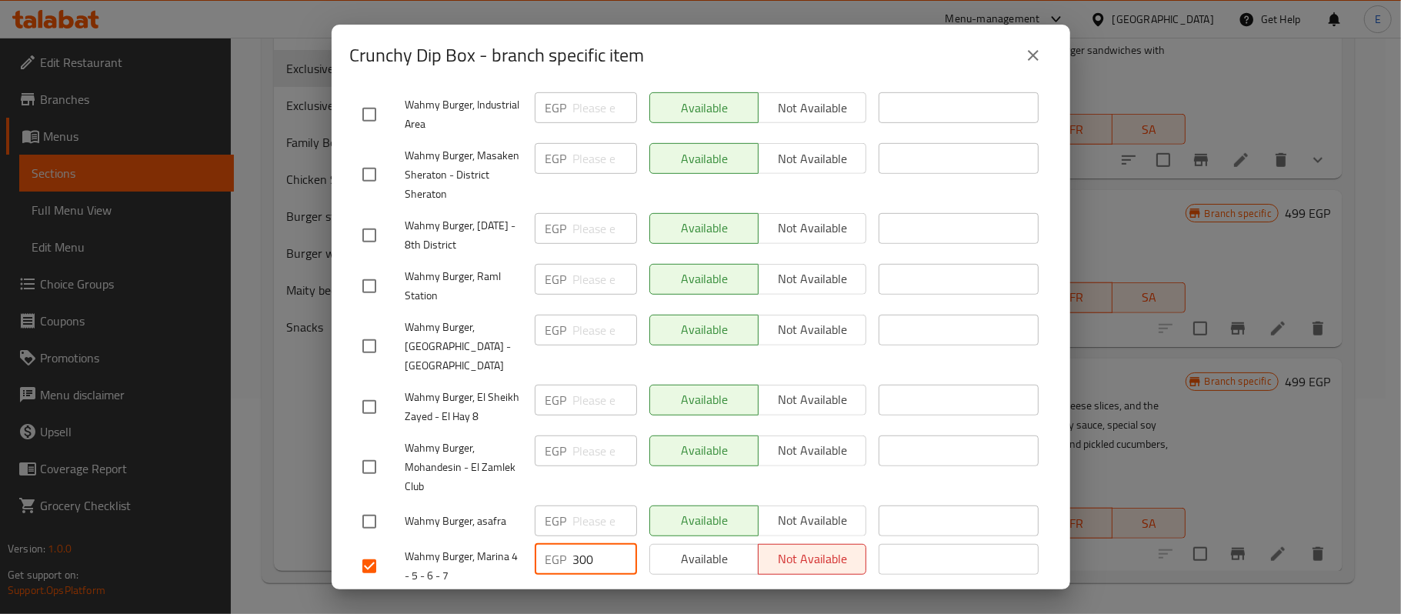
type input "300"
click at [567, 602] on span "Save" at bounding box center [700, 611] width 677 height 19
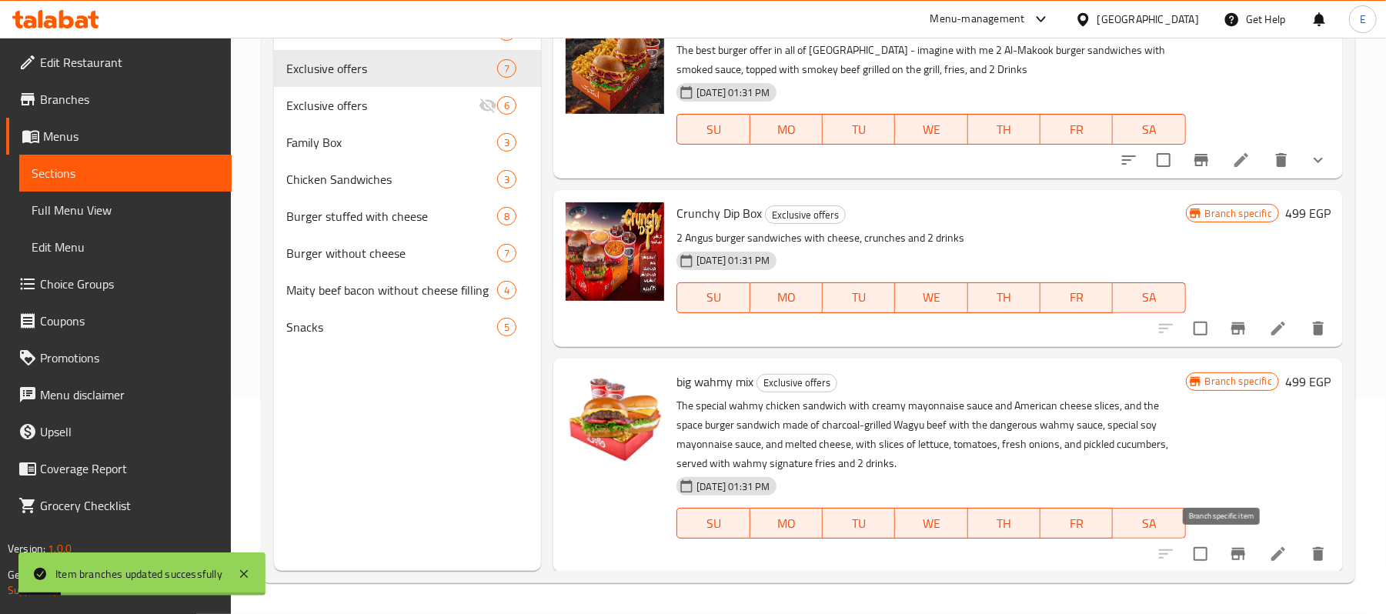
click at [1231, 551] on icon "Branch-specific-item" at bounding box center [1238, 554] width 14 height 12
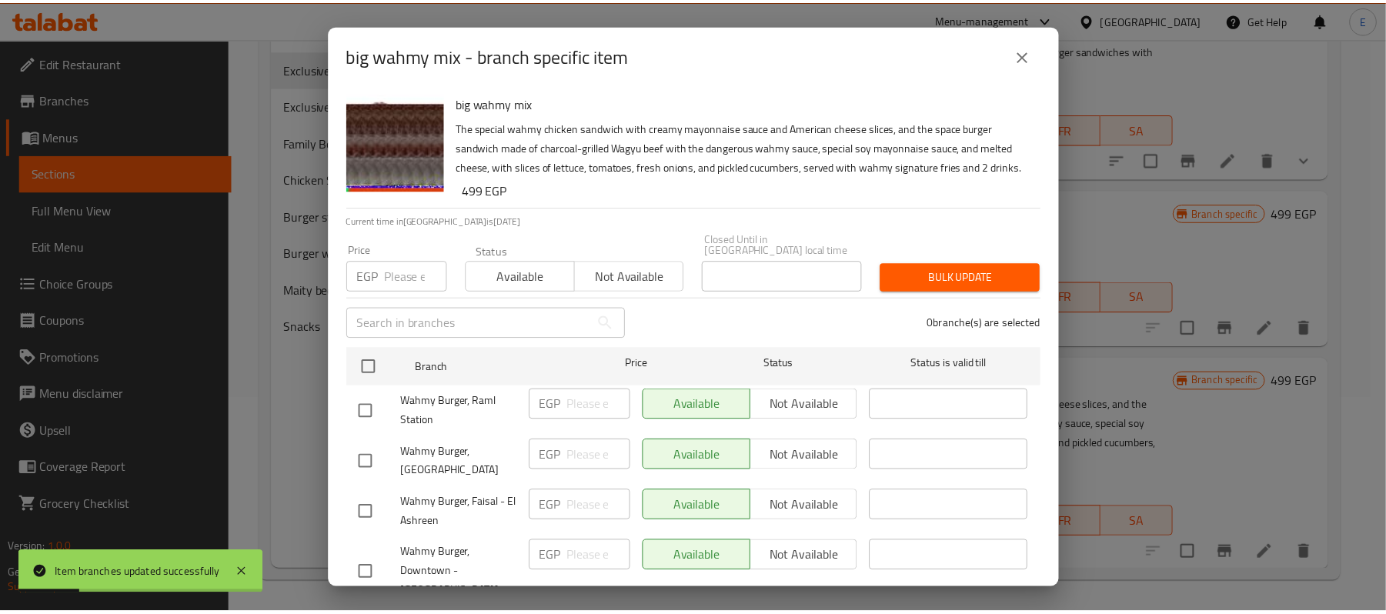
scroll to position [608, 0]
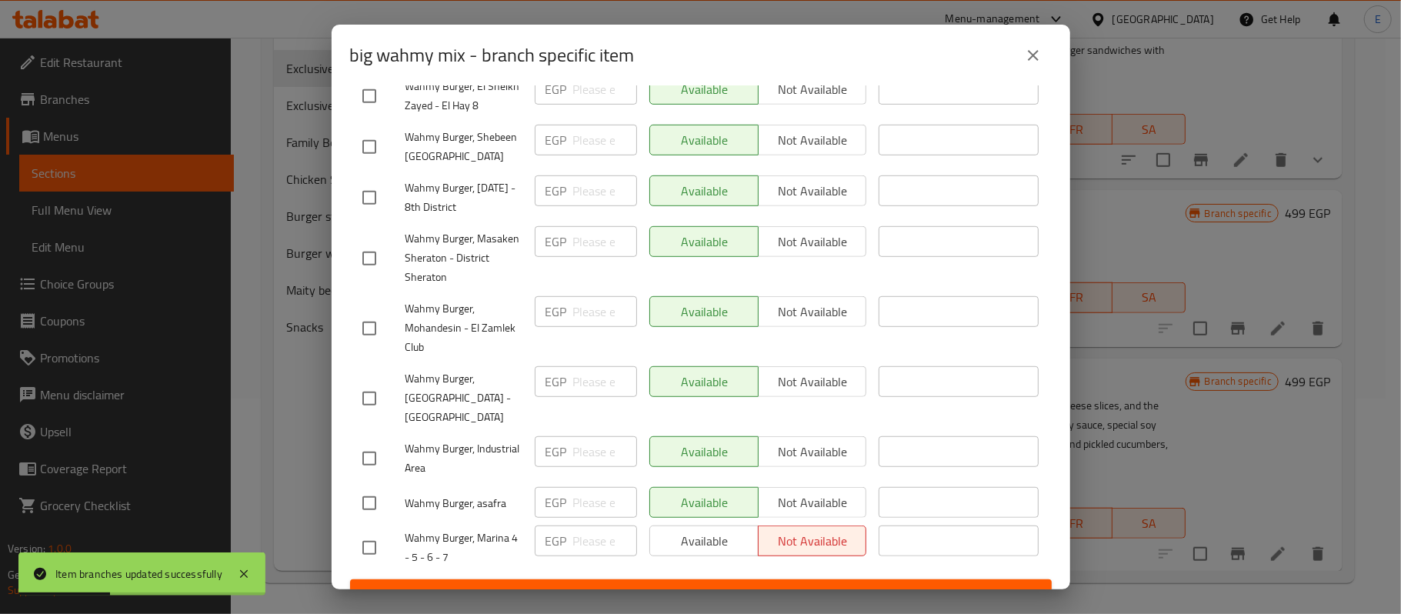
click at [374, 532] on input "checkbox" at bounding box center [369, 548] width 32 height 32
checkbox input "true"
click at [573, 526] on input "number" at bounding box center [605, 541] width 64 height 31
paste input "300"
type input "300"
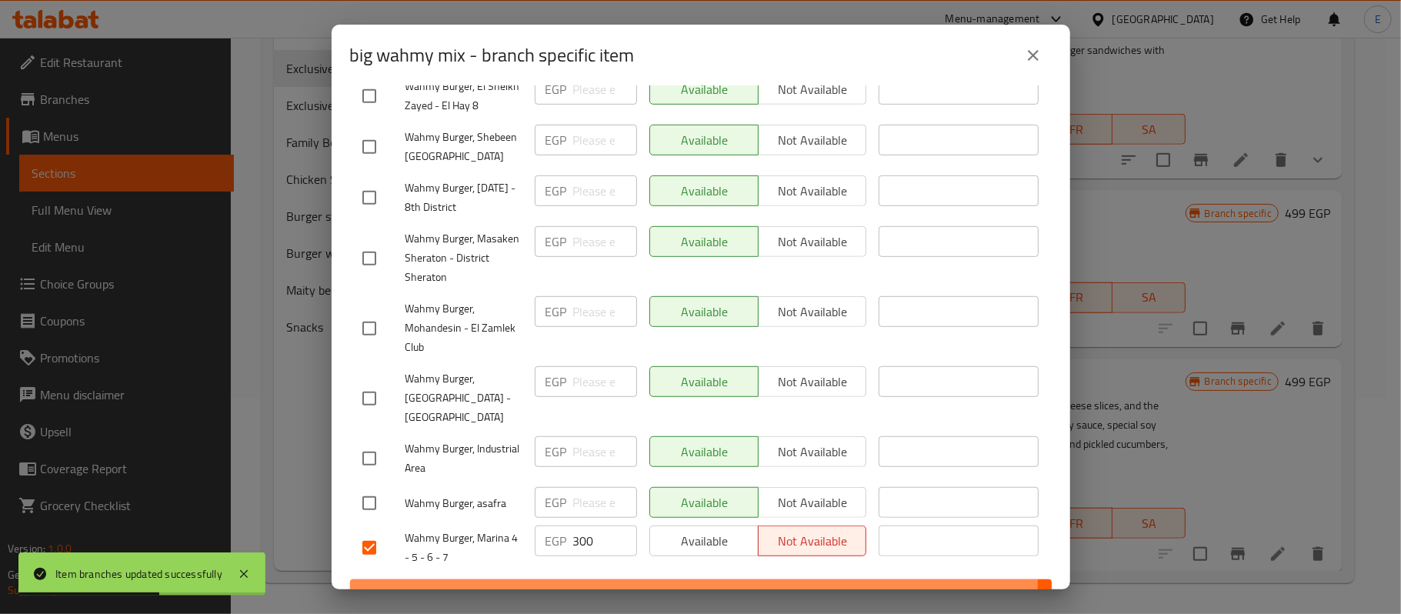
click at [568, 579] on button "Save" at bounding box center [701, 593] width 702 height 28
